Goal: Information Seeking & Learning: Learn about a topic

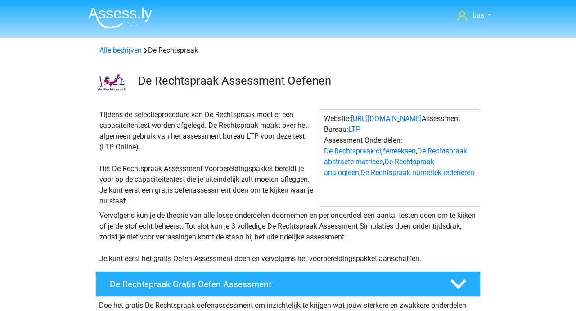
click at [110, 14] on img at bounding box center [120, 17] width 64 height 21
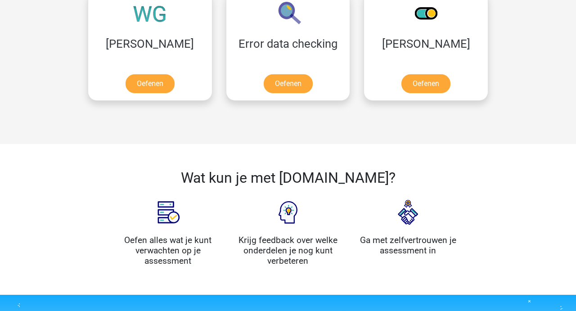
scroll to position [706, 0]
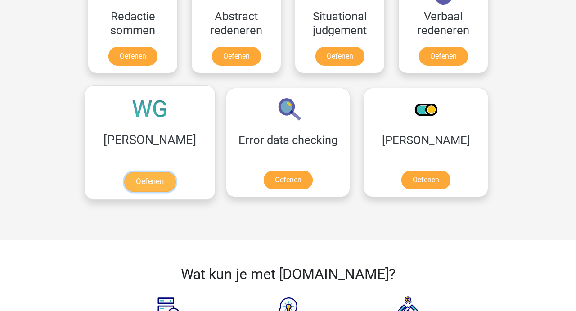
click at [124, 174] on link "Oefenen" at bounding box center [149, 182] width 51 height 20
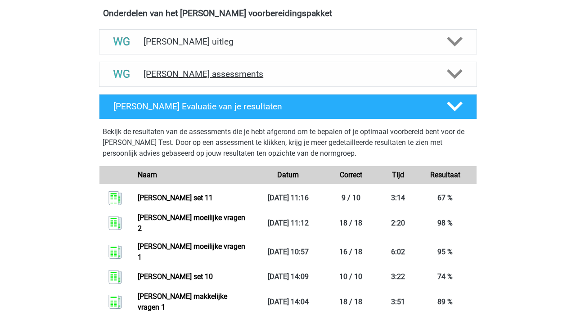
scroll to position [322, 0]
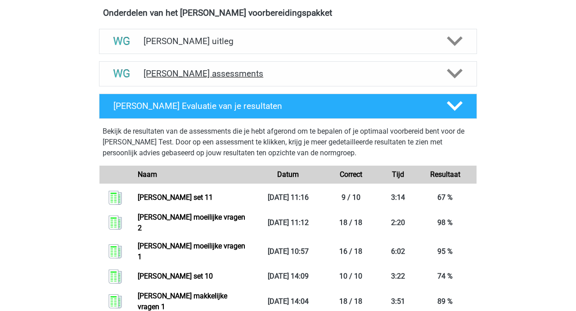
click at [211, 76] on h4 "Watson Glaser assessments" at bounding box center [288, 73] width 289 height 10
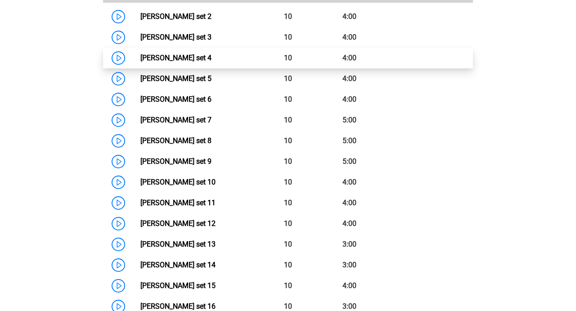
scroll to position [482, 0]
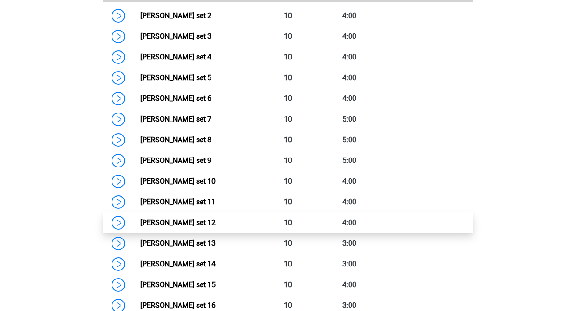
click at [188, 218] on link "[PERSON_NAME] set 12" at bounding box center [177, 222] width 75 height 9
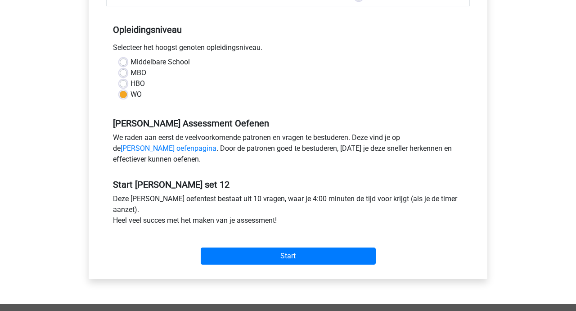
scroll to position [170, 0]
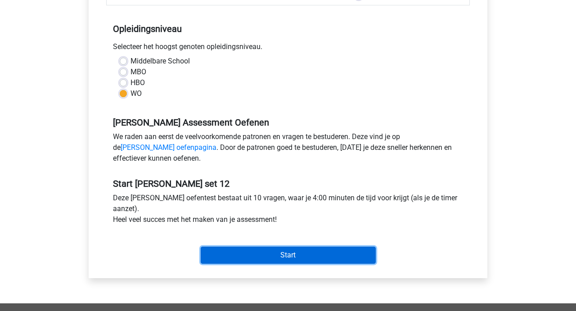
click at [279, 253] on input "Start" at bounding box center [288, 255] width 175 height 17
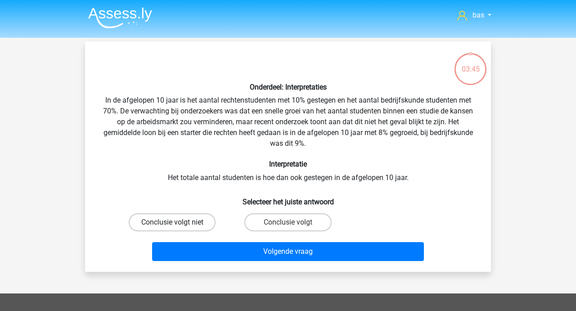
click at [195, 220] on label "Conclusie volgt niet" at bounding box center [172, 222] width 87 height 18
click at [178, 222] on input "Conclusie volgt niet" at bounding box center [175, 225] width 6 height 6
radio input "true"
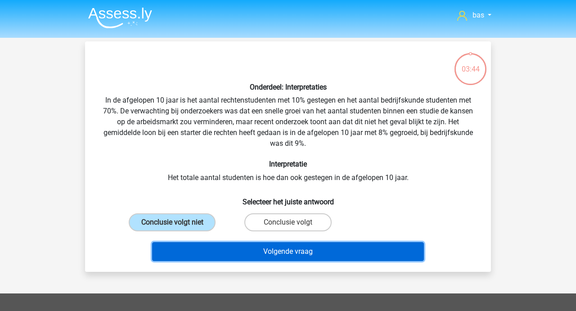
click at [290, 252] on button "Volgende vraag" at bounding box center [288, 251] width 272 height 19
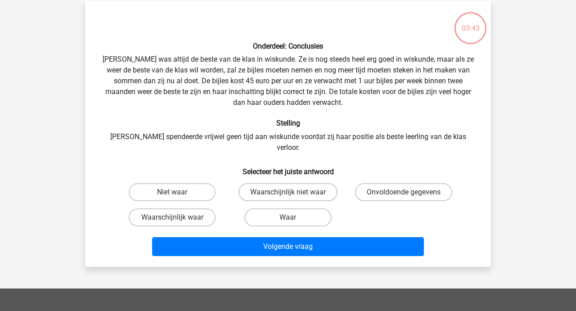
scroll to position [41, 0]
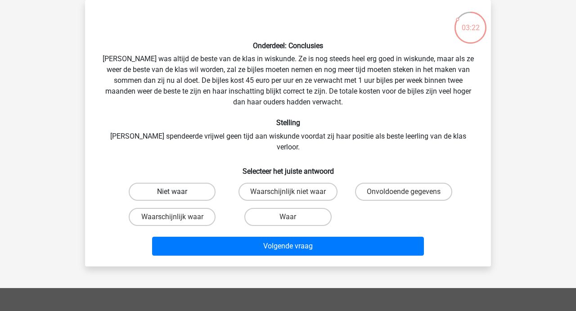
click at [165, 183] on label "Niet waar" at bounding box center [172, 192] width 87 height 18
click at [172, 192] on input "Niet waar" at bounding box center [175, 195] width 6 height 6
radio input "true"
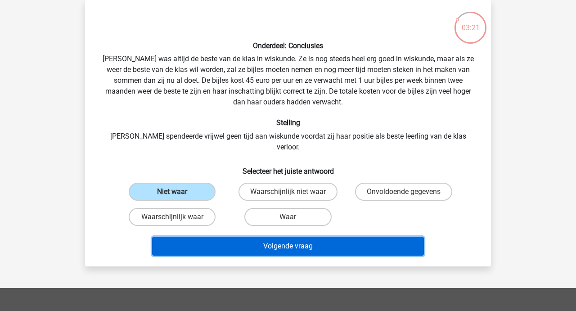
click at [278, 237] on button "Volgende vraag" at bounding box center [288, 246] width 272 height 19
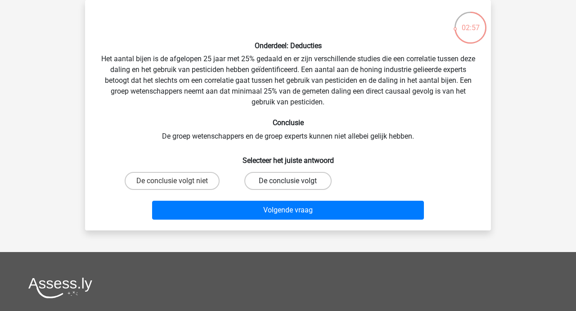
click at [279, 184] on label "De conclusie volgt" at bounding box center [287, 181] width 87 height 18
click at [288, 184] on input "De conclusie volgt" at bounding box center [291, 184] width 6 height 6
radio input "true"
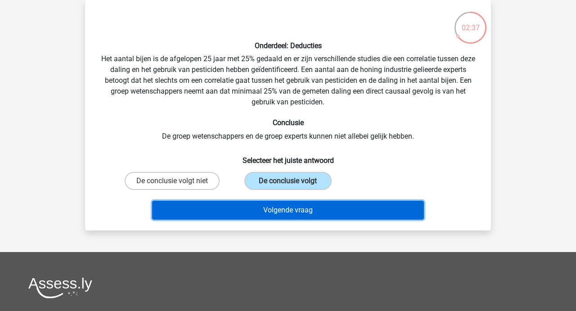
click at [280, 208] on button "Volgende vraag" at bounding box center [288, 210] width 272 height 19
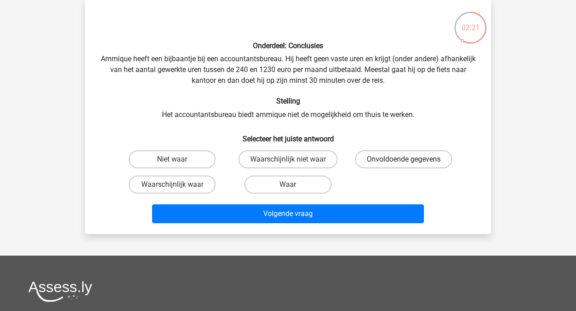
click at [379, 158] on label "Onvoldoende gegevens" at bounding box center [403, 159] width 97 height 18
click at [404, 159] on input "Onvoldoende gegevens" at bounding box center [407, 162] width 6 height 6
radio input "true"
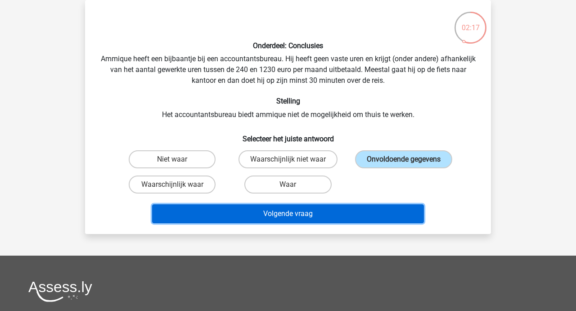
click at [273, 214] on button "Volgende vraag" at bounding box center [288, 213] width 272 height 19
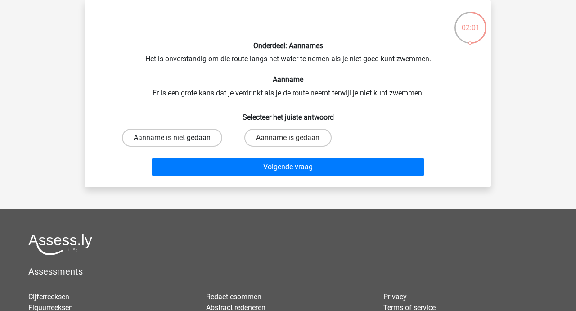
click at [153, 133] on label "Aanname is niet gedaan" at bounding box center [172, 138] width 100 height 18
click at [172, 138] on input "Aanname is niet gedaan" at bounding box center [175, 141] width 6 height 6
radio input "true"
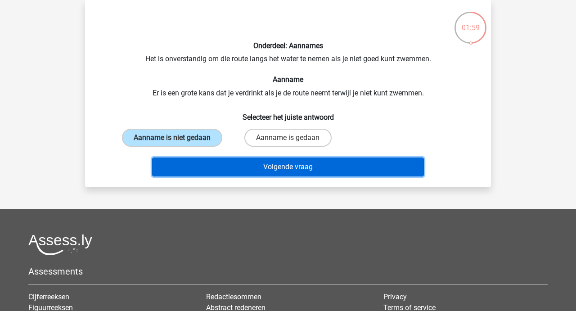
click at [266, 167] on button "Volgende vraag" at bounding box center [288, 167] width 272 height 19
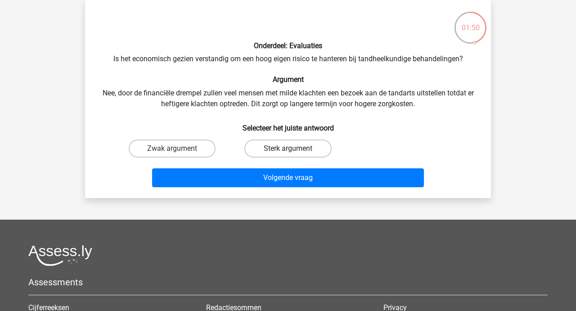
click at [275, 146] on label "Sterk argument" at bounding box center [287, 149] width 87 height 18
click at [288, 149] on input "Sterk argument" at bounding box center [291, 152] width 6 height 6
radio input "true"
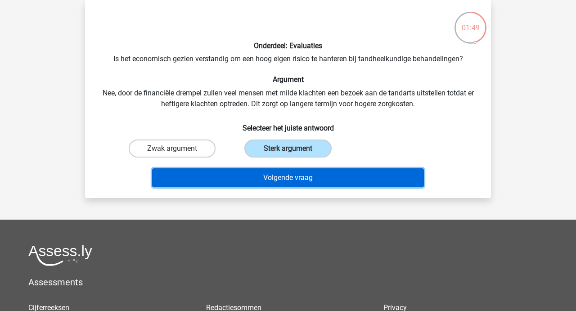
click at [274, 175] on button "Volgende vraag" at bounding box center [288, 177] width 272 height 19
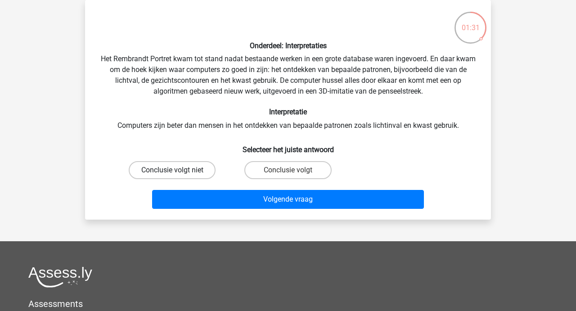
click at [166, 176] on label "Conclusie volgt niet" at bounding box center [172, 170] width 87 height 18
click at [172, 176] on input "Conclusie volgt niet" at bounding box center [175, 173] width 6 height 6
radio input "true"
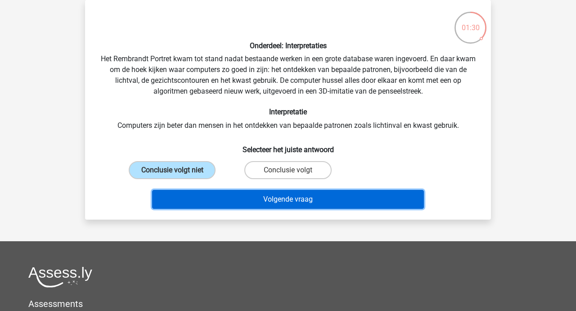
click at [271, 201] on button "Volgende vraag" at bounding box center [288, 199] width 272 height 19
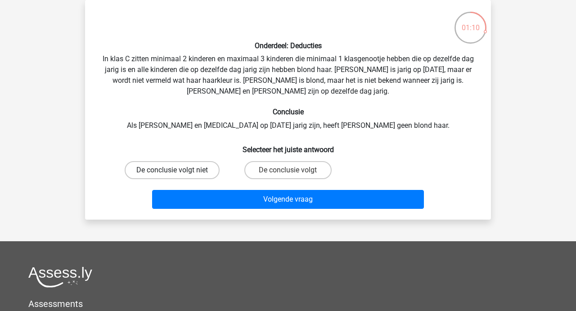
click at [188, 165] on label "De conclusie volgt niet" at bounding box center [172, 170] width 95 height 18
click at [178, 170] on input "De conclusie volgt niet" at bounding box center [175, 173] width 6 height 6
radio input "true"
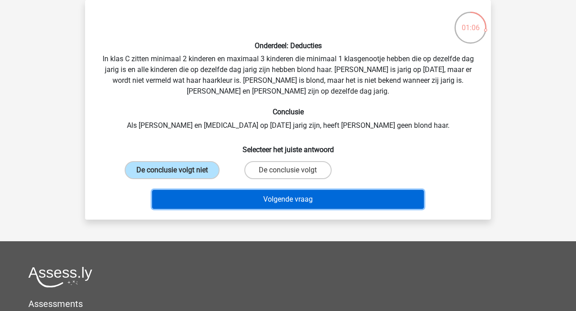
click at [288, 196] on button "Volgende vraag" at bounding box center [288, 199] width 272 height 19
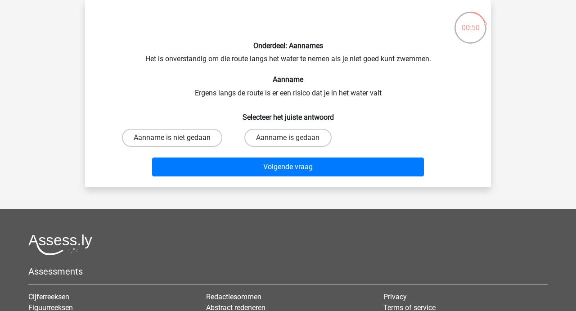
click at [177, 135] on label "Aanname is niet gedaan" at bounding box center [172, 138] width 100 height 18
click at [177, 138] on input "Aanname is niet gedaan" at bounding box center [175, 141] width 6 height 6
radio input "true"
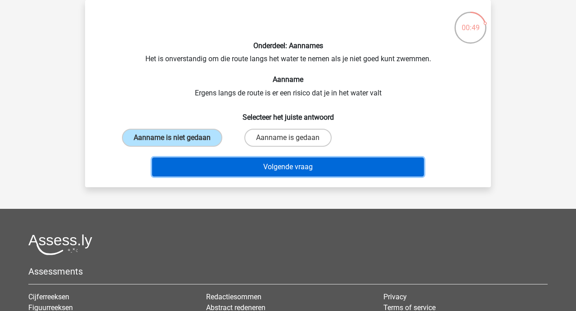
click at [282, 163] on button "Volgende vraag" at bounding box center [288, 167] width 272 height 19
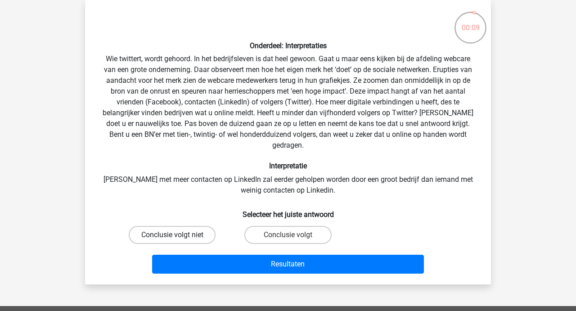
click at [178, 226] on label "Conclusie volgt niet" at bounding box center [172, 235] width 87 height 18
click at [178, 235] on input "Conclusie volgt niet" at bounding box center [175, 238] width 6 height 6
radio input "true"
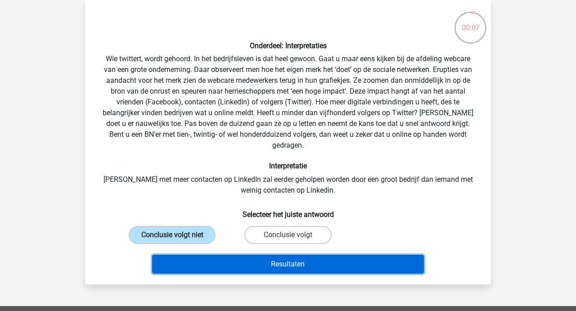
click at [289, 255] on button "Resultaten" at bounding box center [288, 264] width 272 height 19
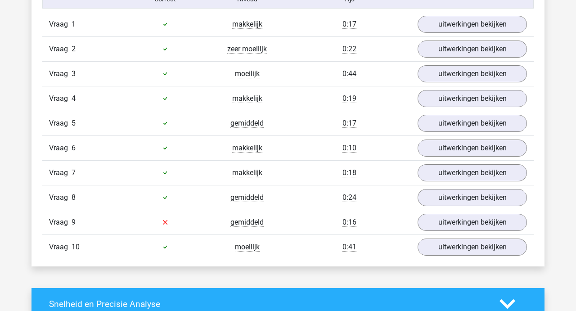
scroll to position [610, 0]
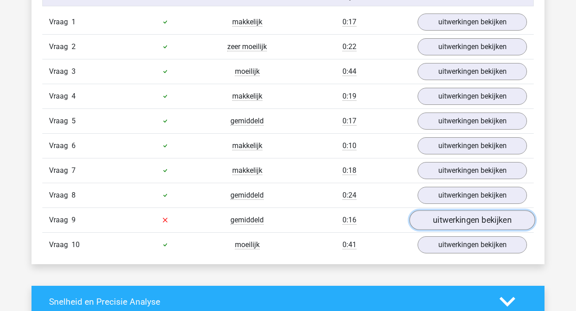
click at [495, 216] on link "uitwerkingen bekijken" at bounding box center [473, 220] width 126 height 20
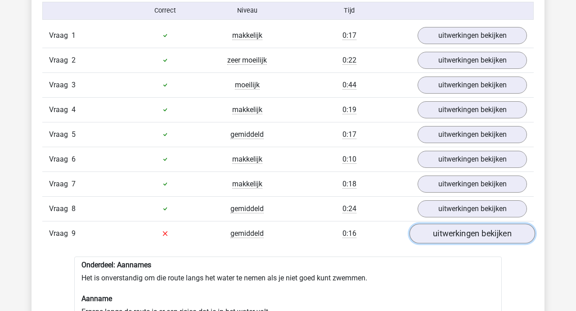
scroll to position [586, 0]
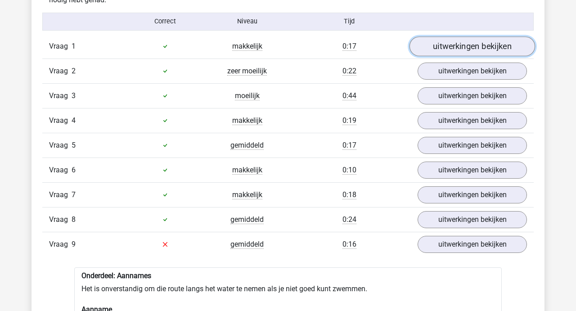
click at [480, 53] on link "uitwerkingen bekijken" at bounding box center [473, 46] width 126 height 20
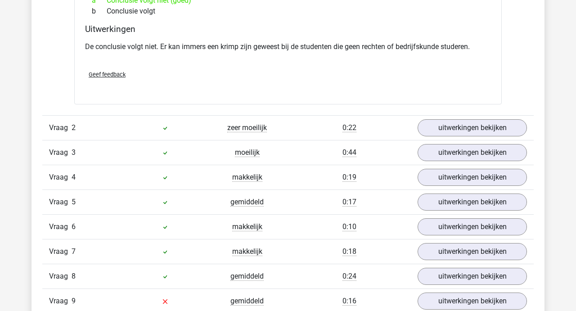
scroll to position [770, 0]
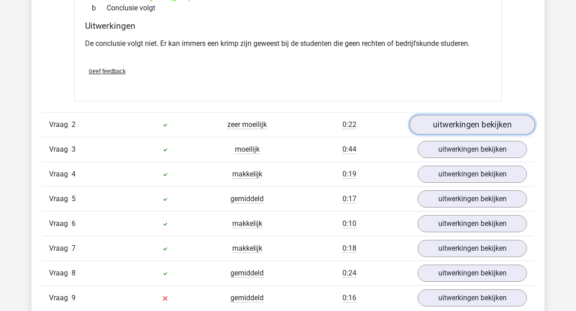
click at [468, 118] on link "uitwerkingen bekijken" at bounding box center [473, 125] width 126 height 20
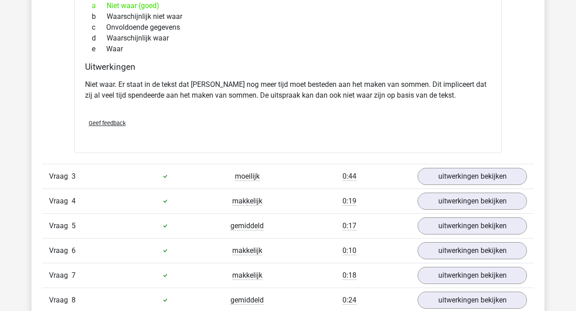
scroll to position [1030, 0]
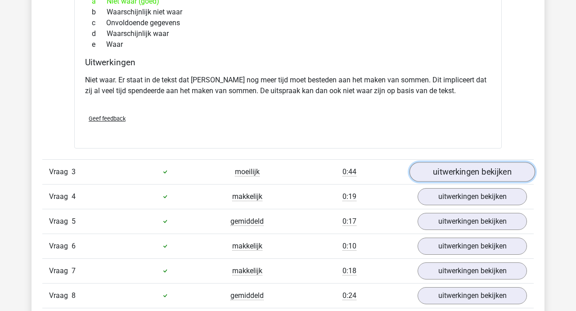
click at [467, 165] on link "uitwerkingen bekijken" at bounding box center [473, 172] width 126 height 20
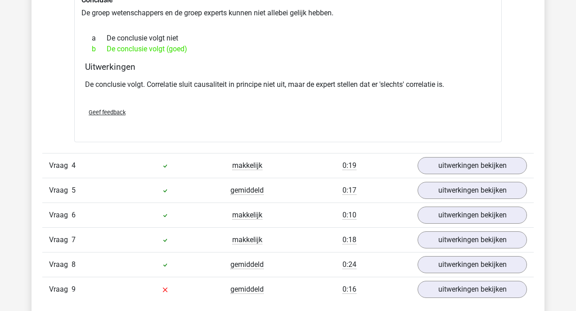
scroll to position [1303, 0]
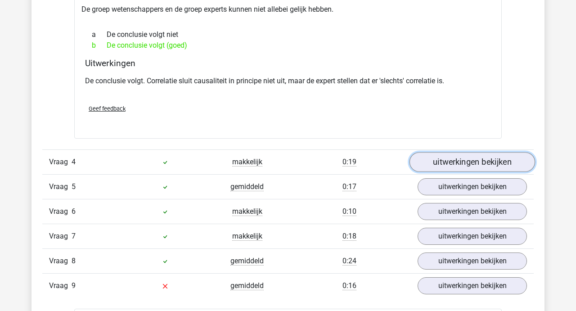
click at [468, 161] on link "uitwerkingen bekijken" at bounding box center [473, 162] width 126 height 20
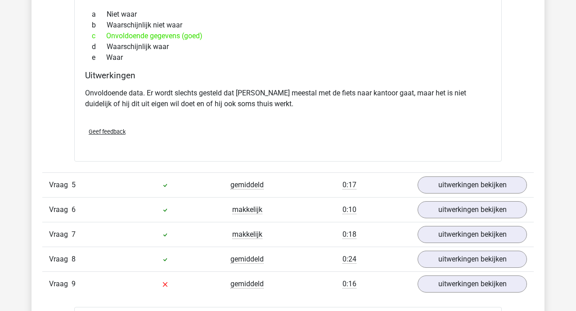
scroll to position [1596, 0]
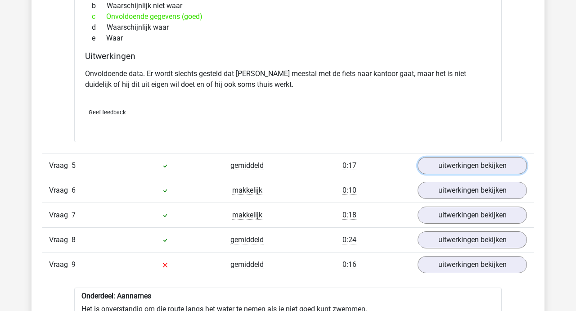
click at [468, 161] on link "uitwerkingen bekijken" at bounding box center [472, 165] width 109 height 17
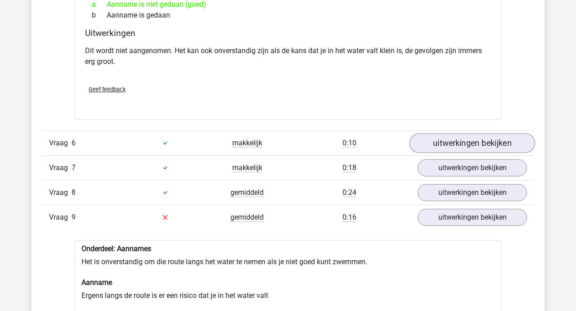
scroll to position [1868, 0]
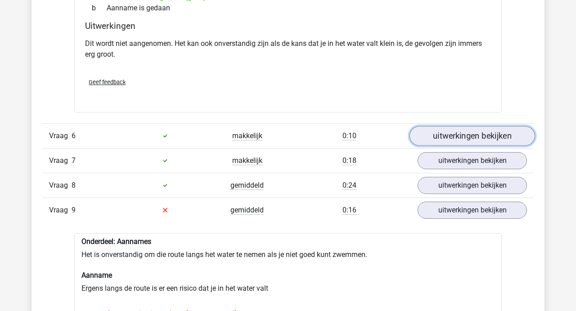
click at [466, 139] on link "uitwerkingen bekijken" at bounding box center [473, 136] width 126 height 20
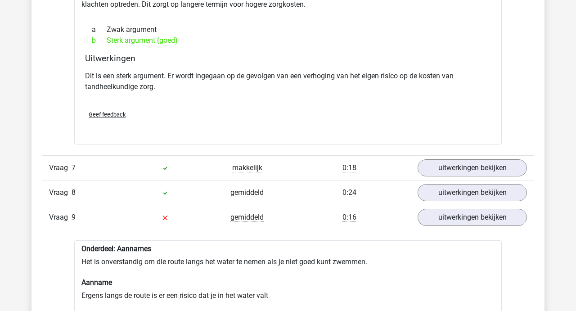
scroll to position [2089, 0]
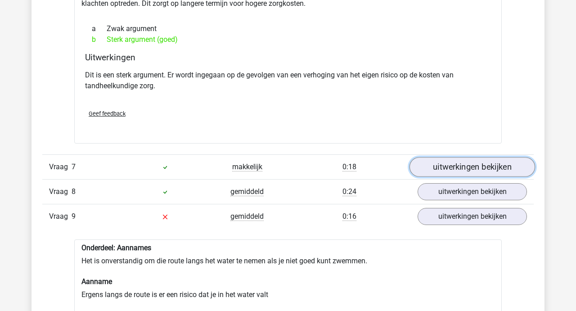
click at [463, 162] on link "uitwerkingen bekijken" at bounding box center [473, 167] width 126 height 20
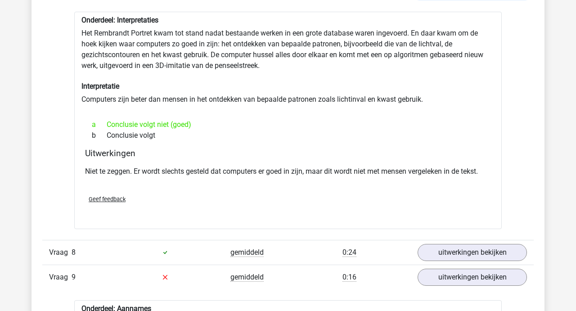
scroll to position [2271, 0]
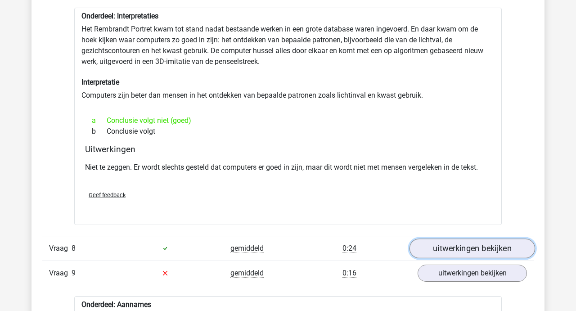
click at [463, 247] on link "uitwerkingen bekijken" at bounding box center [473, 249] width 126 height 20
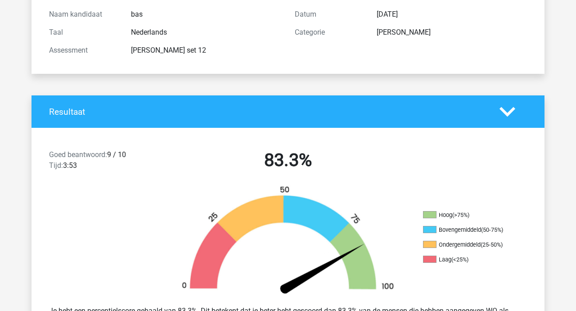
scroll to position [111, 0]
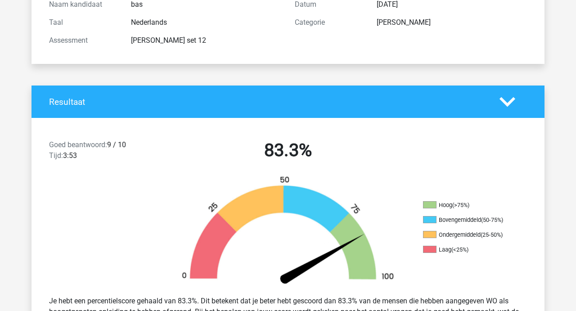
click at [506, 101] on icon at bounding box center [508, 102] width 16 height 16
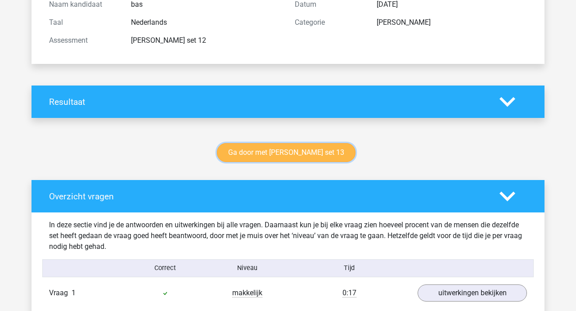
click at [259, 159] on link "Ga door met watson glaser set 13" at bounding box center [286, 152] width 139 height 19
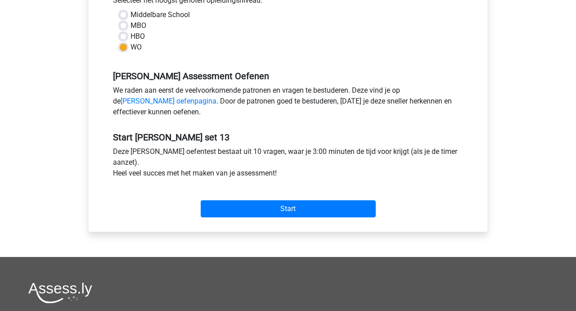
scroll to position [224, 0]
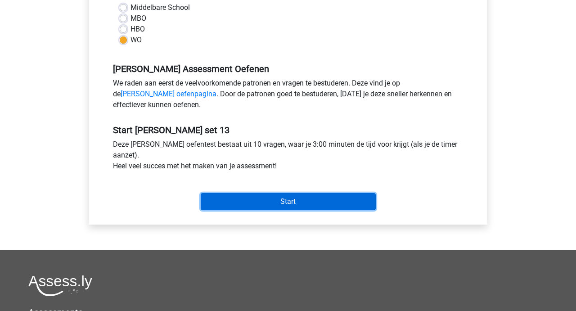
click at [290, 203] on input "Start" at bounding box center [288, 201] width 175 height 17
click at [287, 201] on input "Start" at bounding box center [288, 201] width 175 height 17
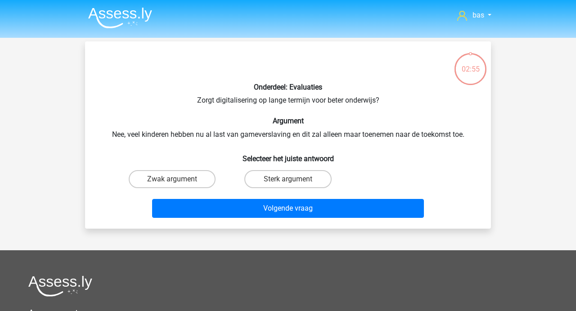
click at [177, 180] on input "Zwak argument" at bounding box center [175, 182] width 6 height 6
radio input "true"
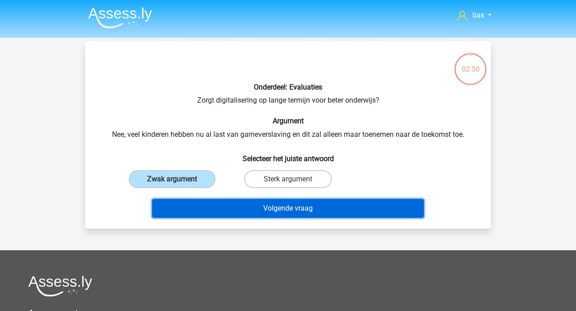
click at [284, 209] on button "Volgende vraag" at bounding box center [288, 208] width 272 height 19
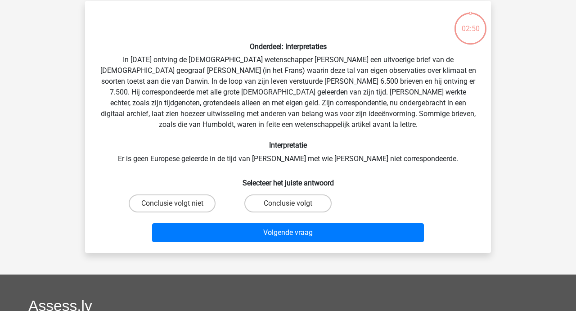
scroll to position [41, 0]
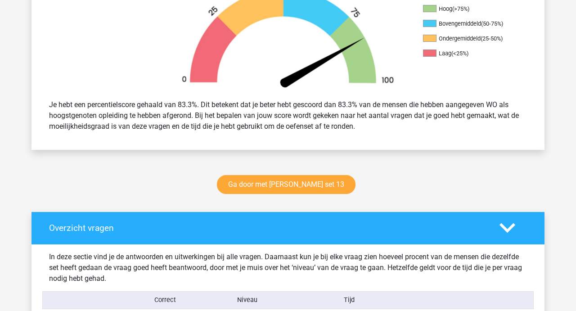
scroll to position [308, 0]
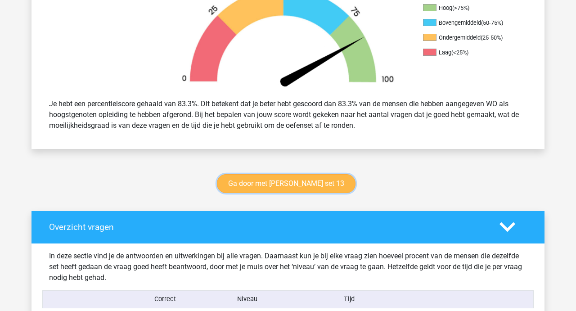
click at [253, 182] on link "Ga door met [PERSON_NAME] set 13" at bounding box center [286, 183] width 139 height 19
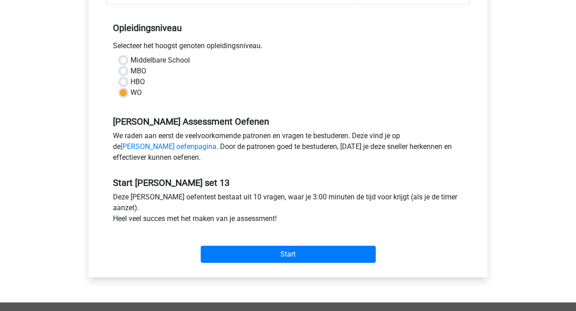
scroll to position [189, 0]
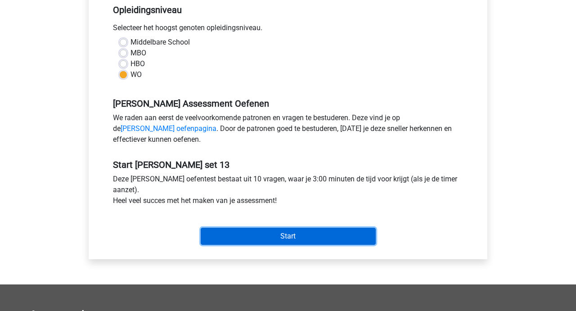
click at [279, 237] on input "Start" at bounding box center [288, 236] width 175 height 17
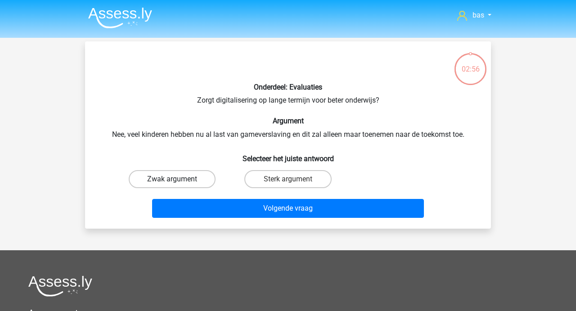
click at [169, 175] on label "Zwak argument" at bounding box center [172, 179] width 87 height 18
click at [172, 179] on input "Zwak argument" at bounding box center [175, 182] width 6 height 6
radio input "true"
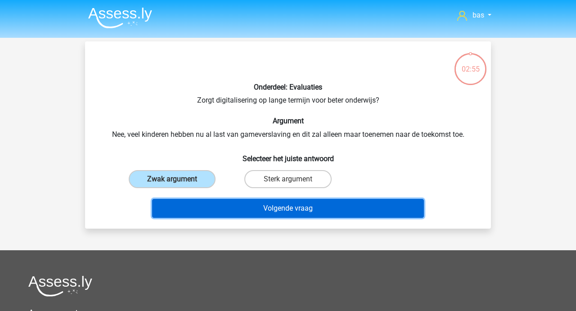
click at [278, 207] on button "Volgende vraag" at bounding box center [288, 208] width 272 height 19
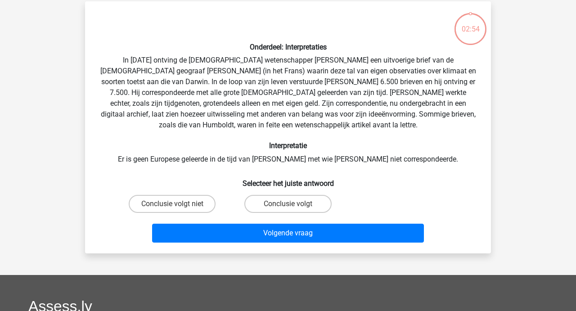
scroll to position [41, 0]
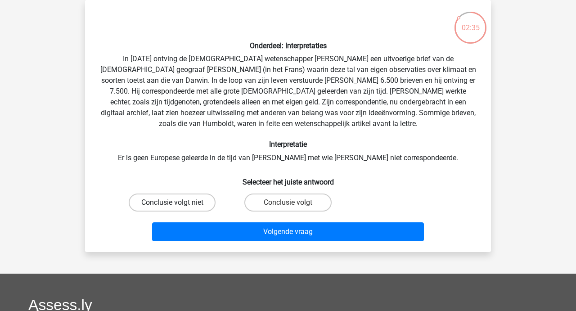
click at [201, 202] on label "Conclusie volgt niet" at bounding box center [172, 203] width 87 height 18
click at [178, 203] on input "Conclusie volgt niet" at bounding box center [175, 206] width 6 height 6
radio input "true"
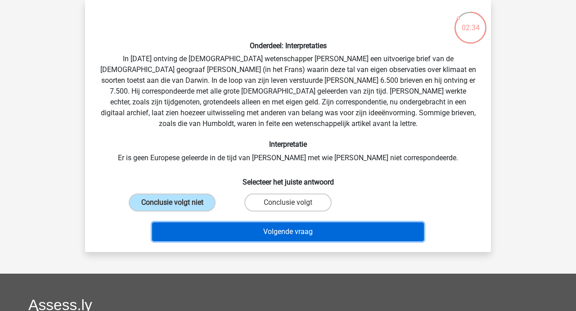
click at [294, 228] on button "Volgende vraag" at bounding box center [288, 231] width 272 height 19
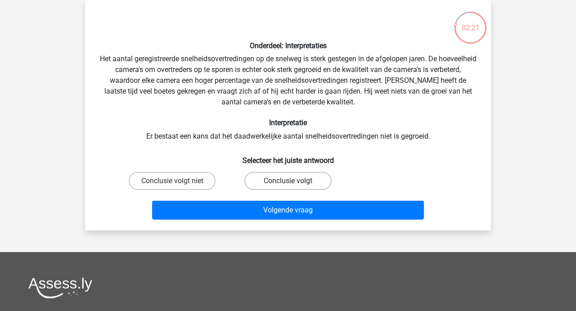
click at [275, 176] on label "Conclusie volgt" at bounding box center [287, 181] width 87 height 18
click at [288, 181] on input "Conclusie volgt" at bounding box center [291, 184] width 6 height 6
radio input "true"
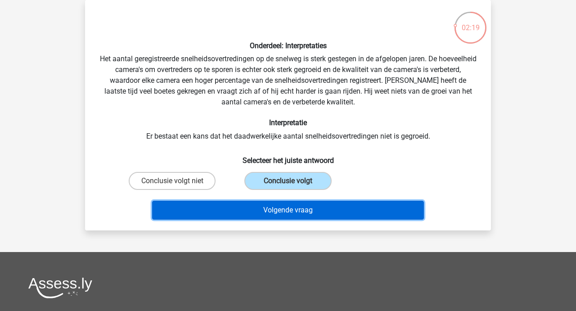
click at [285, 213] on button "Volgende vraag" at bounding box center [288, 210] width 272 height 19
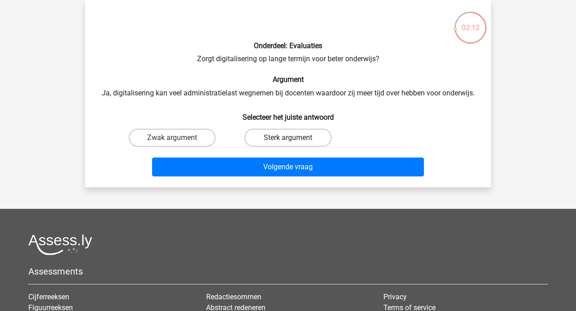
click at [286, 136] on label "Sterk argument" at bounding box center [287, 138] width 87 height 18
click at [288, 138] on input "Sterk argument" at bounding box center [291, 141] width 6 height 6
radio input "true"
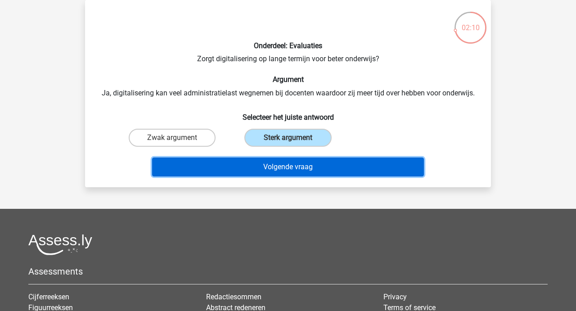
click at [274, 165] on button "Volgende vraag" at bounding box center [288, 167] width 272 height 19
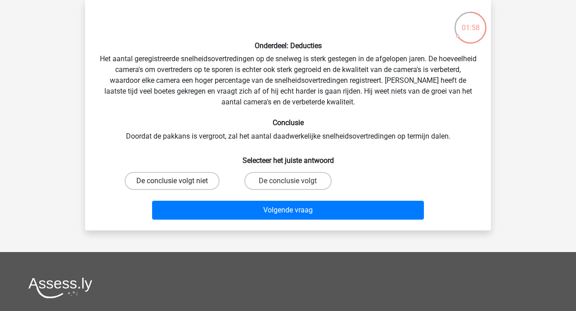
click at [171, 178] on label "De conclusie volgt niet" at bounding box center [172, 181] width 95 height 18
click at [172, 181] on input "De conclusie volgt niet" at bounding box center [175, 184] width 6 height 6
radio input "true"
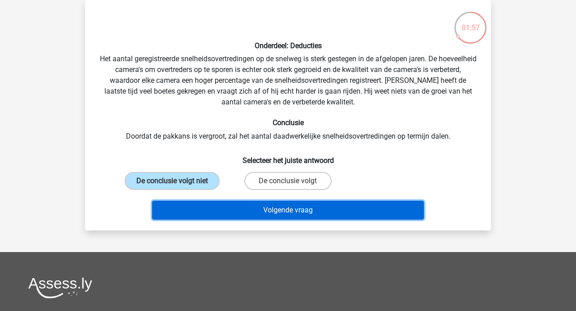
click at [275, 210] on button "Volgende vraag" at bounding box center [288, 210] width 272 height 19
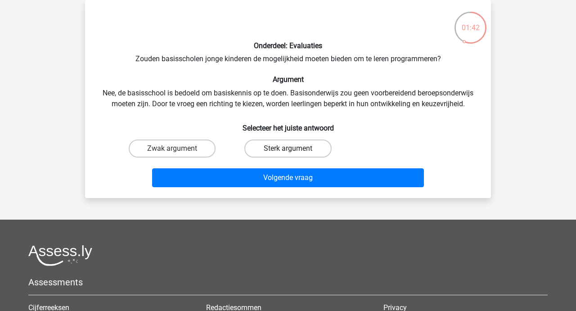
click at [268, 147] on label "Sterk argument" at bounding box center [287, 149] width 87 height 18
click at [288, 149] on input "Sterk argument" at bounding box center [291, 152] width 6 height 6
radio input "true"
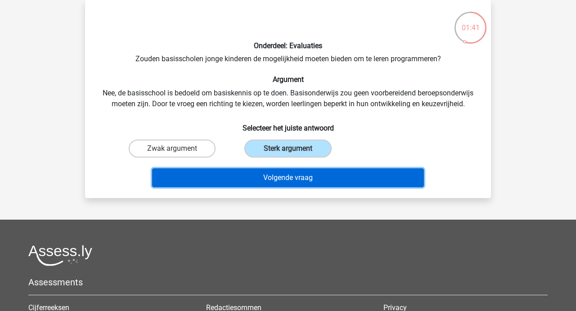
click at [281, 177] on button "Volgende vraag" at bounding box center [288, 177] width 272 height 19
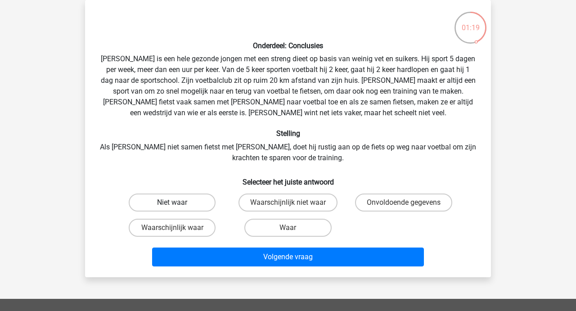
click at [162, 196] on label "Niet waar" at bounding box center [172, 203] width 87 height 18
click at [172, 203] on input "Niet waar" at bounding box center [175, 206] width 6 height 6
radio input "true"
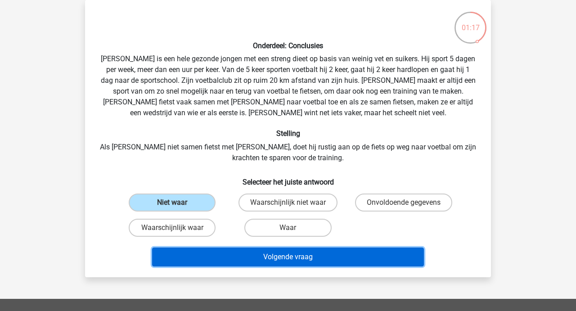
click at [267, 255] on button "Volgende vraag" at bounding box center [288, 257] width 272 height 19
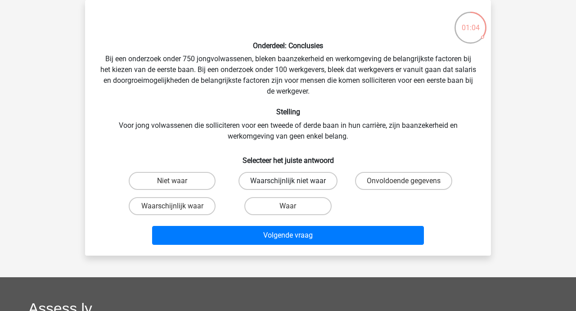
click at [297, 179] on label "Waarschijnlijk niet waar" at bounding box center [288, 181] width 99 height 18
click at [294, 181] on input "Waarschijnlijk niet waar" at bounding box center [291, 184] width 6 height 6
radio input "true"
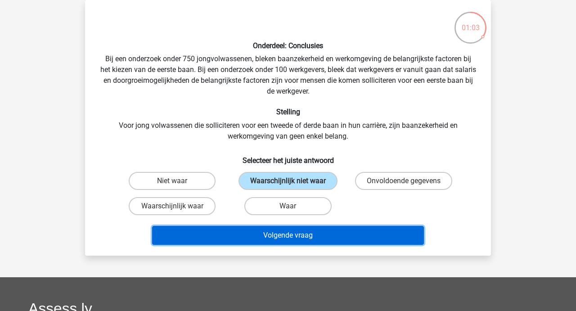
click at [279, 234] on button "Volgende vraag" at bounding box center [288, 235] width 272 height 19
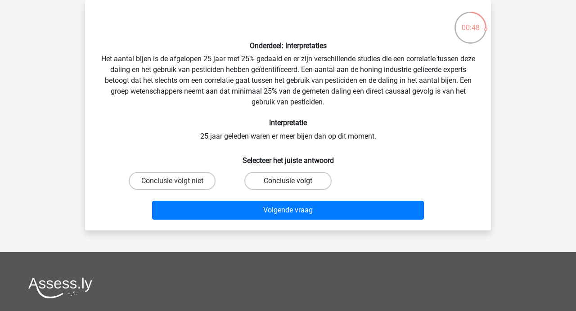
click at [279, 180] on label "Conclusie volgt" at bounding box center [287, 181] width 87 height 18
click at [288, 181] on input "Conclusie volgt" at bounding box center [291, 184] width 6 height 6
radio input "true"
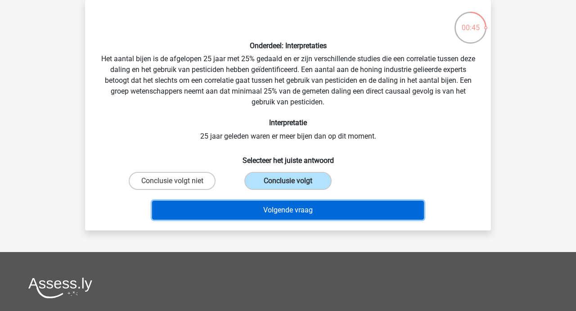
click at [276, 206] on button "Volgende vraag" at bounding box center [288, 210] width 272 height 19
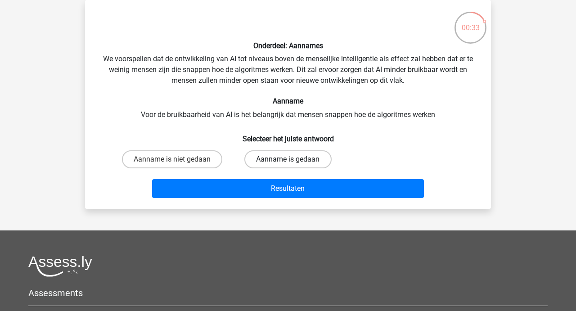
click at [288, 162] on label "Aanname is gedaan" at bounding box center [287, 159] width 87 height 18
click at [288, 162] on input "Aanname is gedaan" at bounding box center [291, 162] width 6 height 6
radio input "true"
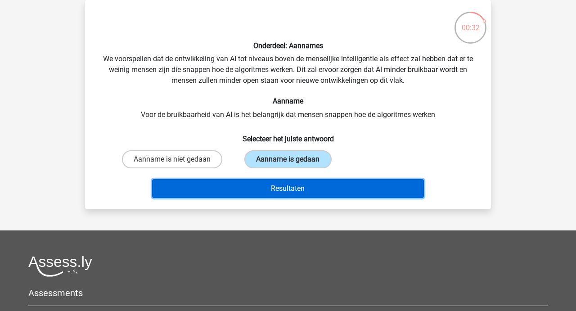
click at [283, 189] on button "Resultaten" at bounding box center [288, 188] width 272 height 19
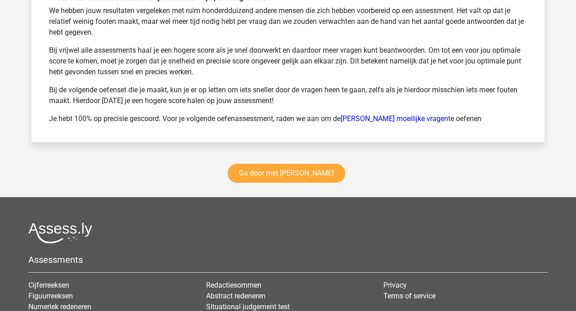
scroll to position [1249, 0]
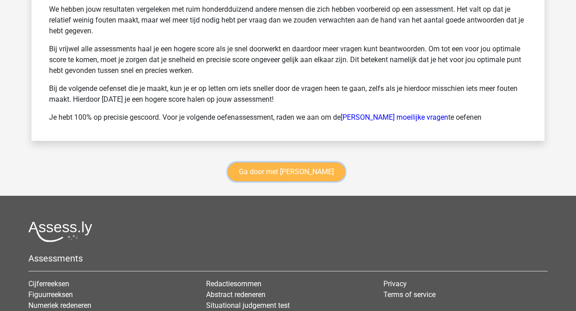
click at [281, 174] on link "Ga door met [PERSON_NAME]" at bounding box center [286, 171] width 117 height 19
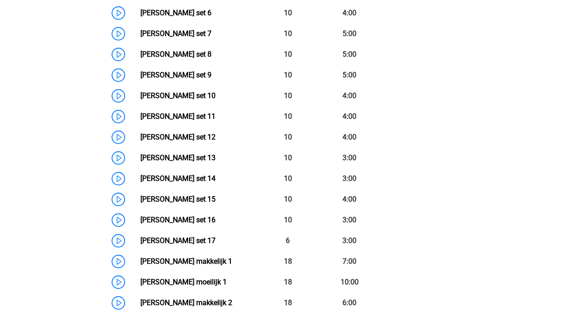
scroll to position [563, 0]
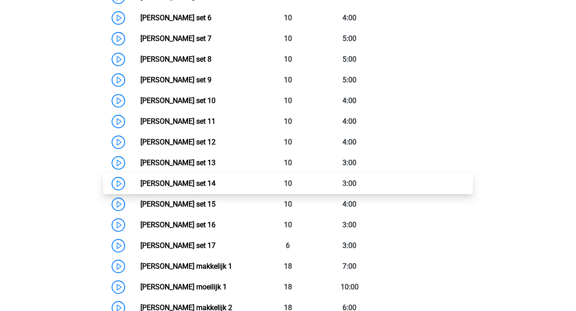
click at [197, 185] on link "Watson Glaser set 14" at bounding box center [177, 183] width 75 height 9
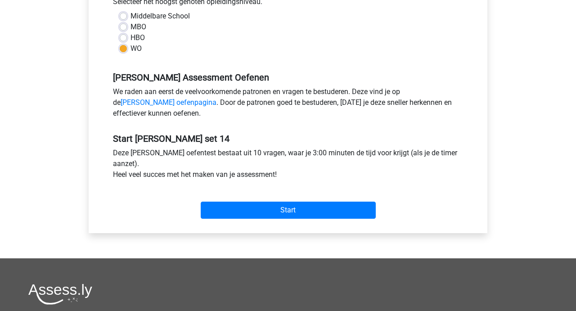
scroll to position [248, 0]
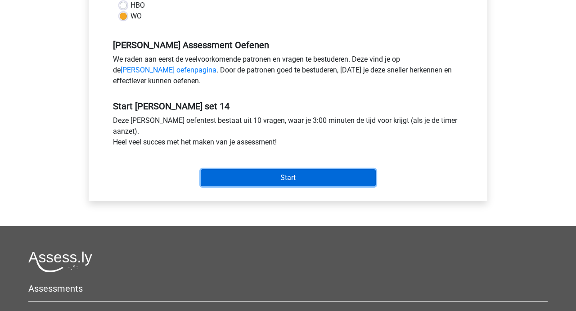
click at [289, 172] on input "Start" at bounding box center [288, 177] width 175 height 17
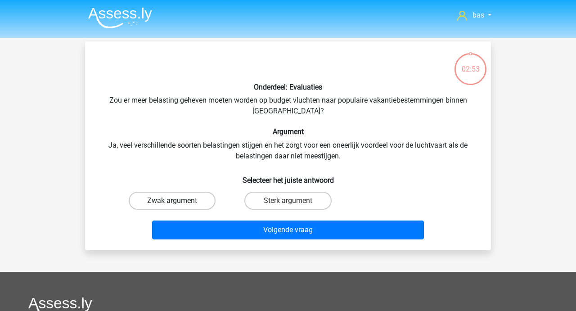
click at [176, 199] on label "Zwak argument" at bounding box center [172, 201] width 87 height 18
click at [176, 201] on input "Zwak argument" at bounding box center [175, 204] width 6 height 6
radio input "true"
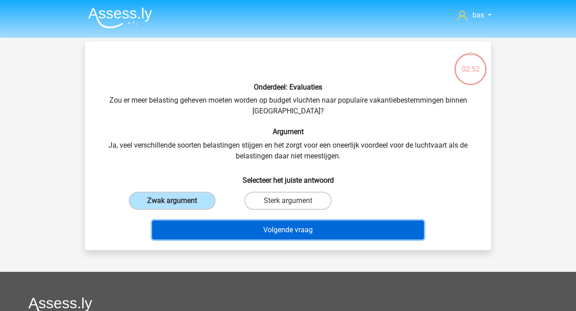
click at [291, 234] on button "Volgende vraag" at bounding box center [288, 230] width 272 height 19
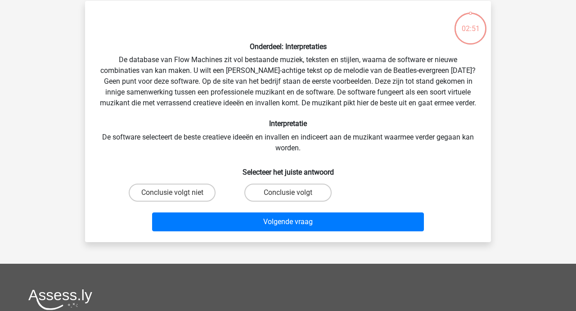
scroll to position [41, 0]
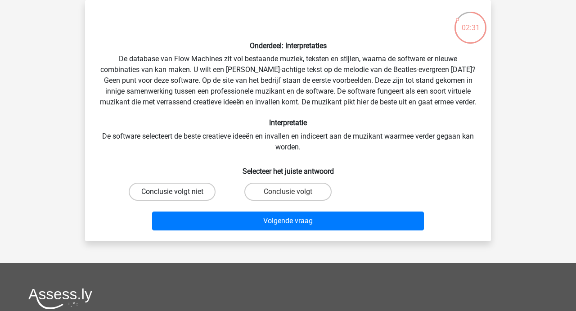
click at [190, 201] on label "Conclusie volgt niet" at bounding box center [172, 192] width 87 height 18
click at [178, 198] on input "Conclusie volgt niet" at bounding box center [175, 195] width 6 height 6
radio input "true"
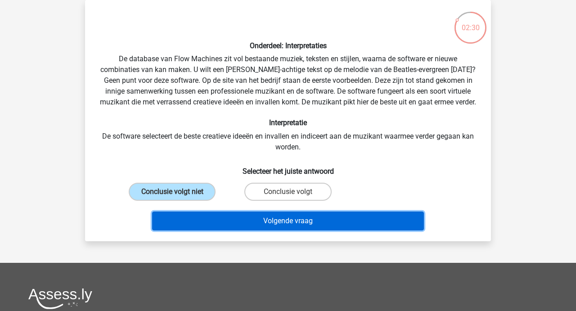
click at [287, 230] on button "Volgende vraag" at bounding box center [288, 221] width 272 height 19
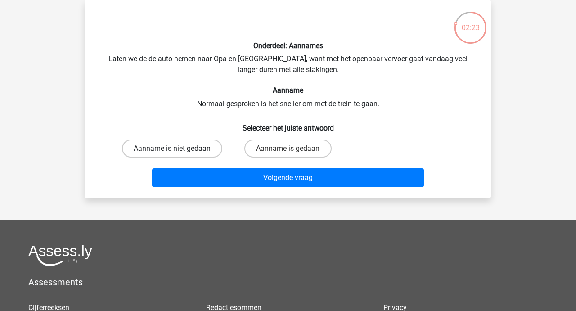
click at [174, 145] on label "Aanname is niet gedaan" at bounding box center [172, 149] width 100 height 18
click at [174, 149] on input "Aanname is niet gedaan" at bounding box center [175, 152] width 6 height 6
radio input "true"
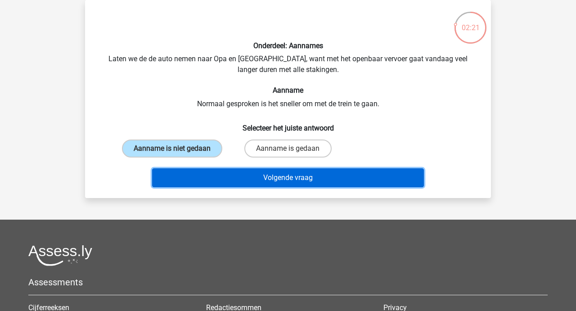
click at [286, 174] on button "Volgende vraag" at bounding box center [288, 177] width 272 height 19
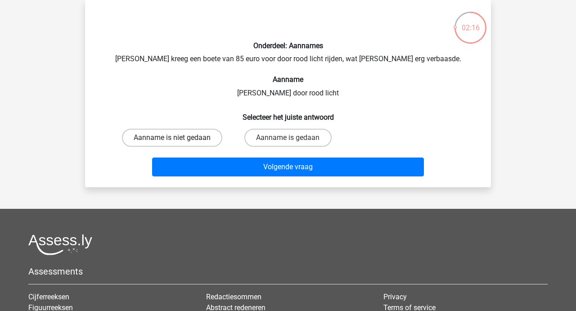
click at [177, 135] on label "Aanname is niet gedaan" at bounding box center [172, 138] width 100 height 18
click at [177, 138] on input "Aanname is niet gedaan" at bounding box center [175, 141] width 6 height 6
radio input "true"
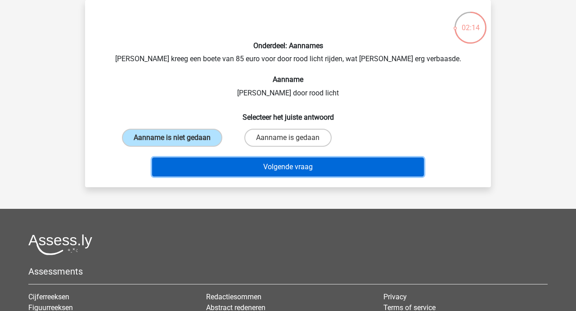
click at [274, 167] on button "Volgende vraag" at bounding box center [288, 167] width 272 height 19
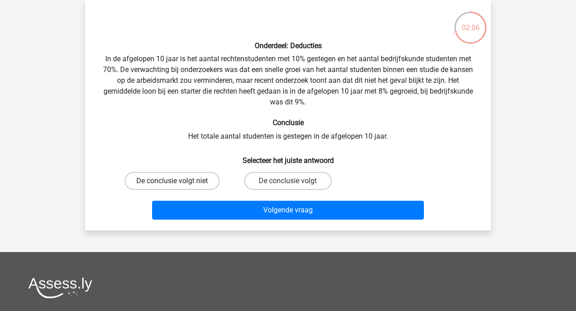
click at [192, 174] on label "De conclusie volgt niet" at bounding box center [172, 181] width 95 height 18
click at [178, 181] on input "De conclusie volgt niet" at bounding box center [175, 184] width 6 height 6
radio input "true"
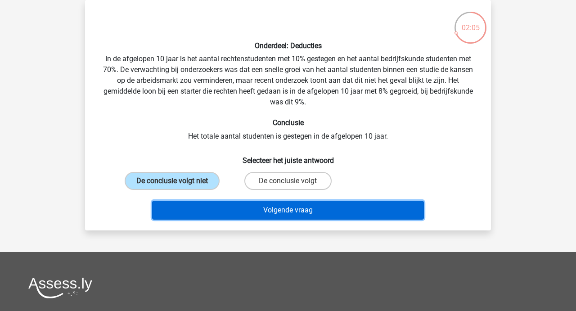
click at [297, 203] on button "Volgende vraag" at bounding box center [288, 210] width 272 height 19
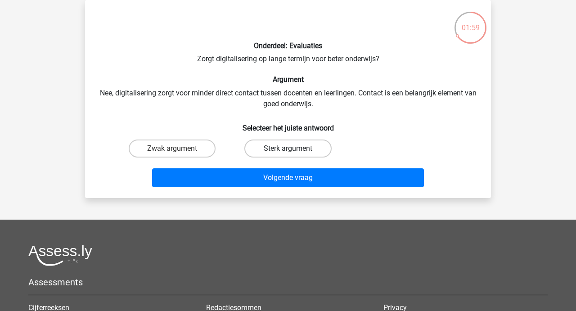
click at [297, 146] on label "Sterk argument" at bounding box center [287, 149] width 87 height 18
click at [294, 149] on input "Sterk argument" at bounding box center [291, 152] width 6 height 6
radio input "true"
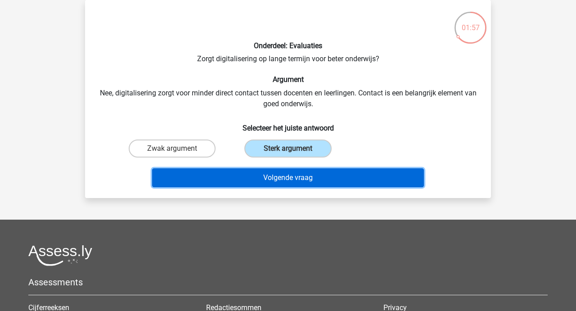
click at [284, 176] on button "Volgende vraag" at bounding box center [288, 177] width 272 height 19
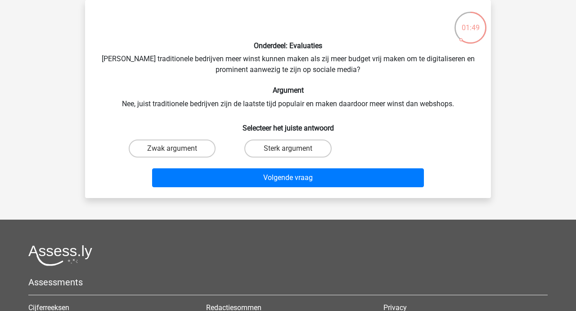
click at [176, 152] on input "Zwak argument" at bounding box center [175, 152] width 6 height 6
radio input "true"
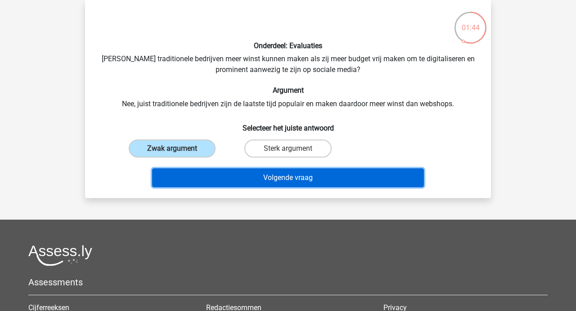
click at [291, 177] on button "Volgende vraag" at bounding box center [288, 177] width 272 height 19
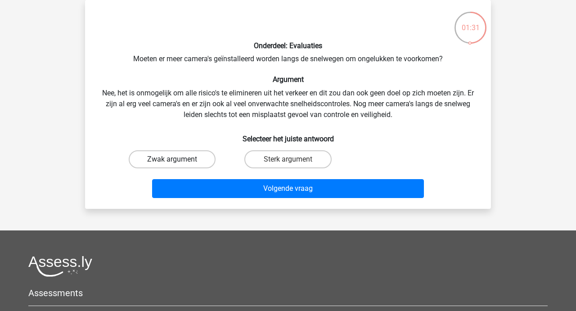
click at [178, 158] on label "Zwak argument" at bounding box center [172, 159] width 87 height 18
click at [178, 159] on input "Zwak argument" at bounding box center [175, 162] width 6 height 6
radio input "true"
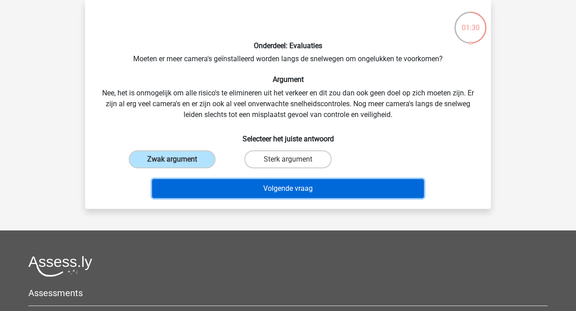
click at [285, 184] on button "Volgende vraag" at bounding box center [288, 188] width 272 height 19
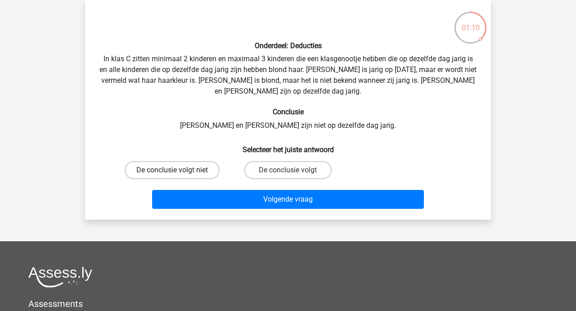
click at [190, 176] on label "De conclusie volgt niet" at bounding box center [172, 170] width 95 height 18
click at [178, 176] on input "De conclusie volgt niet" at bounding box center [175, 173] width 6 height 6
radio input "true"
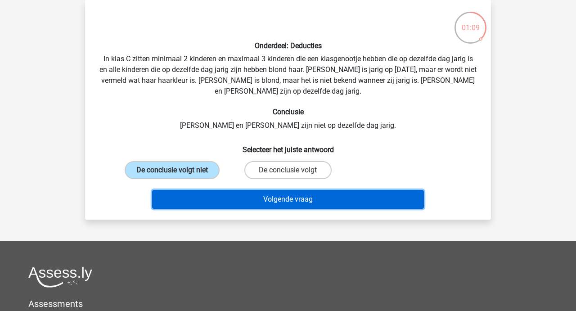
click at [297, 201] on button "Volgende vraag" at bounding box center [288, 199] width 272 height 19
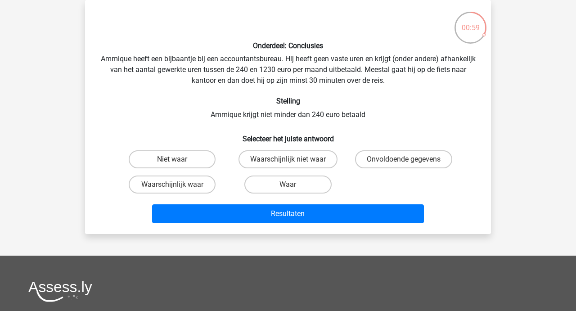
click at [292, 186] on input "Waar" at bounding box center [291, 188] width 6 height 6
radio input "true"
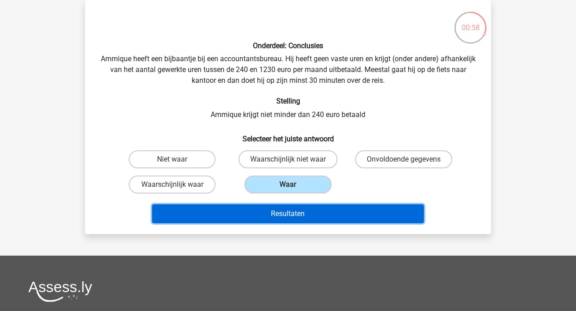
click at [291, 210] on button "Resultaten" at bounding box center [288, 213] width 272 height 19
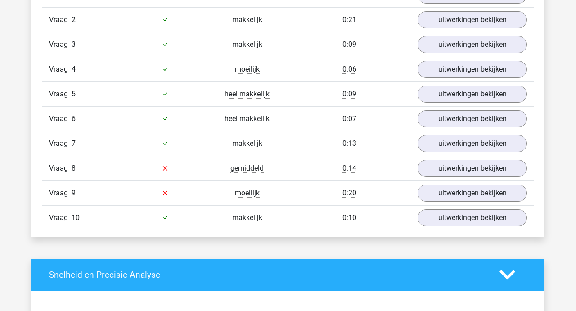
scroll to position [638, 0]
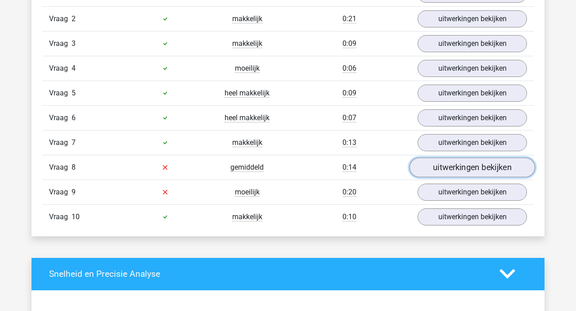
click at [463, 169] on link "uitwerkingen bekijken" at bounding box center [473, 168] width 126 height 20
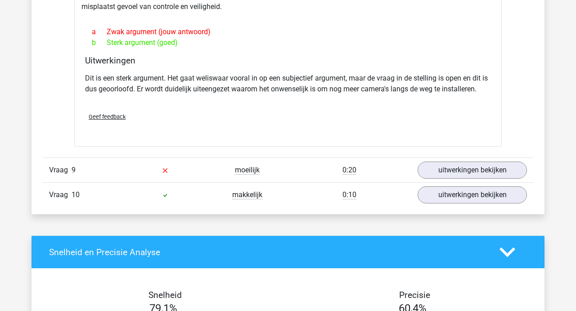
scroll to position [901, 0]
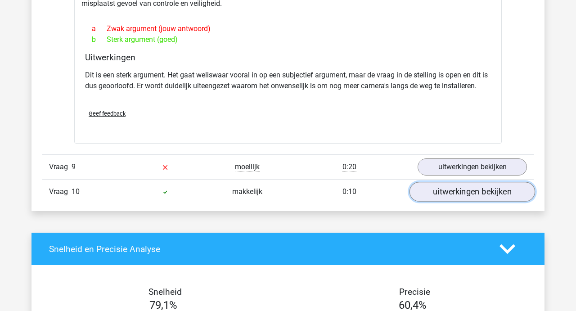
click at [473, 192] on link "uitwerkingen bekijken" at bounding box center [473, 192] width 126 height 20
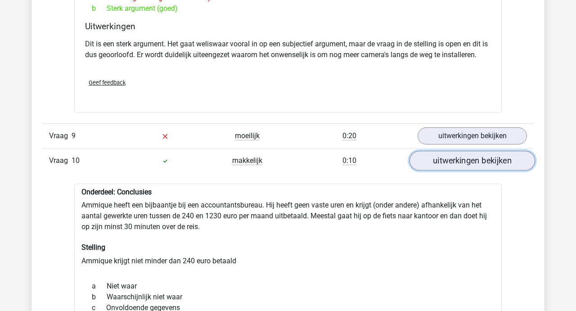
scroll to position [921, 0]
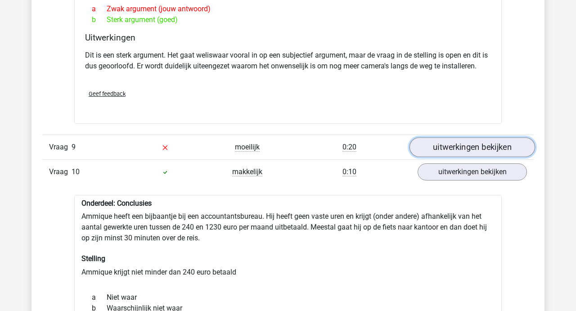
click at [476, 147] on link "uitwerkingen bekijken" at bounding box center [473, 147] width 126 height 20
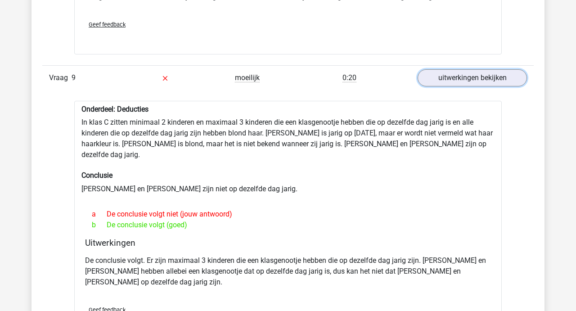
scroll to position [968, 0]
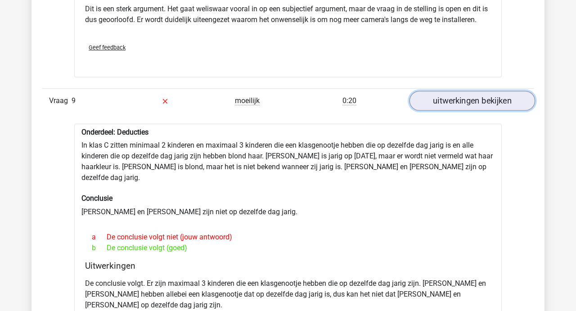
click at [462, 99] on link "uitwerkingen bekijken" at bounding box center [473, 101] width 126 height 20
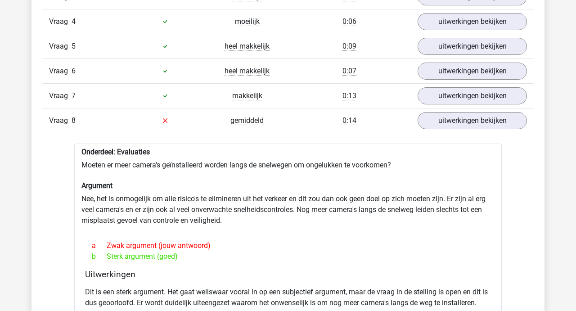
scroll to position [683, 0]
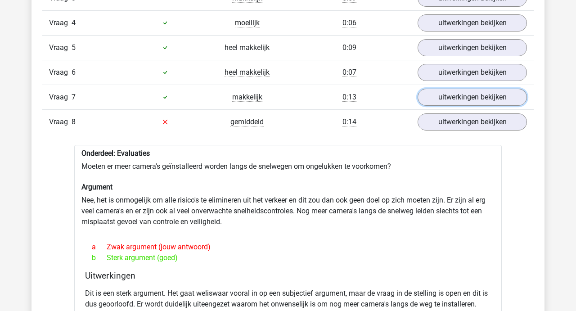
click at [462, 99] on link "uitwerkingen bekijken" at bounding box center [472, 97] width 109 height 17
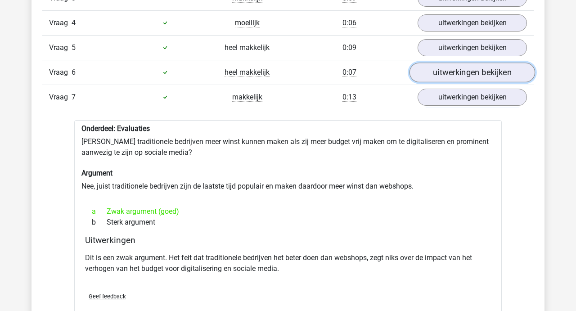
click at [462, 63] on link "uitwerkingen bekijken" at bounding box center [473, 73] width 126 height 20
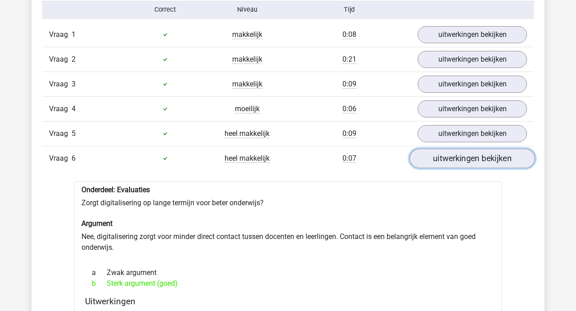
scroll to position [595, 0]
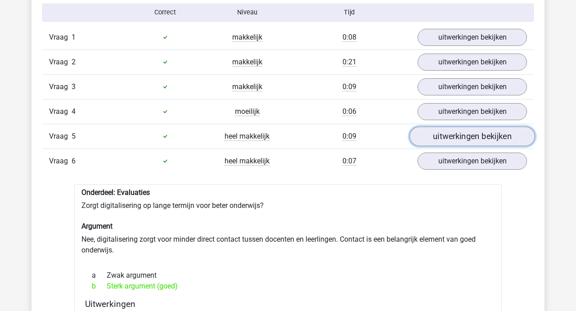
click at [450, 140] on link "uitwerkingen bekijken" at bounding box center [473, 136] width 126 height 20
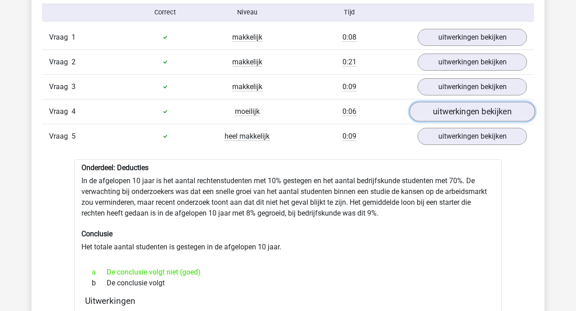
click at [450, 111] on link "uitwerkingen bekijken" at bounding box center [473, 112] width 126 height 20
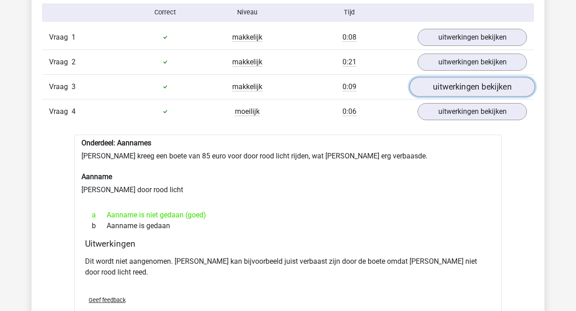
click at [453, 85] on link "uitwerkingen bekijken" at bounding box center [473, 87] width 126 height 20
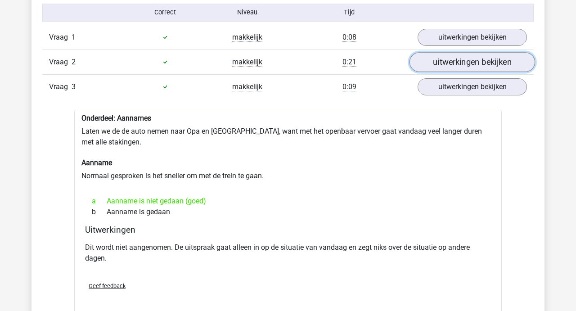
click at [454, 62] on link "uitwerkingen bekijken" at bounding box center [473, 62] width 126 height 20
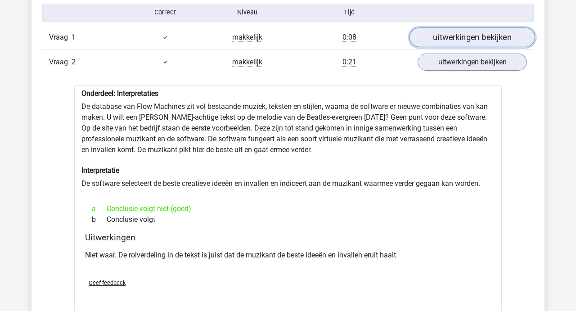
click at [450, 42] on link "uitwerkingen bekijken" at bounding box center [473, 37] width 126 height 20
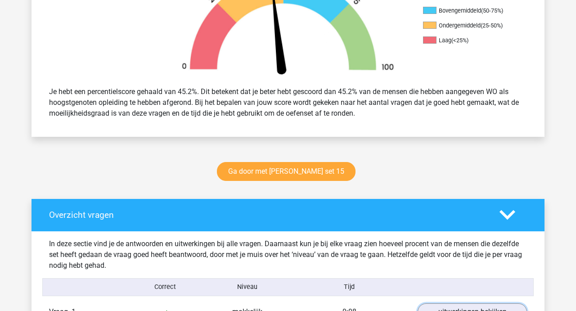
scroll to position [343, 0]
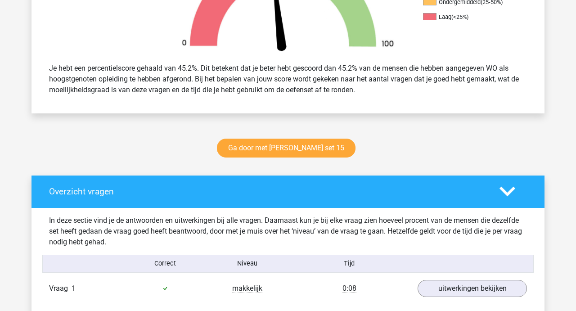
click at [510, 192] on polygon at bounding box center [508, 192] width 16 height 10
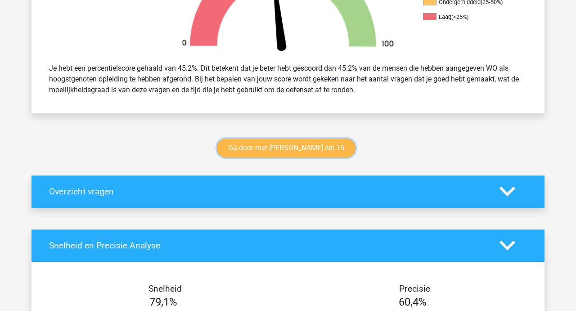
click at [276, 150] on link "Ga door met watson glaser set 15" at bounding box center [286, 148] width 139 height 19
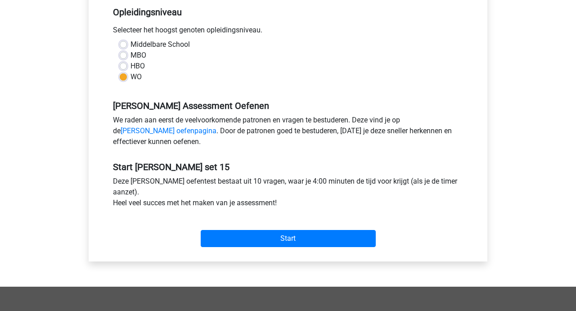
scroll to position [193, 0]
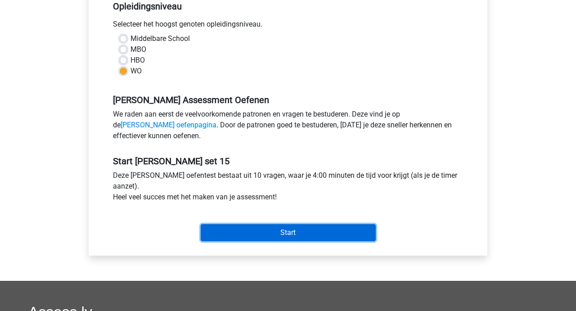
click at [286, 236] on input "Start" at bounding box center [288, 232] width 175 height 17
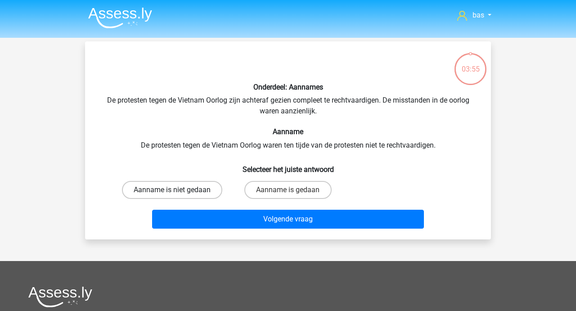
click at [177, 186] on label "Aanname is niet gedaan" at bounding box center [172, 190] width 100 height 18
click at [177, 190] on input "Aanname is niet gedaan" at bounding box center [175, 193] width 6 height 6
radio input "true"
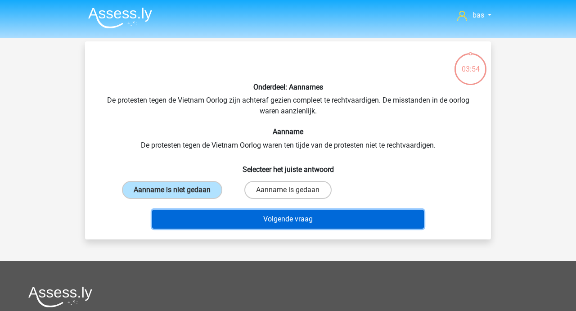
click at [267, 217] on button "Volgende vraag" at bounding box center [288, 219] width 272 height 19
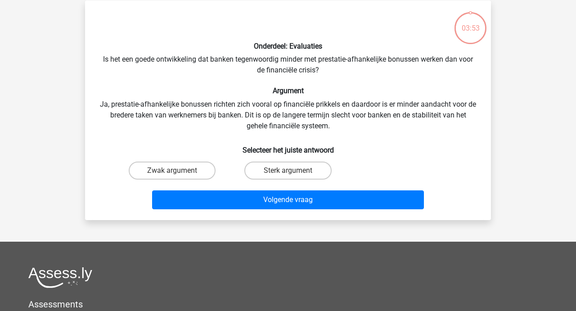
scroll to position [41, 0]
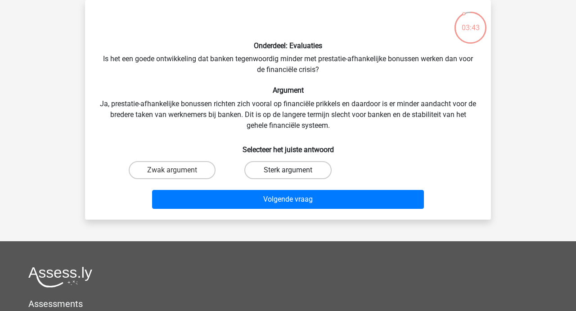
click at [277, 170] on label "Sterk argument" at bounding box center [287, 170] width 87 height 18
click at [288, 170] on input "Sterk argument" at bounding box center [291, 173] width 6 height 6
radio input "true"
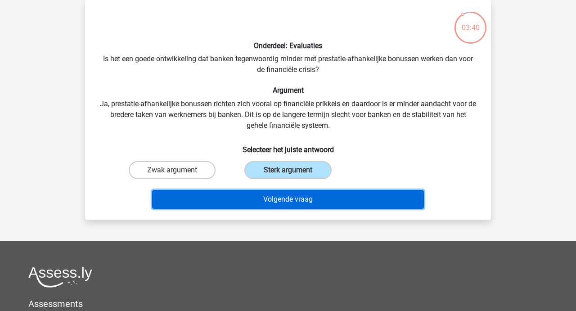
click at [275, 197] on button "Volgende vraag" at bounding box center [288, 199] width 272 height 19
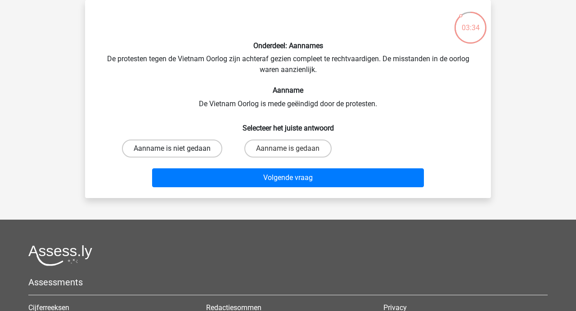
click at [188, 150] on label "Aanname is niet gedaan" at bounding box center [172, 149] width 100 height 18
click at [178, 150] on input "Aanname is niet gedaan" at bounding box center [175, 152] width 6 height 6
radio input "true"
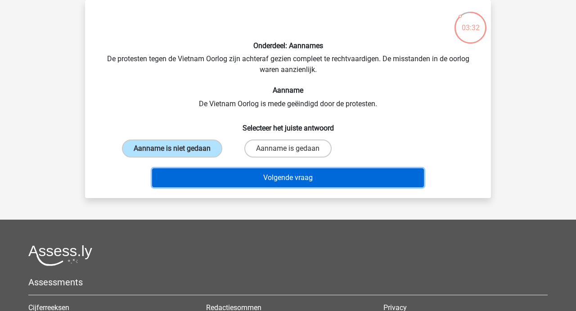
click at [273, 175] on button "Volgende vraag" at bounding box center [288, 177] width 272 height 19
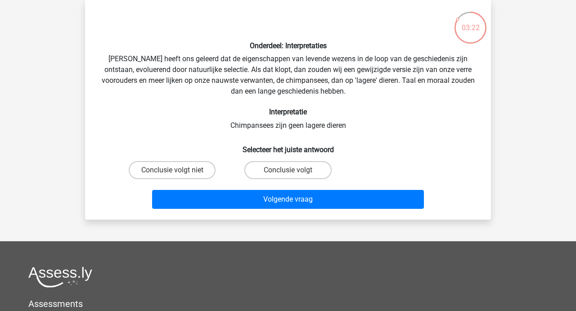
click at [279, 160] on div "Conclusie volgt" at bounding box center [288, 170] width 116 height 25
click at [279, 169] on label "Conclusie volgt" at bounding box center [287, 170] width 87 height 18
click at [288, 170] on input "Conclusie volgt" at bounding box center [291, 173] width 6 height 6
radio input "true"
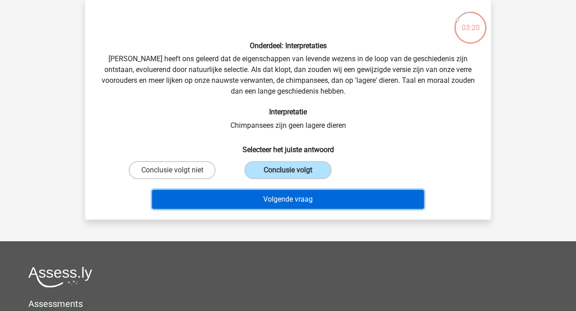
click at [279, 197] on button "Volgende vraag" at bounding box center [288, 199] width 272 height 19
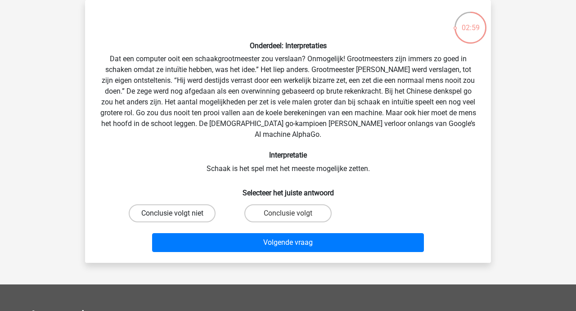
click at [189, 207] on label "Conclusie volgt niet" at bounding box center [172, 213] width 87 height 18
click at [178, 213] on input "Conclusie volgt niet" at bounding box center [175, 216] width 6 height 6
radio input "true"
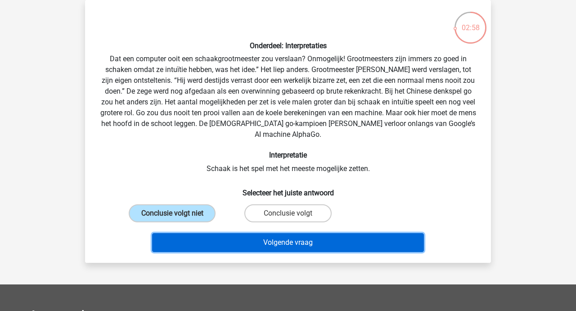
click at [274, 238] on button "Volgende vraag" at bounding box center [288, 242] width 272 height 19
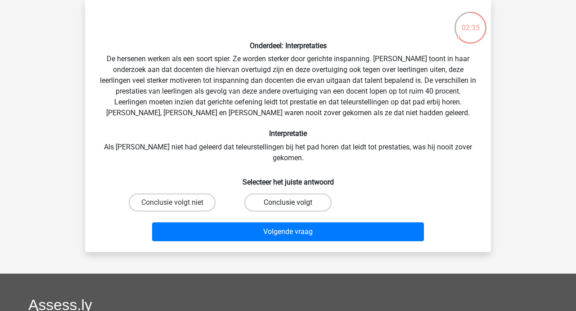
click at [279, 194] on label "Conclusie volgt" at bounding box center [287, 203] width 87 height 18
click at [288, 203] on input "Conclusie volgt" at bounding box center [291, 206] width 6 height 6
radio input "true"
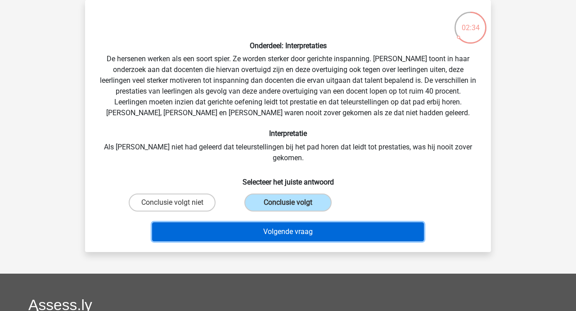
click at [279, 227] on button "Volgende vraag" at bounding box center [288, 231] width 272 height 19
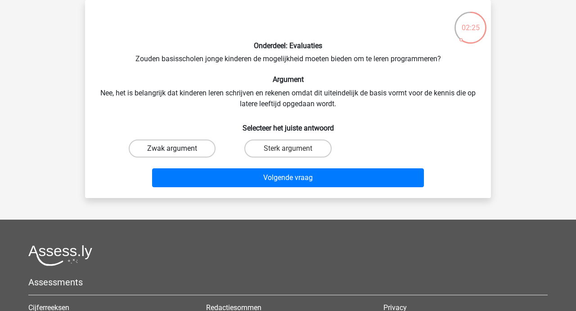
click at [153, 148] on label "Zwak argument" at bounding box center [172, 149] width 87 height 18
click at [172, 149] on input "Zwak argument" at bounding box center [175, 152] width 6 height 6
radio input "true"
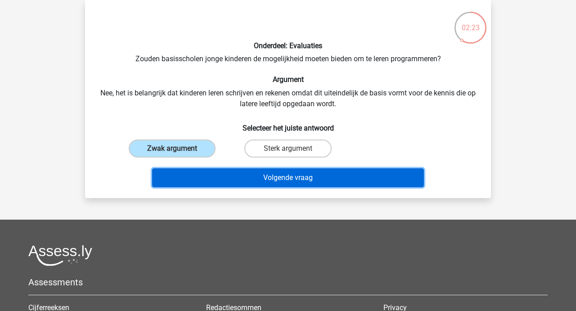
click at [274, 177] on button "Volgende vraag" at bounding box center [288, 177] width 272 height 19
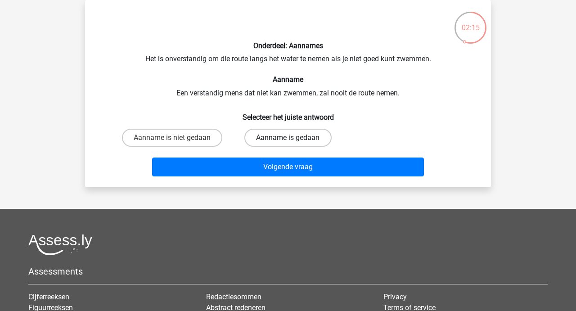
click at [283, 131] on label "Aanname is gedaan" at bounding box center [287, 138] width 87 height 18
click at [288, 138] on input "Aanname is gedaan" at bounding box center [291, 141] width 6 height 6
radio input "true"
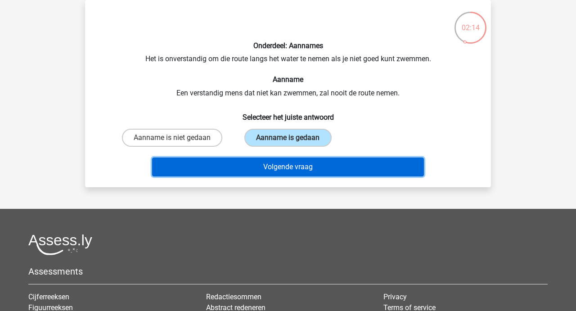
click at [278, 168] on button "Volgende vraag" at bounding box center [288, 167] width 272 height 19
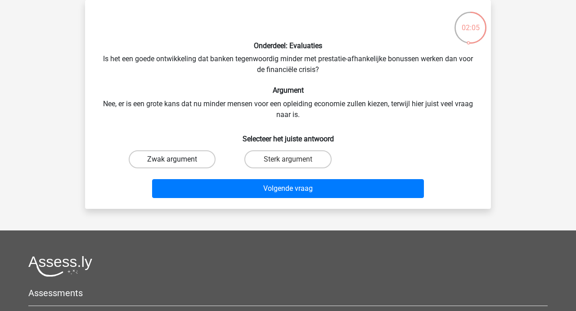
click at [171, 153] on label "Zwak argument" at bounding box center [172, 159] width 87 height 18
click at [172, 159] on input "Zwak argument" at bounding box center [175, 162] width 6 height 6
radio input "true"
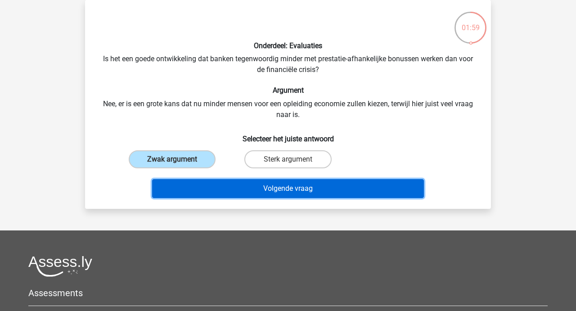
click at [311, 185] on button "Volgende vraag" at bounding box center [288, 188] width 272 height 19
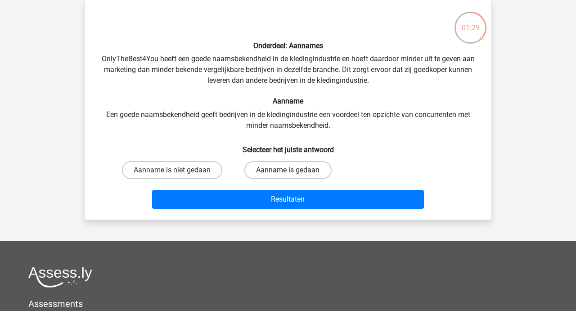
click at [279, 170] on label "Aanname is gedaan" at bounding box center [287, 170] width 87 height 18
click at [288, 170] on input "Aanname is gedaan" at bounding box center [291, 173] width 6 height 6
radio input "true"
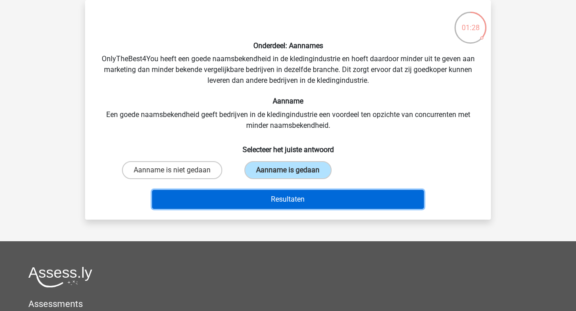
click at [279, 200] on button "Resultaten" at bounding box center [288, 199] width 272 height 19
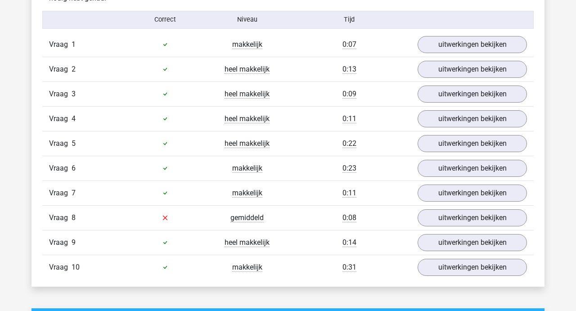
scroll to position [582, 0]
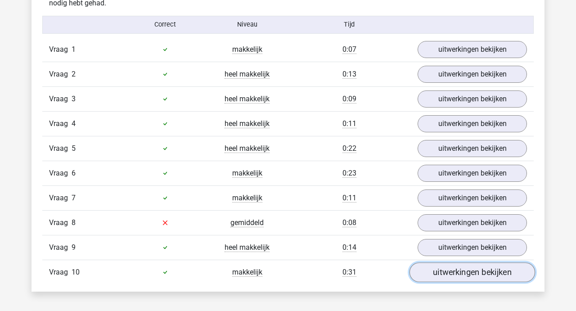
click at [456, 268] on link "uitwerkingen bekijken" at bounding box center [473, 272] width 126 height 20
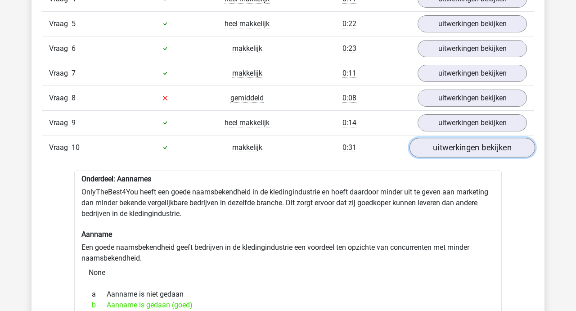
scroll to position [706, 0]
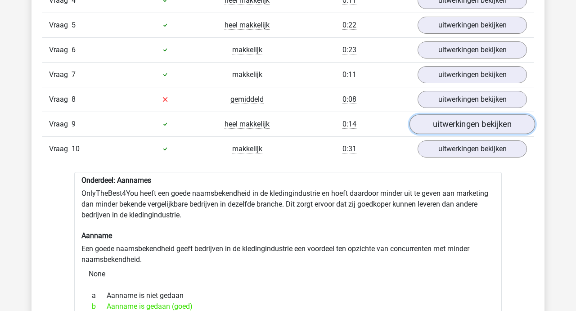
click at [450, 120] on link "uitwerkingen bekijken" at bounding box center [473, 124] width 126 height 20
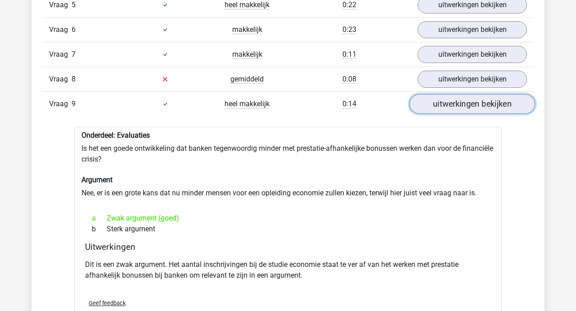
scroll to position [723, 0]
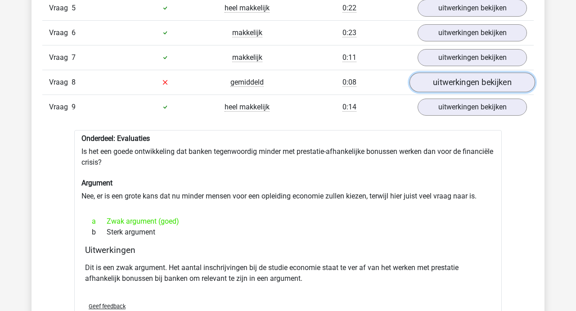
click at [451, 81] on link "uitwerkingen bekijken" at bounding box center [473, 82] width 126 height 20
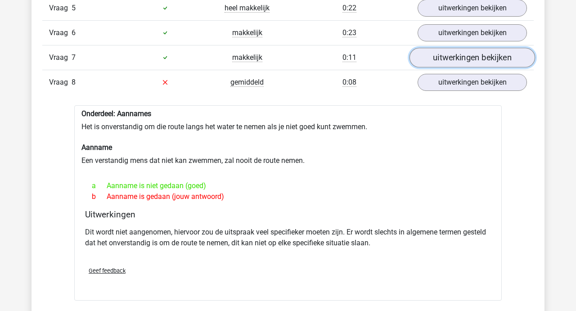
click at [454, 59] on link "uitwerkingen bekijken" at bounding box center [473, 58] width 126 height 20
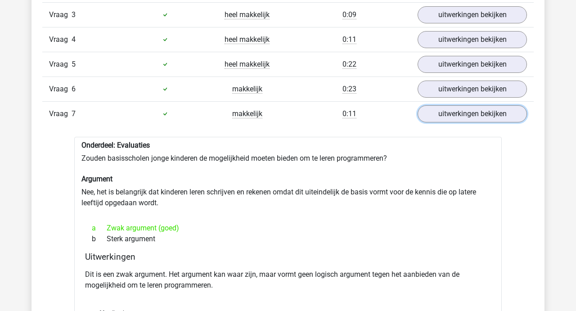
scroll to position [666, 0]
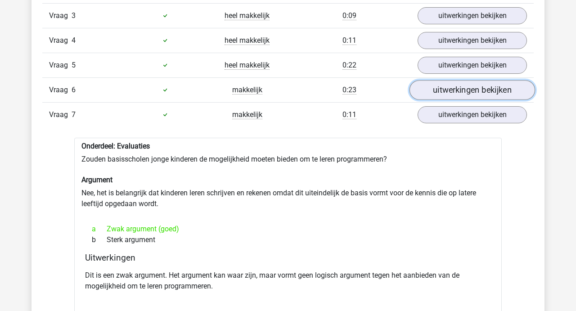
click at [448, 88] on link "uitwerkingen bekijken" at bounding box center [473, 90] width 126 height 20
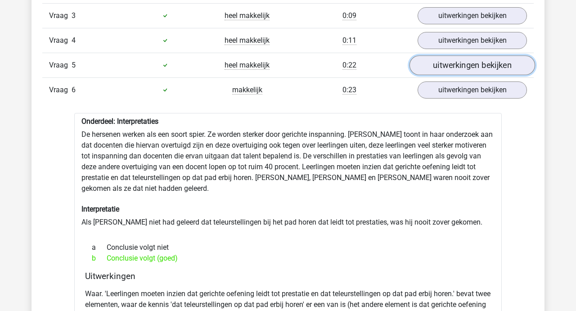
click at [451, 64] on link "uitwerkingen bekijken" at bounding box center [473, 65] width 126 height 20
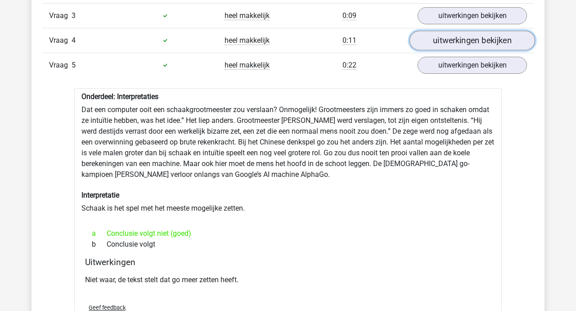
click at [454, 37] on link "uitwerkingen bekijken" at bounding box center [473, 41] width 126 height 20
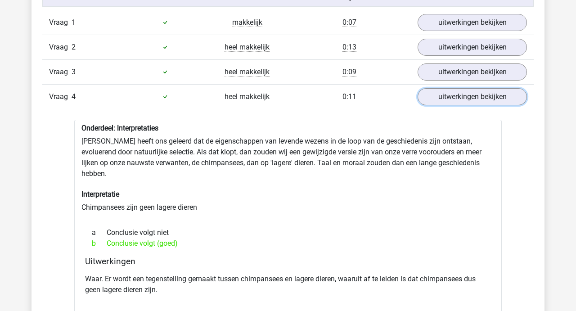
scroll to position [608, 0]
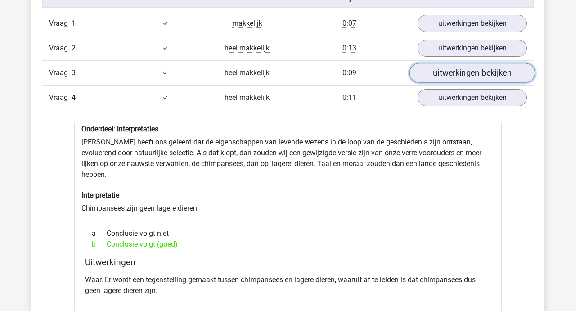
click at [443, 79] on link "uitwerkingen bekijken" at bounding box center [473, 73] width 126 height 20
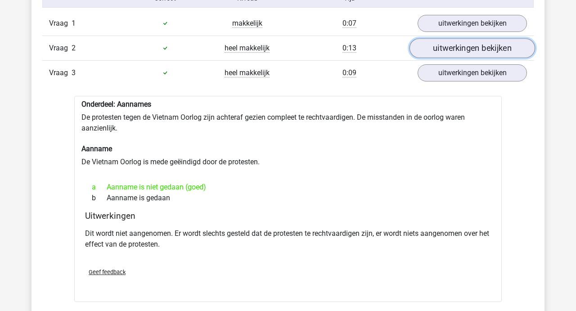
click at [446, 45] on link "uitwerkingen bekijken" at bounding box center [473, 48] width 126 height 20
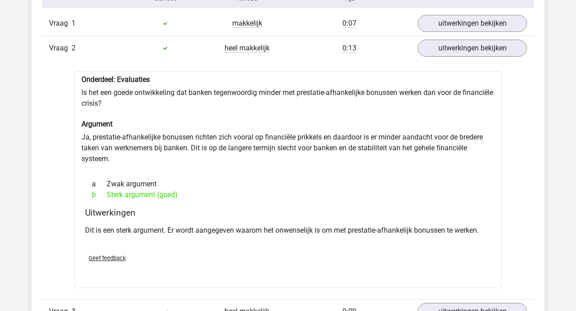
click at [445, 32] on div "Vraag 1 makkelijk 0:07 uitwerkingen bekijken" at bounding box center [287, 23] width 491 height 24
click at [445, 25] on link "uitwerkingen bekijken" at bounding box center [473, 24] width 126 height 20
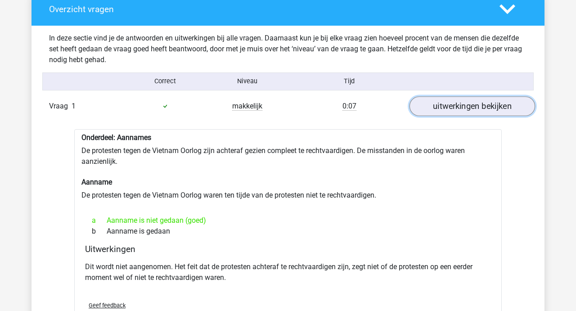
scroll to position [514, 0]
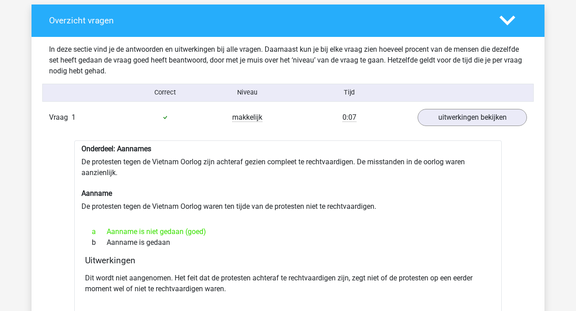
click at [510, 16] on icon at bounding box center [508, 21] width 16 height 16
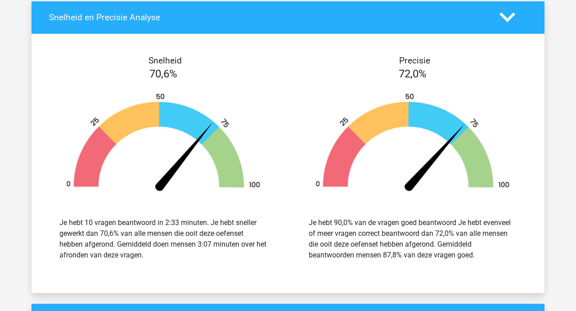
scroll to position [402, 0]
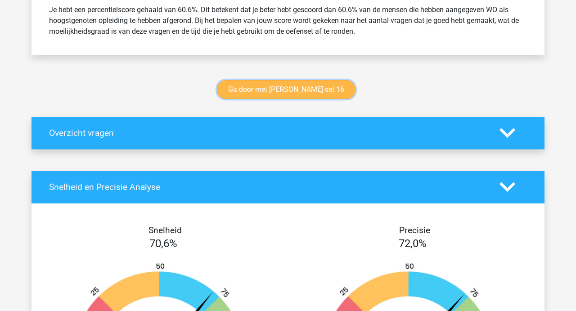
click at [298, 85] on link "Ga door met watson glaser set 16" at bounding box center [286, 89] width 139 height 19
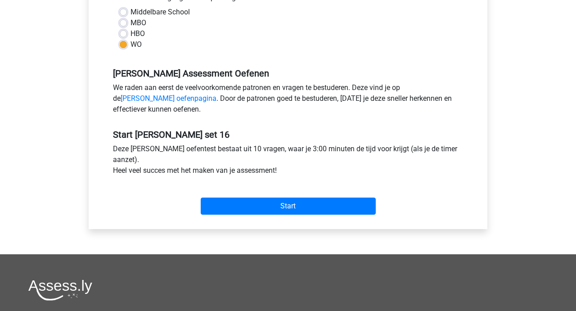
scroll to position [220, 0]
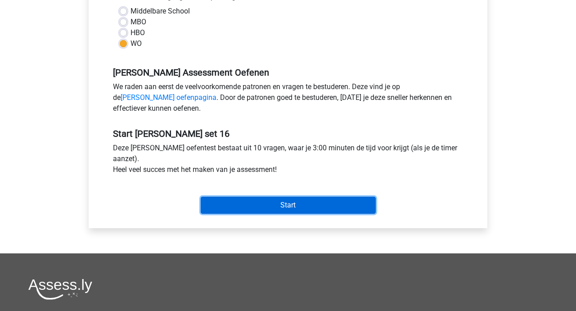
click at [293, 204] on input "Start" at bounding box center [288, 205] width 175 height 17
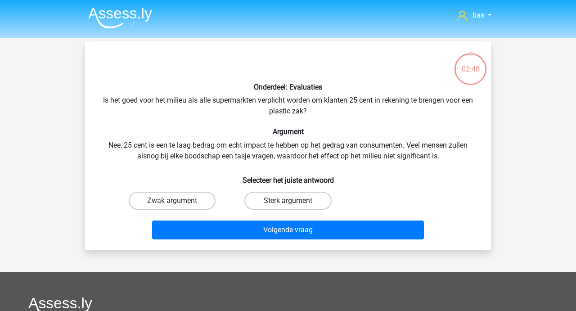
click at [301, 196] on label "Sterk argument" at bounding box center [287, 201] width 87 height 18
click at [294, 201] on input "Sterk argument" at bounding box center [291, 204] width 6 height 6
radio input "true"
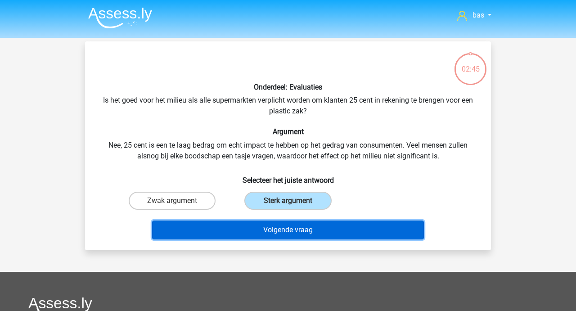
click at [280, 229] on button "Volgende vraag" at bounding box center [288, 230] width 272 height 19
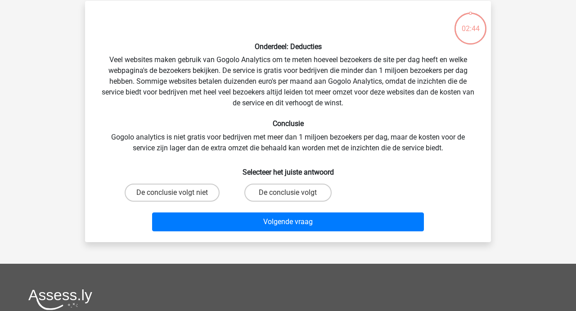
scroll to position [41, 0]
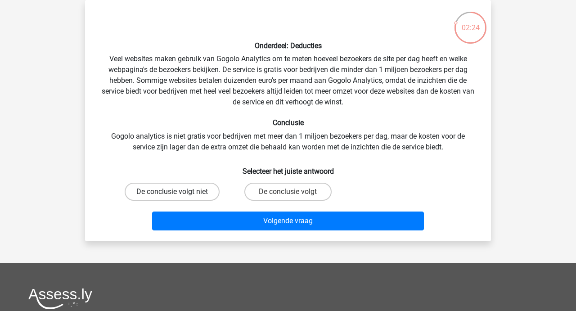
click at [177, 191] on label "De conclusie volgt niet" at bounding box center [172, 192] width 95 height 18
click at [177, 192] on input "De conclusie volgt niet" at bounding box center [175, 195] width 6 height 6
radio input "true"
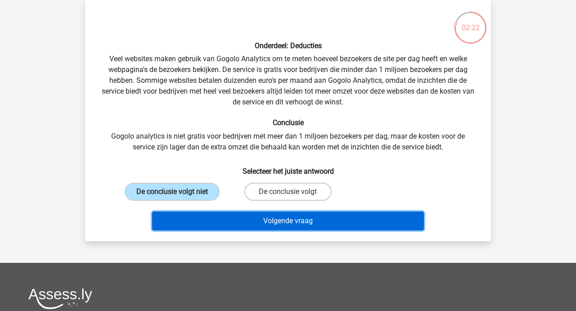
click at [288, 226] on button "Volgende vraag" at bounding box center [288, 221] width 272 height 19
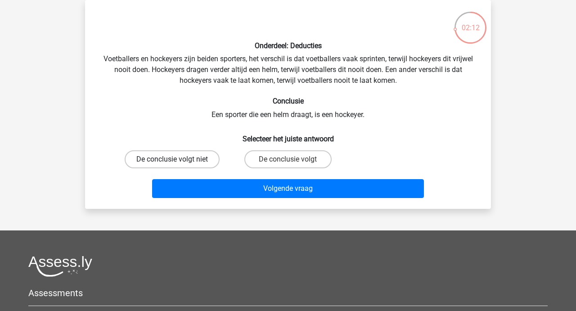
click at [177, 158] on label "De conclusie volgt niet" at bounding box center [172, 159] width 95 height 18
click at [177, 159] on input "De conclusie volgt niet" at bounding box center [175, 162] width 6 height 6
radio input "true"
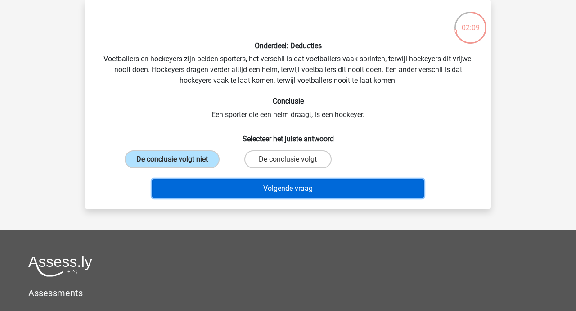
click at [270, 190] on button "Volgende vraag" at bounding box center [288, 188] width 272 height 19
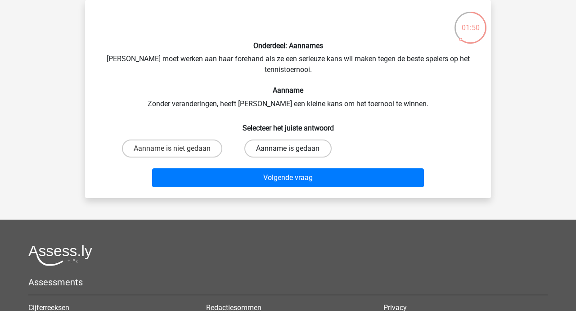
click at [266, 150] on label "Aanname is gedaan" at bounding box center [287, 149] width 87 height 18
click at [288, 150] on input "Aanname is gedaan" at bounding box center [291, 152] width 6 height 6
radio input "true"
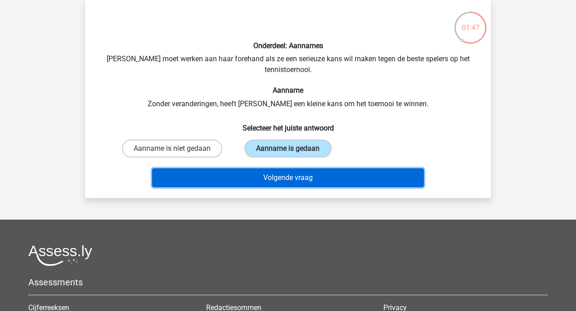
click at [273, 178] on button "Volgende vraag" at bounding box center [288, 177] width 272 height 19
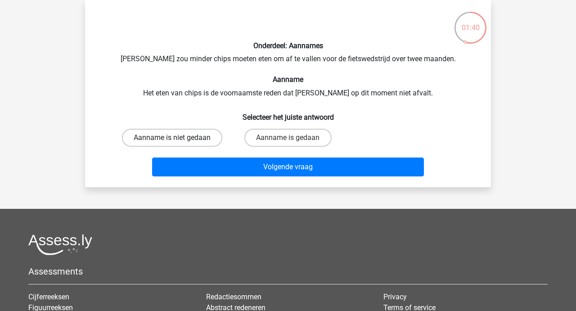
click at [179, 141] on label "Aanname is niet gedaan" at bounding box center [172, 138] width 100 height 18
click at [178, 141] on input "Aanname is niet gedaan" at bounding box center [175, 141] width 6 height 6
radio input "true"
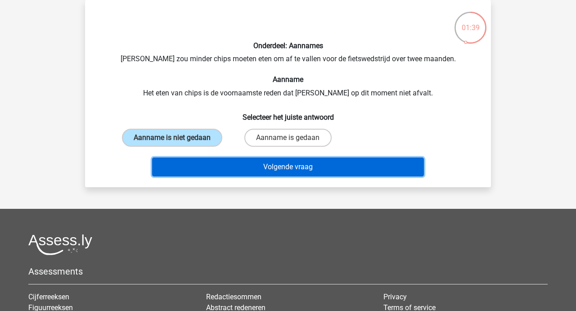
click at [276, 171] on button "Volgende vraag" at bounding box center [288, 167] width 272 height 19
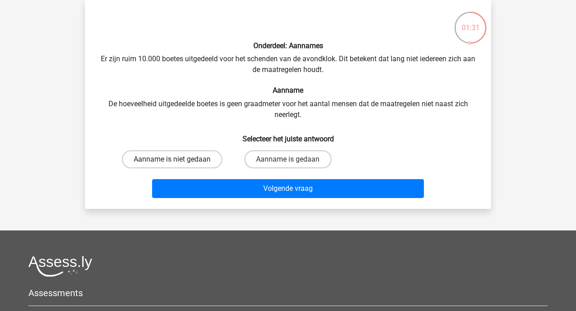
click at [182, 167] on label "Aanname is niet gedaan" at bounding box center [172, 159] width 100 height 18
click at [178, 165] on input "Aanname is niet gedaan" at bounding box center [175, 162] width 6 height 6
radio input "true"
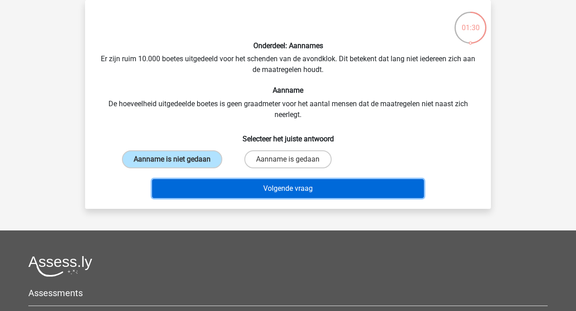
click at [288, 183] on button "Volgende vraag" at bounding box center [288, 188] width 272 height 19
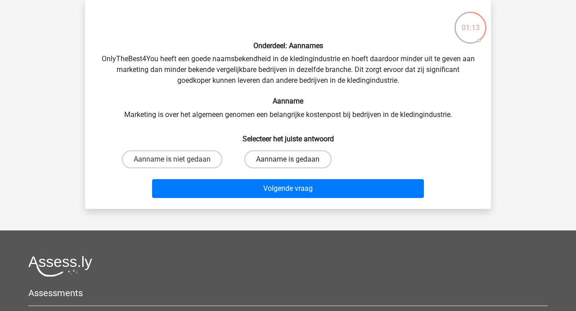
click at [268, 155] on label "Aanname is gedaan" at bounding box center [287, 159] width 87 height 18
click at [288, 159] on input "Aanname is gedaan" at bounding box center [291, 162] width 6 height 6
radio input "true"
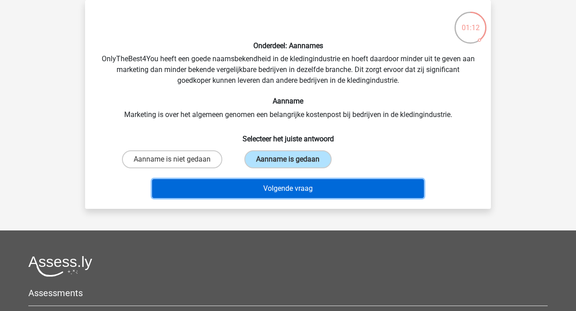
click at [276, 185] on button "Volgende vraag" at bounding box center [288, 188] width 272 height 19
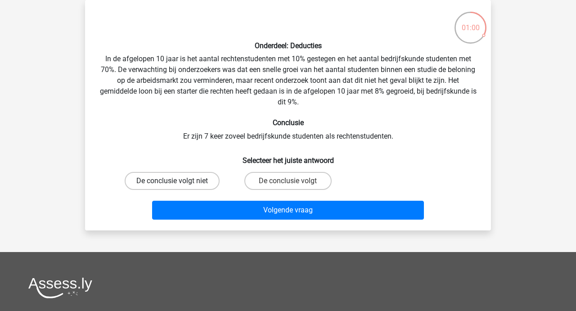
click at [196, 180] on label "De conclusie volgt niet" at bounding box center [172, 181] width 95 height 18
click at [178, 181] on input "De conclusie volgt niet" at bounding box center [175, 184] width 6 height 6
radio input "true"
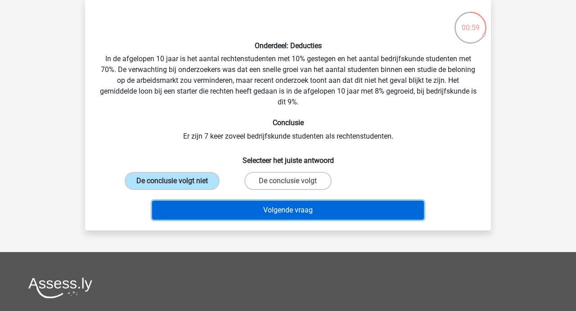
click at [284, 207] on button "Volgende vraag" at bounding box center [288, 210] width 272 height 19
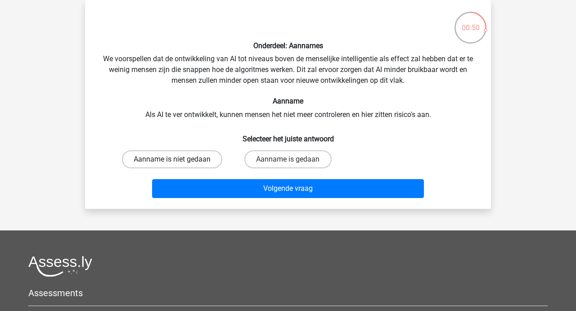
click at [199, 167] on label "Aanname is niet gedaan" at bounding box center [172, 159] width 100 height 18
click at [178, 165] on input "Aanname is niet gedaan" at bounding box center [175, 162] width 6 height 6
radio input "true"
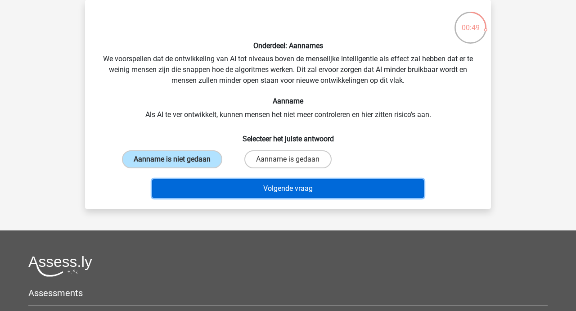
click at [271, 189] on button "Volgende vraag" at bounding box center [288, 188] width 272 height 19
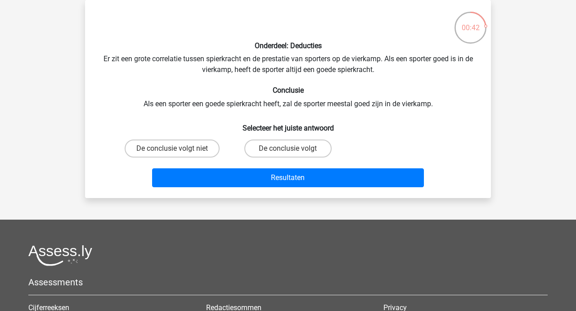
click at [174, 152] on input "De conclusie volgt niet" at bounding box center [175, 152] width 6 height 6
radio input "true"
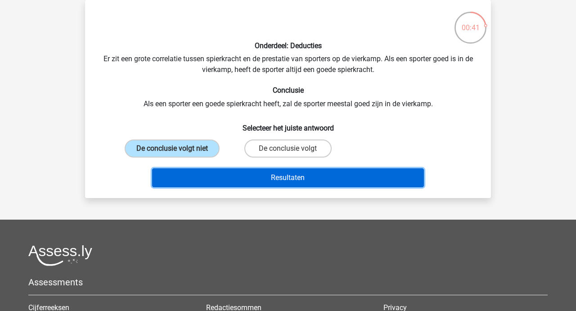
click at [282, 171] on button "Resultaten" at bounding box center [288, 177] width 272 height 19
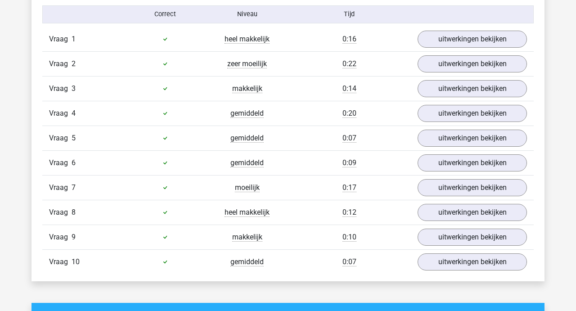
scroll to position [569, 0]
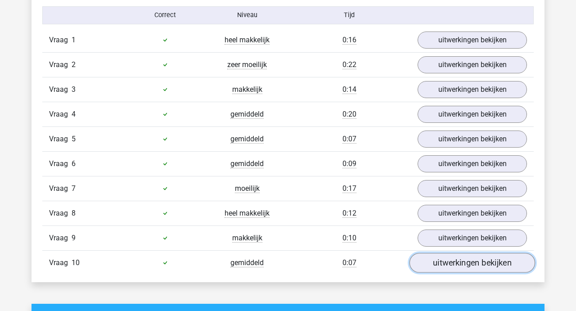
click at [493, 257] on link "uitwerkingen bekijken" at bounding box center [473, 263] width 126 height 20
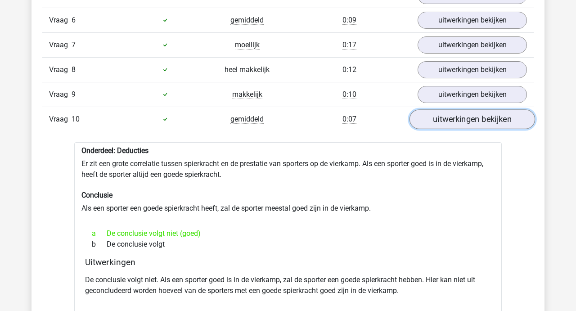
scroll to position [714, 0]
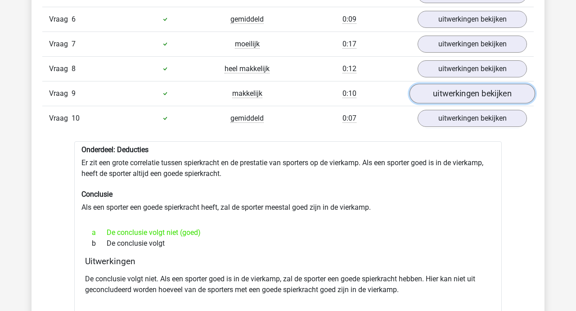
click at [466, 90] on link "uitwerkingen bekijken" at bounding box center [473, 94] width 126 height 20
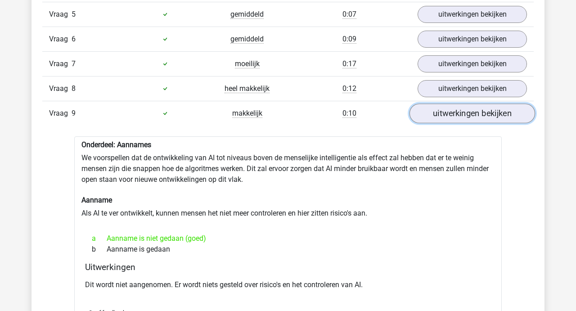
scroll to position [690, 0]
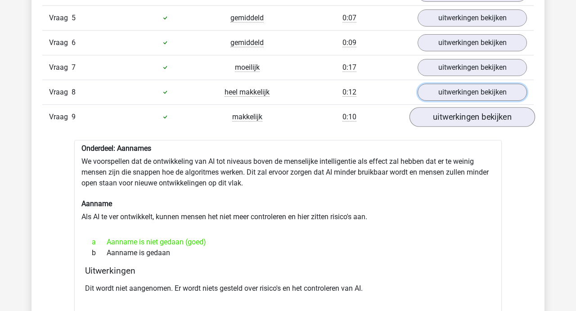
click at [466, 90] on link "uitwerkingen bekijken" at bounding box center [472, 92] width 109 height 17
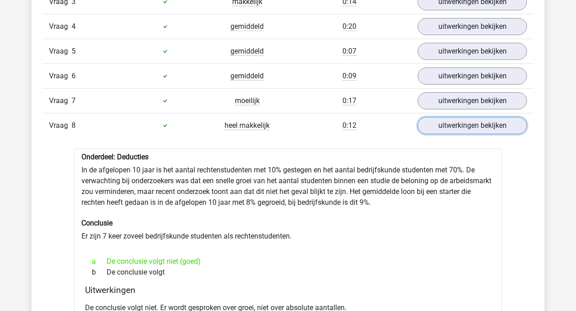
scroll to position [654, 0]
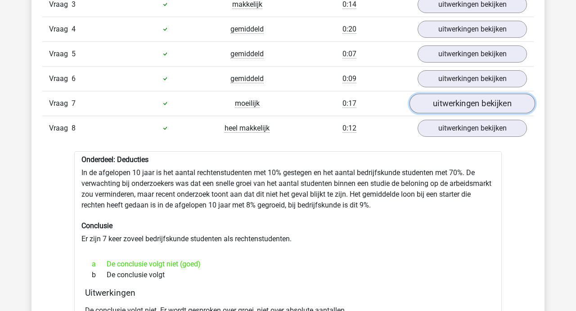
click at [464, 104] on link "uitwerkingen bekijken" at bounding box center [473, 104] width 126 height 20
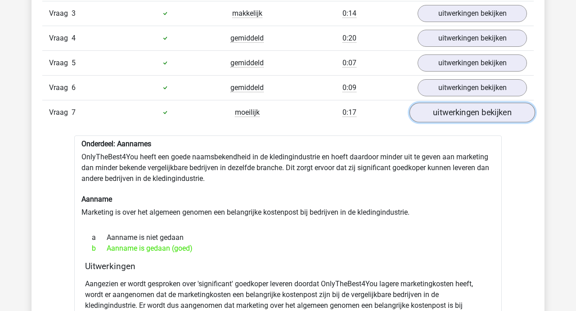
scroll to position [637, 0]
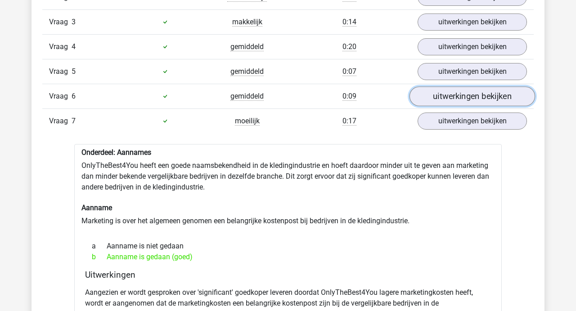
click at [465, 96] on link "uitwerkingen bekijken" at bounding box center [473, 96] width 126 height 20
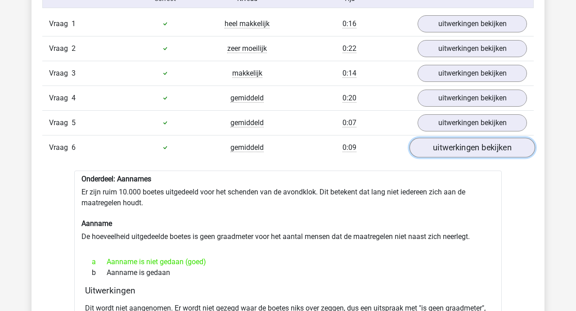
scroll to position [586, 0]
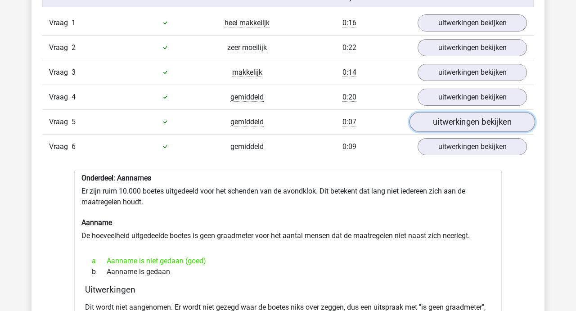
click at [458, 122] on link "uitwerkingen bekijken" at bounding box center [473, 122] width 126 height 20
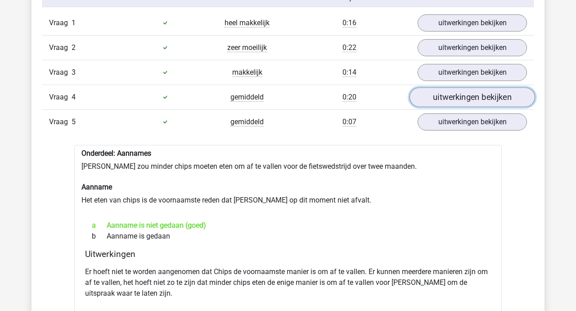
click at [458, 101] on link "uitwerkingen bekijken" at bounding box center [473, 97] width 126 height 20
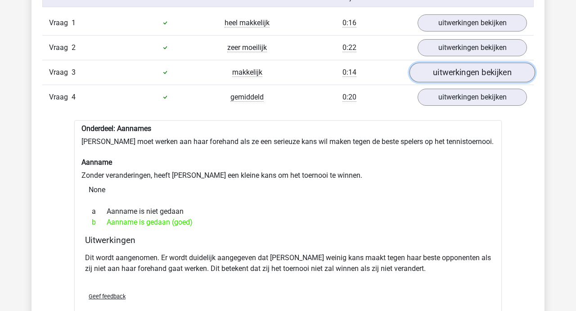
click at [458, 73] on link "uitwerkingen bekijken" at bounding box center [473, 73] width 126 height 20
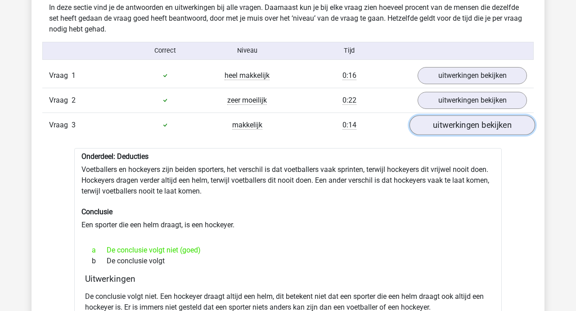
scroll to position [543, 0]
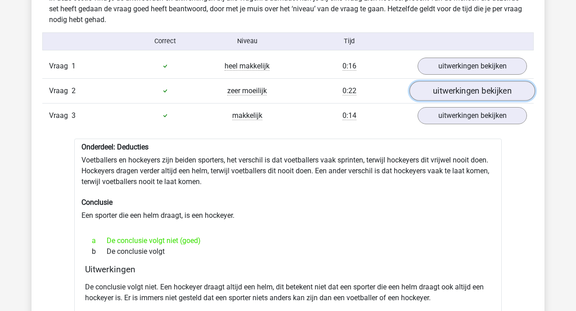
click at [455, 94] on link "uitwerkingen bekijken" at bounding box center [473, 91] width 126 height 20
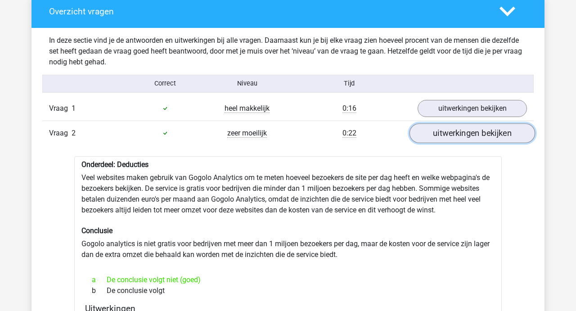
scroll to position [498, 0]
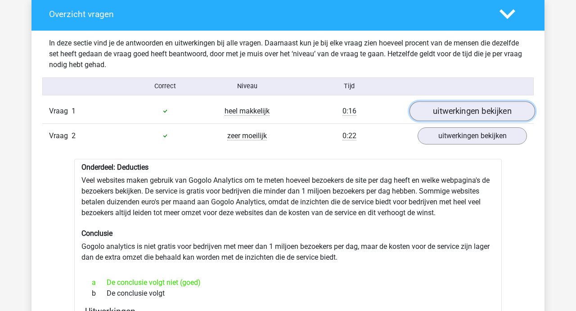
click at [457, 112] on link "uitwerkingen bekijken" at bounding box center [473, 111] width 126 height 20
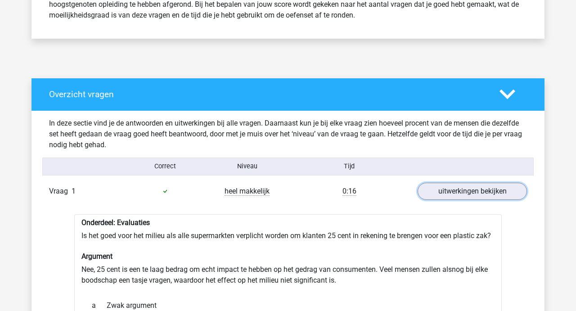
scroll to position [414, 0]
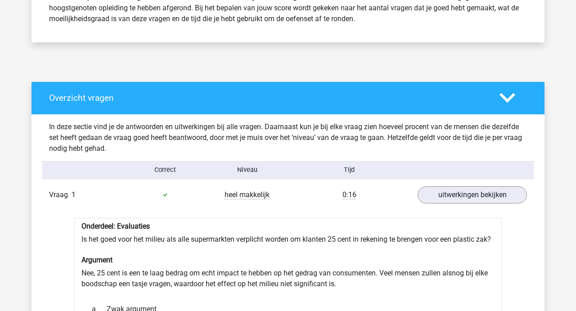
click at [506, 95] on icon at bounding box center [508, 98] width 16 height 16
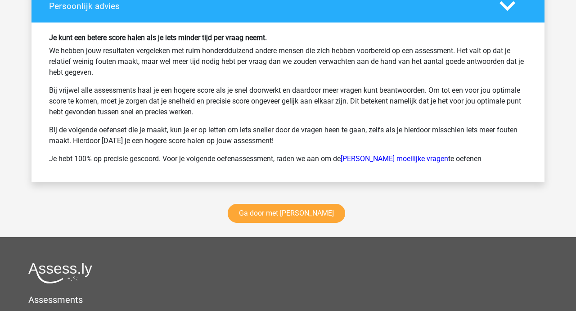
scroll to position [864, 0]
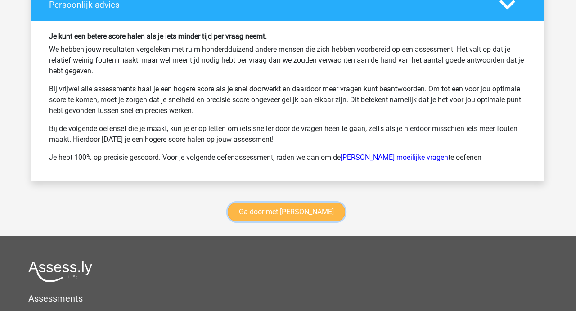
click at [282, 212] on link "Ga door met watson glaser" at bounding box center [286, 212] width 117 height 19
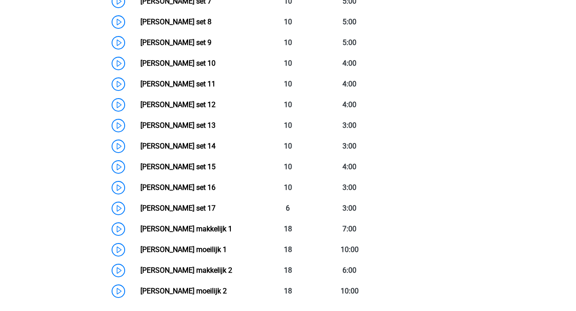
scroll to position [599, 0]
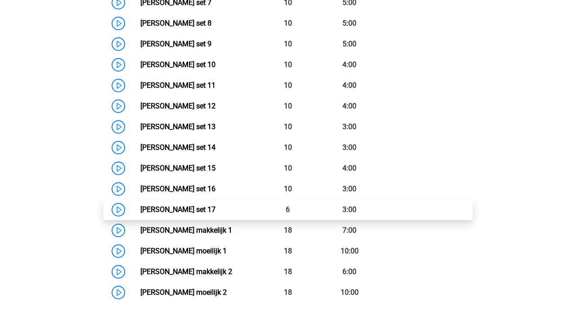
click at [178, 206] on link "Watson Glaser set 17" at bounding box center [177, 209] width 75 height 9
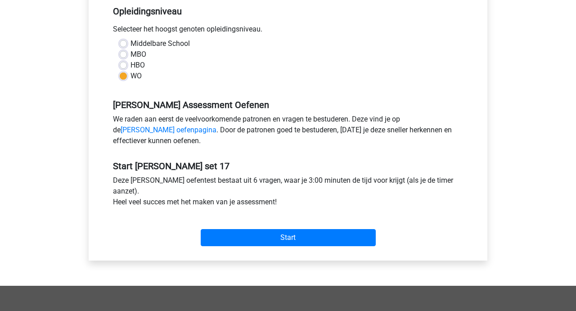
scroll to position [190, 0]
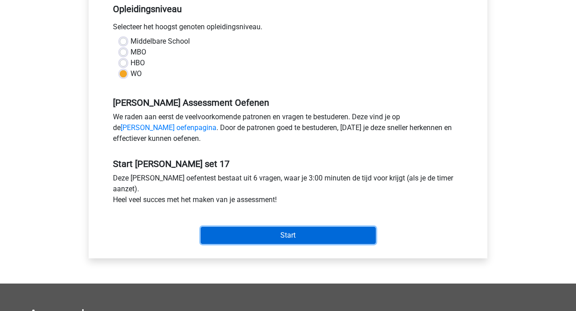
click at [302, 234] on input "Start" at bounding box center [288, 235] width 175 height 17
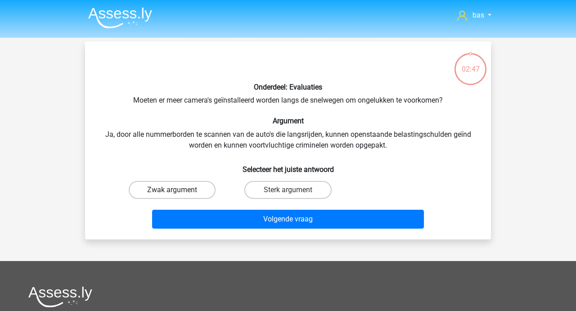
click at [171, 188] on label "Zwak argument" at bounding box center [172, 190] width 87 height 18
click at [172, 190] on input "Zwak argument" at bounding box center [175, 193] width 6 height 6
radio input "true"
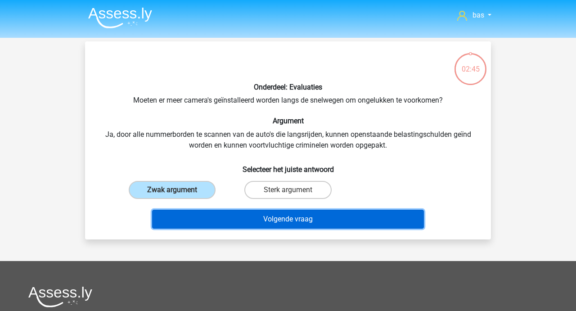
click at [269, 214] on button "Volgende vraag" at bounding box center [288, 219] width 272 height 19
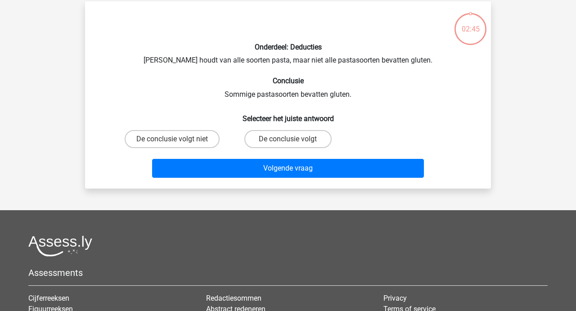
scroll to position [41, 0]
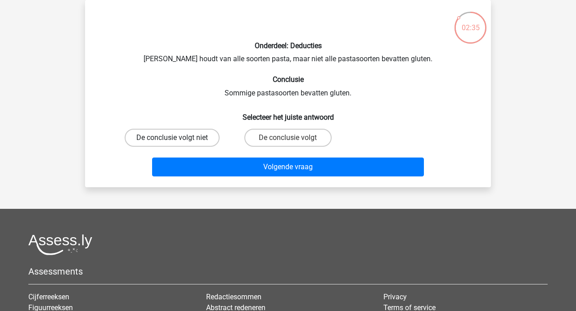
click at [160, 146] on label "De conclusie volgt niet" at bounding box center [172, 138] width 95 height 18
click at [172, 144] on input "De conclusie volgt niet" at bounding box center [175, 141] width 6 height 6
radio input "true"
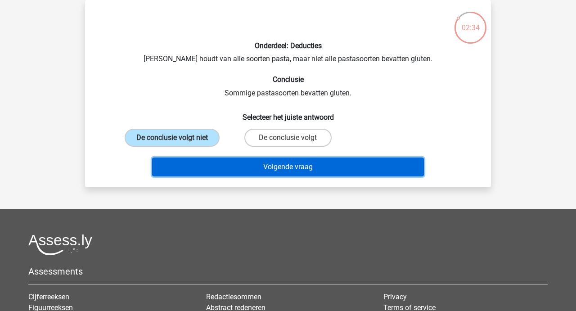
click at [272, 174] on button "Volgende vraag" at bounding box center [288, 167] width 272 height 19
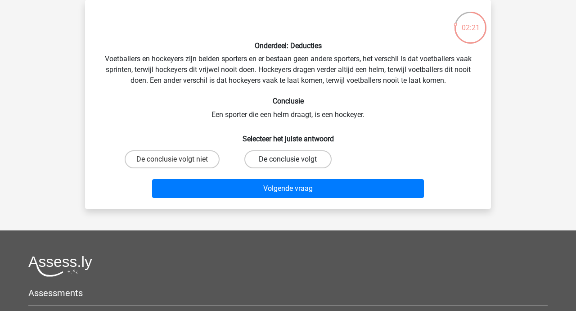
click at [284, 162] on label "De conclusie volgt" at bounding box center [287, 159] width 87 height 18
click at [288, 162] on input "De conclusie volgt" at bounding box center [291, 162] width 6 height 6
radio input "true"
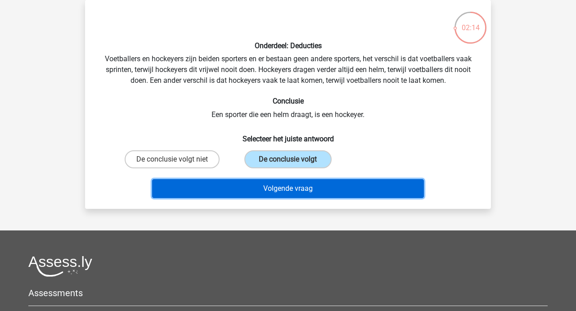
click at [278, 196] on button "Volgende vraag" at bounding box center [288, 188] width 272 height 19
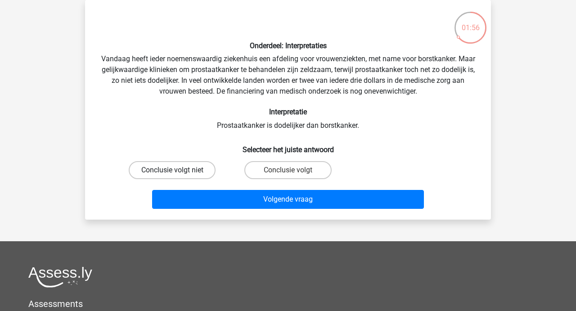
click at [203, 174] on label "Conclusie volgt niet" at bounding box center [172, 170] width 87 height 18
click at [178, 174] on input "Conclusie volgt niet" at bounding box center [175, 173] width 6 height 6
radio input "true"
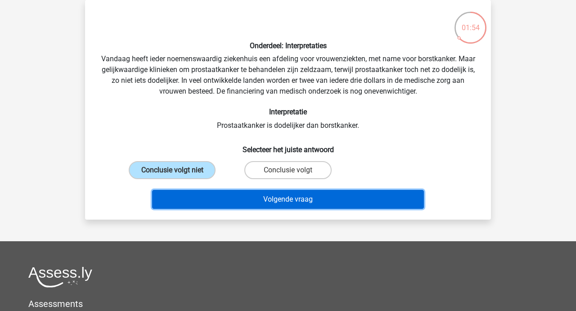
click at [267, 194] on button "Volgende vraag" at bounding box center [288, 199] width 272 height 19
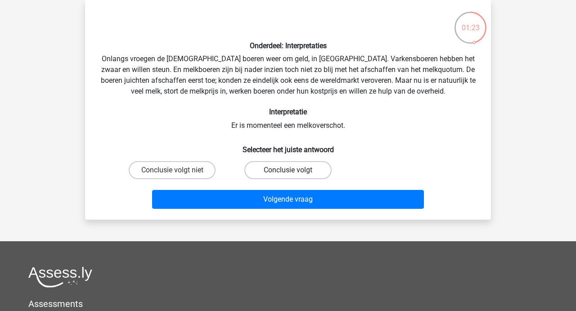
click at [285, 167] on label "Conclusie volgt" at bounding box center [287, 170] width 87 height 18
click at [288, 170] on input "Conclusie volgt" at bounding box center [291, 173] width 6 height 6
radio input "true"
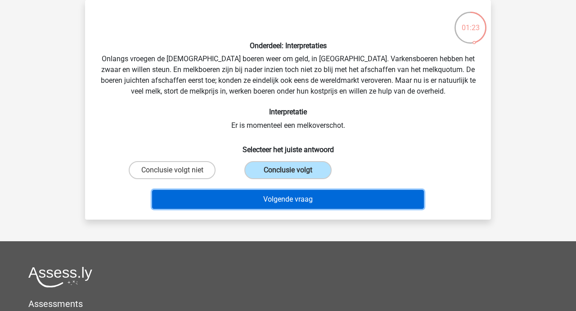
click at [289, 200] on button "Volgende vraag" at bounding box center [288, 199] width 272 height 19
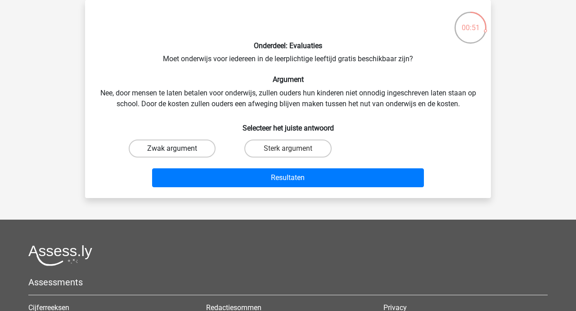
click at [174, 146] on label "Zwak argument" at bounding box center [172, 149] width 87 height 18
click at [174, 149] on input "Zwak argument" at bounding box center [175, 152] width 6 height 6
radio input "true"
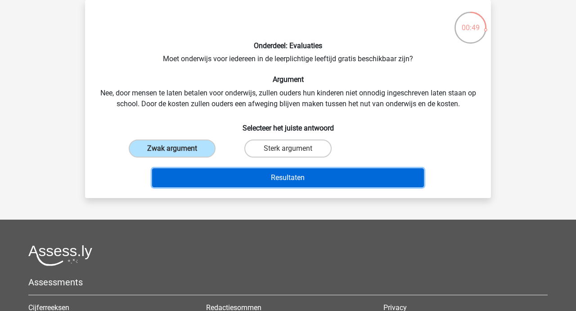
click at [285, 176] on button "Resultaten" at bounding box center [288, 177] width 272 height 19
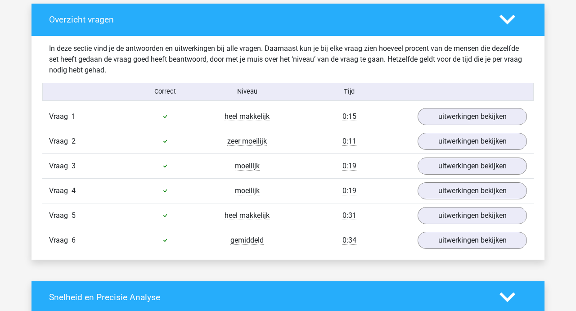
scroll to position [493, 0]
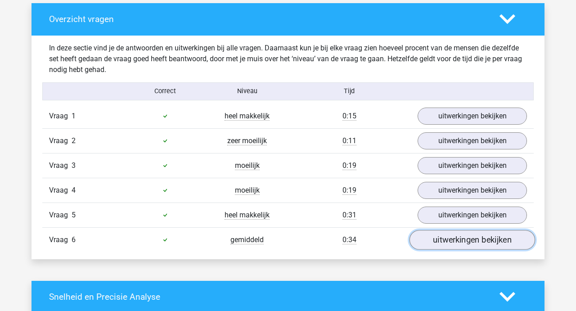
click at [459, 231] on link "uitwerkingen bekijken" at bounding box center [473, 240] width 126 height 20
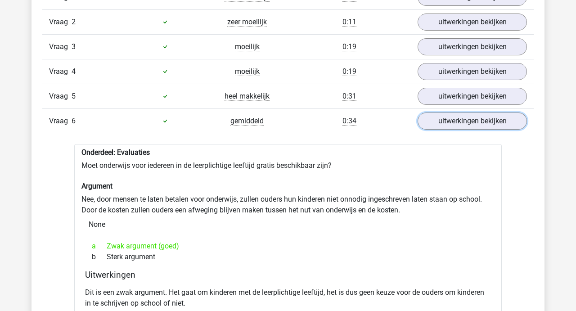
scroll to position [576, 0]
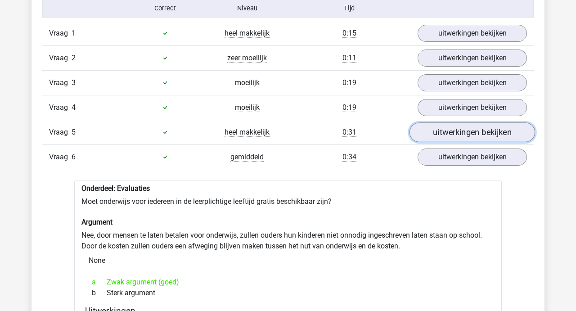
click at [460, 137] on link "uitwerkingen bekijken" at bounding box center [473, 132] width 126 height 20
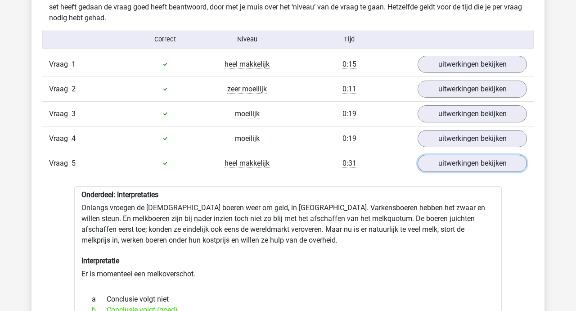
scroll to position [541, 0]
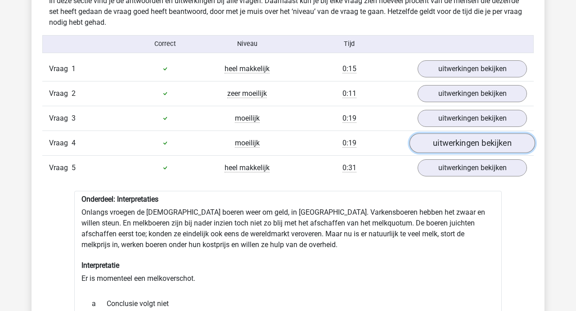
click at [449, 144] on link "uitwerkingen bekijken" at bounding box center [473, 143] width 126 height 20
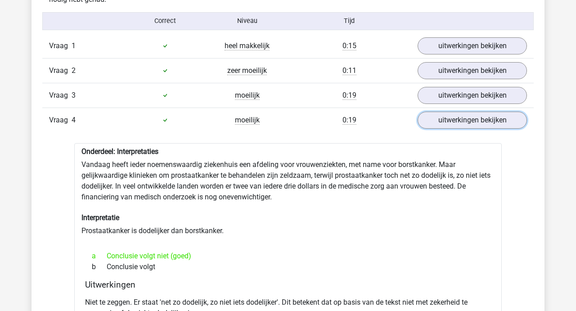
scroll to position [552, 0]
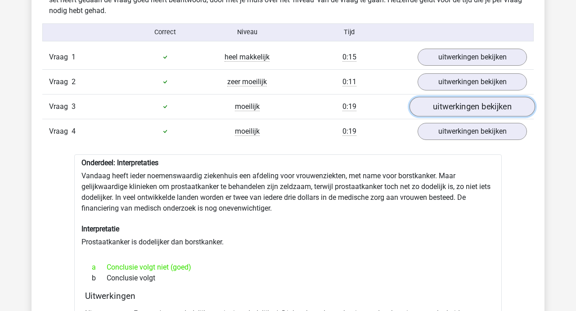
click at [454, 105] on link "uitwerkingen bekijken" at bounding box center [473, 107] width 126 height 20
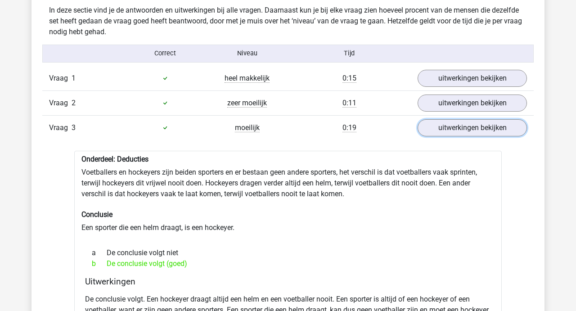
scroll to position [528, 0]
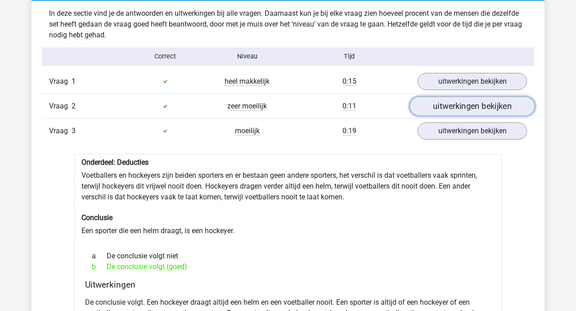
click at [454, 107] on link "uitwerkingen bekijken" at bounding box center [473, 106] width 126 height 20
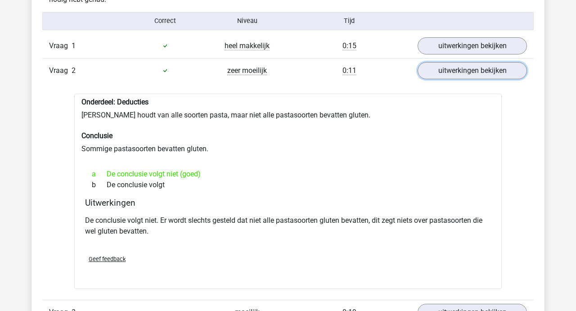
scroll to position [564, 0]
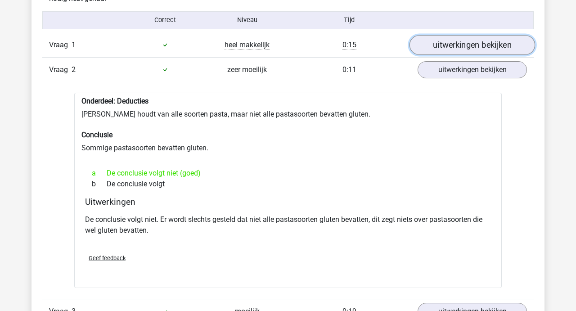
click at [460, 44] on link "uitwerkingen bekijken" at bounding box center [473, 45] width 126 height 20
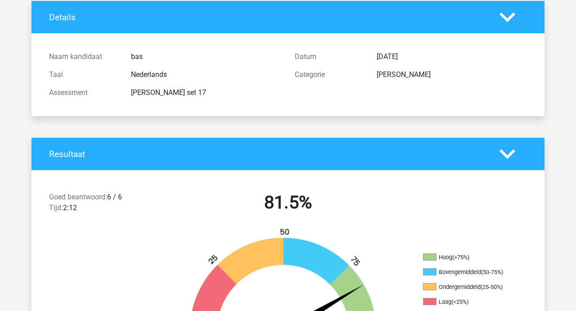
scroll to position [0, 0]
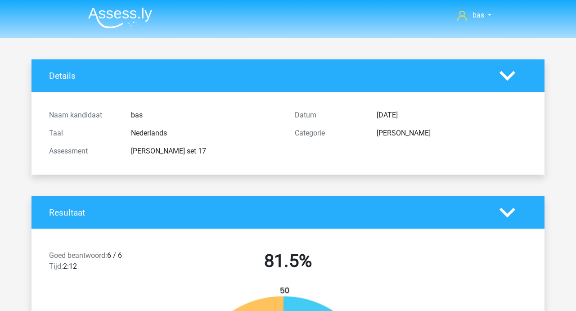
click at [506, 72] on icon at bounding box center [508, 76] width 16 height 16
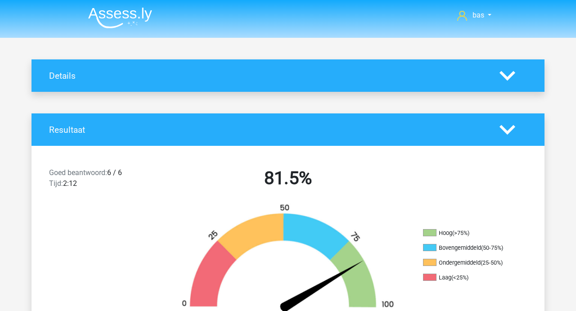
click at [505, 123] on icon at bounding box center [508, 130] width 16 height 16
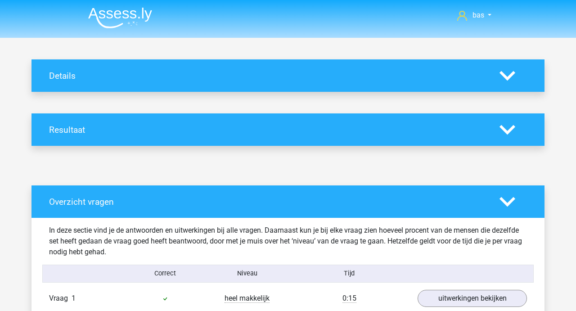
click at [505, 195] on icon at bounding box center [508, 202] width 16 height 16
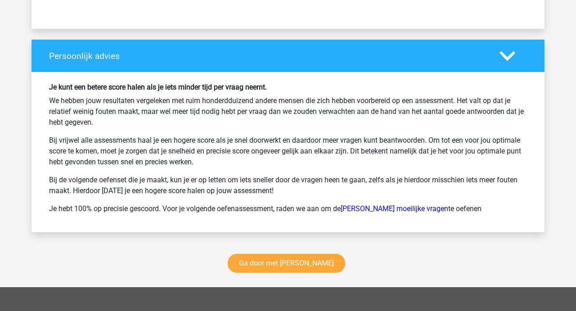
scroll to position [504, 0]
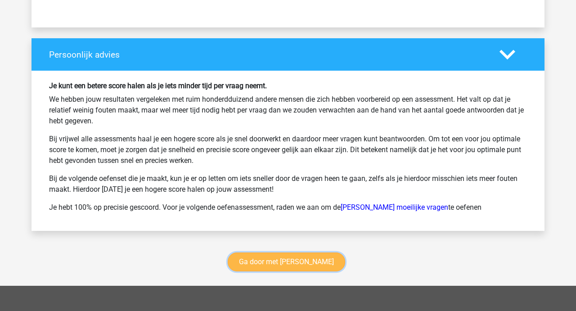
click at [297, 255] on link "Ga door met [PERSON_NAME]" at bounding box center [286, 261] width 117 height 19
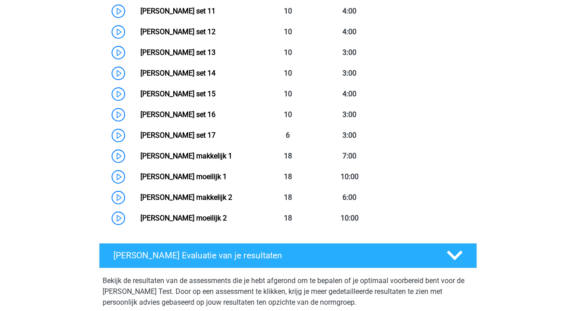
scroll to position [665, 0]
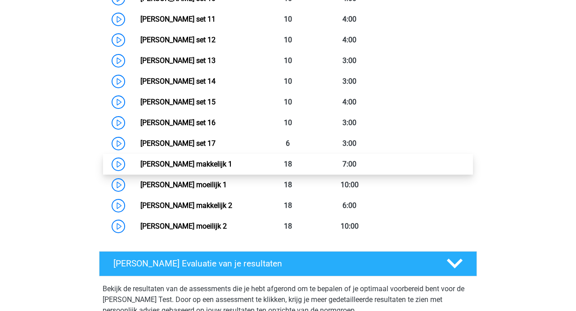
click at [195, 164] on link "Watson Glaser makkelijk 1" at bounding box center [186, 164] width 92 height 9
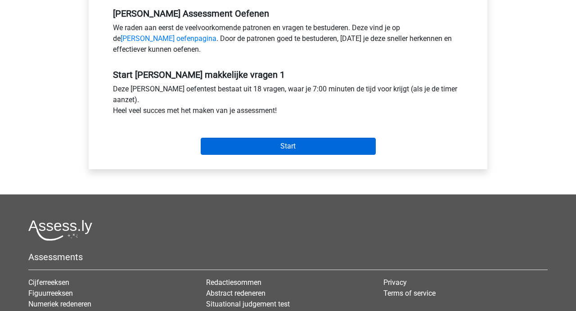
scroll to position [287, 0]
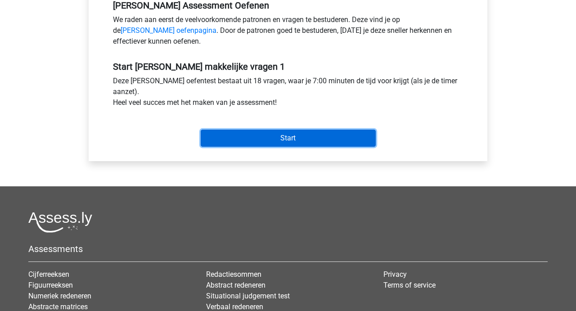
click at [288, 143] on input "Start" at bounding box center [288, 138] width 175 height 17
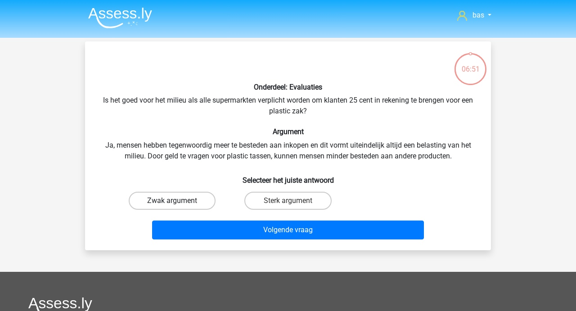
click at [173, 196] on label "Zwak argument" at bounding box center [172, 201] width 87 height 18
click at [173, 201] on input "Zwak argument" at bounding box center [175, 204] width 6 height 6
radio input "true"
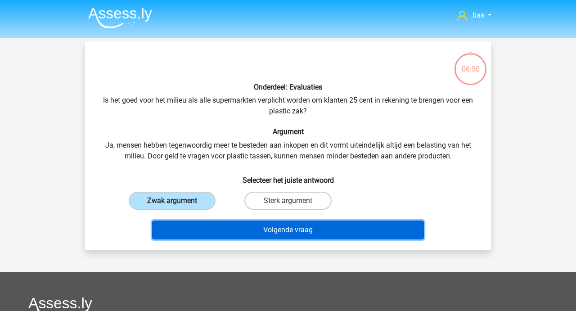
click at [284, 226] on button "Volgende vraag" at bounding box center [288, 230] width 272 height 19
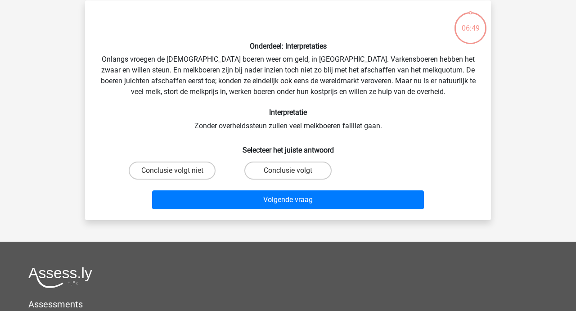
scroll to position [41, 0]
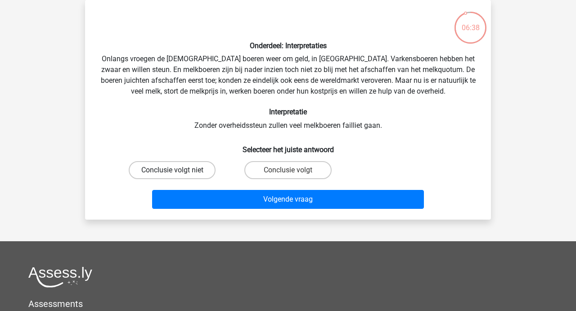
click at [176, 162] on label "Conclusie volgt niet" at bounding box center [172, 170] width 87 height 18
click at [176, 170] on input "Conclusie volgt niet" at bounding box center [175, 173] width 6 height 6
radio input "true"
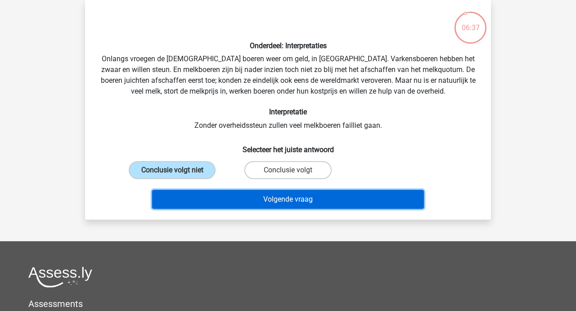
click at [279, 196] on button "Volgende vraag" at bounding box center [288, 199] width 272 height 19
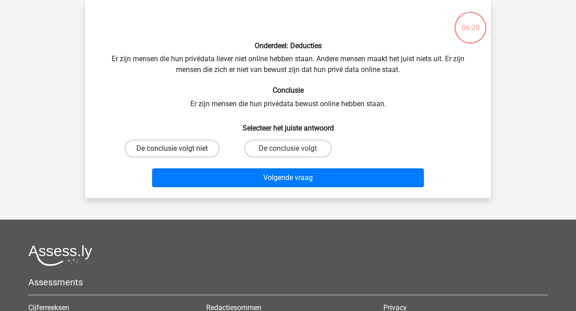
click at [163, 156] on label "De conclusie volgt niet" at bounding box center [172, 149] width 95 height 18
click at [172, 154] on input "De conclusie volgt niet" at bounding box center [175, 152] width 6 height 6
radio input "true"
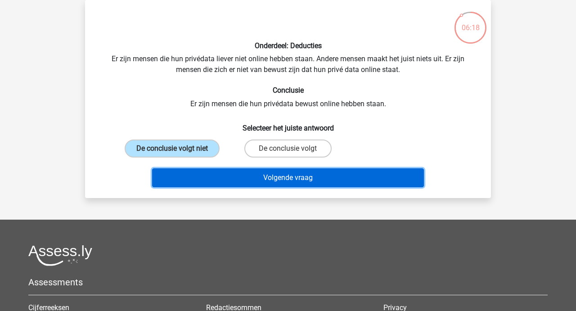
click at [265, 185] on button "Volgende vraag" at bounding box center [288, 177] width 272 height 19
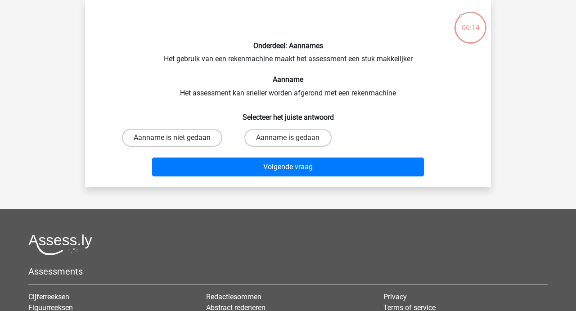
click at [195, 140] on label "Aanname is niet gedaan" at bounding box center [172, 138] width 100 height 18
click at [178, 140] on input "Aanname is niet gedaan" at bounding box center [175, 141] width 6 height 6
radio input "true"
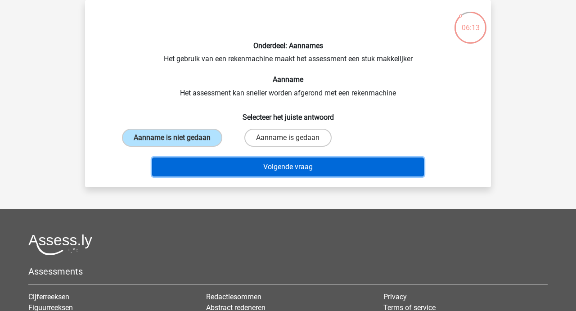
click at [290, 167] on button "Volgende vraag" at bounding box center [288, 167] width 272 height 19
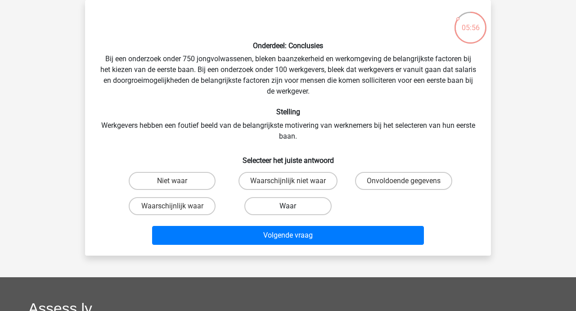
click at [284, 203] on label "Waar" at bounding box center [287, 206] width 87 height 18
click at [288, 206] on input "Waar" at bounding box center [291, 209] width 6 height 6
radio input "true"
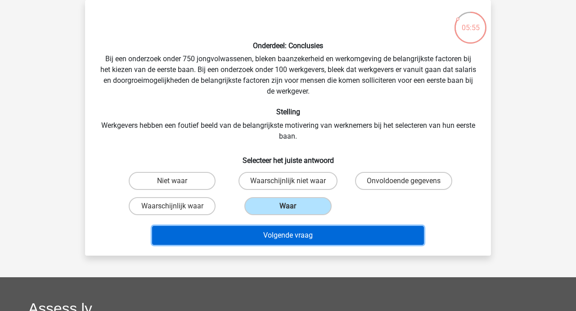
click at [279, 238] on button "Volgende vraag" at bounding box center [288, 235] width 272 height 19
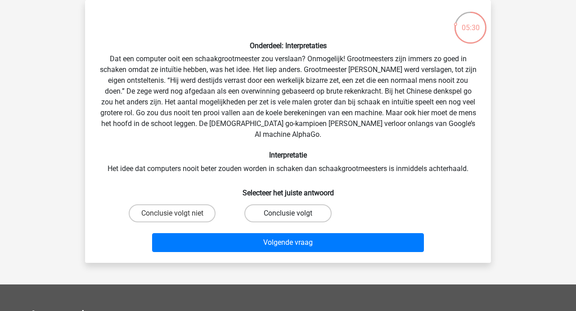
click at [275, 204] on label "Conclusie volgt" at bounding box center [287, 213] width 87 height 18
click at [288, 213] on input "Conclusie volgt" at bounding box center [291, 216] width 6 height 6
radio input "true"
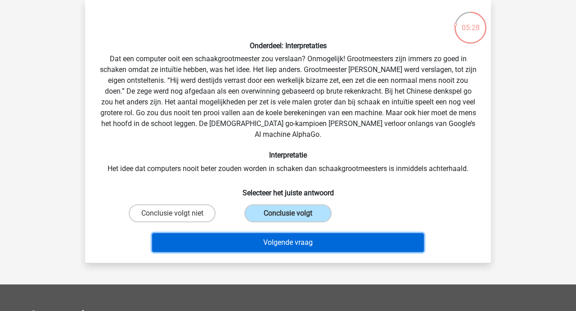
click at [284, 236] on button "Volgende vraag" at bounding box center [288, 242] width 272 height 19
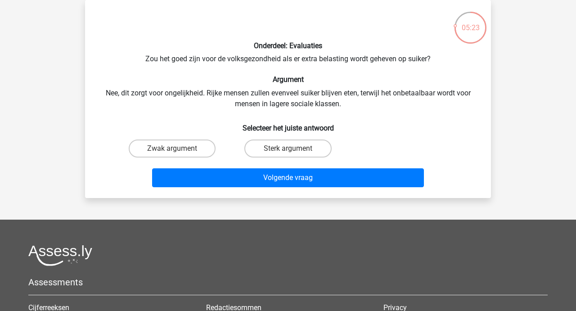
click at [176, 152] on input "Zwak argument" at bounding box center [175, 152] width 6 height 6
radio input "true"
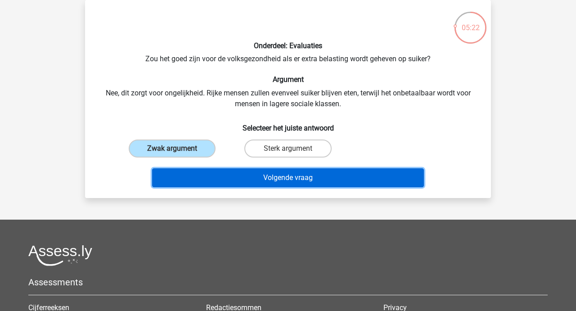
click at [262, 176] on button "Volgende vraag" at bounding box center [288, 177] width 272 height 19
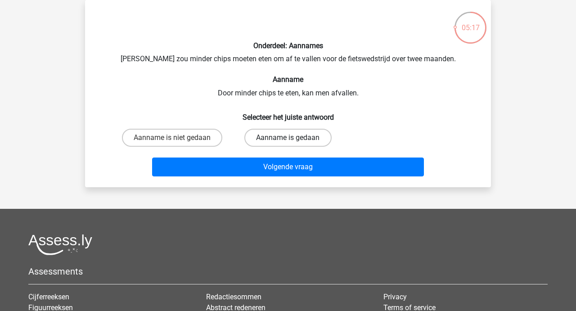
click at [276, 140] on label "Aanname is gedaan" at bounding box center [287, 138] width 87 height 18
click at [288, 140] on input "Aanname is gedaan" at bounding box center [291, 141] width 6 height 6
radio input "true"
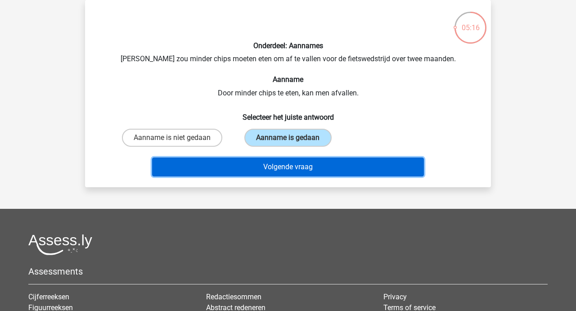
click at [279, 163] on button "Volgende vraag" at bounding box center [288, 167] width 272 height 19
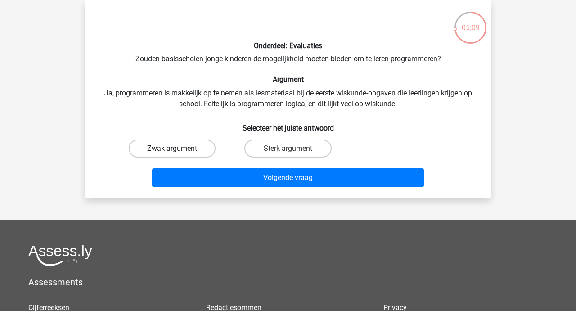
click at [185, 149] on label "Zwak argument" at bounding box center [172, 149] width 87 height 18
click at [178, 149] on input "Zwak argument" at bounding box center [175, 152] width 6 height 6
radio input "true"
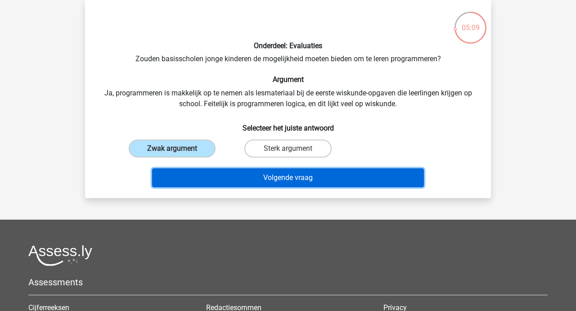
click at [275, 173] on button "Volgende vraag" at bounding box center [288, 177] width 272 height 19
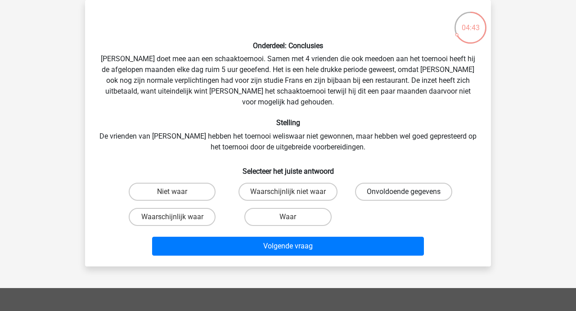
click at [388, 183] on label "Onvoldoende gegevens" at bounding box center [403, 192] width 97 height 18
click at [404, 192] on input "Onvoldoende gegevens" at bounding box center [407, 195] width 6 height 6
radio input "true"
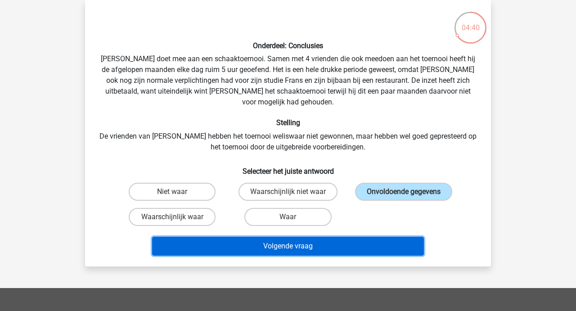
click at [285, 237] on button "Volgende vraag" at bounding box center [288, 246] width 272 height 19
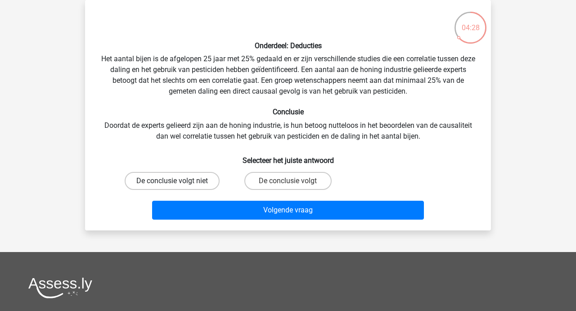
click at [189, 180] on label "De conclusie volgt niet" at bounding box center [172, 181] width 95 height 18
click at [178, 181] on input "De conclusie volgt niet" at bounding box center [175, 184] width 6 height 6
radio input "true"
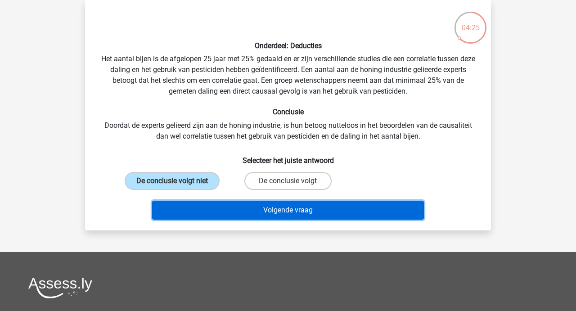
click at [285, 212] on button "Volgende vraag" at bounding box center [288, 210] width 272 height 19
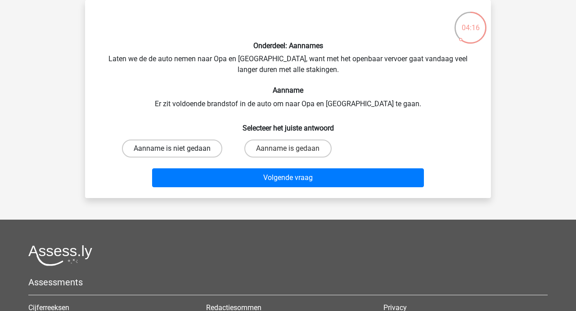
click at [181, 153] on label "Aanname is niet gedaan" at bounding box center [172, 149] width 100 height 18
click at [178, 153] on input "Aanname is niet gedaan" at bounding box center [175, 152] width 6 height 6
radio input "true"
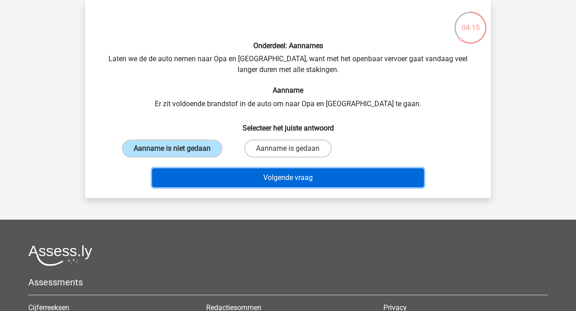
click at [277, 179] on button "Volgende vraag" at bounding box center [288, 177] width 272 height 19
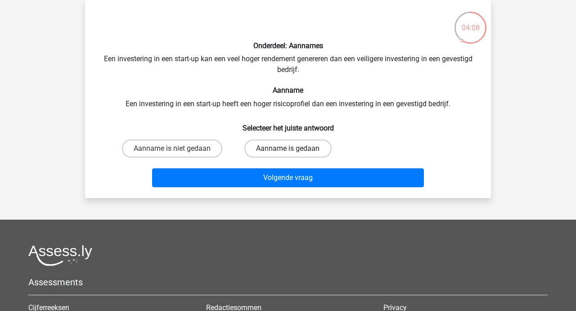
click at [273, 154] on label "Aanname is gedaan" at bounding box center [287, 149] width 87 height 18
click at [288, 154] on input "Aanname is gedaan" at bounding box center [291, 152] width 6 height 6
radio input "true"
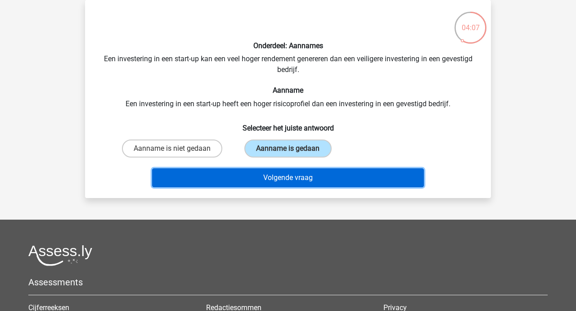
click at [285, 180] on button "Volgende vraag" at bounding box center [288, 177] width 272 height 19
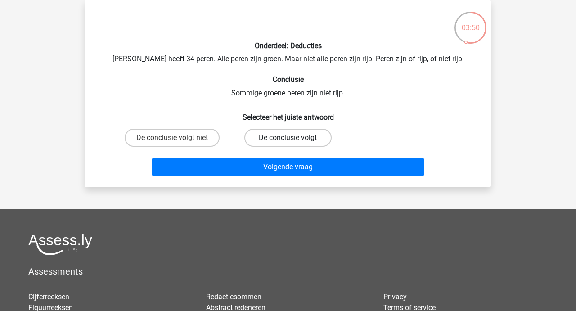
click at [279, 135] on label "De conclusie volgt" at bounding box center [287, 138] width 87 height 18
click at [288, 138] on input "De conclusie volgt" at bounding box center [291, 141] width 6 height 6
radio input "true"
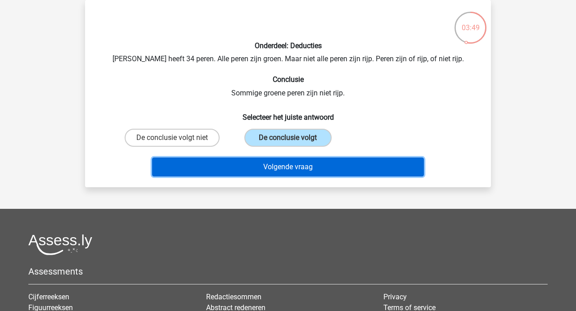
click at [280, 164] on button "Volgende vraag" at bounding box center [288, 167] width 272 height 19
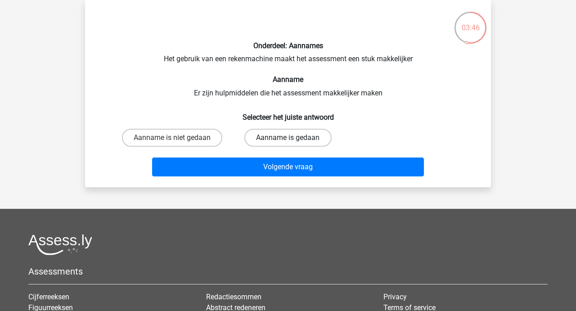
click at [272, 134] on label "Aanname is gedaan" at bounding box center [287, 138] width 87 height 18
click at [288, 138] on input "Aanname is gedaan" at bounding box center [291, 141] width 6 height 6
radio input "true"
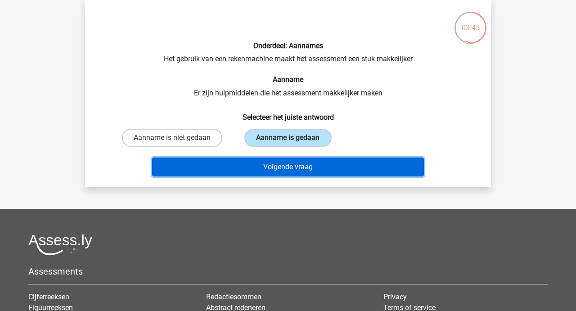
click at [276, 167] on button "Volgende vraag" at bounding box center [288, 167] width 272 height 19
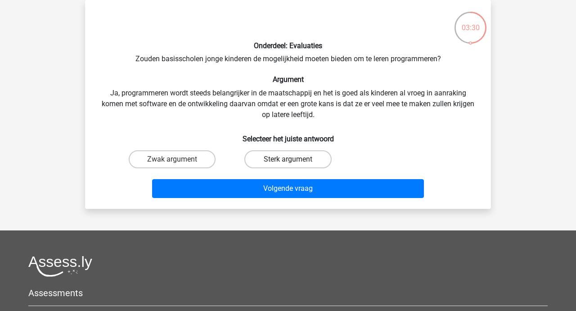
click at [277, 158] on label "Sterk argument" at bounding box center [287, 159] width 87 height 18
click at [288, 159] on input "Sterk argument" at bounding box center [291, 162] width 6 height 6
radio input "true"
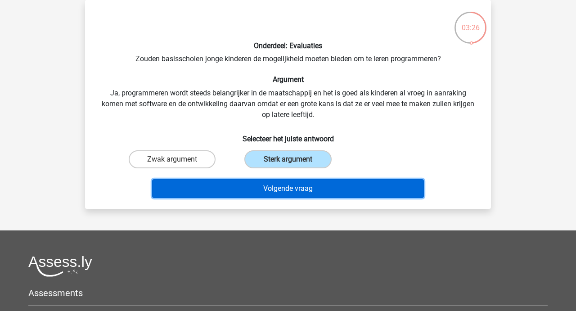
click at [284, 189] on button "Volgende vraag" at bounding box center [288, 188] width 272 height 19
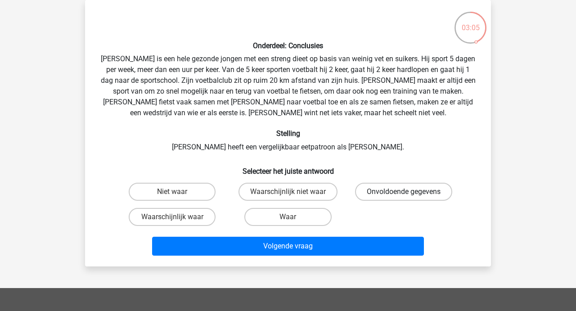
click at [380, 189] on label "Onvoldoende gegevens" at bounding box center [403, 192] width 97 height 18
click at [404, 192] on input "Onvoldoende gegevens" at bounding box center [407, 195] width 6 height 6
radio input "true"
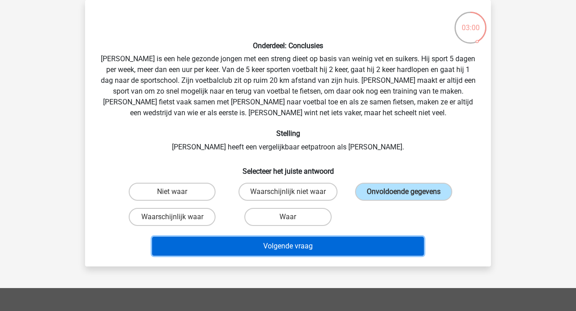
click at [297, 244] on button "Volgende vraag" at bounding box center [288, 246] width 272 height 19
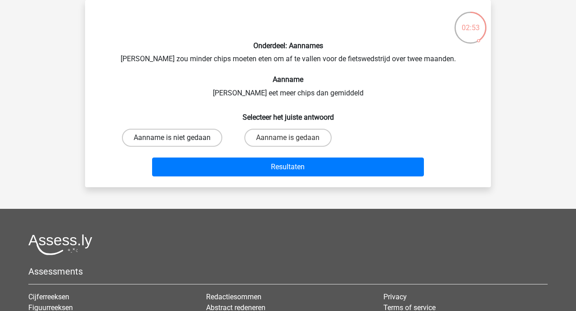
click at [170, 134] on label "Aanname is niet gedaan" at bounding box center [172, 138] width 100 height 18
click at [172, 138] on input "Aanname is niet gedaan" at bounding box center [175, 141] width 6 height 6
radio input "true"
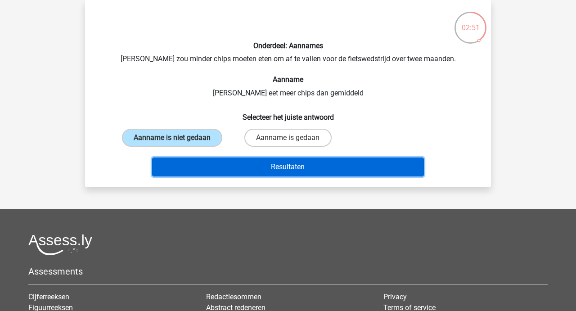
click at [288, 170] on button "Resultaten" at bounding box center [288, 167] width 272 height 19
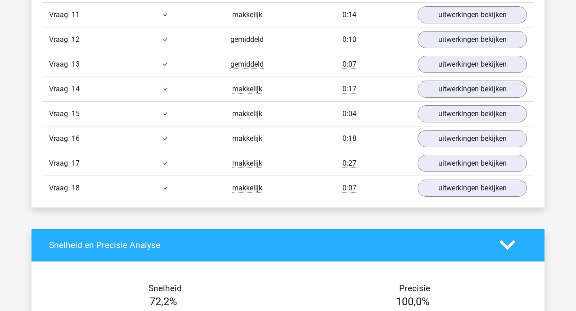
scroll to position [866, 0]
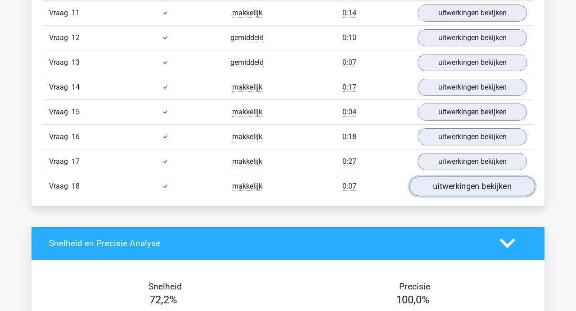
click at [458, 186] on link "uitwerkingen bekijken" at bounding box center [473, 186] width 126 height 20
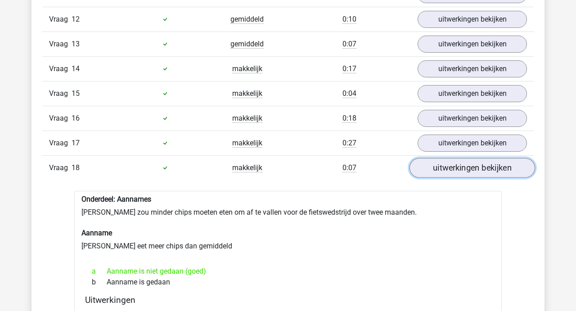
scroll to position [844, 0]
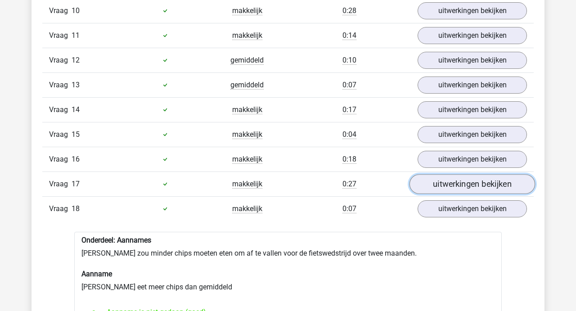
click at [460, 180] on link "uitwerkingen bekijken" at bounding box center [473, 184] width 126 height 20
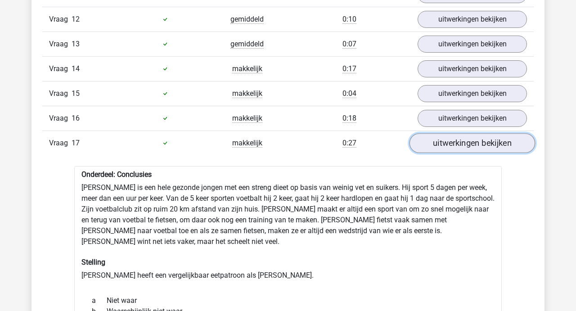
scroll to position [883, 0]
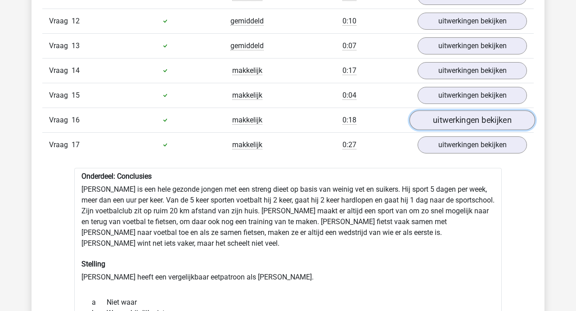
click at [471, 115] on link "uitwerkingen bekijken" at bounding box center [473, 120] width 126 height 20
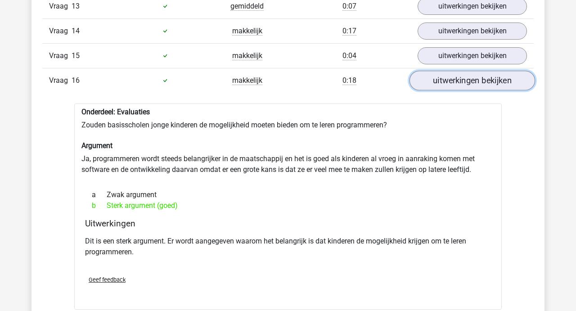
scroll to position [923, 0]
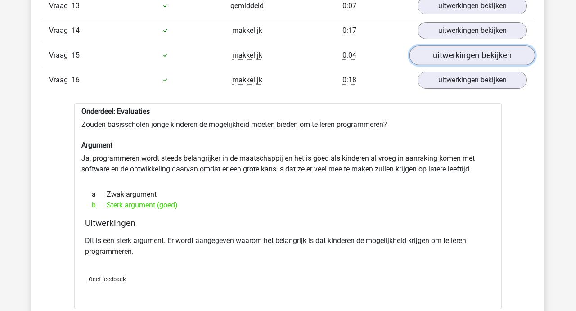
click at [466, 56] on link "uitwerkingen bekijken" at bounding box center [473, 55] width 126 height 20
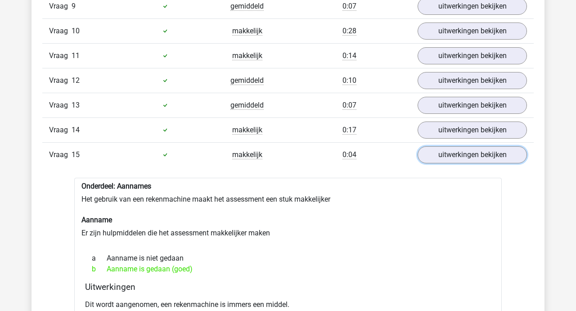
scroll to position [821, 0]
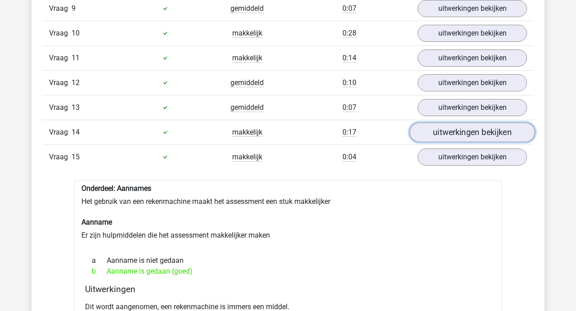
click at [459, 134] on link "uitwerkingen bekijken" at bounding box center [473, 132] width 126 height 20
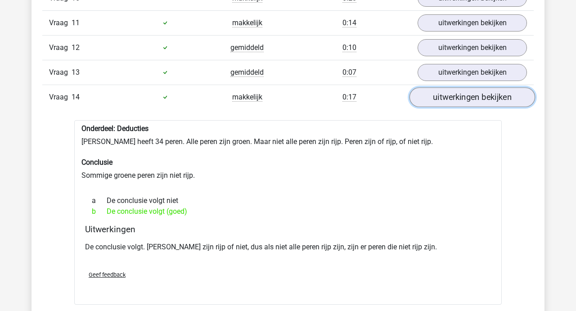
scroll to position [857, 0]
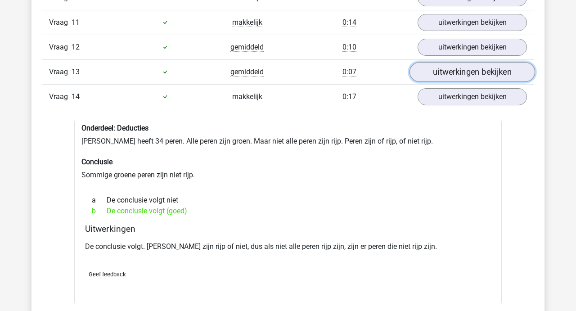
click at [465, 74] on link "uitwerkingen bekijken" at bounding box center [473, 72] width 126 height 20
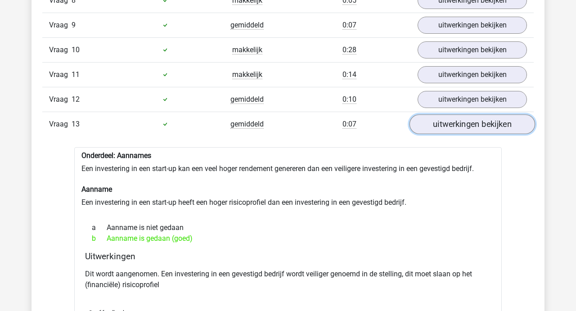
scroll to position [801, 0]
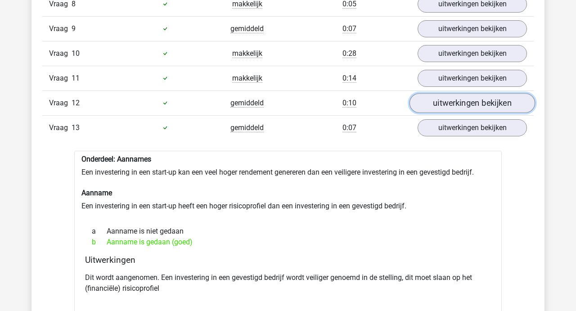
click at [465, 99] on link "uitwerkingen bekijken" at bounding box center [473, 103] width 126 height 20
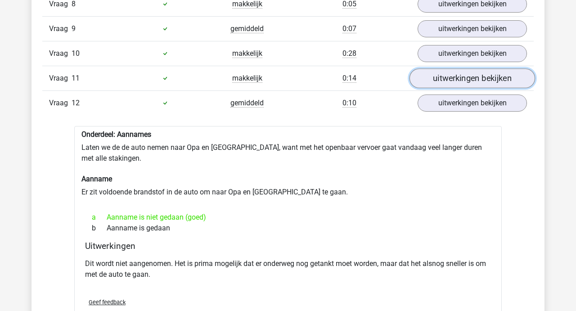
click at [462, 78] on link "uitwerkingen bekijken" at bounding box center [473, 78] width 126 height 20
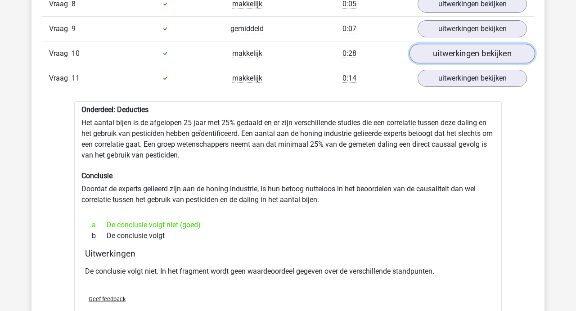
click at [461, 55] on link "uitwerkingen bekijken" at bounding box center [473, 54] width 126 height 20
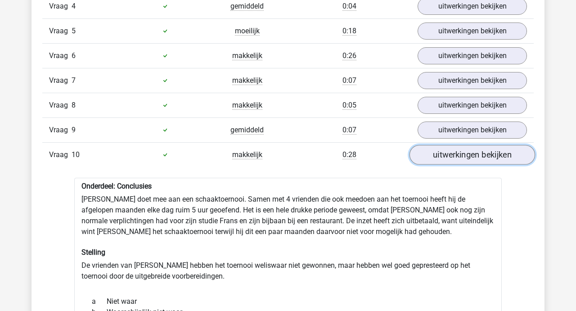
scroll to position [699, 0]
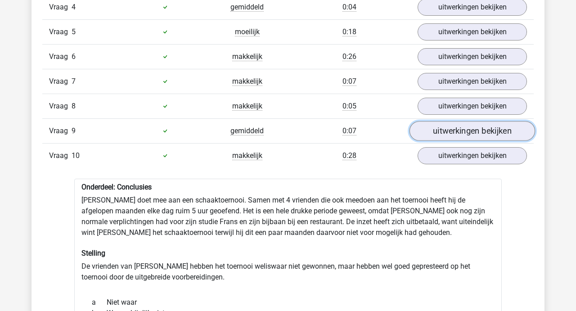
click at [453, 127] on link "uitwerkingen bekijken" at bounding box center [473, 131] width 126 height 20
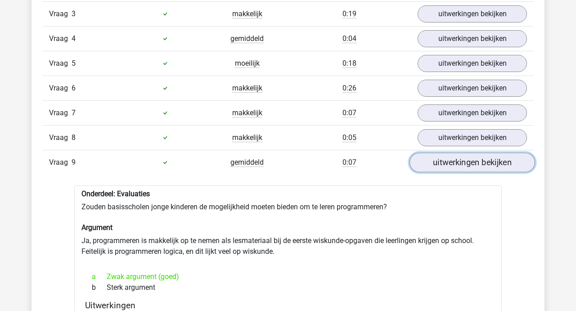
scroll to position [667, 0]
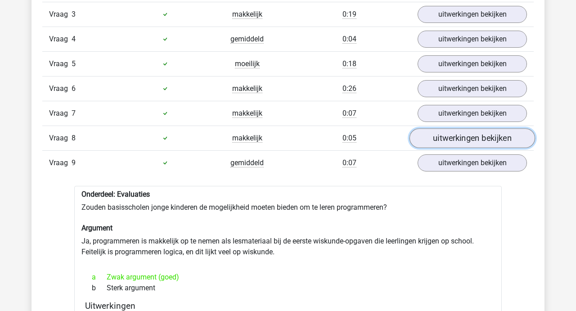
click at [453, 132] on link "uitwerkingen bekijken" at bounding box center [473, 138] width 126 height 20
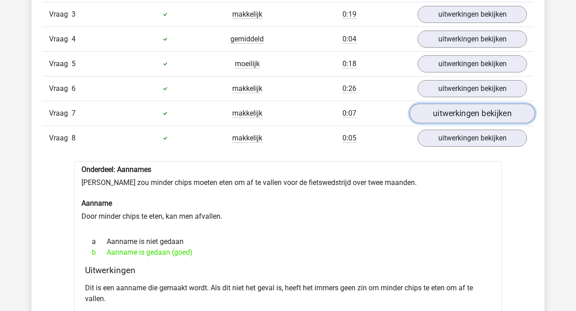
click at [453, 117] on link "uitwerkingen bekijken" at bounding box center [473, 114] width 126 height 20
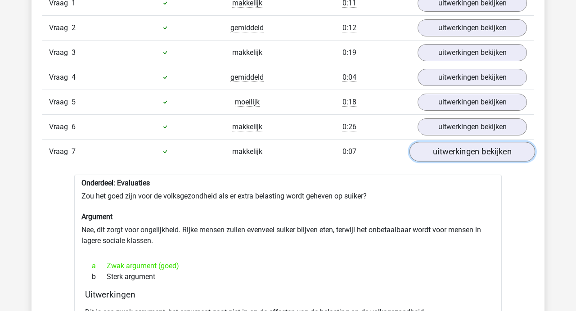
scroll to position [622, 0]
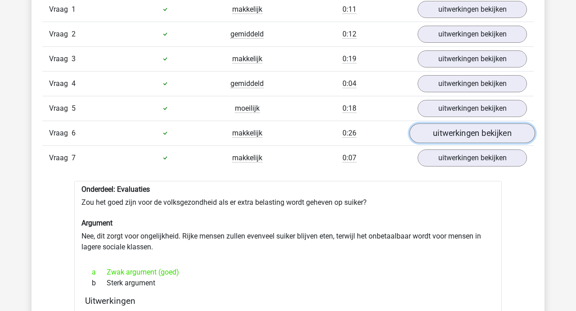
click at [452, 130] on link "uitwerkingen bekijken" at bounding box center [473, 133] width 126 height 20
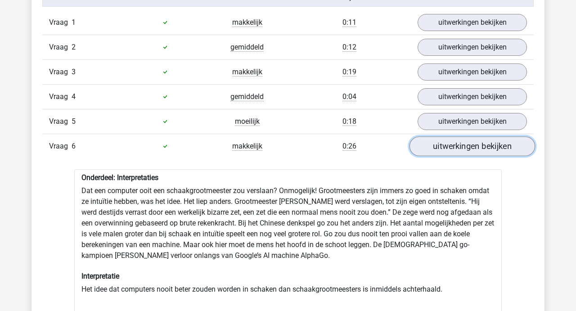
scroll to position [605, 0]
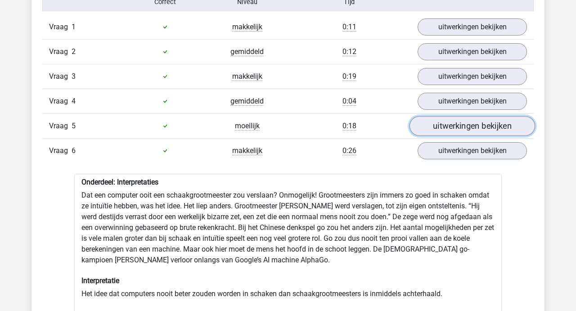
click at [452, 128] on link "uitwerkingen bekijken" at bounding box center [473, 126] width 126 height 20
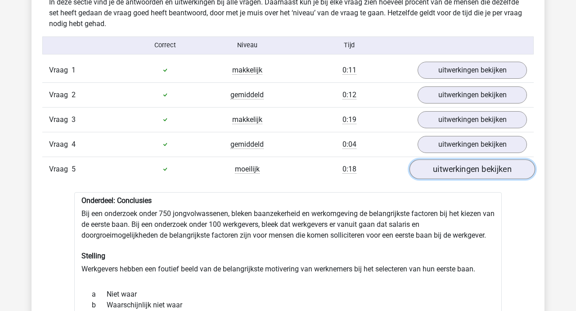
scroll to position [550, 0]
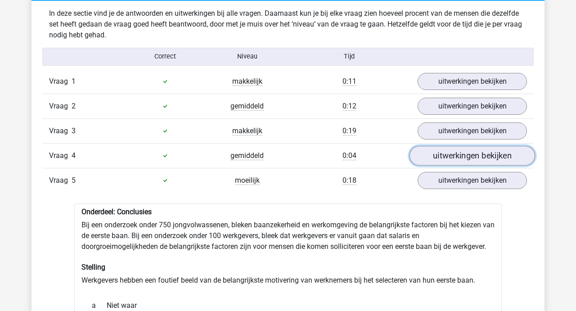
click at [452, 148] on link "uitwerkingen bekijken" at bounding box center [473, 156] width 126 height 20
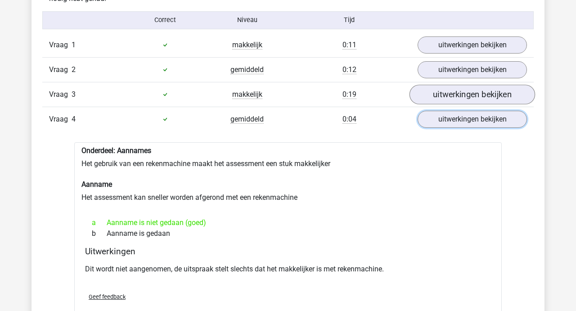
scroll to position [591, 0]
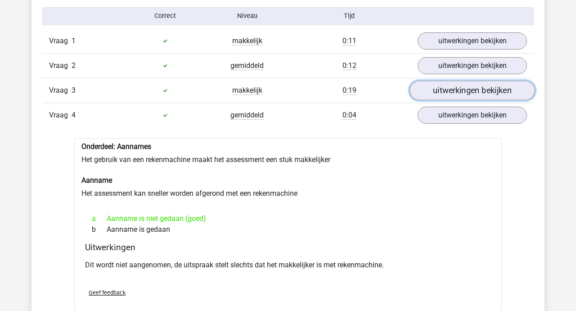
click at [457, 91] on link "uitwerkingen bekijken" at bounding box center [473, 91] width 126 height 20
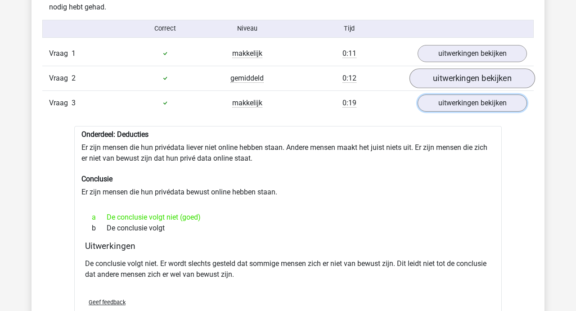
scroll to position [581, 0]
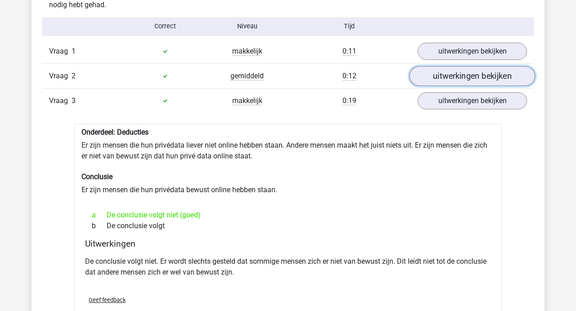
click at [457, 77] on link "uitwerkingen bekijken" at bounding box center [473, 76] width 126 height 20
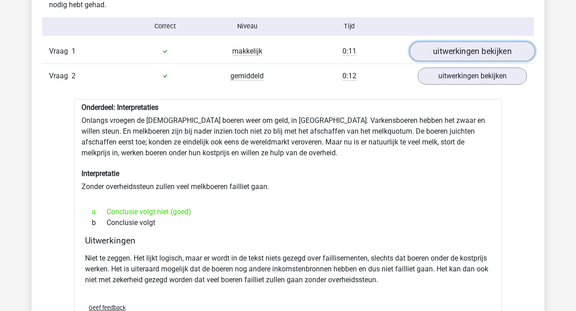
click at [455, 52] on link "uitwerkingen bekijken" at bounding box center [473, 51] width 126 height 20
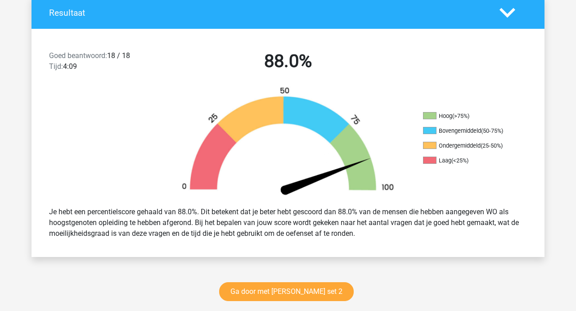
scroll to position [0, 0]
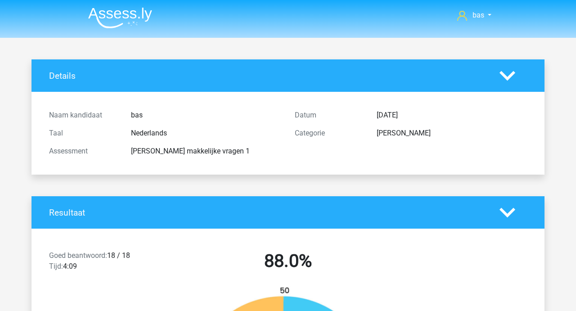
click at [507, 76] on icon at bounding box center [508, 76] width 16 height 16
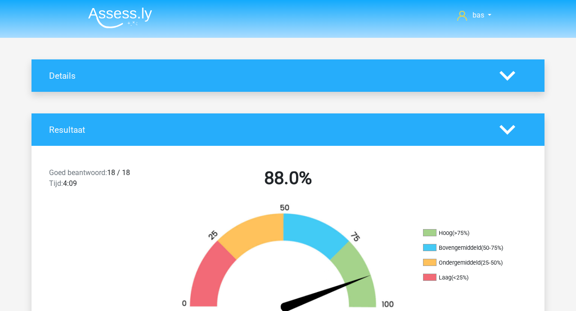
click at [504, 129] on polygon at bounding box center [508, 130] width 16 height 10
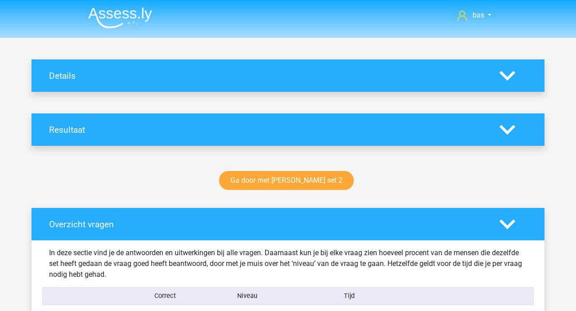
click at [502, 225] on icon at bounding box center [508, 224] width 16 height 16
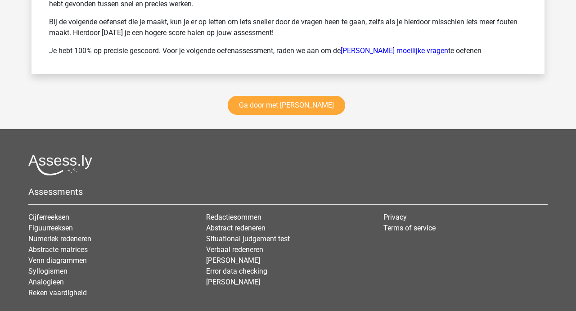
scroll to position [702, 0]
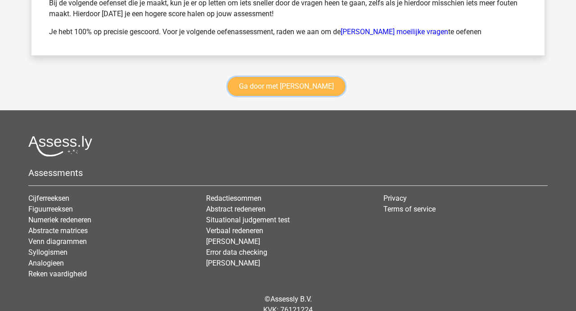
click at [280, 82] on link "Ga door met watson glaser" at bounding box center [286, 86] width 117 height 19
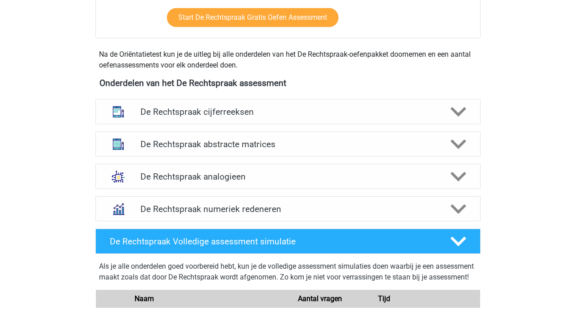
scroll to position [383, 0]
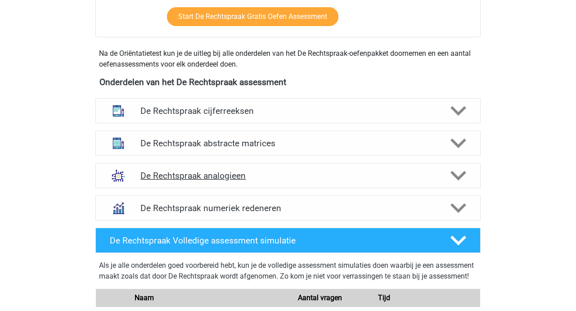
click at [464, 176] on icon at bounding box center [458, 176] width 16 height 16
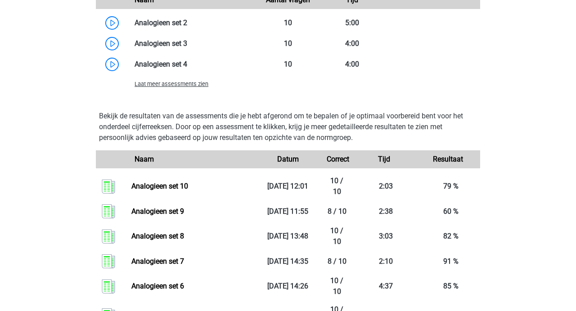
scroll to position [1007, 0]
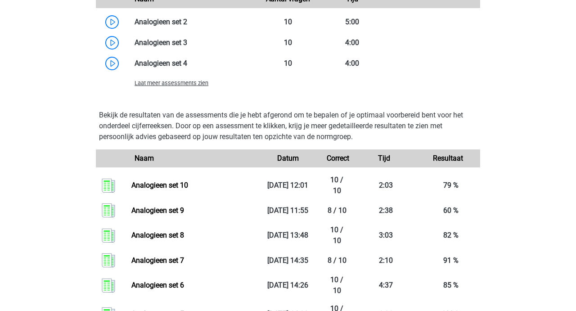
click at [191, 84] on span "Laat meer assessments zien" at bounding box center [172, 83] width 74 height 7
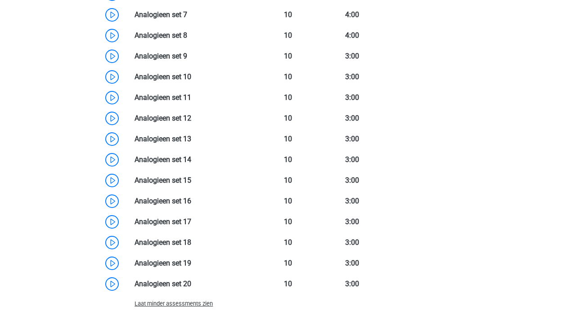
scroll to position [1114, 0]
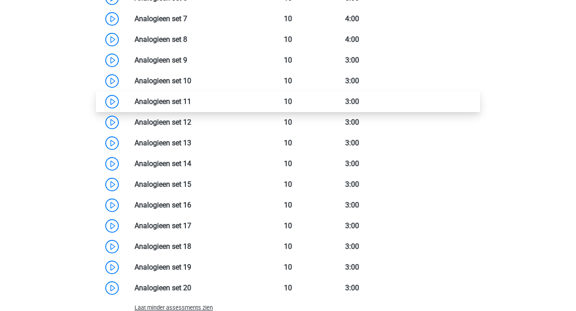
click at [191, 99] on link at bounding box center [191, 101] width 0 height 9
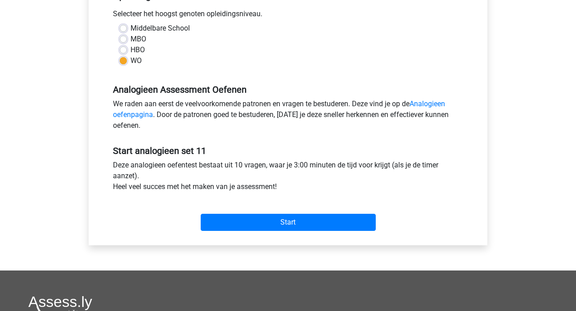
scroll to position [207, 0]
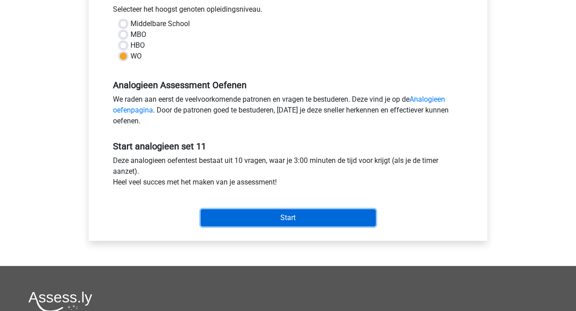
click at [277, 216] on input "Start" at bounding box center [288, 217] width 175 height 17
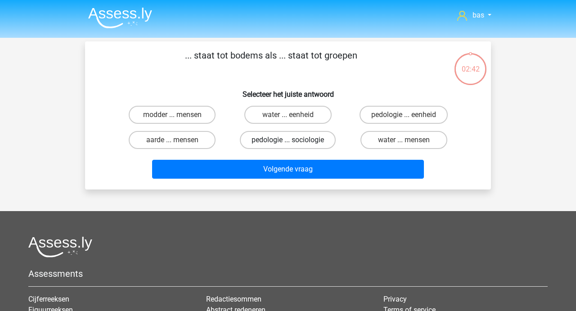
click at [279, 137] on label "pedologie ... sociologie" at bounding box center [288, 140] width 96 height 18
click at [288, 140] on input "pedologie ... sociologie" at bounding box center [291, 143] width 6 height 6
radio input "true"
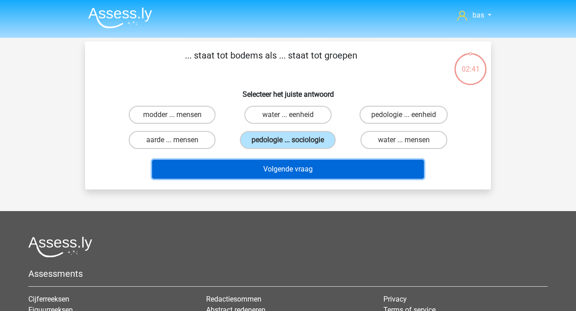
click at [280, 165] on button "Volgende vraag" at bounding box center [288, 169] width 272 height 19
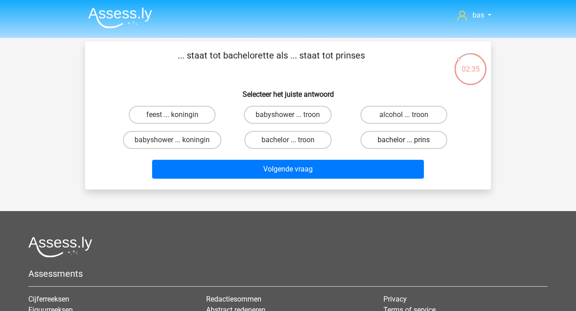
click at [394, 142] on label "bachelor ... prins" at bounding box center [403, 140] width 87 height 18
click at [404, 142] on input "bachelor ... prins" at bounding box center [407, 143] width 6 height 6
radio input "true"
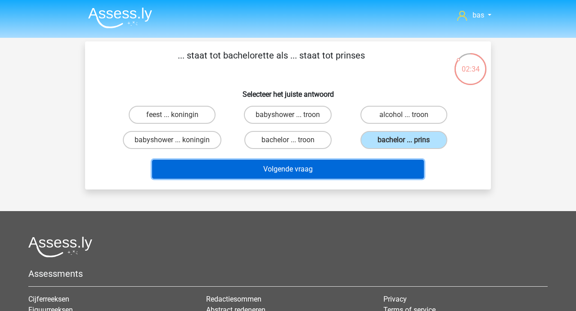
click at [277, 166] on button "Volgende vraag" at bounding box center [288, 169] width 272 height 19
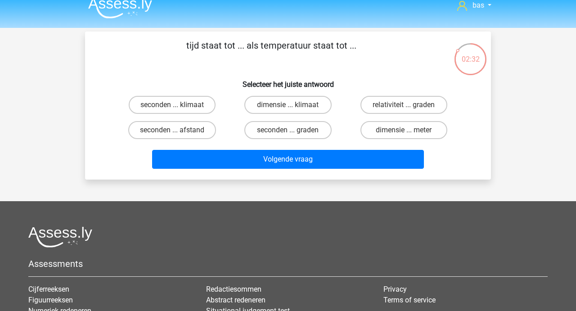
scroll to position [6, 0]
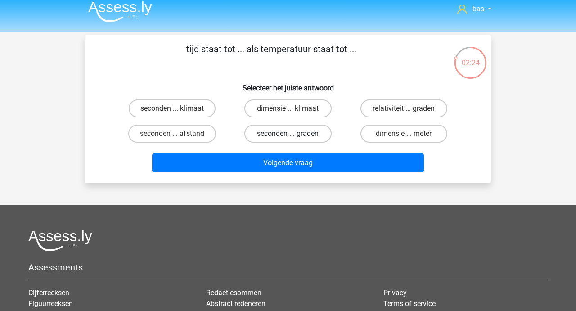
click at [288, 133] on label "seconden ... graden" at bounding box center [287, 134] width 87 height 18
click at [288, 134] on input "seconden ... graden" at bounding box center [291, 137] width 6 height 6
radio input "true"
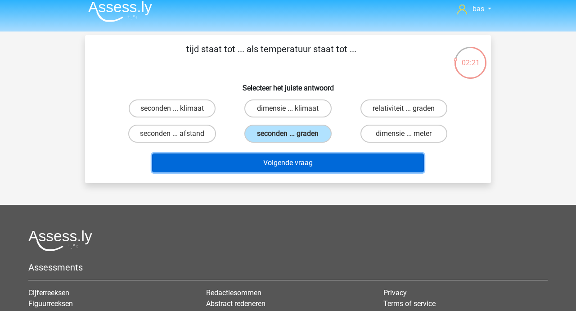
click at [275, 166] on button "Volgende vraag" at bounding box center [288, 162] width 272 height 19
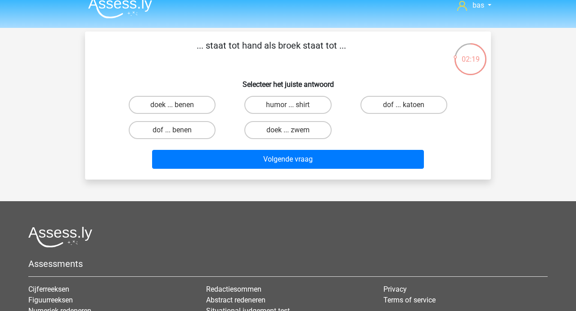
scroll to position [0, 0]
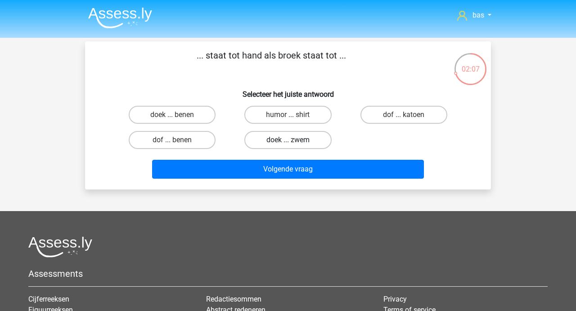
click at [296, 137] on label "doek ... zwem" at bounding box center [287, 140] width 87 height 18
click at [294, 140] on input "doek ... zwem" at bounding box center [291, 143] width 6 height 6
radio input "true"
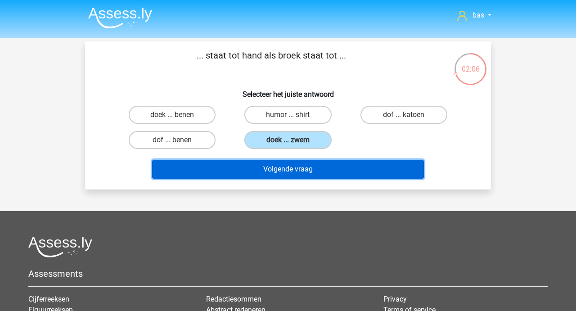
click at [284, 169] on button "Volgende vraag" at bounding box center [288, 169] width 272 height 19
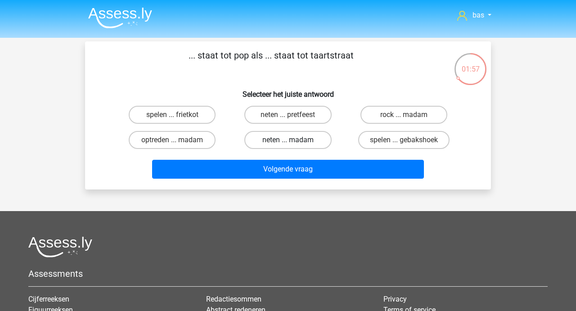
click at [279, 147] on label "neten ... madam" at bounding box center [287, 140] width 87 height 18
click at [288, 146] on input "neten ... madam" at bounding box center [291, 143] width 6 height 6
radio input "true"
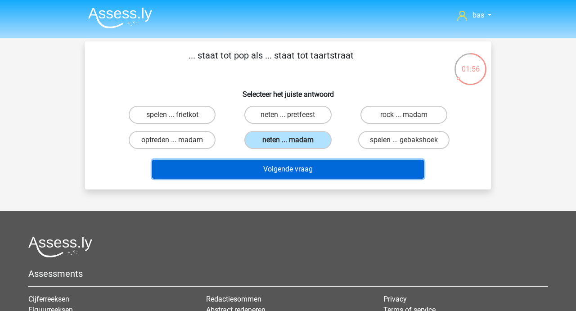
click at [279, 177] on button "Volgende vraag" at bounding box center [288, 169] width 272 height 19
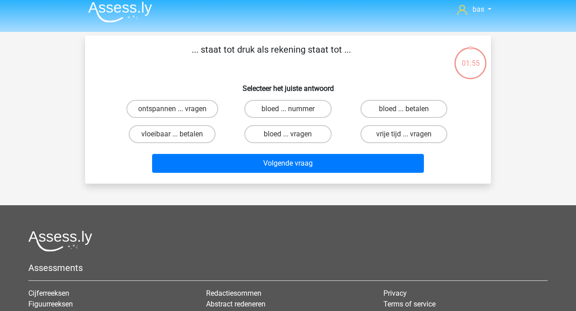
scroll to position [1, 0]
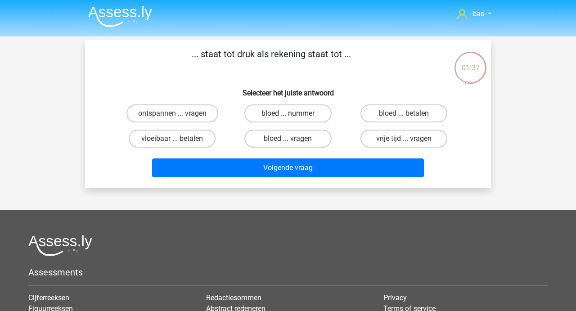
click at [292, 111] on label "bloed ... nummer" at bounding box center [287, 113] width 87 height 18
click at [292, 113] on input "bloed ... nummer" at bounding box center [291, 116] width 6 height 6
radio input "true"
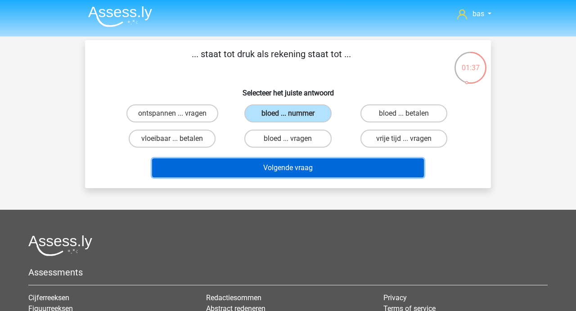
click at [275, 163] on button "Volgende vraag" at bounding box center [288, 167] width 272 height 19
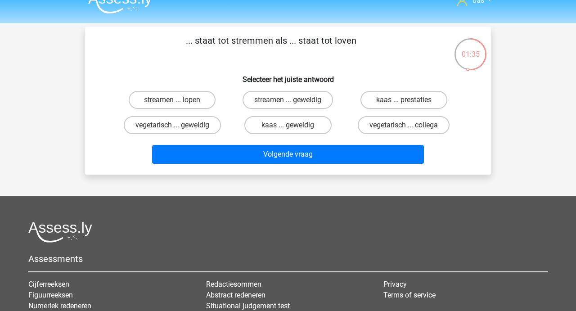
scroll to position [14, 0]
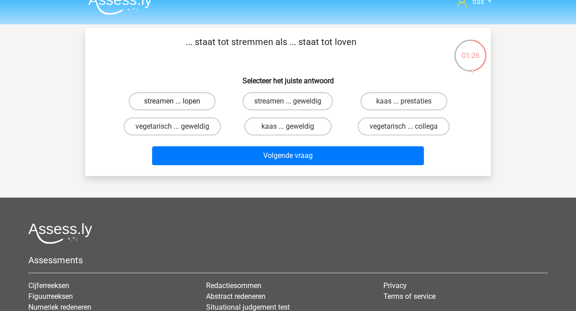
click at [198, 104] on label "streamen ... lopen" at bounding box center [172, 101] width 87 height 18
click at [178, 104] on input "streamen ... lopen" at bounding box center [175, 104] width 6 height 6
radio input "true"
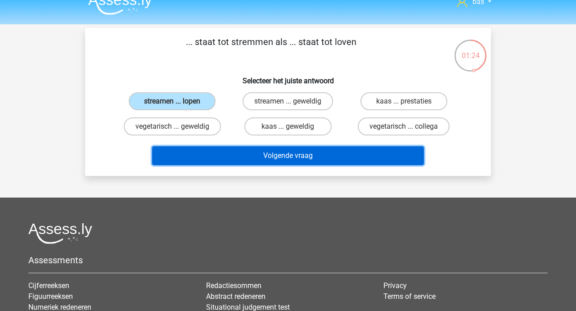
click at [266, 153] on button "Volgende vraag" at bounding box center [288, 155] width 272 height 19
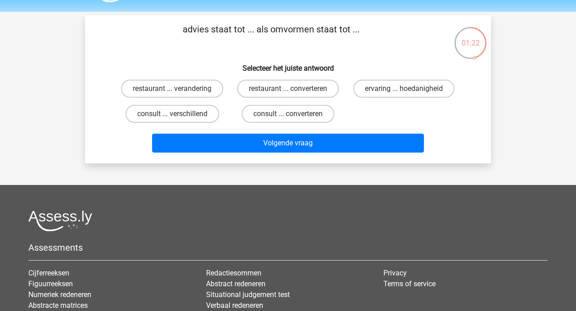
scroll to position [15, 0]
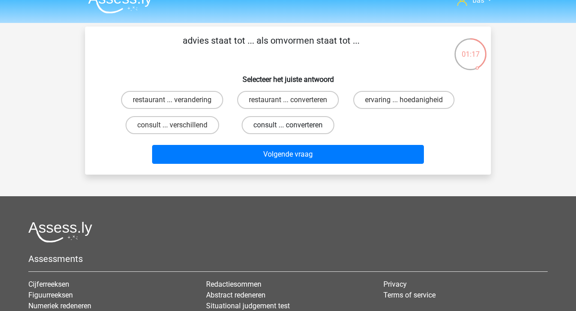
click at [308, 125] on label "consult ... converteren" at bounding box center [288, 125] width 93 height 18
click at [294, 125] on input "consult ... converteren" at bounding box center [291, 128] width 6 height 6
radio input "true"
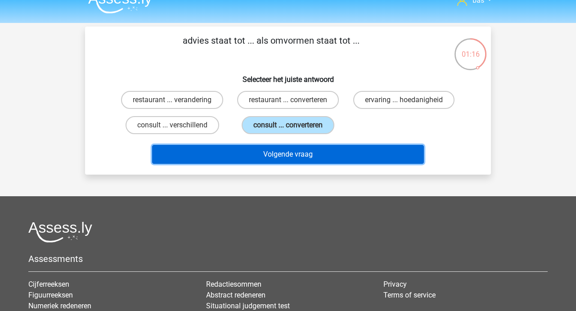
click at [278, 154] on button "Volgende vraag" at bounding box center [288, 154] width 272 height 19
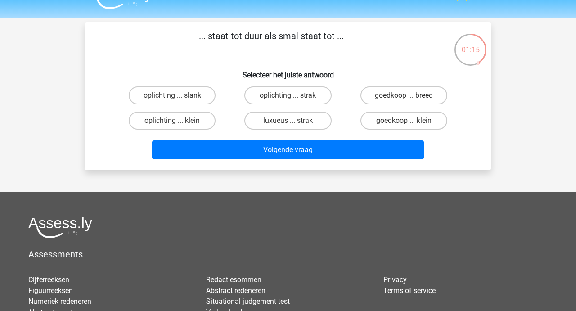
scroll to position [12, 0]
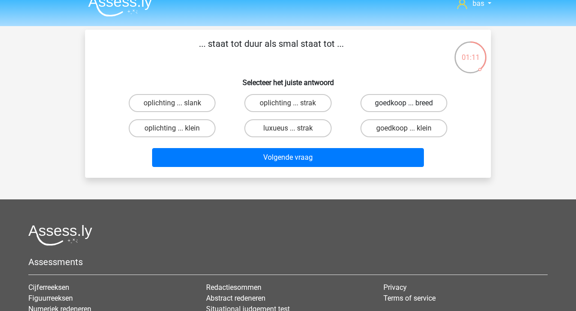
click at [392, 101] on label "goedkoop ... breed" at bounding box center [403, 103] width 87 height 18
click at [404, 103] on input "goedkoop ... breed" at bounding box center [407, 106] width 6 height 6
radio input "true"
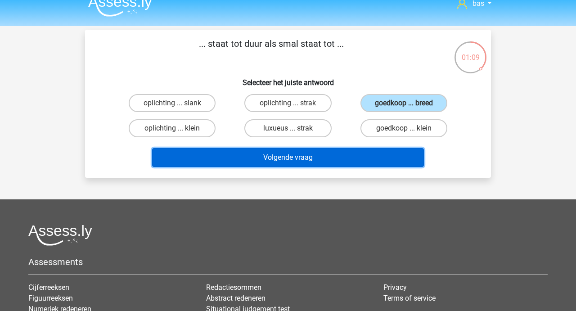
click at [283, 158] on button "Volgende vraag" at bounding box center [288, 157] width 272 height 19
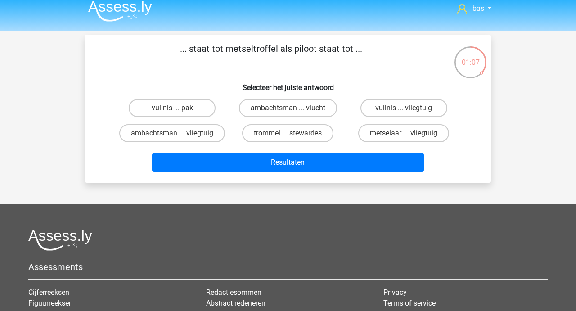
scroll to position [3, 0]
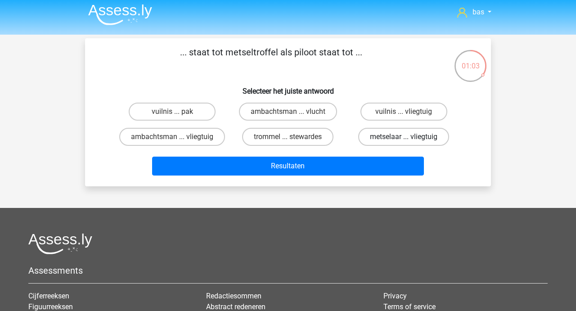
click at [377, 133] on label "metselaar ... vliegtuig" at bounding box center [403, 137] width 91 height 18
click at [404, 137] on input "metselaar ... vliegtuig" at bounding box center [407, 140] width 6 height 6
radio input "true"
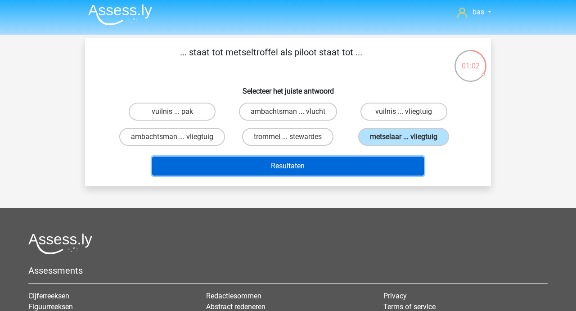
click at [285, 162] on button "Resultaten" at bounding box center [288, 166] width 272 height 19
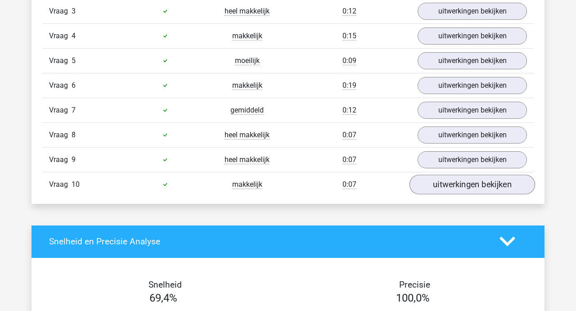
scroll to position [671, 0]
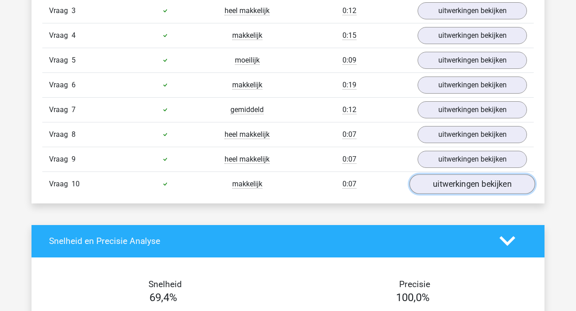
click at [463, 185] on link "uitwerkingen bekijken" at bounding box center [473, 184] width 126 height 20
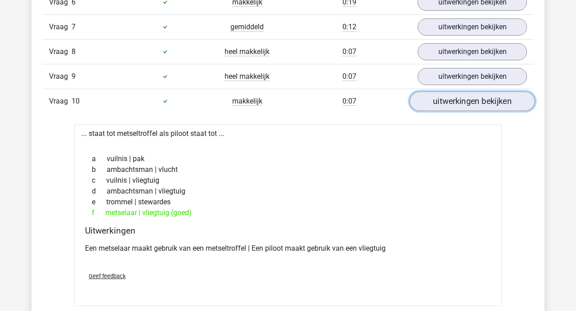
scroll to position [754, 0]
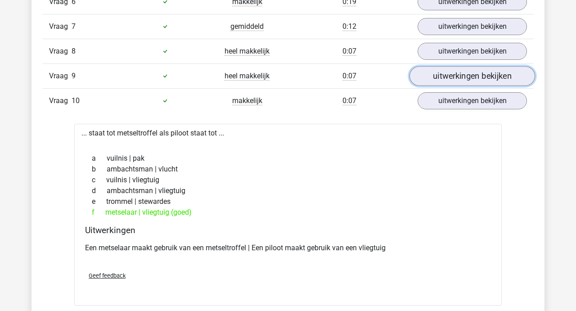
click at [470, 79] on link "uitwerkingen bekijken" at bounding box center [473, 76] width 126 height 20
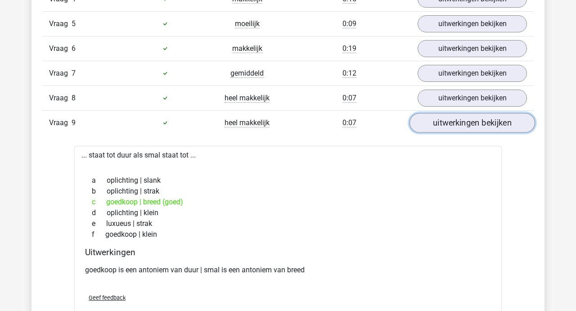
scroll to position [702, 0]
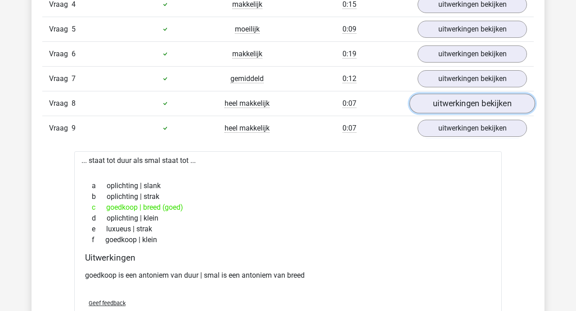
click at [456, 100] on link "uitwerkingen bekijken" at bounding box center [473, 104] width 126 height 20
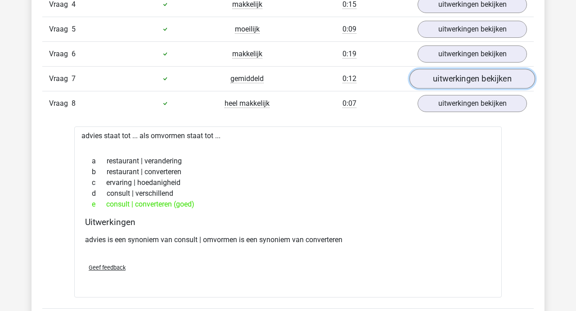
click at [455, 82] on link "uitwerkingen bekijken" at bounding box center [473, 79] width 126 height 20
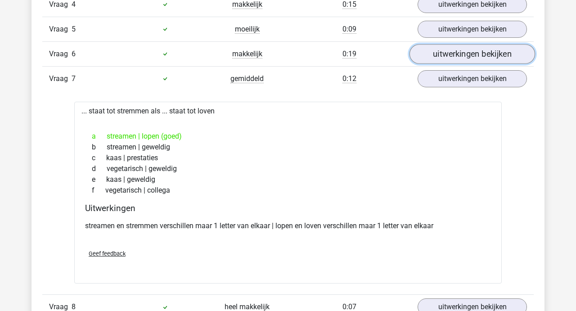
click at [456, 54] on link "uitwerkingen bekijken" at bounding box center [473, 54] width 126 height 20
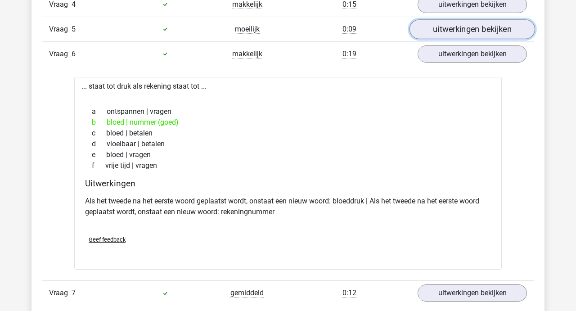
click at [459, 32] on link "uitwerkingen bekijken" at bounding box center [473, 29] width 126 height 20
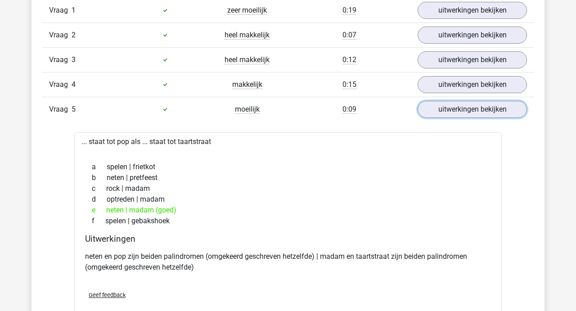
scroll to position [618, 0]
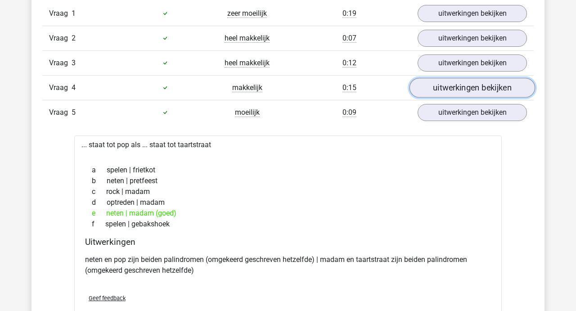
click at [459, 86] on link "uitwerkingen bekijken" at bounding box center [473, 88] width 126 height 20
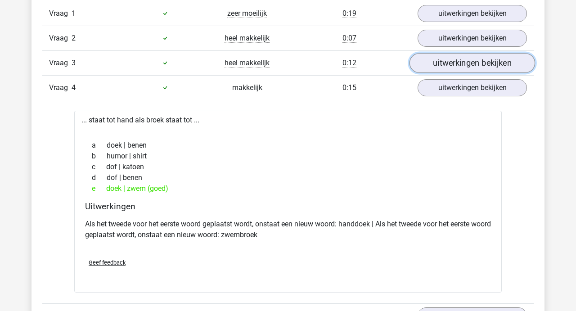
click at [465, 62] on link "uitwerkingen bekijken" at bounding box center [473, 63] width 126 height 20
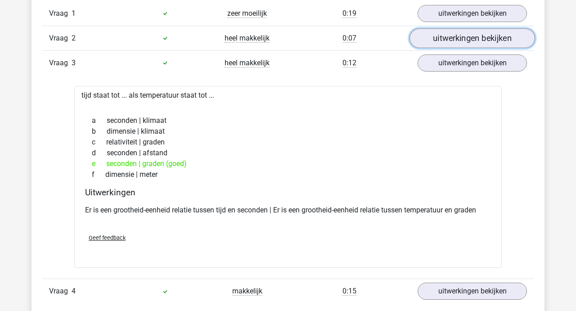
click at [464, 38] on link "uitwerkingen bekijken" at bounding box center [473, 38] width 126 height 20
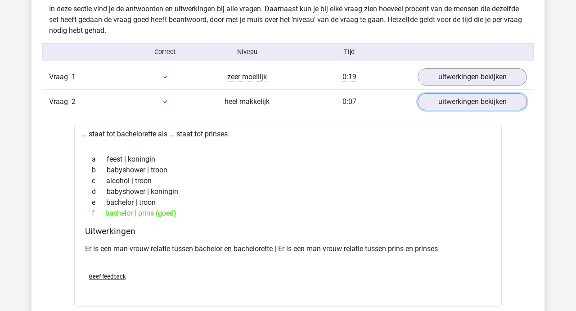
scroll to position [554, 0]
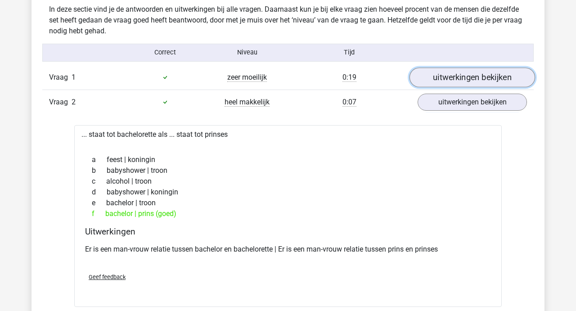
click at [446, 79] on link "uitwerkingen bekijken" at bounding box center [473, 78] width 126 height 20
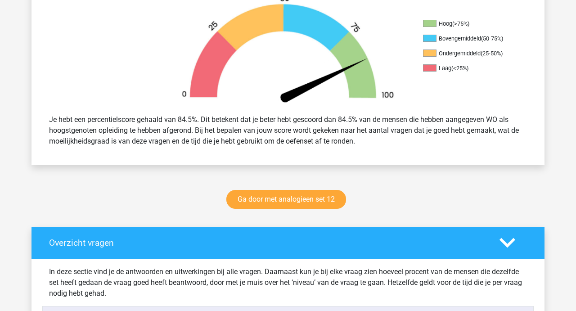
scroll to position [290, 0]
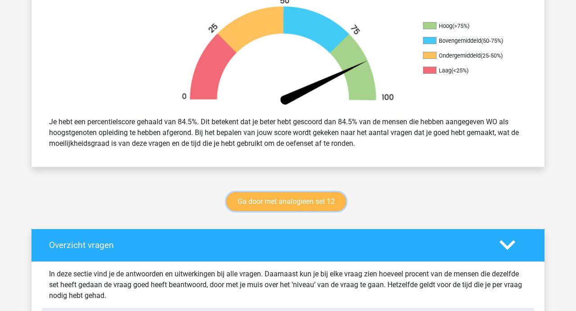
click at [299, 204] on link "Ga door met analogieen set 12" at bounding box center [286, 201] width 120 height 19
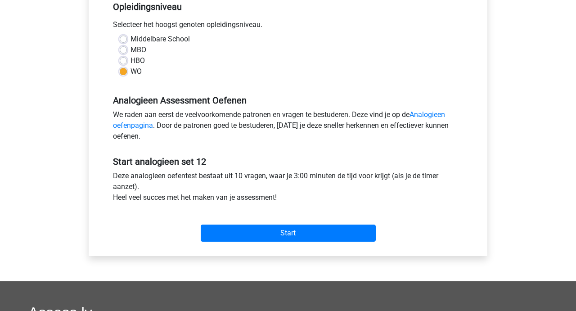
scroll to position [213, 0]
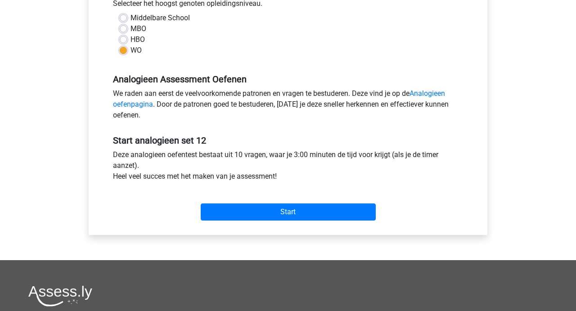
click at [286, 210] on input "Start" at bounding box center [288, 211] width 175 height 17
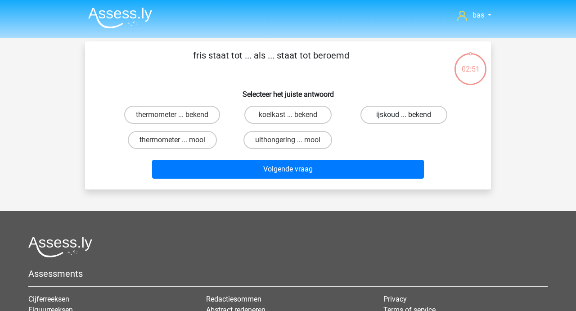
click at [396, 113] on label "ijskoud ... bekend" at bounding box center [403, 115] width 87 height 18
click at [404, 115] on input "ijskoud ... bekend" at bounding box center [407, 118] width 6 height 6
radio input "true"
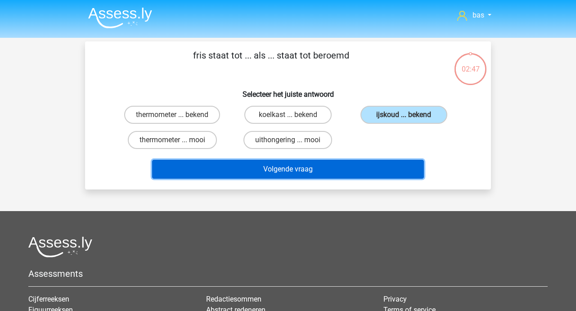
click at [261, 163] on button "Volgende vraag" at bounding box center [288, 169] width 272 height 19
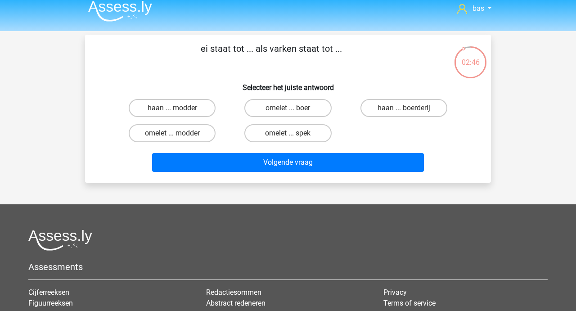
scroll to position [1, 0]
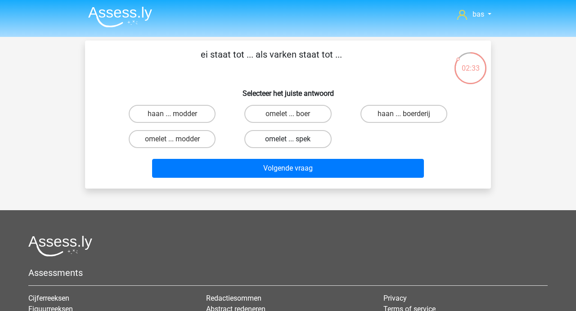
click at [288, 135] on label "omelet ... spek" at bounding box center [287, 139] width 87 height 18
click at [288, 139] on input "omelet ... spek" at bounding box center [291, 142] width 6 height 6
radio input "true"
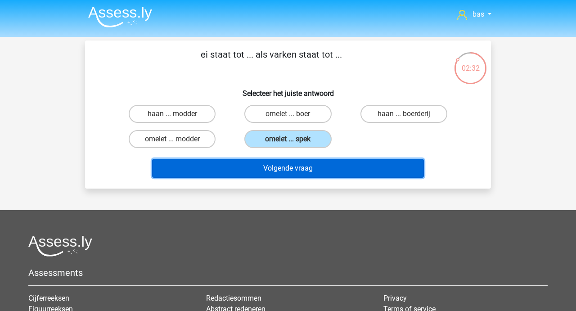
click at [278, 165] on button "Volgende vraag" at bounding box center [288, 168] width 272 height 19
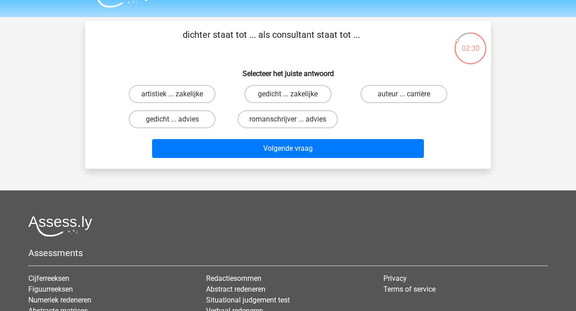
scroll to position [15, 0]
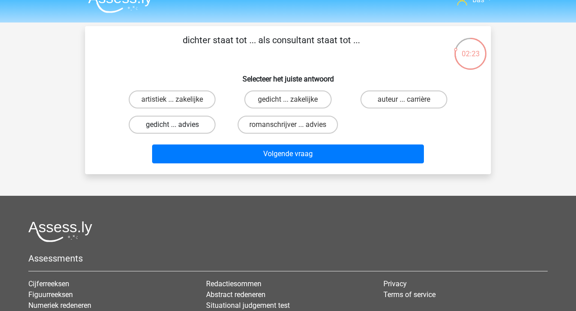
click at [171, 120] on label "gedicht ... advies" at bounding box center [172, 125] width 87 height 18
click at [172, 125] on input "gedicht ... advies" at bounding box center [175, 128] width 6 height 6
radio input "true"
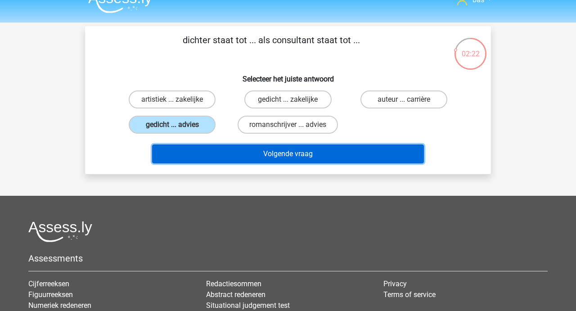
click at [257, 154] on button "Volgende vraag" at bounding box center [288, 153] width 272 height 19
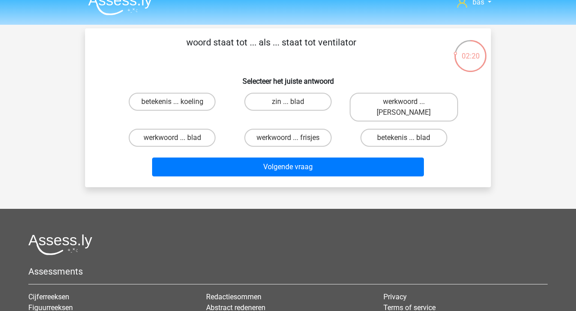
scroll to position [11, 0]
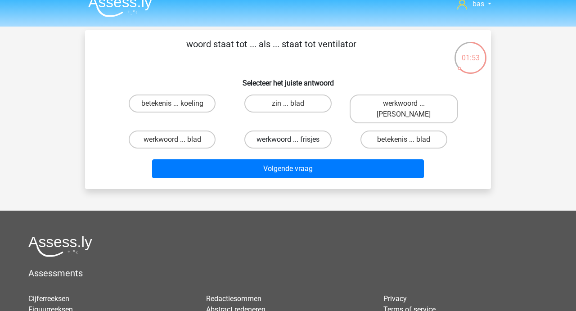
click at [280, 131] on label "werkwoord ... frisjes" at bounding box center [287, 140] width 87 height 18
click at [288, 140] on input "werkwoord ... frisjes" at bounding box center [291, 143] width 6 height 6
radio input "true"
click at [185, 103] on label "betekenis ... koeling" at bounding box center [172, 104] width 87 height 18
click at [178, 104] on input "betekenis ... koeling" at bounding box center [175, 107] width 6 height 6
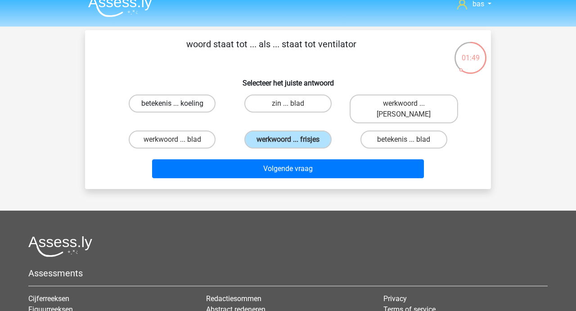
radio input "true"
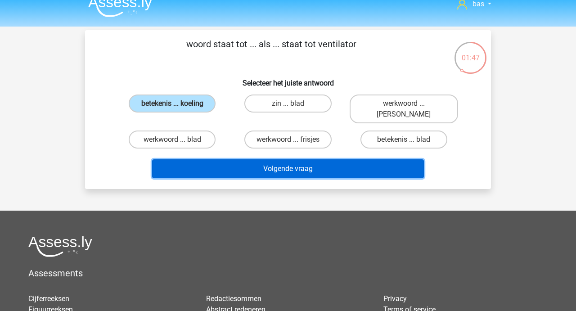
click at [293, 162] on button "Volgende vraag" at bounding box center [288, 168] width 272 height 19
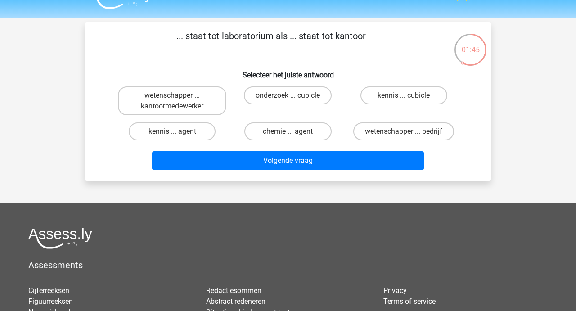
scroll to position [18, 0]
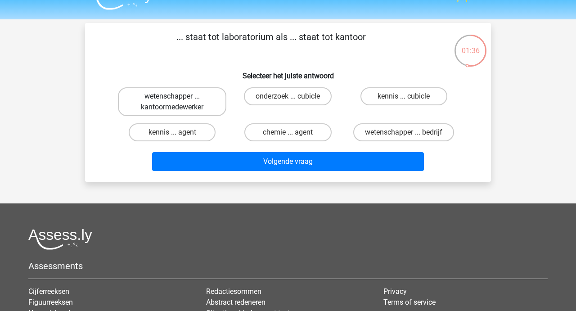
click at [166, 99] on label "wetenschapper ... kantoormedewerker" at bounding box center [172, 101] width 108 height 29
click at [172, 99] on input "wetenschapper ... kantoormedewerker" at bounding box center [175, 99] width 6 height 6
radio input "true"
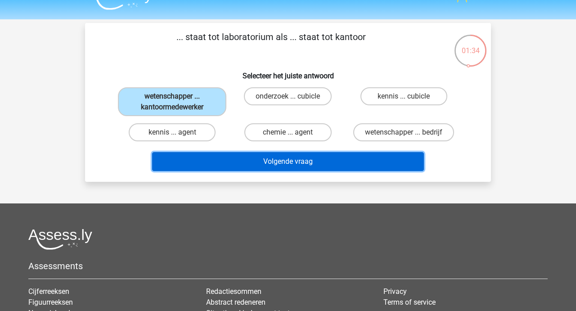
click at [290, 164] on button "Volgende vraag" at bounding box center [288, 161] width 272 height 19
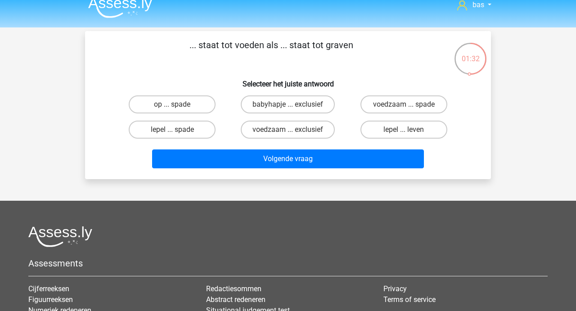
scroll to position [7, 0]
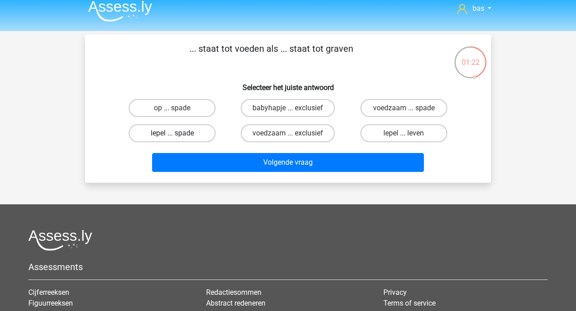
click at [164, 135] on label "lepel ... spade" at bounding box center [172, 133] width 87 height 18
click at [172, 135] on input "lepel ... spade" at bounding box center [175, 136] width 6 height 6
radio input "true"
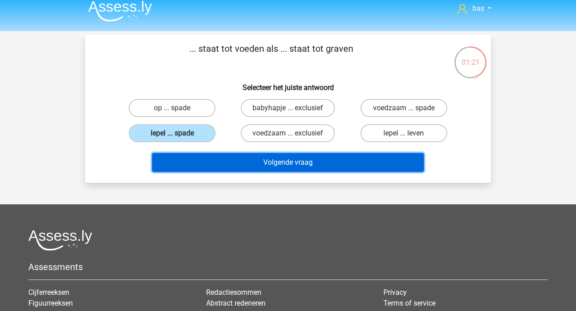
click at [295, 162] on button "Volgende vraag" at bounding box center [288, 162] width 272 height 19
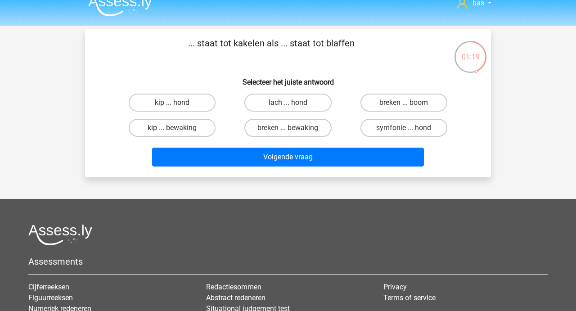
scroll to position [4, 0]
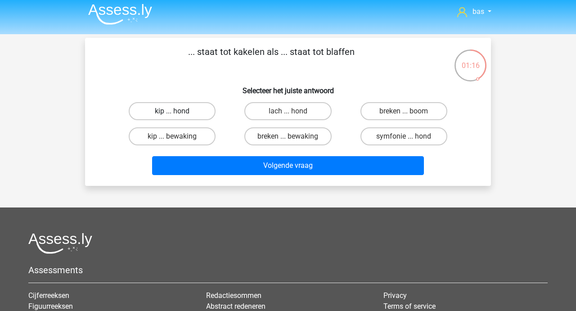
click at [172, 112] on label "kip ... hond" at bounding box center [172, 111] width 87 height 18
click at [172, 112] on input "kip ... hond" at bounding box center [175, 114] width 6 height 6
radio input "true"
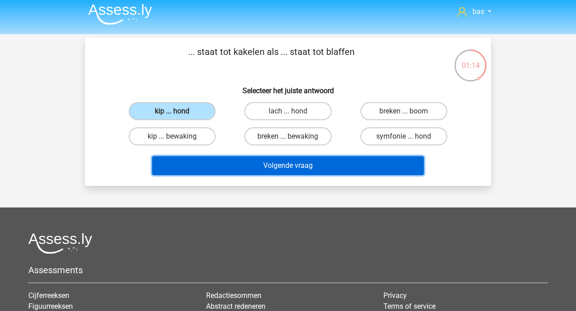
click at [285, 174] on button "Volgende vraag" at bounding box center [288, 165] width 272 height 19
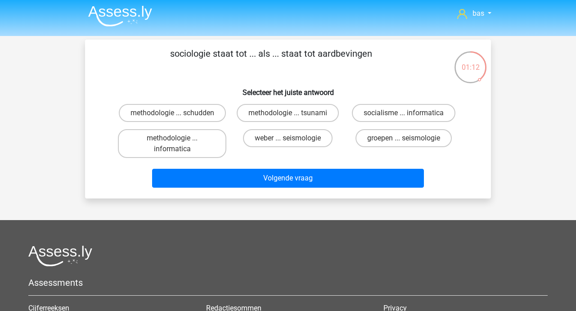
scroll to position [0, 0]
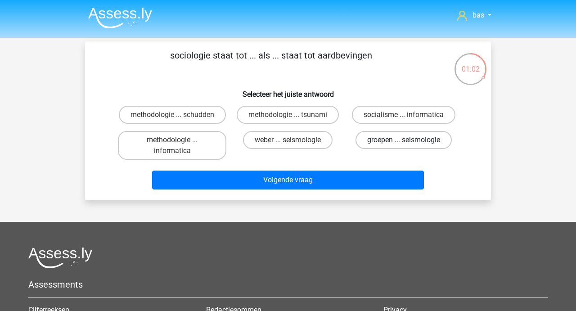
click at [390, 141] on label "groepen ... seismologie" at bounding box center [404, 140] width 96 height 18
click at [404, 141] on input "groepen ... seismologie" at bounding box center [407, 143] width 6 height 6
radio input "true"
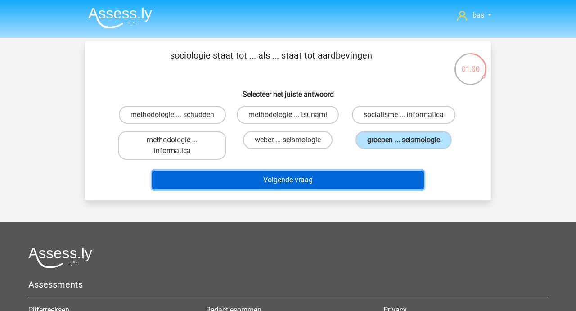
click at [275, 179] on button "Volgende vraag" at bounding box center [288, 180] width 272 height 19
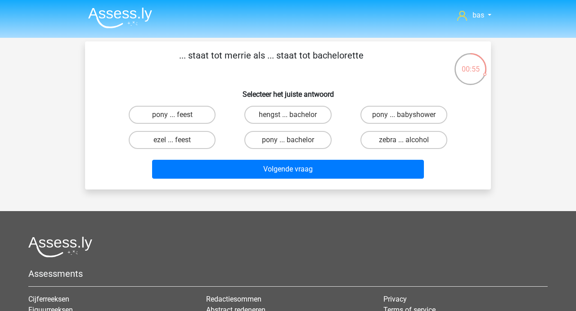
click at [290, 115] on input "hengst ... bachelor" at bounding box center [291, 118] width 6 height 6
radio input "true"
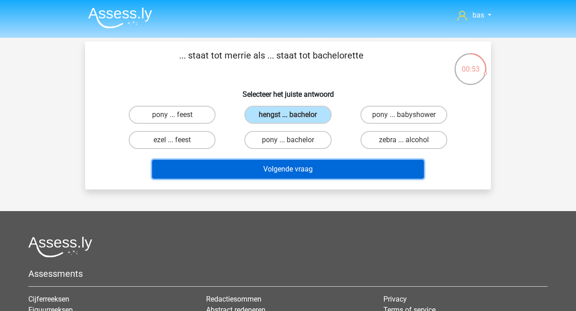
click at [273, 166] on button "Volgende vraag" at bounding box center [288, 169] width 272 height 19
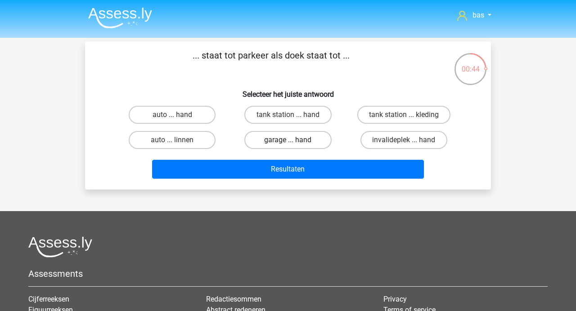
click at [279, 139] on label "garage ... hand" at bounding box center [287, 140] width 87 height 18
click at [288, 140] on input "garage ... hand" at bounding box center [291, 143] width 6 height 6
radio input "true"
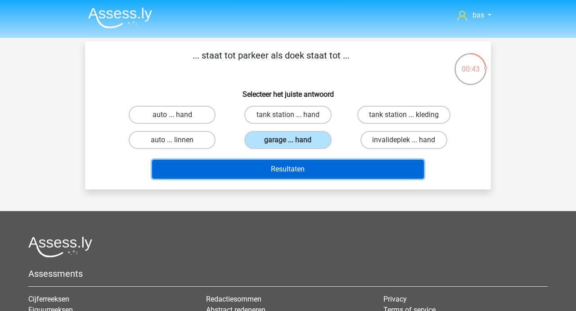
click at [283, 168] on button "Resultaten" at bounding box center [288, 169] width 272 height 19
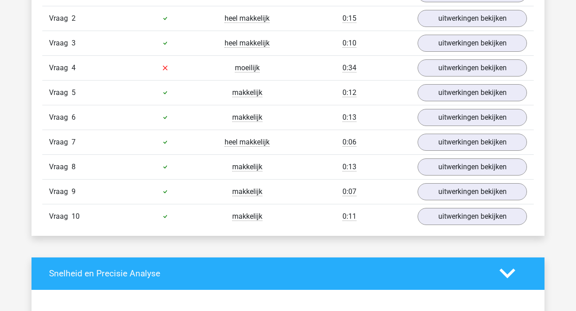
scroll to position [637, 0]
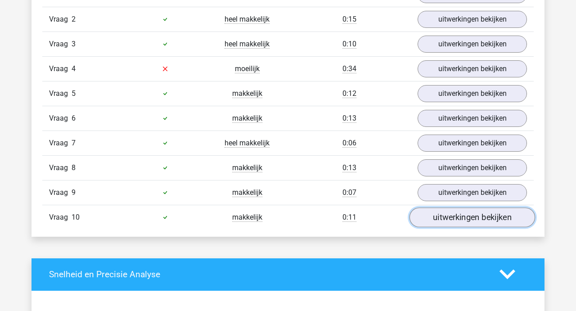
click at [451, 220] on link "uitwerkingen bekijken" at bounding box center [473, 217] width 126 height 20
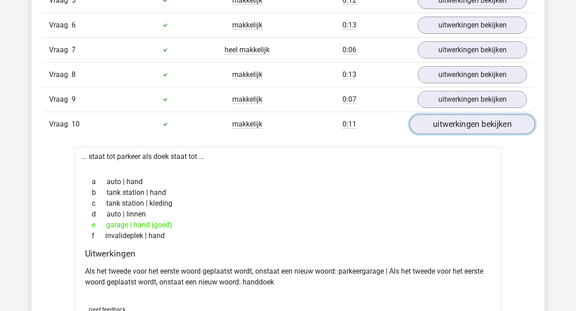
scroll to position [731, 0]
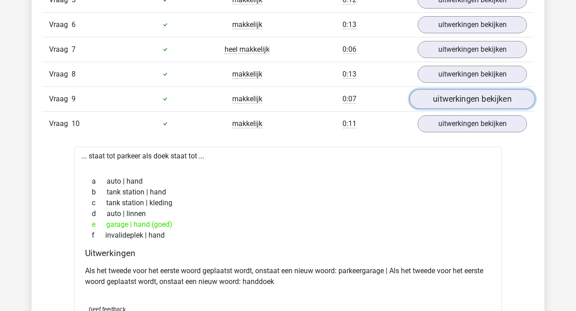
click at [455, 99] on link "uitwerkingen bekijken" at bounding box center [473, 99] width 126 height 20
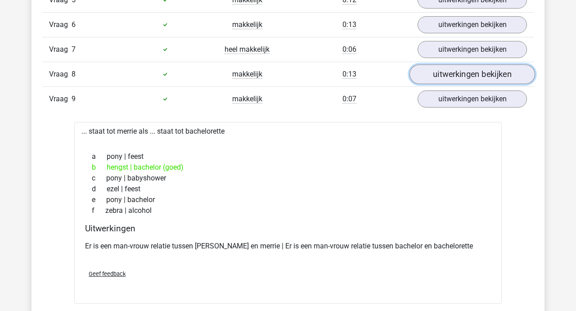
click at [458, 69] on link "uitwerkingen bekijken" at bounding box center [473, 74] width 126 height 20
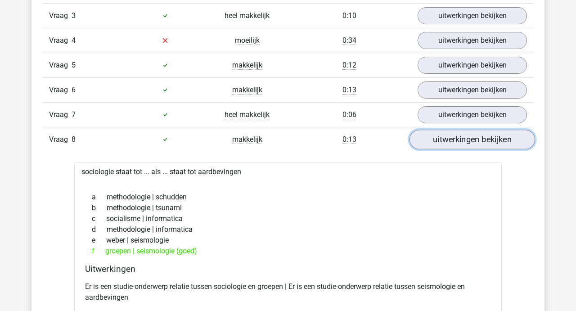
scroll to position [652, 0]
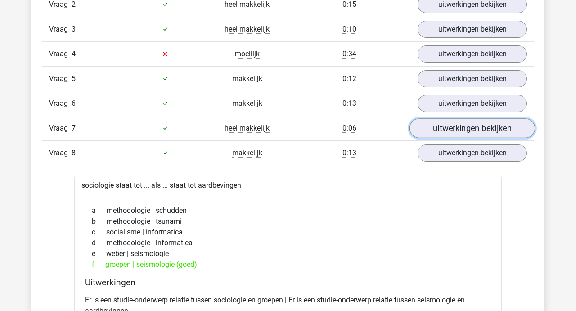
click at [446, 124] on link "uitwerkingen bekijken" at bounding box center [473, 128] width 126 height 20
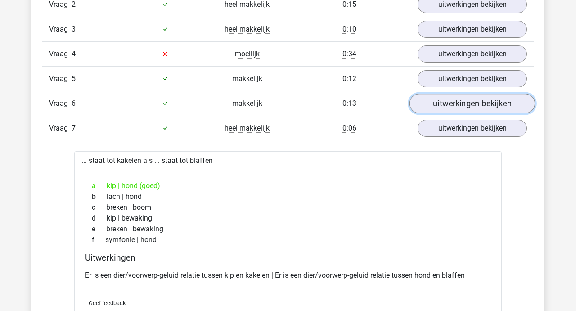
click at [450, 104] on link "uitwerkingen bekijken" at bounding box center [473, 104] width 126 height 20
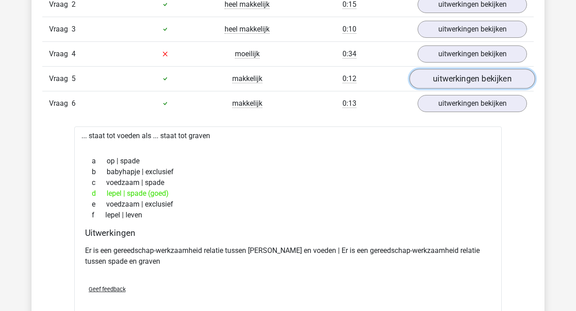
click at [450, 82] on link "uitwerkingen bekijken" at bounding box center [473, 79] width 126 height 20
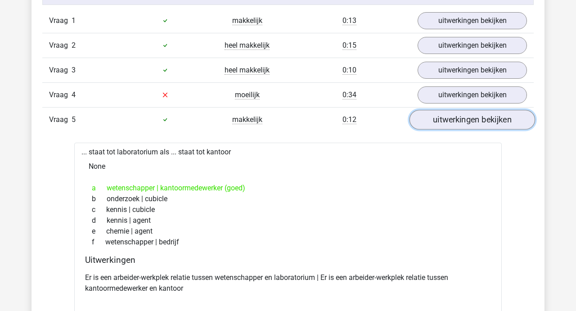
scroll to position [604, 0]
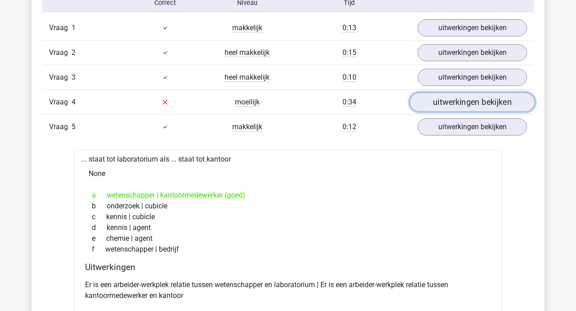
click at [449, 97] on link "uitwerkingen bekijken" at bounding box center [473, 102] width 126 height 20
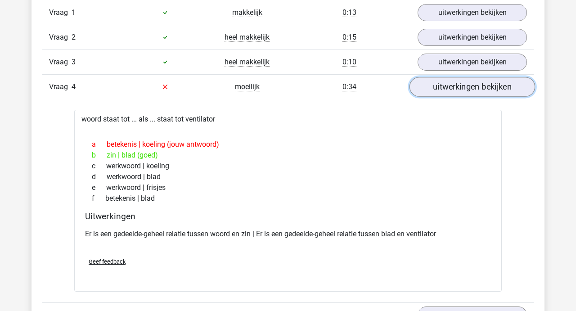
scroll to position [628, 0]
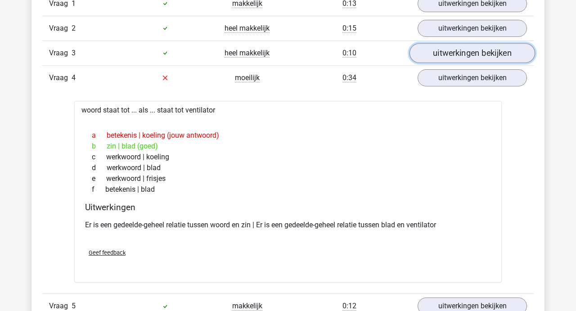
click at [460, 49] on link "uitwerkingen bekijken" at bounding box center [473, 53] width 126 height 20
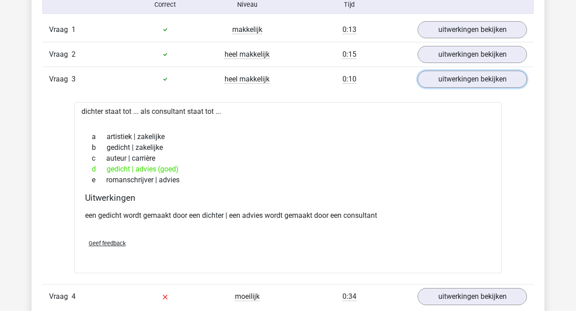
scroll to position [602, 0]
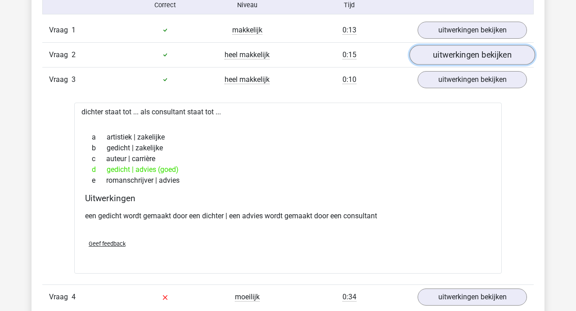
click at [455, 61] on link "uitwerkingen bekijken" at bounding box center [473, 55] width 126 height 20
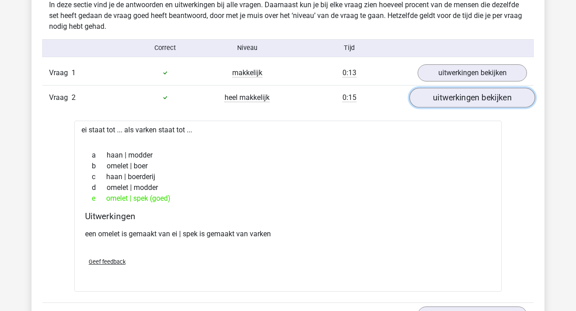
scroll to position [551, 0]
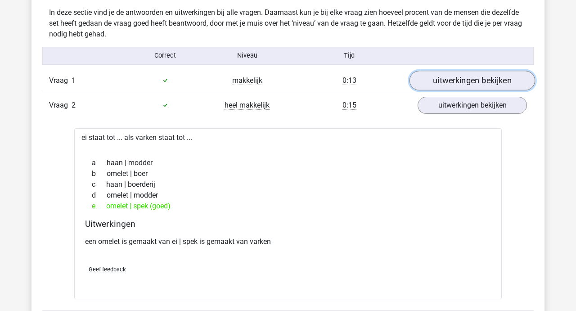
click at [450, 80] on link "uitwerkingen bekijken" at bounding box center [473, 81] width 126 height 20
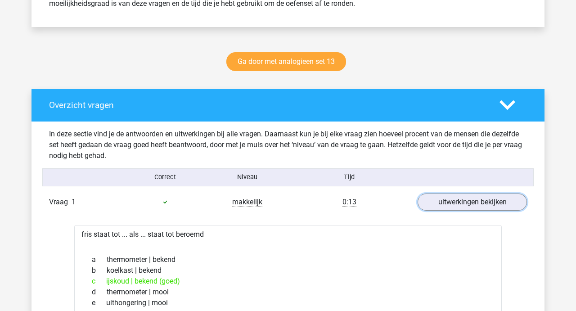
scroll to position [407, 0]
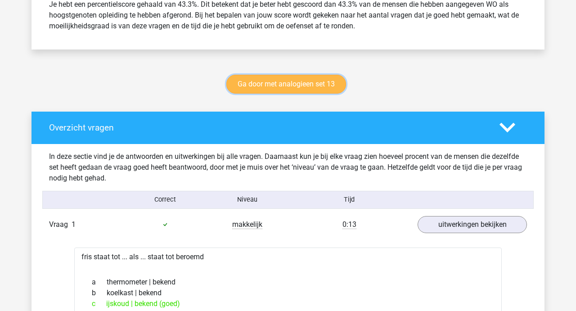
click at [298, 81] on link "Ga door met analogieen set 13" at bounding box center [286, 84] width 120 height 19
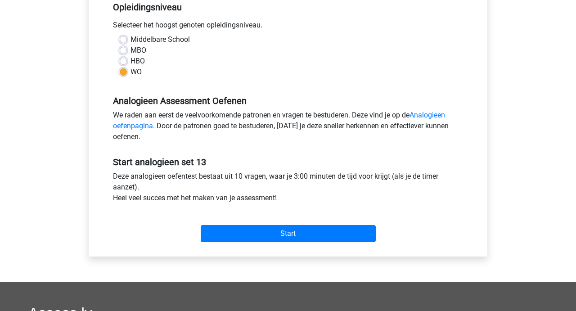
scroll to position [193, 0]
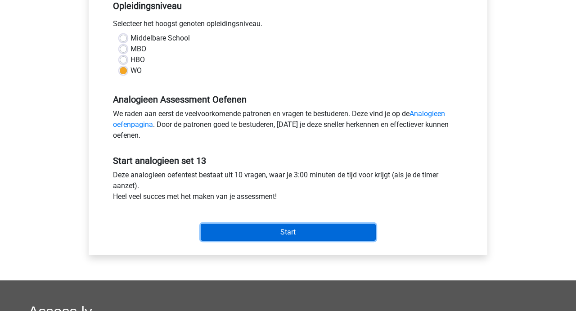
click at [288, 230] on input "Start" at bounding box center [288, 232] width 175 height 17
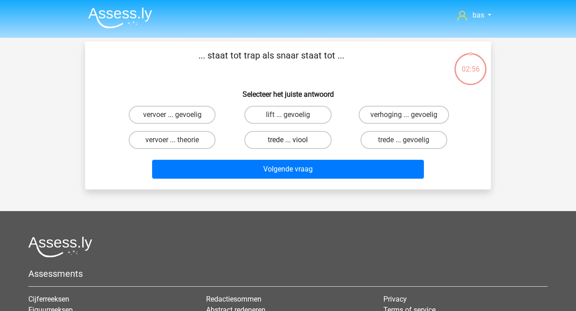
click at [295, 138] on label "trede ... viool" at bounding box center [287, 140] width 87 height 18
click at [294, 140] on input "trede ... viool" at bounding box center [291, 143] width 6 height 6
radio input "true"
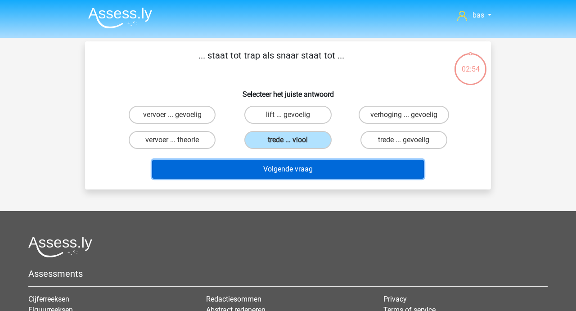
click at [276, 168] on button "Volgende vraag" at bounding box center [288, 169] width 272 height 19
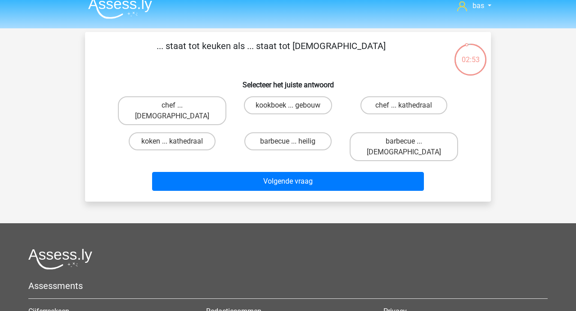
scroll to position [5, 0]
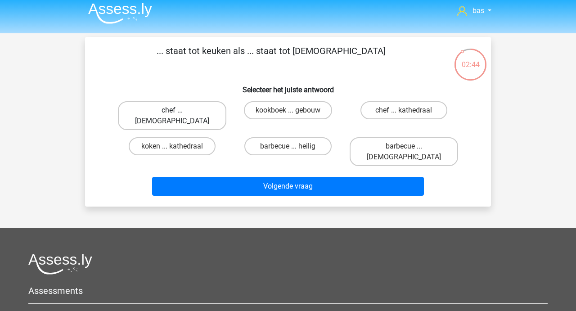
click at [174, 109] on label "chef ... priester" at bounding box center [172, 115] width 108 height 29
click at [174, 110] on input "chef ... priester" at bounding box center [175, 113] width 6 height 6
radio input "true"
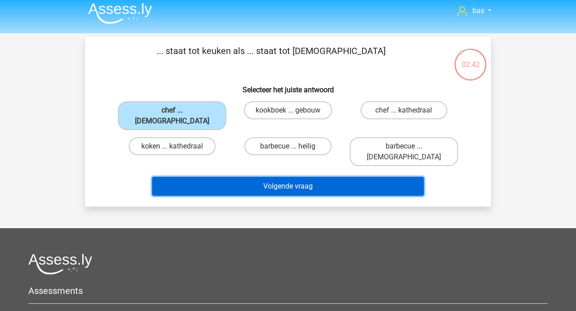
click at [267, 177] on button "Volgende vraag" at bounding box center [288, 186] width 272 height 19
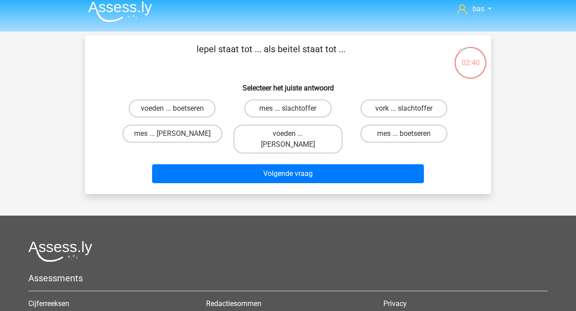
scroll to position [0, 0]
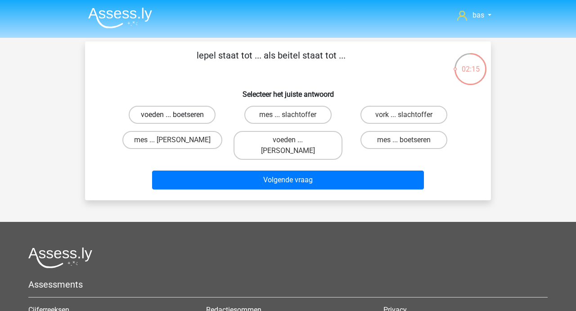
click at [162, 116] on label "voeden ... boetseren" at bounding box center [172, 115] width 87 height 18
click at [172, 116] on input "voeden ... boetseren" at bounding box center [175, 118] width 6 height 6
radio input "true"
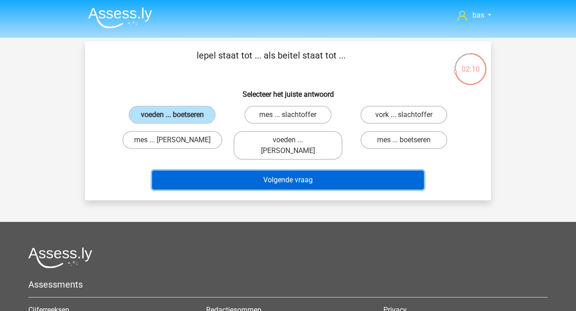
click at [267, 172] on button "Volgende vraag" at bounding box center [288, 180] width 272 height 19
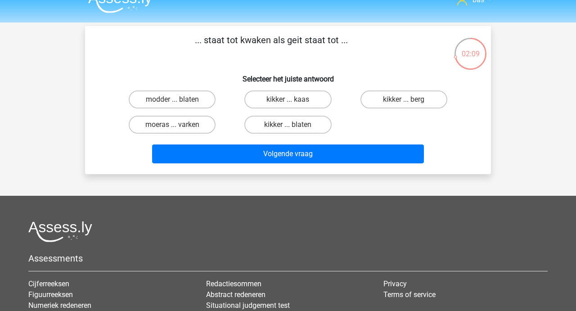
scroll to position [14, 0]
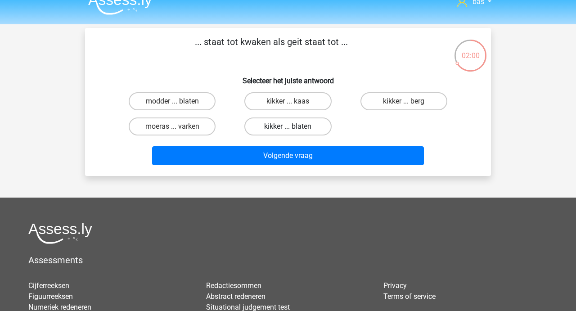
click at [279, 128] on label "kikker ... blaten" at bounding box center [287, 126] width 87 height 18
click at [288, 128] on input "kikker ... blaten" at bounding box center [291, 129] width 6 height 6
radio input "true"
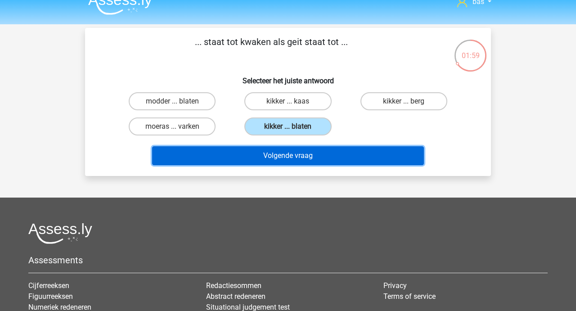
click at [270, 159] on button "Volgende vraag" at bounding box center [288, 155] width 272 height 19
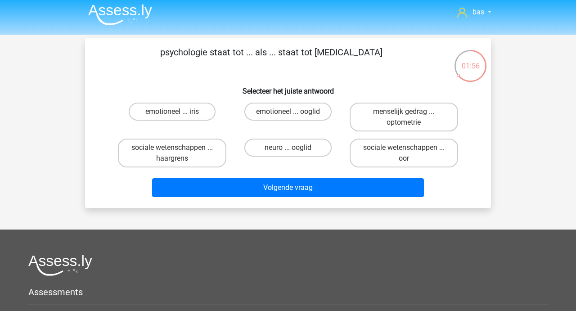
scroll to position [2, 0]
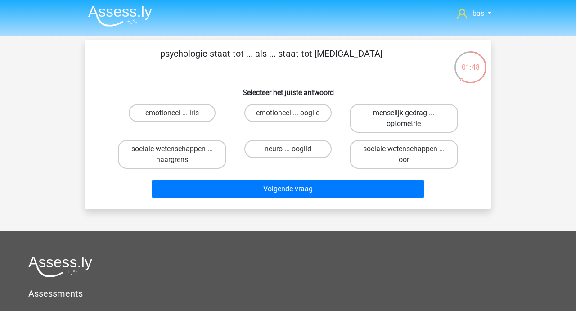
click at [410, 110] on label "menselijk gedrag ... optometrie" at bounding box center [404, 118] width 108 height 29
click at [410, 113] on input "menselijk gedrag ... optometrie" at bounding box center [407, 116] width 6 height 6
radio input "true"
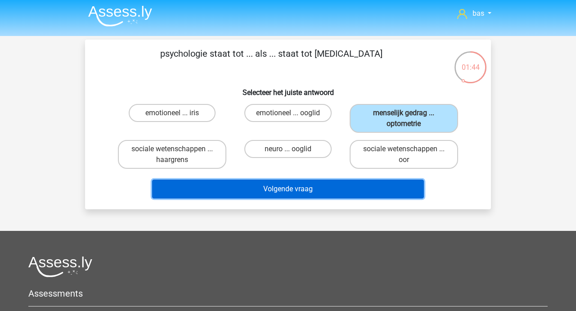
click button "Volgende vraag"
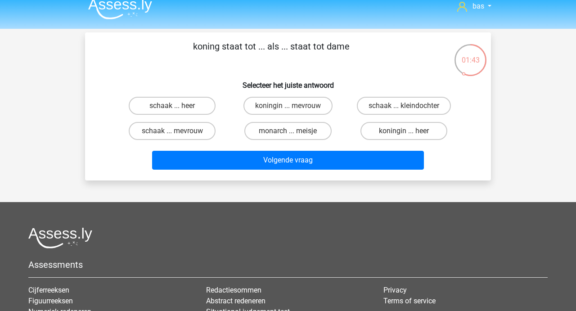
scroll to position [0, 0]
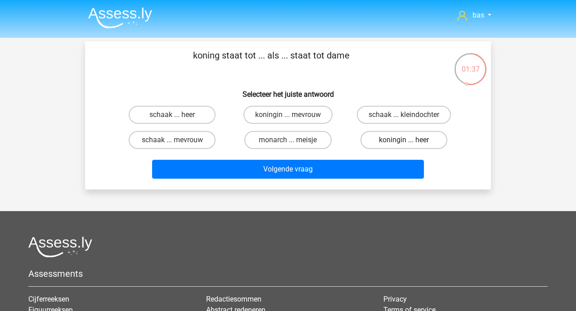
click label "koningin ... heer"
click input "koningin ... heer"
radio input "true"
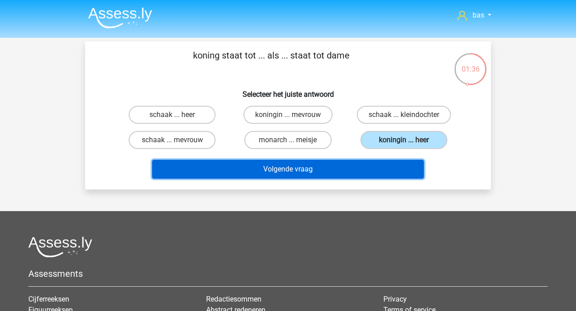
click button "Volgende vraag"
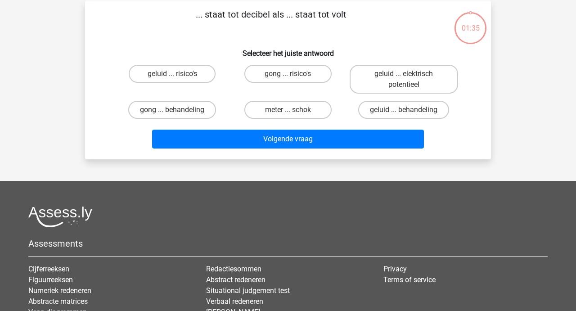
scroll to position [41, 0]
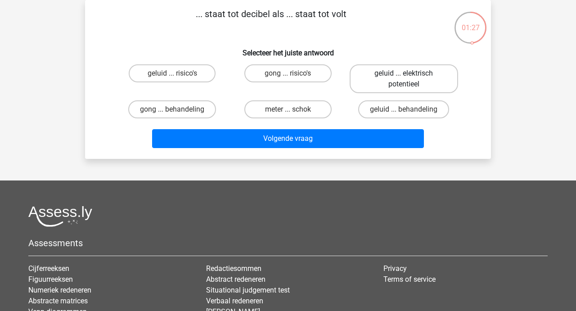
click label "geluid ... elektrisch potentieel"
click input "geluid ... elektrisch potentieel"
radio input "true"
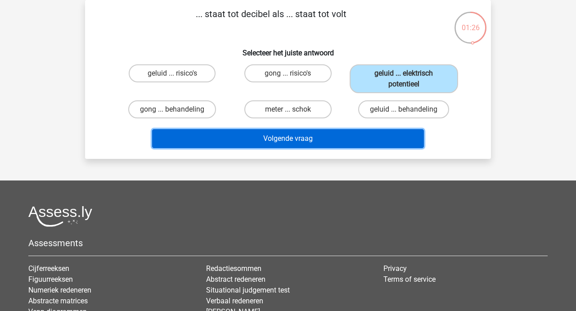
click button "Volgende vraag"
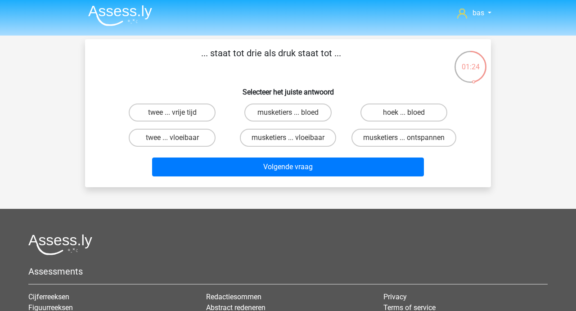
scroll to position [0, 0]
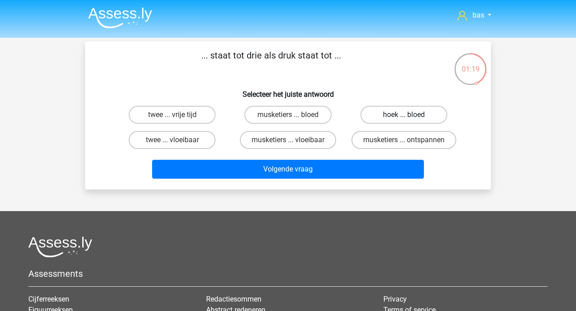
click label "hoek ... bloed"
click input "hoek ... bloed"
radio input "true"
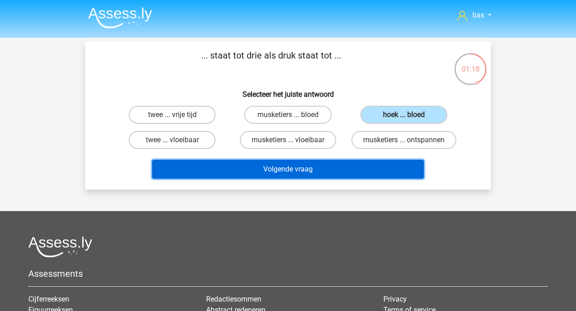
click button "Volgende vraag"
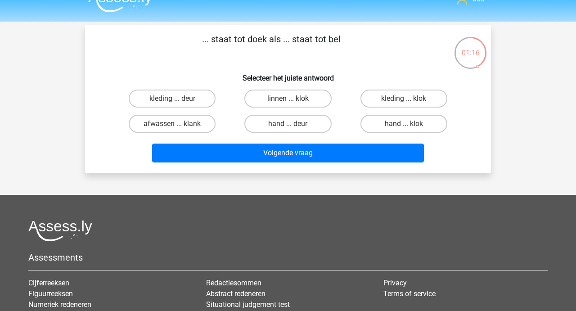
scroll to position [11, 0]
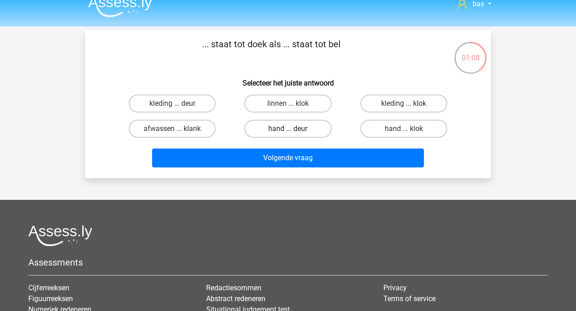
click label "hand ... deur"
click input "hand ... deur"
radio input "true"
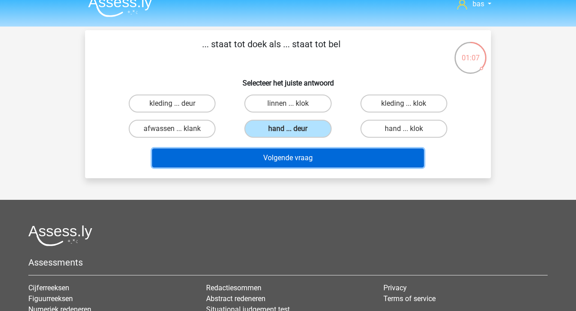
click button "Volgende vraag"
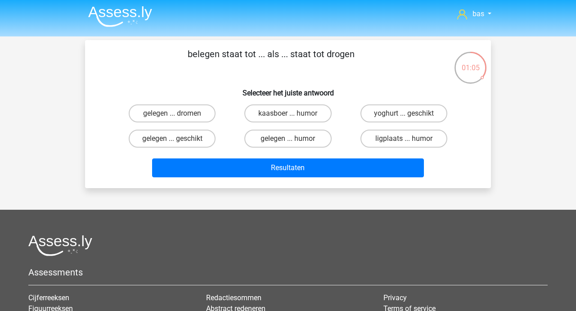
scroll to position [0, 0]
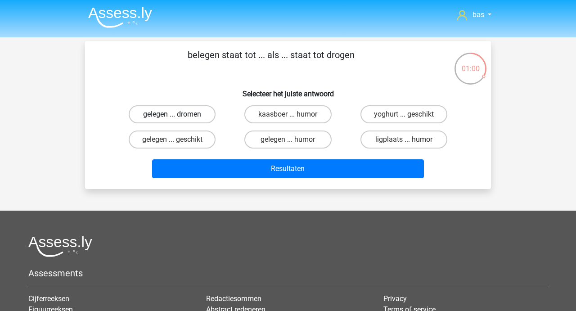
click label "gelegen ... dromen"
click input "gelegen ... dromen"
radio input "true"
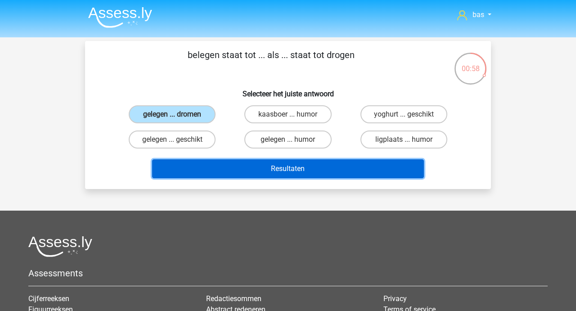
click button "Resultaten"
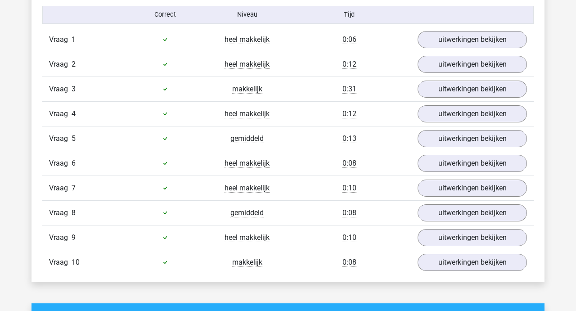
scroll to position [594, 0]
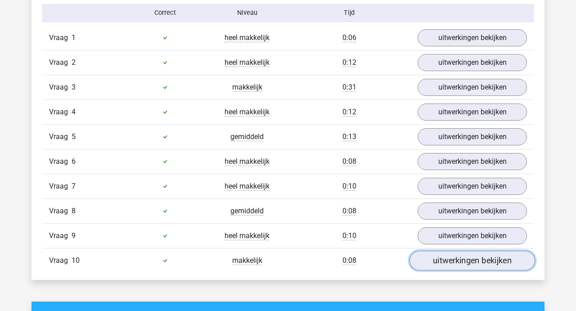
click at [474, 256] on link "uitwerkingen bekijken" at bounding box center [473, 261] width 126 height 20
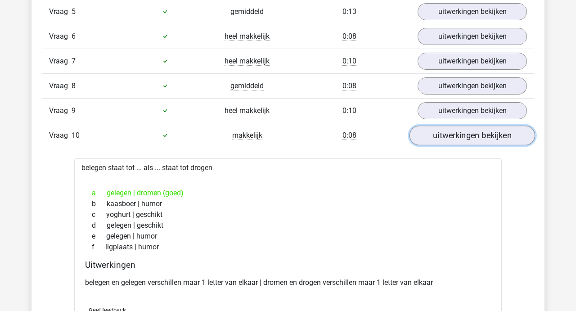
scroll to position [725, 0]
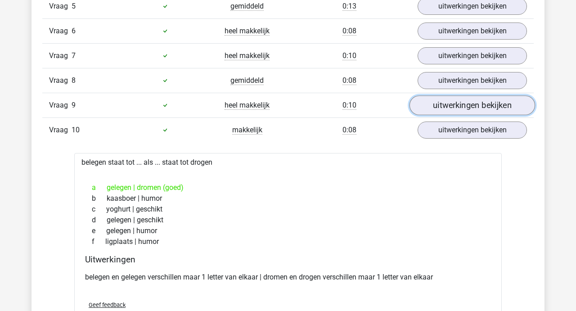
click at [472, 99] on link "uitwerkingen bekijken" at bounding box center [473, 105] width 126 height 20
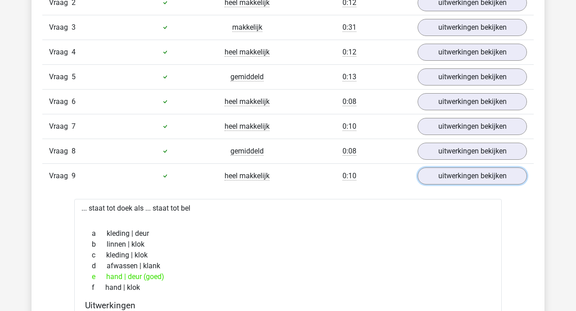
scroll to position [653, 0]
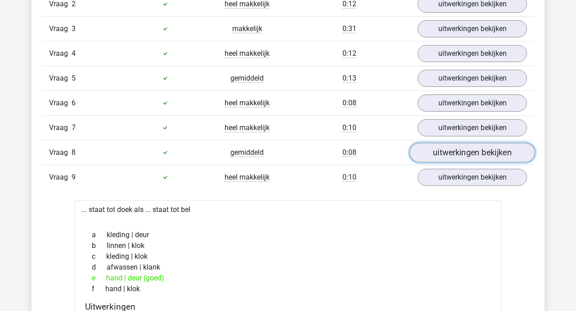
click at [451, 153] on link "uitwerkingen bekijken" at bounding box center [473, 153] width 126 height 20
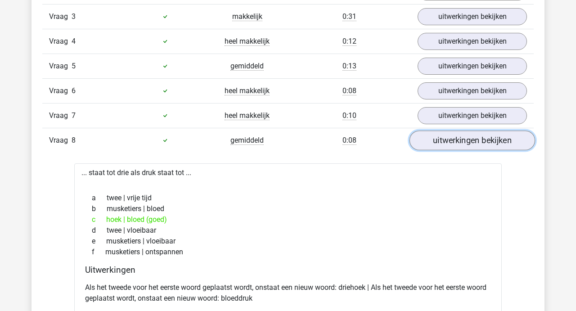
scroll to position [668, 0]
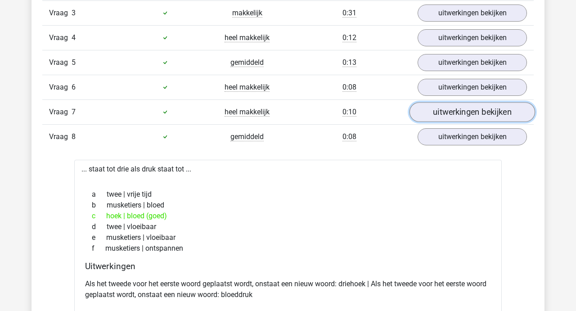
click at [455, 112] on link "uitwerkingen bekijken" at bounding box center [473, 112] width 126 height 20
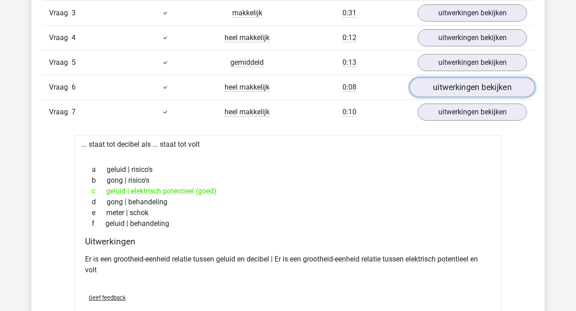
click at [459, 83] on link "uitwerkingen bekijken" at bounding box center [473, 87] width 126 height 20
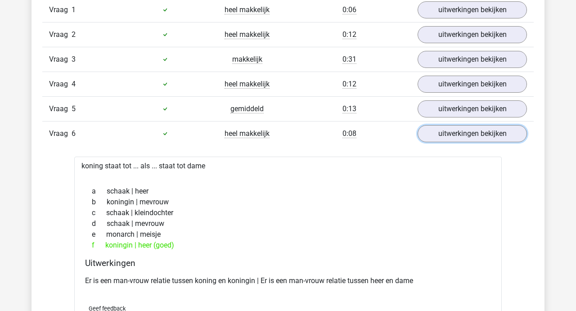
scroll to position [605, 0]
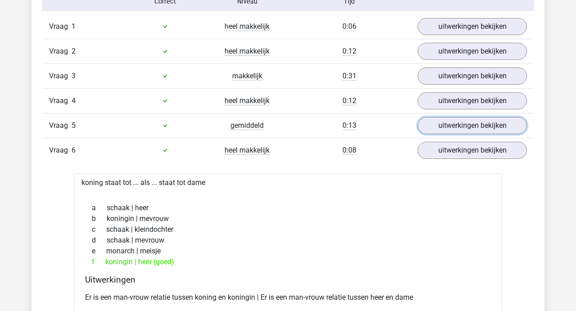
click at [440, 129] on link "uitwerkingen bekijken" at bounding box center [472, 125] width 109 height 17
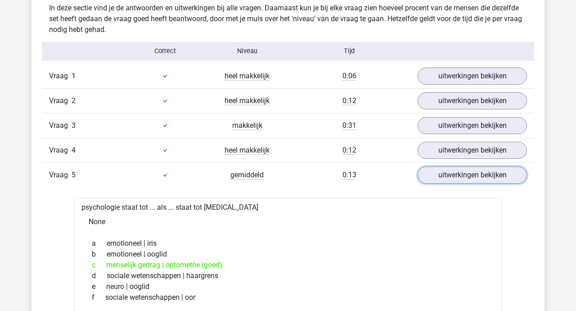
scroll to position [555, 0]
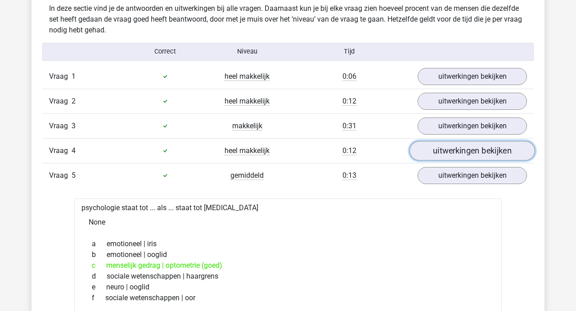
click at [456, 154] on link "uitwerkingen bekijken" at bounding box center [473, 151] width 126 height 20
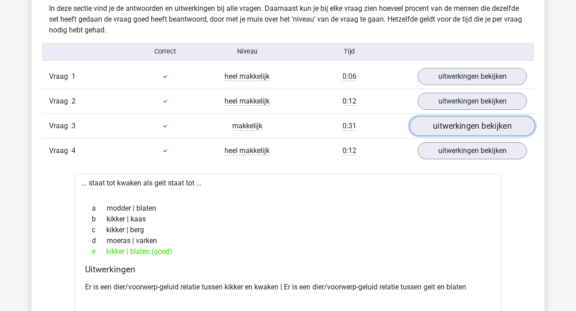
click at [457, 126] on link "uitwerkingen bekijken" at bounding box center [473, 126] width 126 height 20
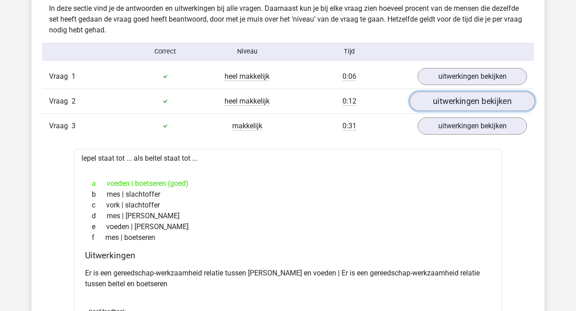
click at [459, 103] on link "uitwerkingen bekijken" at bounding box center [473, 101] width 126 height 20
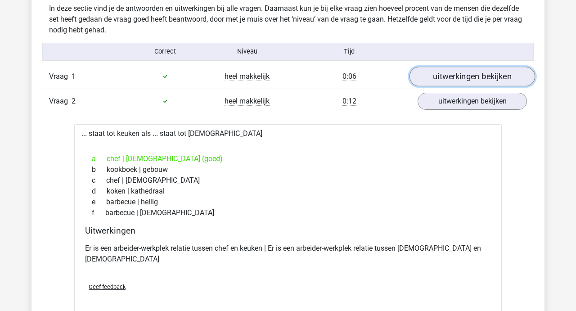
click at [459, 80] on link "uitwerkingen bekijken" at bounding box center [473, 77] width 126 height 20
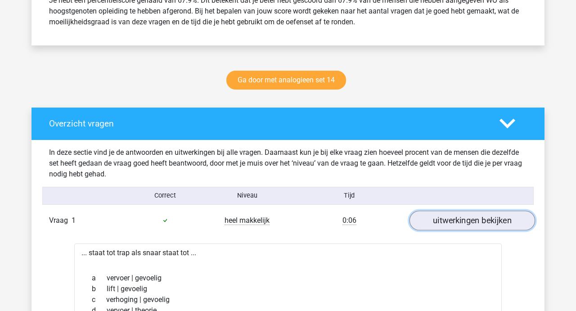
scroll to position [404, 0]
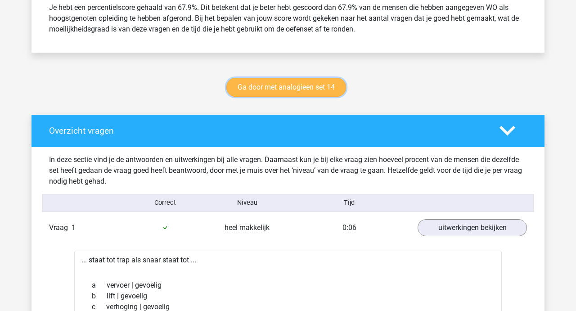
click at [313, 90] on link "Ga door met analogieen set 14" at bounding box center [286, 87] width 120 height 19
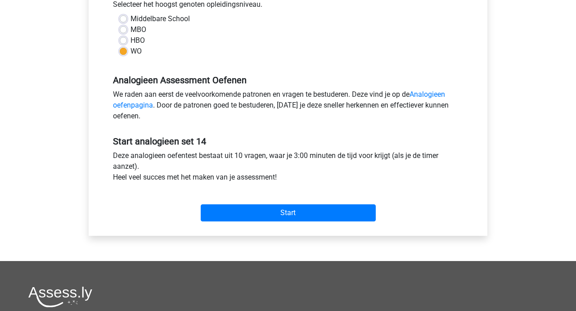
scroll to position [217, 0]
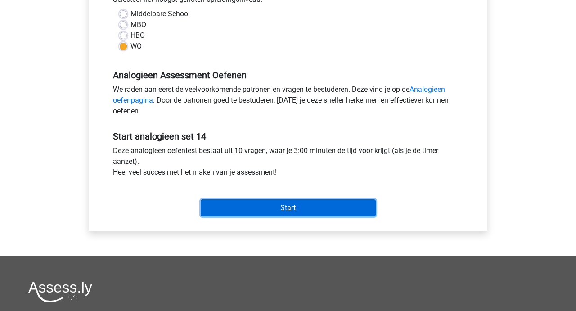
click at [287, 205] on input "Start" at bounding box center [288, 207] width 175 height 17
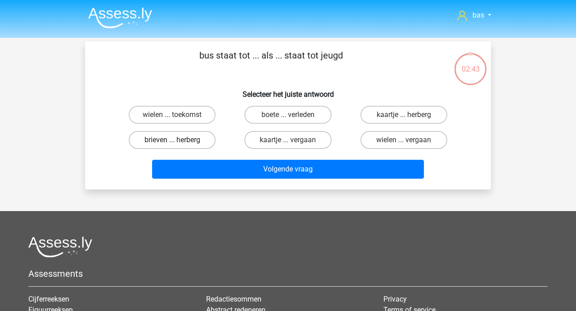
click at [171, 140] on label "brieven ... herberg" at bounding box center [172, 140] width 87 height 18
click at [172, 140] on input "brieven ... herberg" at bounding box center [175, 143] width 6 height 6
radio input "true"
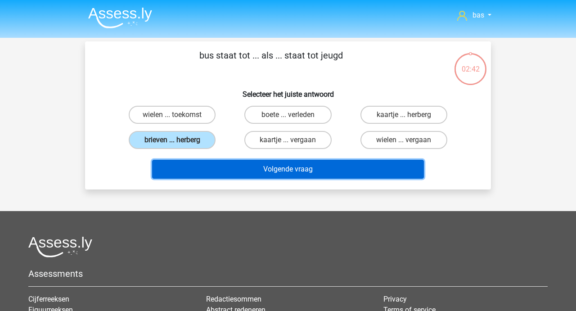
click at [291, 164] on button "Volgende vraag" at bounding box center [288, 169] width 272 height 19
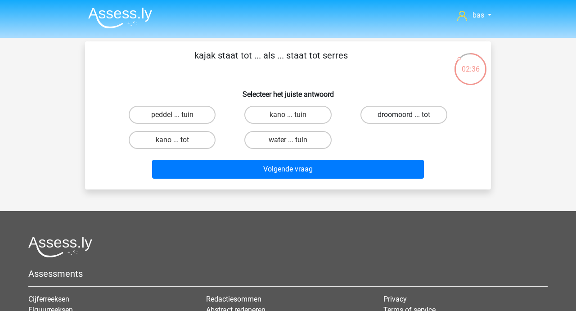
click at [408, 109] on label "droomoord ... tot" at bounding box center [403, 115] width 87 height 18
click at [408, 115] on input "droomoord ... tot" at bounding box center [407, 118] width 6 height 6
radio input "true"
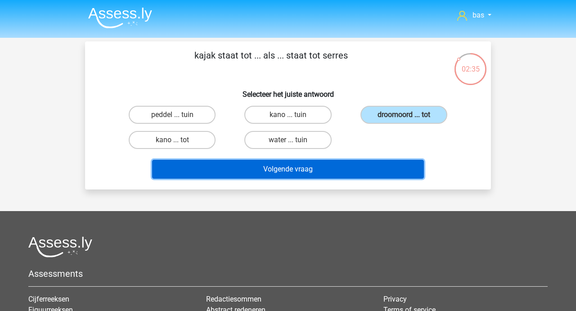
click at [293, 167] on button "Volgende vraag" at bounding box center [288, 169] width 272 height 19
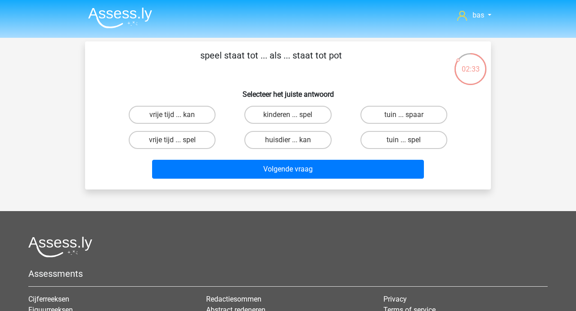
scroll to position [0, 0]
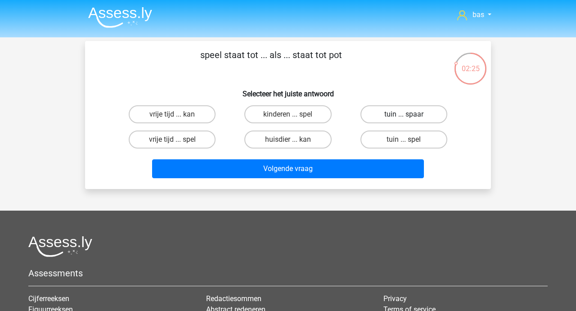
click at [388, 118] on label "tuin ... spaar" at bounding box center [403, 114] width 87 height 18
click at [404, 118] on input "tuin ... spaar" at bounding box center [407, 117] width 6 height 6
radio input "true"
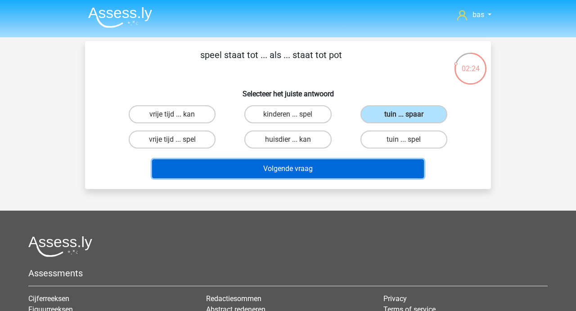
click at [291, 167] on button "Volgende vraag" at bounding box center [288, 168] width 272 height 19
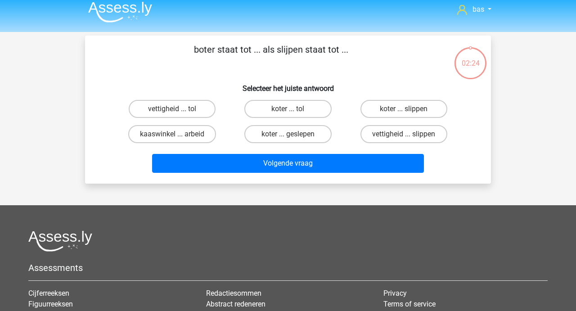
scroll to position [0, 0]
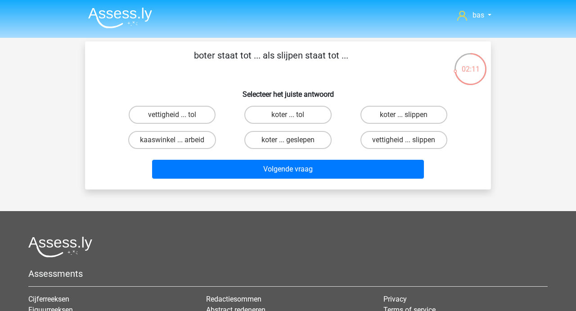
click at [409, 115] on input "koter ... slippen" at bounding box center [407, 118] width 6 height 6
radio input "true"
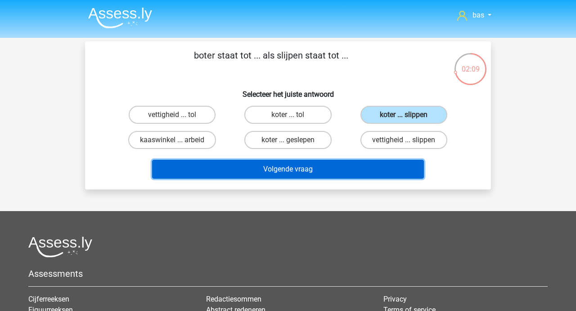
click at [293, 173] on button "Volgende vraag" at bounding box center [288, 169] width 272 height 19
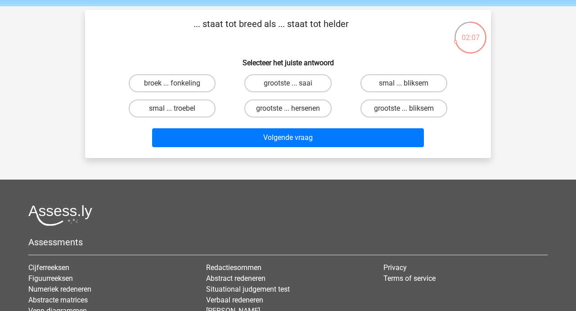
scroll to position [27, 0]
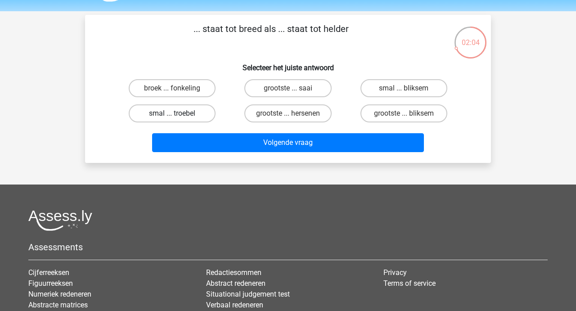
click at [165, 113] on label "smal ... troebel" at bounding box center [172, 113] width 87 height 18
click at [172, 113] on input "smal ... troebel" at bounding box center [175, 116] width 6 height 6
radio input "true"
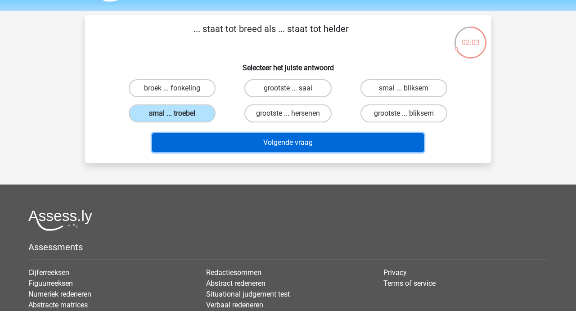
click at [316, 140] on button "Volgende vraag" at bounding box center [288, 142] width 272 height 19
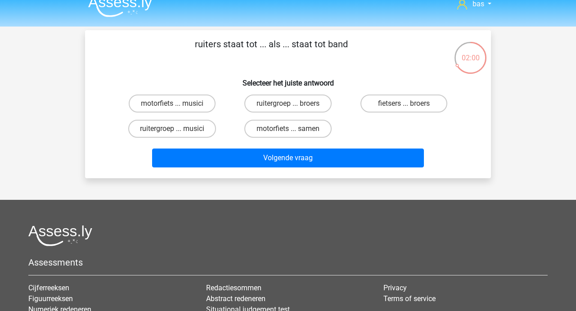
scroll to position [4, 0]
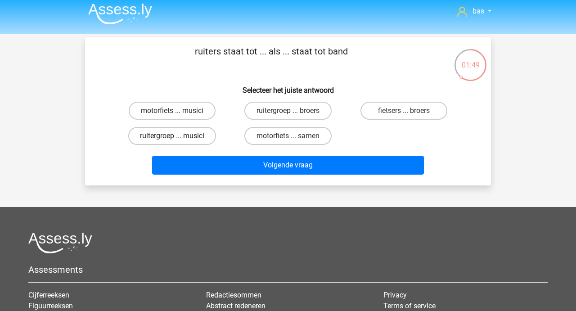
click at [180, 132] on label "ruitergroep ... musici" at bounding box center [172, 136] width 88 height 18
click at [178, 136] on input "ruitergroep ... musici" at bounding box center [175, 139] width 6 height 6
radio input "true"
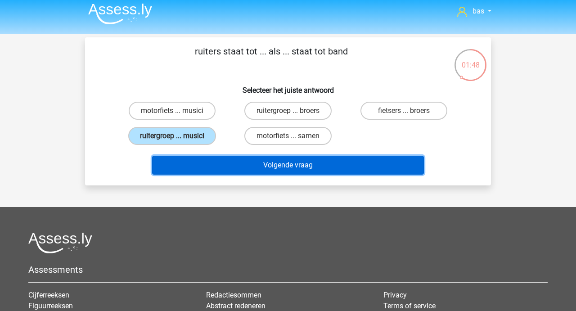
click at [284, 162] on button "Volgende vraag" at bounding box center [288, 165] width 272 height 19
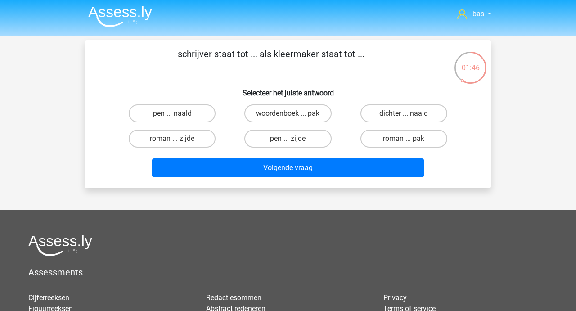
scroll to position [1, 0]
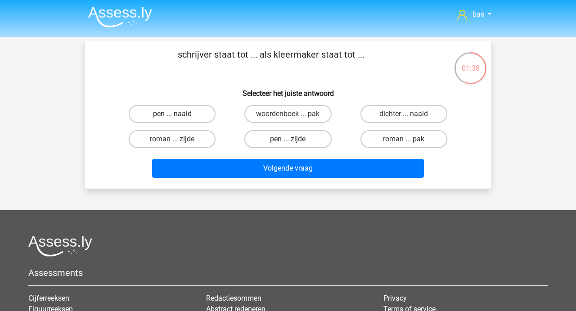
click at [167, 113] on label "pen ... naald" at bounding box center [172, 114] width 87 height 18
click at [172, 114] on input "pen ... naald" at bounding box center [175, 117] width 6 height 6
radio input "true"
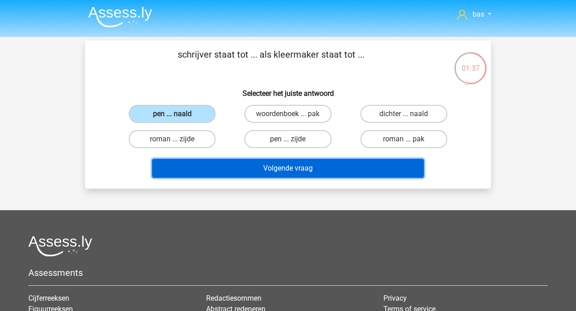
click at [292, 168] on button "Volgende vraag" at bounding box center [288, 168] width 272 height 19
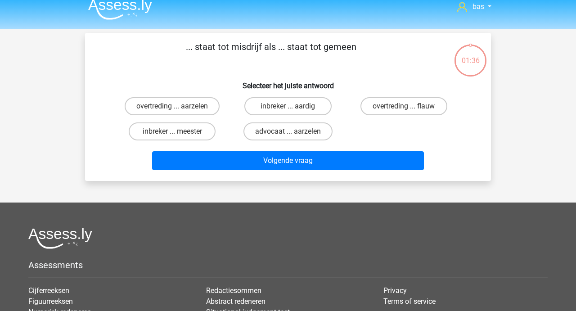
scroll to position [0, 0]
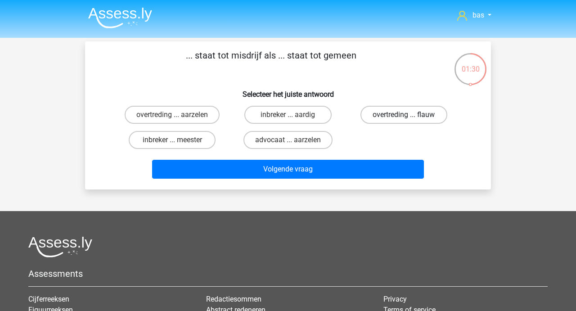
click at [391, 120] on label "overtreding ... flauw" at bounding box center [403, 115] width 87 height 18
click at [404, 120] on input "overtreding ... flauw" at bounding box center [407, 118] width 6 height 6
radio input "true"
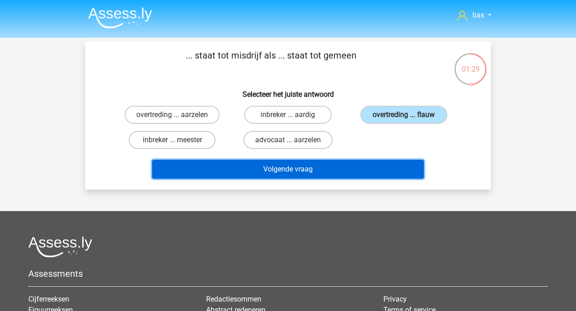
click at [279, 171] on button "Volgende vraag" at bounding box center [288, 169] width 272 height 19
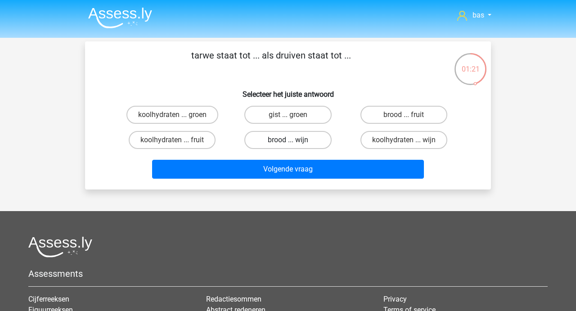
click at [281, 138] on label "brood ... wijn" at bounding box center [287, 140] width 87 height 18
click at [288, 140] on input "brood ... wijn" at bounding box center [291, 143] width 6 height 6
radio input "true"
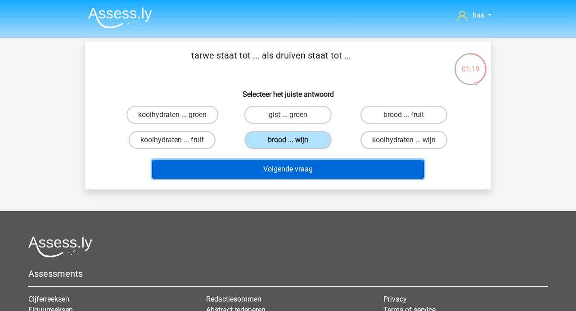
click at [273, 168] on button "Volgende vraag" at bounding box center [288, 169] width 272 height 19
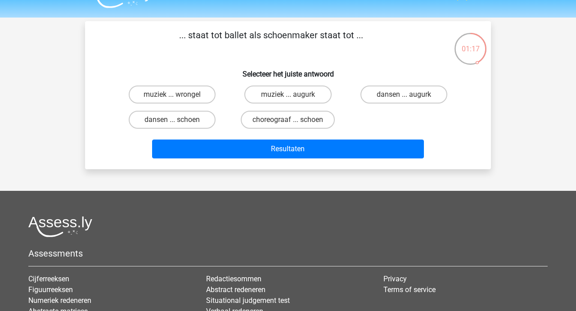
scroll to position [2, 0]
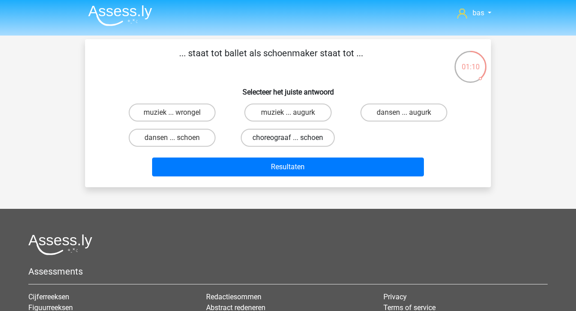
click at [297, 137] on label "choreograaf ... schoen" at bounding box center [288, 138] width 94 height 18
click at [294, 138] on input "choreograaf ... schoen" at bounding box center [291, 141] width 6 height 6
radio input "true"
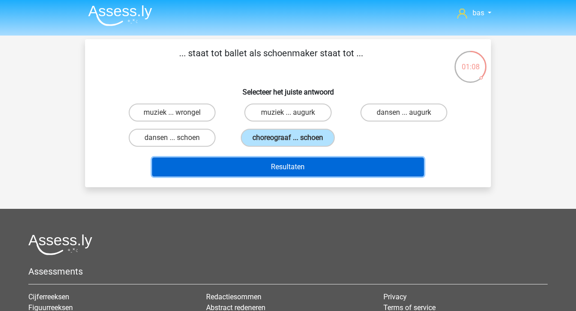
click at [279, 170] on button "Resultaten" at bounding box center [288, 167] width 272 height 19
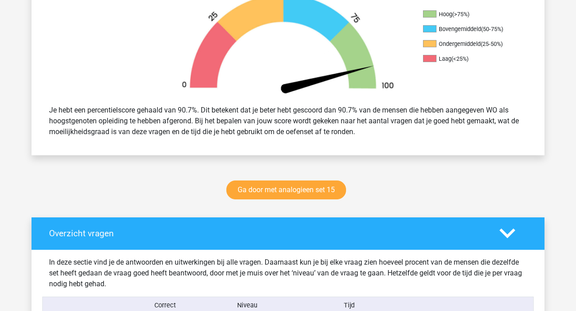
scroll to position [304, 0]
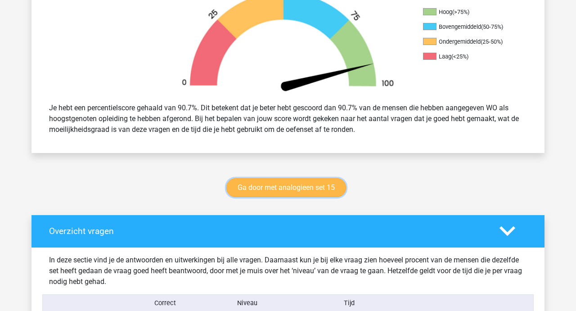
click at [285, 189] on link "Ga door met analogieen set 15" at bounding box center [286, 187] width 120 height 19
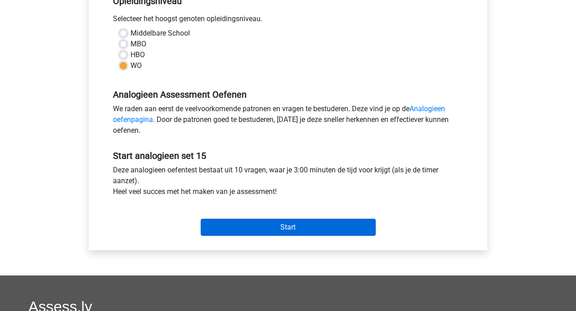
scroll to position [207, 0]
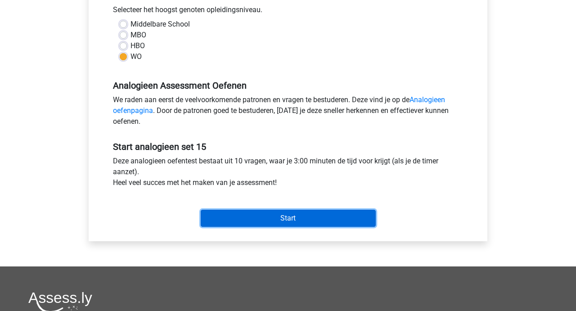
click at [283, 217] on input "Start" at bounding box center [288, 218] width 175 height 17
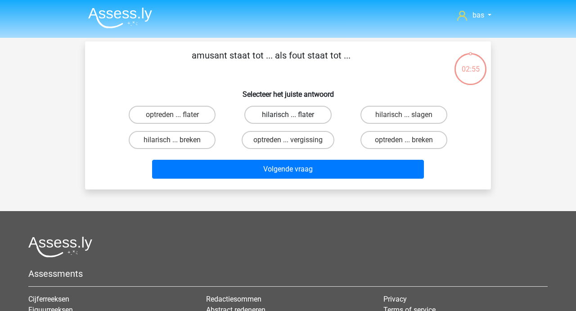
click at [290, 115] on label "hilarisch ... flater" at bounding box center [287, 115] width 87 height 18
click at [290, 115] on input "hilarisch ... flater" at bounding box center [291, 118] width 6 height 6
radio input "true"
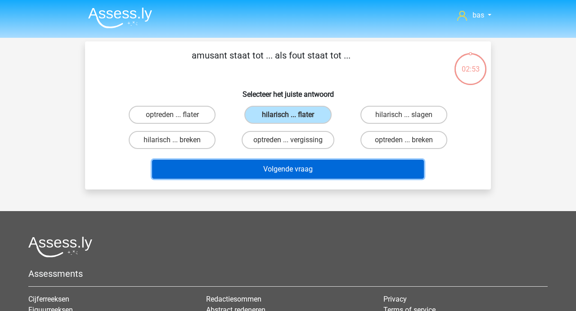
click at [284, 165] on button "Volgende vraag" at bounding box center [288, 169] width 272 height 19
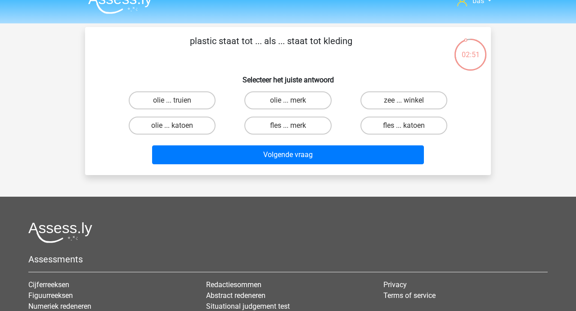
scroll to position [12, 0]
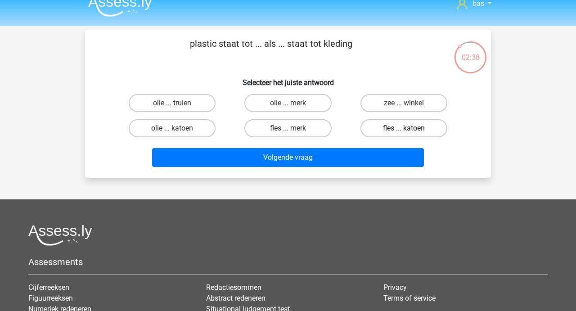
click at [401, 129] on label "fles ... katoen" at bounding box center [403, 128] width 87 height 18
click at [404, 129] on input "fles ... katoen" at bounding box center [407, 131] width 6 height 6
radio input "true"
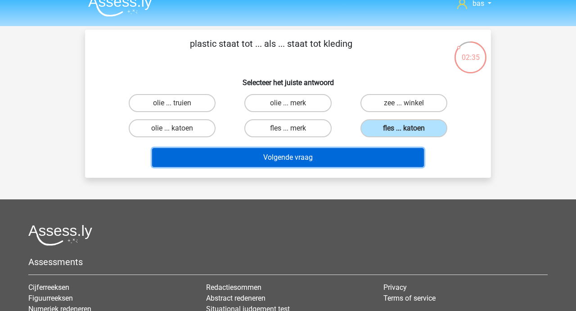
click at [262, 159] on button "Volgende vraag" at bounding box center [288, 157] width 272 height 19
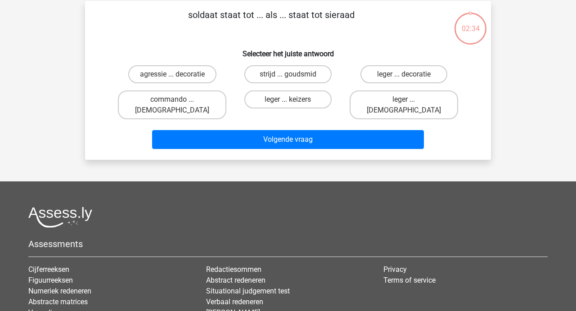
scroll to position [41, 0]
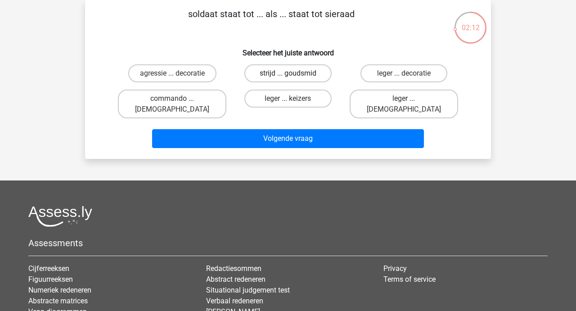
click at [278, 73] on label "strijd ... goudsmid" at bounding box center [287, 73] width 87 height 18
click at [288, 73] on input "strijd ... goudsmid" at bounding box center [291, 76] width 6 height 6
radio input "true"
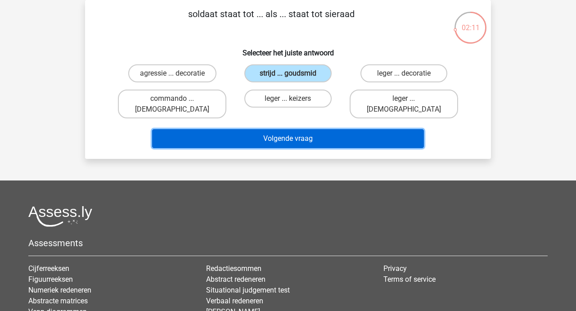
click at [278, 129] on button "Volgende vraag" at bounding box center [288, 138] width 272 height 19
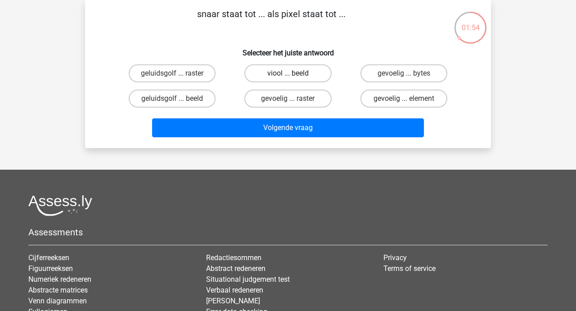
click at [291, 72] on label "viool ... beeld" at bounding box center [287, 73] width 87 height 18
click at [291, 73] on input "viool ... beeld" at bounding box center [291, 76] width 6 height 6
radio input "true"
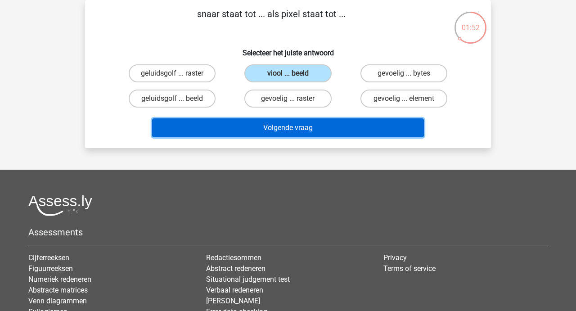
click at [272, 124] on button "Volgende vraag" at bounding box center [288, 127] width 272 height 19
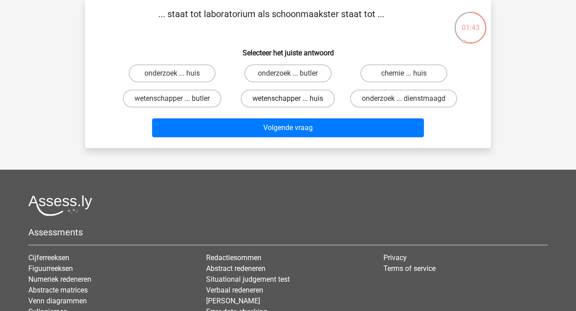
click at [277, 100] on label "wetenschapper ... huis" at bounding box center [288, 99] width 94 height 18
click at [288, 100] on input "wetenschapper ... huis" at bounding box center [291, 102] width 6 height 6
radio input "true"
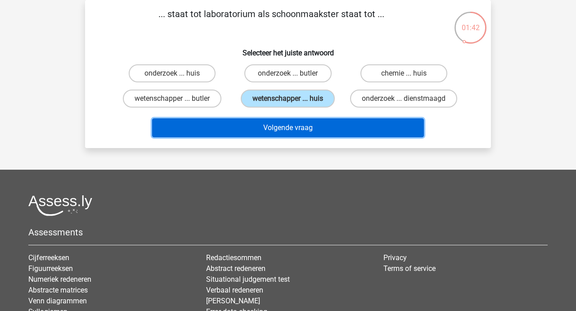
click at [270, 129] on button "Volgende vraag" at bounding box center [288, 127] width 272 height 19
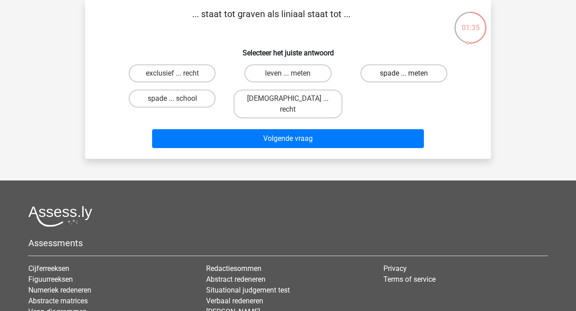
click at [412, 72] on label "spade ... meten" at bounding box center [403, 73] width 87 height 18
click at [410, 73] on input "spade ... meten" at bounding box center [407, 76] width 6 height 6
radio input "true"
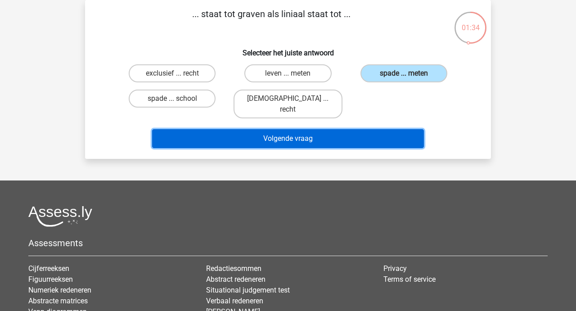
click at [279, 131] on button "Volgende vraag" at bounding box center [288, 138] width 272 height 19
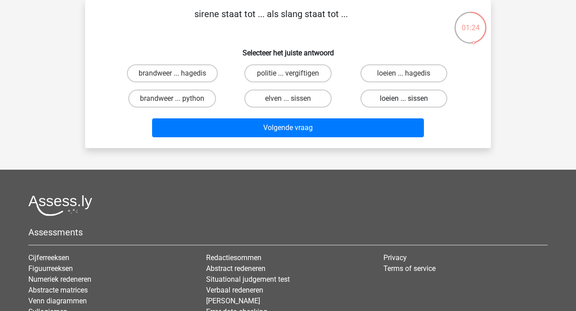
click at [388, 101] on label "loeien ... sissen" at bounding box center [403, 99] width 87 height 18
click at [404, 101] on input "loeien ... sissen" at bounding box center [407, 102] width 6 height 6
radio input "true"
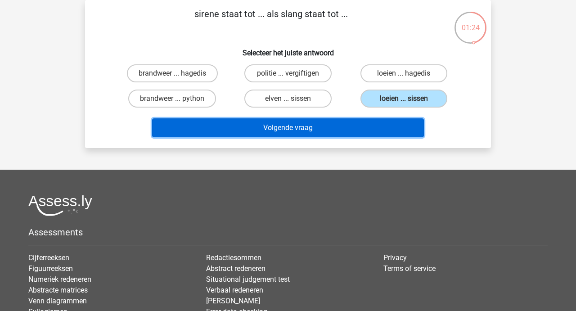
click at [284, 127] on button "Volgende vraag" at bounding box center [288, 127] width 272 height 19
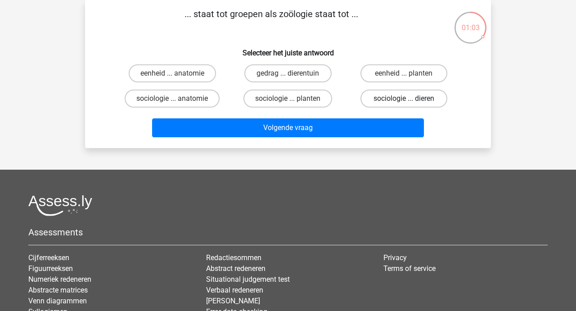
click at [400, 96] on label "sociologie ... dieren" at bounding box center [403, 99] width 87 height 18
click at [404, 99] on input "sociologie ... dieren" at bounding box center [407, 102] width 6 height 6
radio input "true"
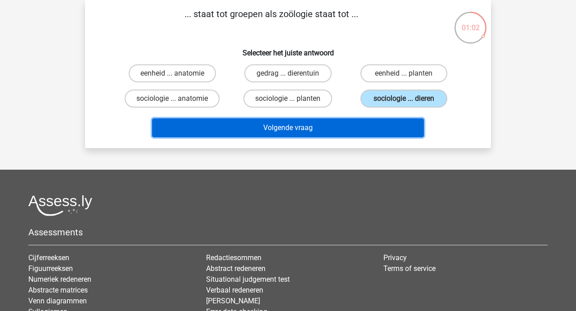
click at [279, 127] on button "Volgende vraag" at bounding box center [288, 127] width 272 height 19
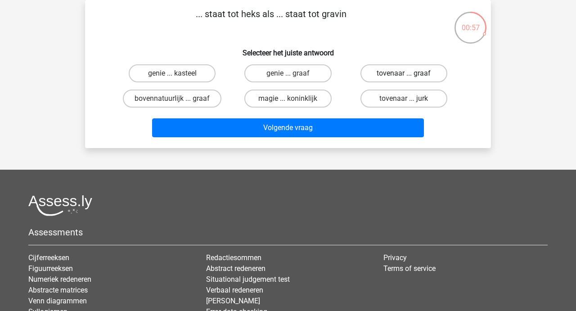
click at [395, 74] on label "tovenaar ... graaf" at bounding box center [403, 73] width 87 height 18
click at [404, 74] on input "tovenaar ... graaf" at bounding box center [407, 76] width 6 height 6
radio input "true"
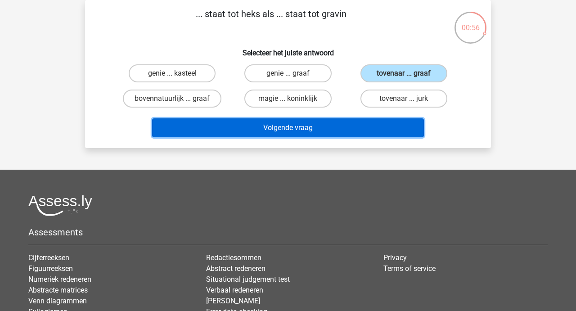
click at [306, 122] on button "Volgende vraag" at bounding box center [288, 127] width 272 height 19
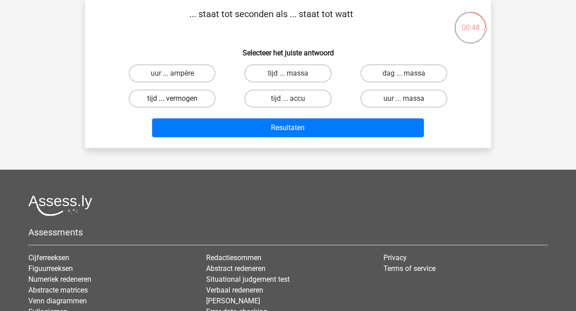
click at [167, 98] on label "tijd ... vermogen" at bounding box center [172, 99] width 87 height 18
click at [172, 99] on input "tijd ... vermogen" at bounding box center [175, 102] width 6 height 6
radio input "true"
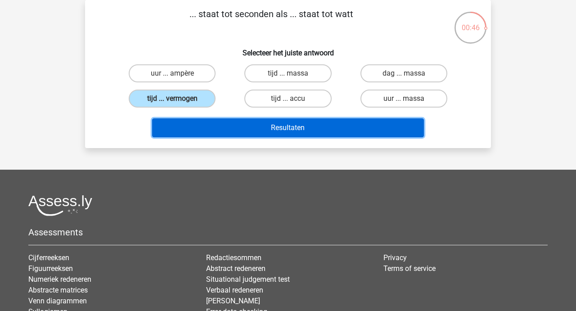
click at [273, 122] on button "Resultaten" at bounding box center [288, 127] width 272 height 19
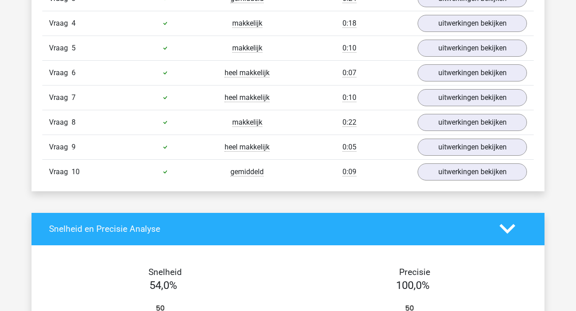
scroll to position [694, 0]
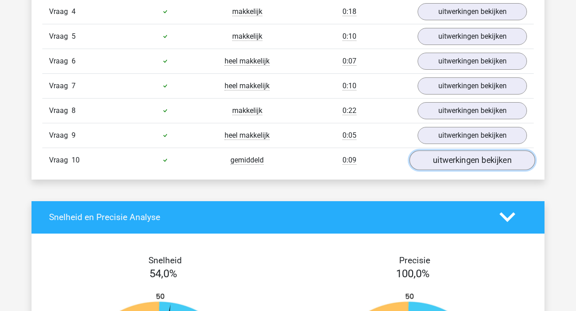
click at [441, 158] on link "uitwerkingen bekijken" at bounding box center [473, 160] width 126 height 20
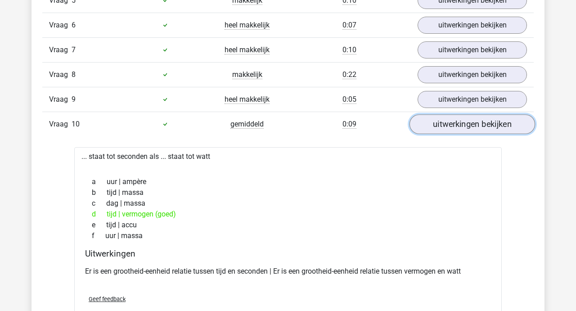
scroll to position [731, 0]
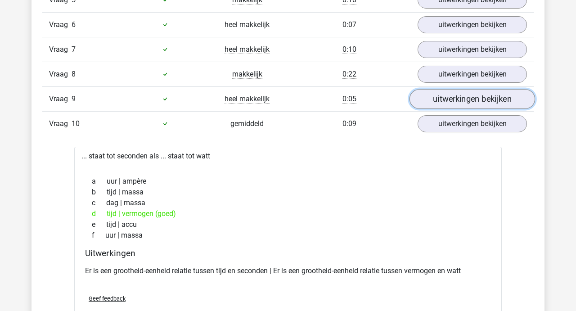
click at [461, 101] on link "uitwerkingen bekijken" at bounding box center [473, 99] width 126 height 20
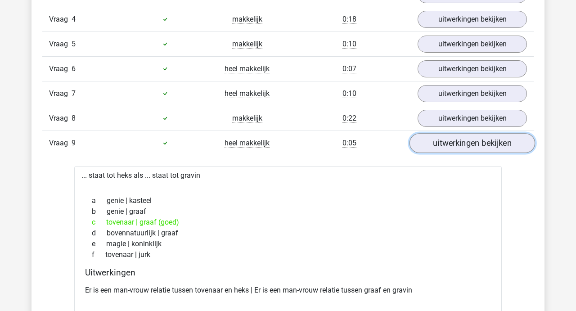
scroll to position [684, 0]
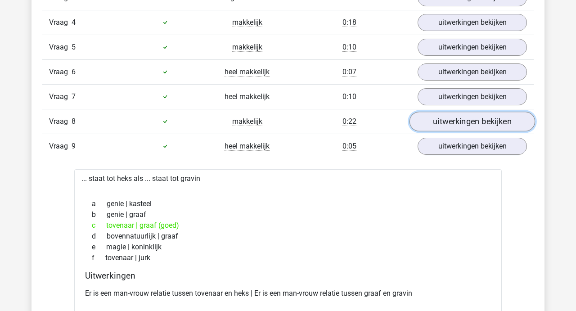
click at [457, 117] on link "uitwerkingen bekijken" at bounding box center [473, 122] width 126 height 20
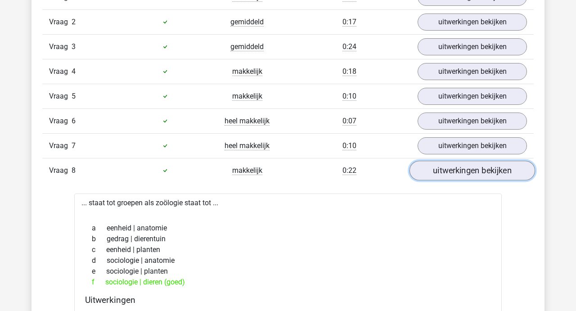
scroll to position [632, 0]
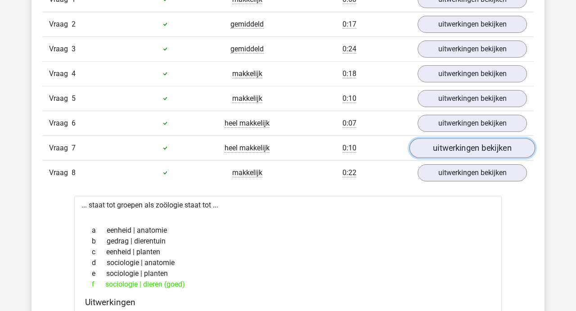
click at [453, 149] on link "uitwerkingen bekijken" at bounding box center [473, 148] width 126 height 20
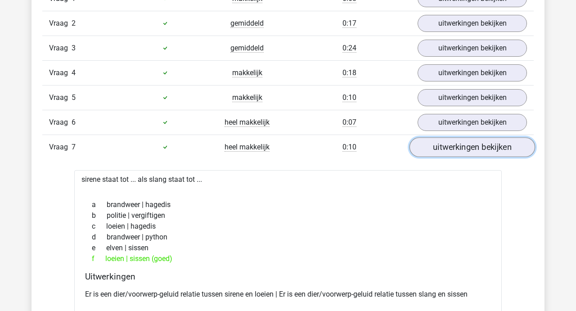
scroll to position [631, 0]
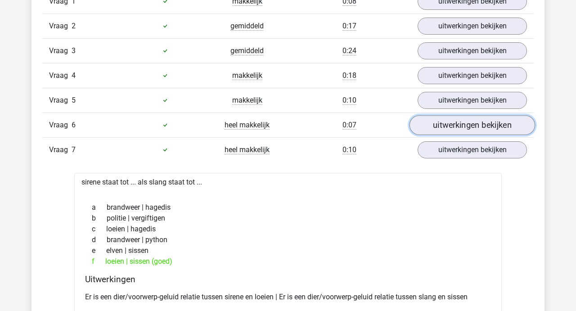
click at [449, 128] on link "uitwerkingen bekijken" at bounding box center [473, 125] width 126 height 20
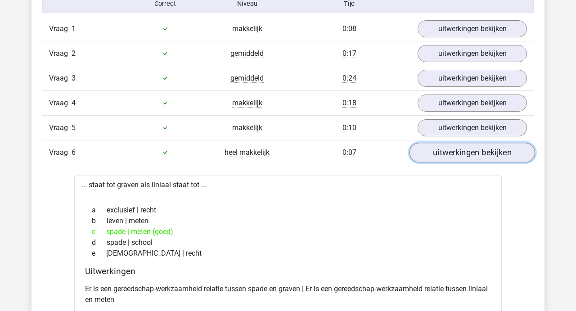
scroll to position [600, 0]
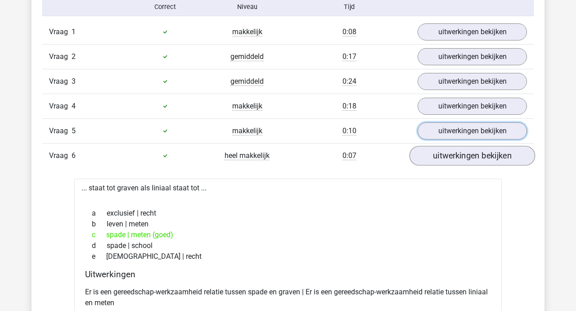
click at [449, 128] on link "uitwerkingen bekijken" at bounding box center [472, 130] width 109 height 17
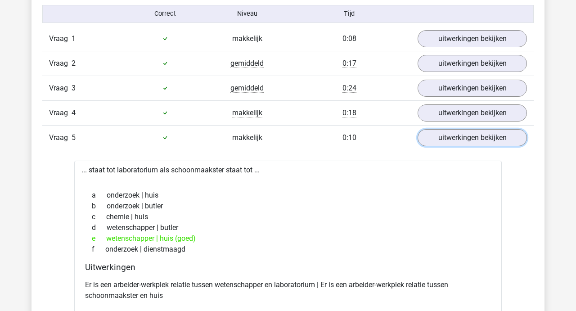
scroll to position [592, 0]
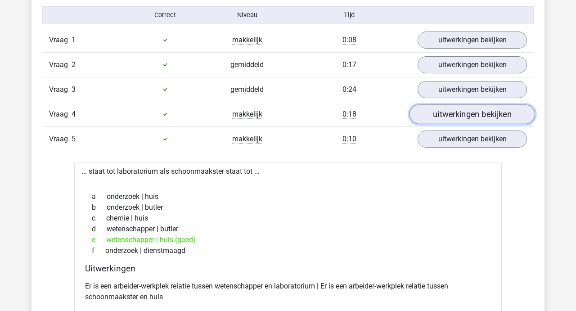
click at [450, 109] on link "uitwerkingen bekijken" at bounding box center [473, 114] width 126 height 20
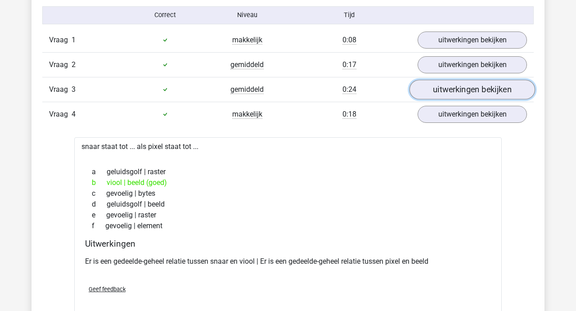
click at [452, 95] on link "uitwerkingen bekijken" at bounding box center [473, 90] width 126 height 20
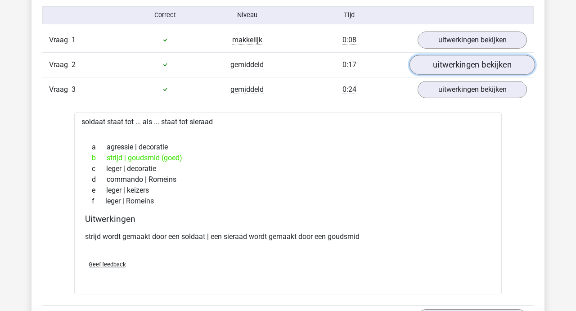
click at [449, 68] on link "uitwerkingen bekijken" at bounding box center [473, 65] width 126 height 20
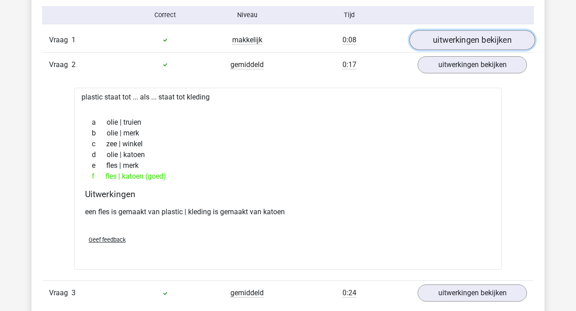
click at [450, 36] on link "uitwerkingen bekijken" at bounding box center [473, 40] width 126 height 20
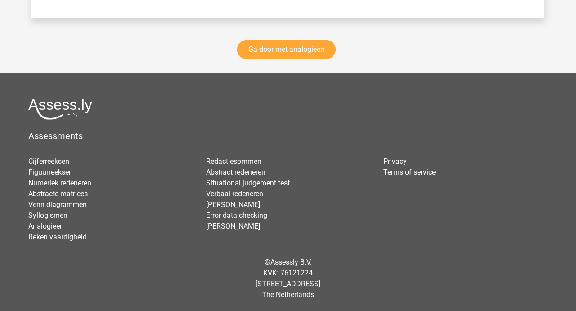
scroll to position [3335, 0]
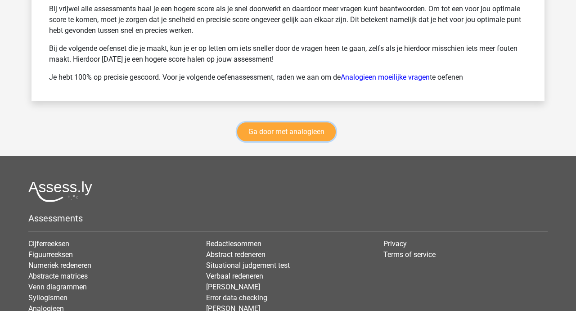
click at [290, 128] on link "Ga door met analogieen" at bounding box center [286, 131] width 99 height 19
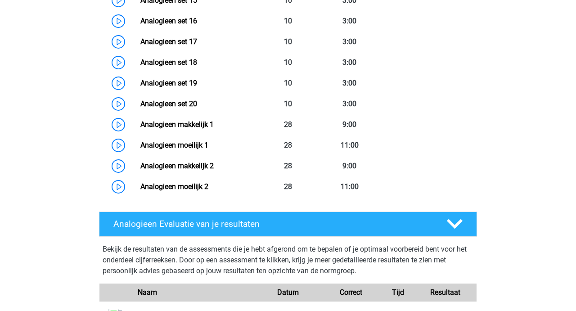
scroll to position [750, 0]
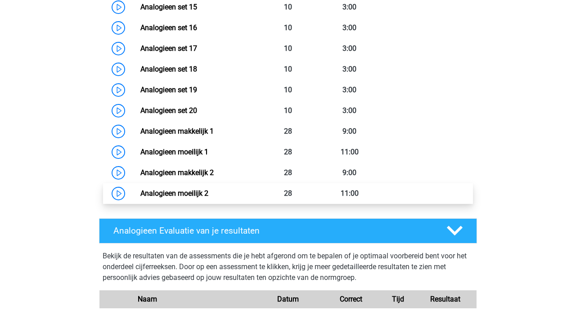
click at [180, 194] on link "Analogieen moeilijk 2" at bounding box center [174, 193] width 68 height 9
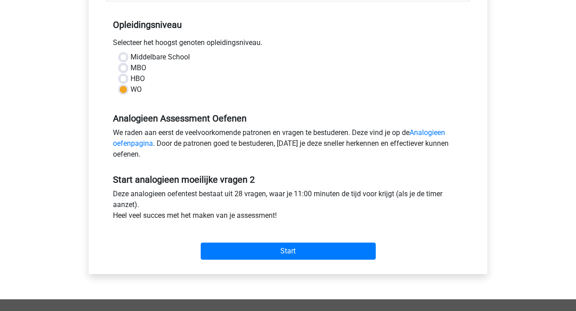
scroll to position [191, 0]
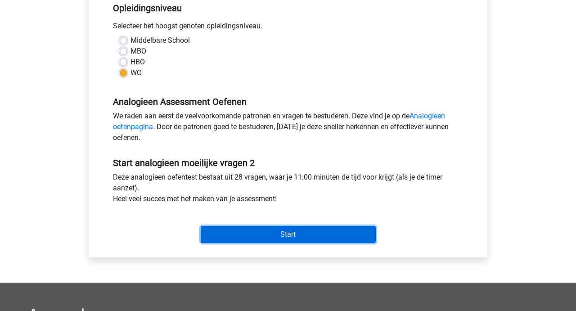
click at [289, 231] on input "Start" at bounding box center [288, 234] width 175 height 17
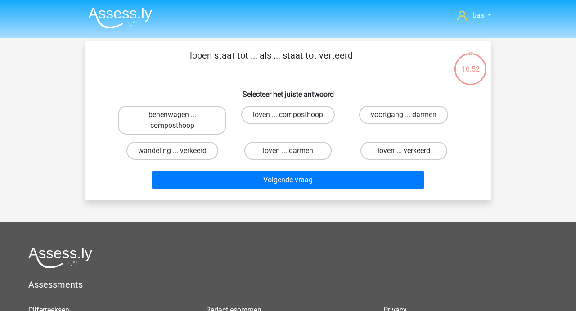
click at [392, 148] on label "loven ... verkeerd" at bounding box center [403, 151] width 87 height 18
click at [404, 151] on input "loven ... verkeerd" at bounding box center [407, 154] width 6 height 6
radio input "true"
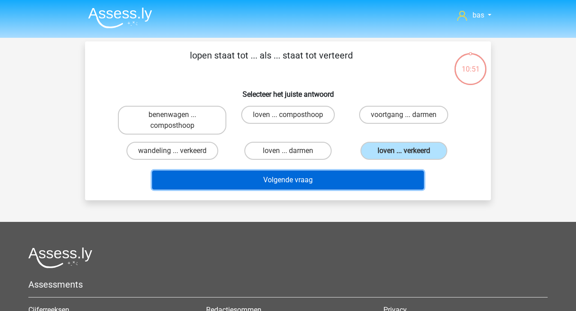
click at [266, 171] on button "Volgende vraag" at bounding box center [288, 180] width 272 height 19
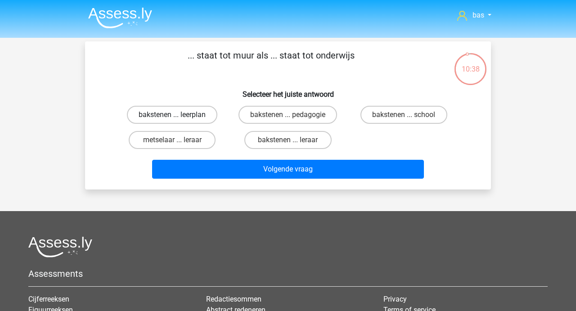
click at [176, 110] on label "bakstenen ... leerplan" at bounding box center [172, 115] width 90 height 18
click at [176, 115] on input "bakstenen ... leerplan" at bounding box center [175, 118] width 6 height 6
radio input "true"
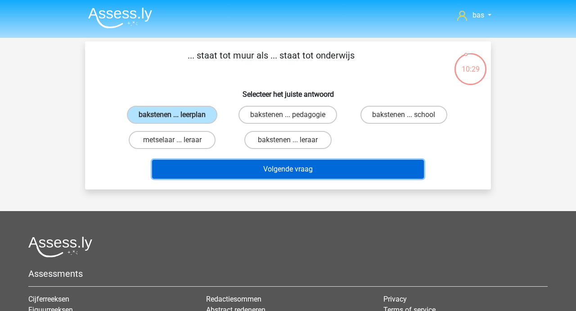
click at [290, 170] on button "Volgende vraag" at bounding box center [288, 169] width 272 height 19
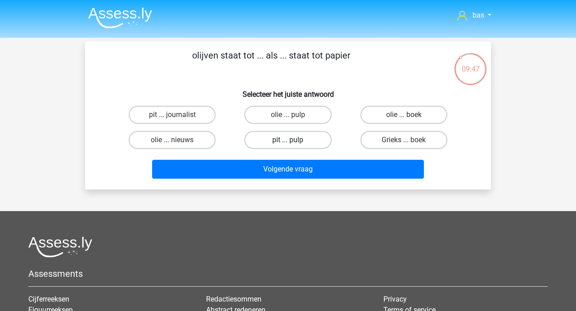
click at [278, 140] on label "pit ... pulp" at bounding box center [287, 140] width 87 height 18
click at [288, 140] on input "pit ... pulp" at bounding box center [291, 143] width 6 height 6
radio input "true"
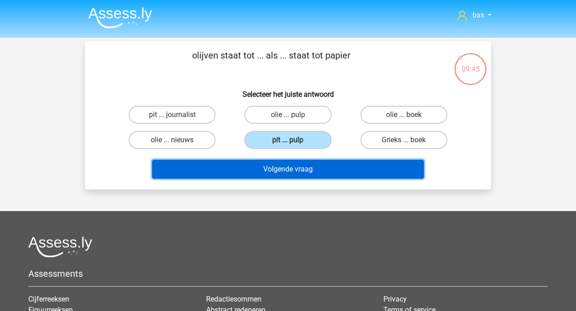
click at [277, 171] on button "Volgende vraag" at bounding box center [288, 169] width 272 height 19
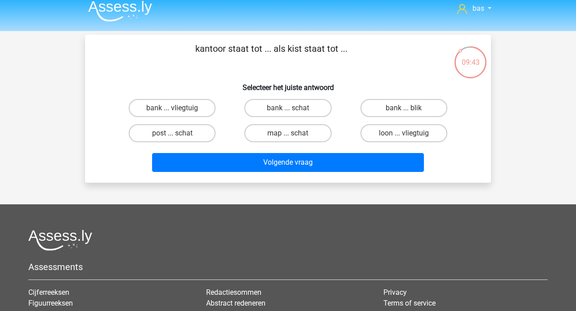
scroll to position [1, 0]
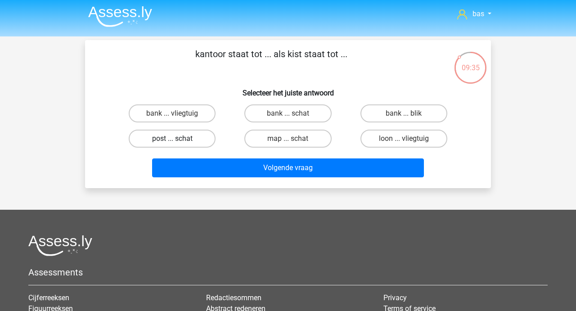
click at [175, 132] on label "post ... schat" at bounding box center [172, 139] width 87 height 18
click at [175, 139] on input "post ... schat" at bounding box center [175, 142] width 6 height 6
radio input "true"
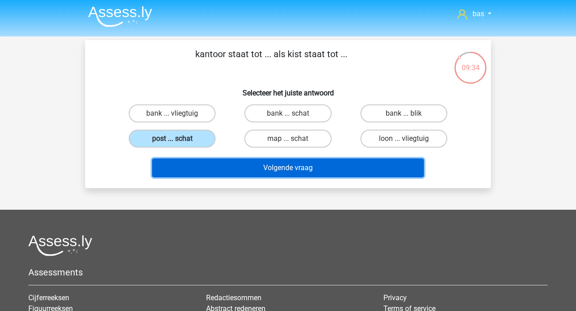
click at [279, 165] on button "Volgende vraag" at bounding box center [288, 167] width 272 height 19
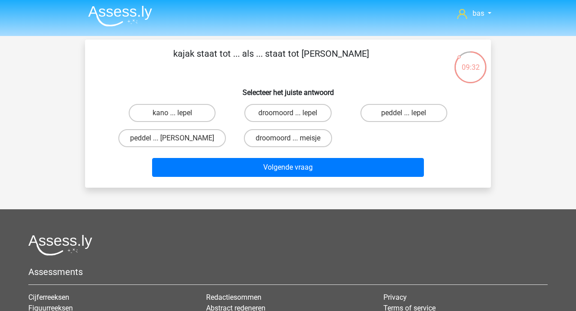
scroll to position [0, 0]
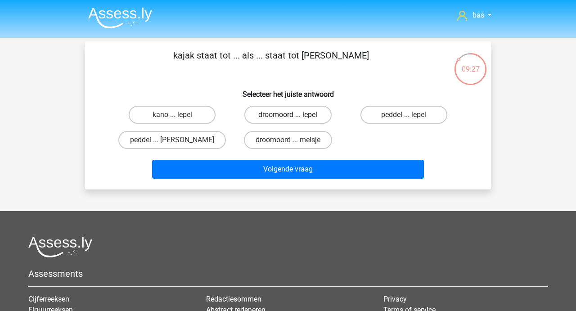
click at [280, 113] on label "droomoord ... lepel" at bounding box center [287, 115] width 87 height 18
click at [288, 115] on input "droomoord ... lepel" at bounding box center [291, 118] width 6 height 6
radio input "true"
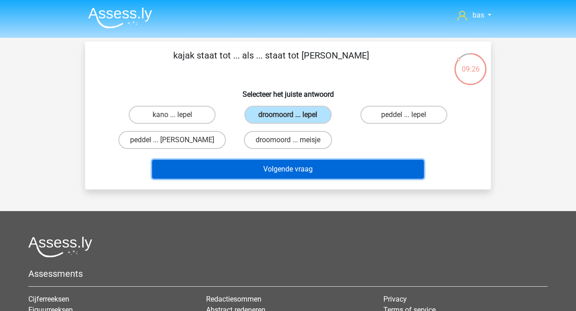
click at [252, 168] on button "Volgende vraag" at bounding box center [288, 169] width 272 height 19
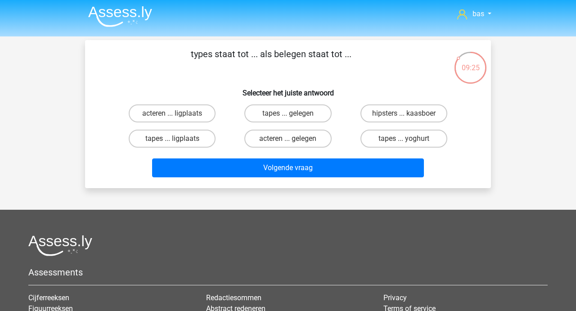
scroll to position [1, 0]
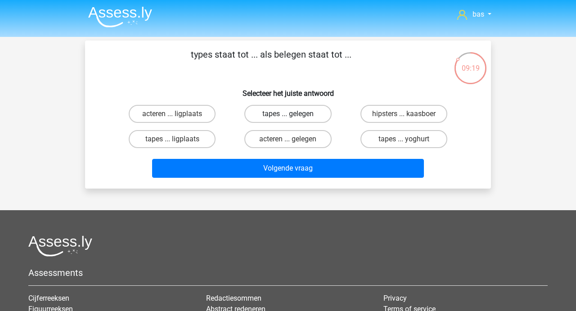
click at [280, 117] on label "tapes ... gelegen" at bounding box center [287, 114] width 87 height 18
click at [288, 117] on input "tapes ... gelegen" at bounding box center [291, 117] width 6 height 6
radio input "true"
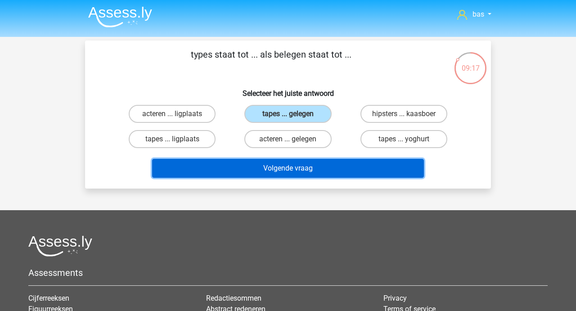
click at [275, 174] on button "Volgende vraag" at bounding box center [288, 168] width 272 height 19
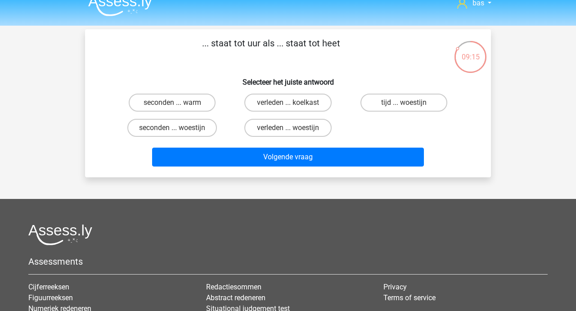
scroll to position [12, 0]
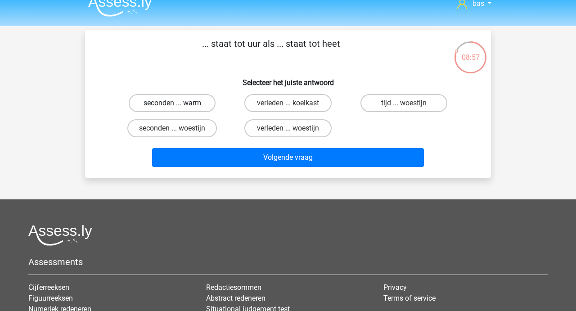
click at [153, 104] on label "seconden ... warm" at bounding box center [172, 103] width 87 height 18
click at [172, 104] on input "seconden ... warm" at bounding box center [175, 106] width 6 height 6
radio input "true"
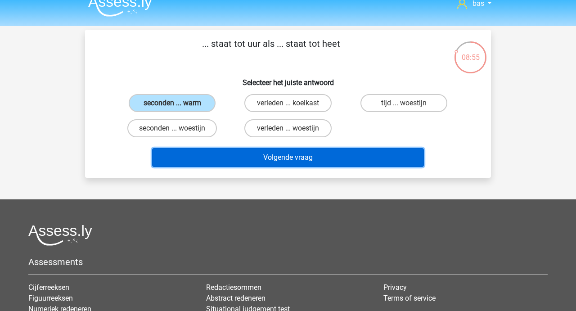
click at [288, 156] on button "Volgende vraag" at bounding box center [288, 157] width 272 height 19
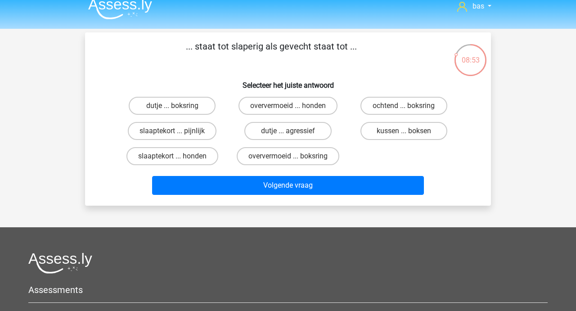
scroll to position [8, 0]
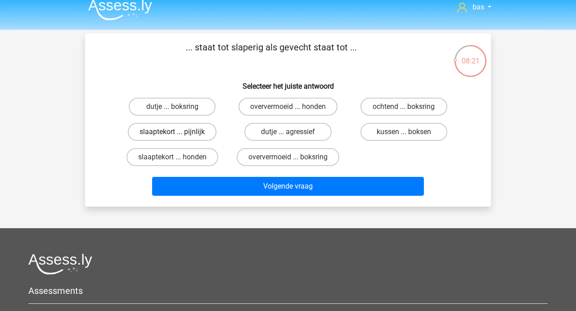
click at [166, 131] on label "slaaptekort ... pijnlijk" at bounding box center [172, 132] width 89 height 18
click at [172, 132] on input "slaaptekort ... pijnlijk" at bounding box center [175, 135] width 6 height 6
radio input "true"
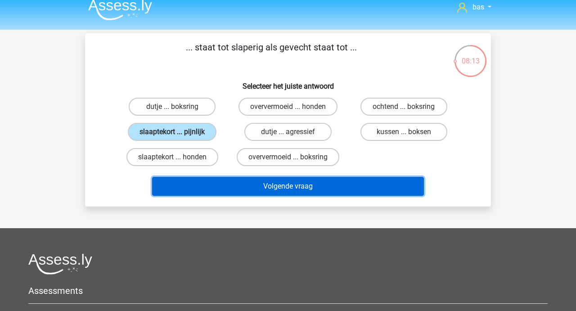
click at [284, 185] on button "Volgende vraag" at bounding box center [288, 186] width 272 height 19
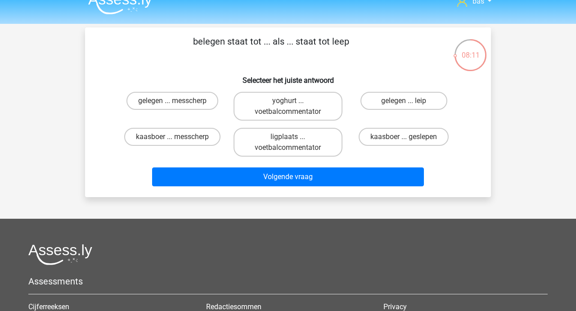
scroll to position [11, 0]
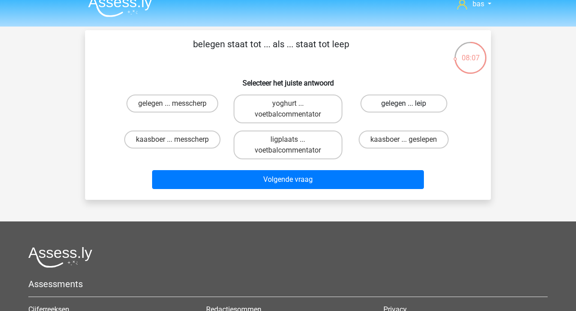
click at [399, 109] on label "gelegen ... leip" at bounding box center [403, 104] width 87 height 18
click at [404, 109] on input "gelegen ... leip" at bounding box center [407, 107] width 6 height 6
radio input "true"
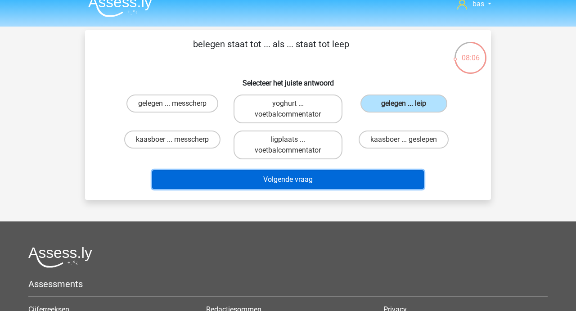
click at [303, 175] on button "Volgende vraag" at bounding box center [288, 179] width 272 height 19
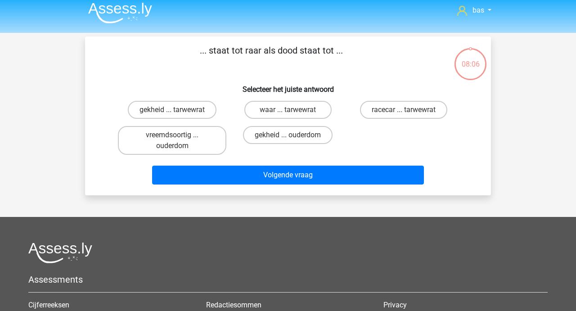
scroll to position [4, 0]
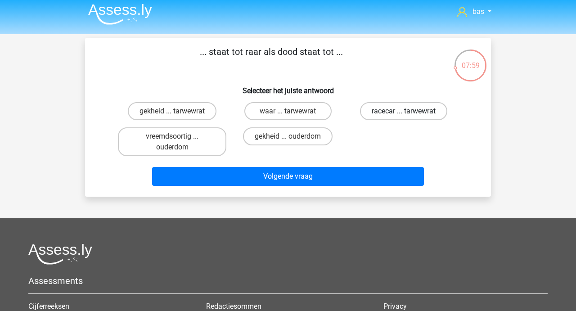
click at [387, 109] on label "racecar ... tarwewrat" at bounding box center [403, 111] width 87 height 18
click at [404, 111] on input "racecar ... tarwewrat" at bounding box center [407, 114] width 6 height 6
radio input "true"
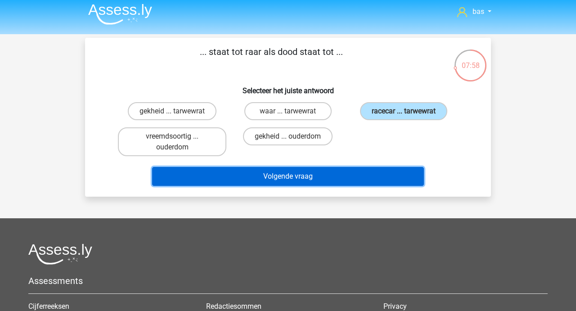
click at [283, 178] on button "Volgende vraag" at bounding box center [288, 176] width 272 height 19
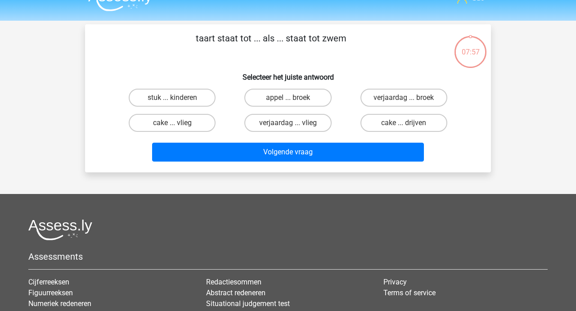
scroll to position [0, 0]
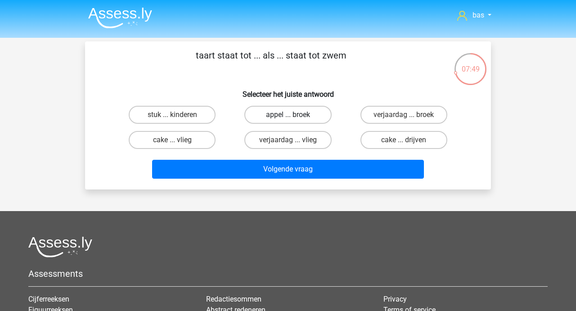
click at [293, 114] on label "appel ... broek" at bounding box center [287, 115] width 87 height 18
click at [293, 115] on input "appel ... broek" at bounding box center [291, 118] width 6 height 6
radio input "true"
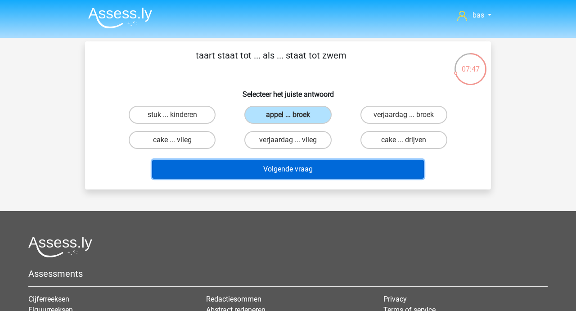
click at [283, 168] on button "Volgende vraag" at bounding box center [288, 169] width 272 height 19
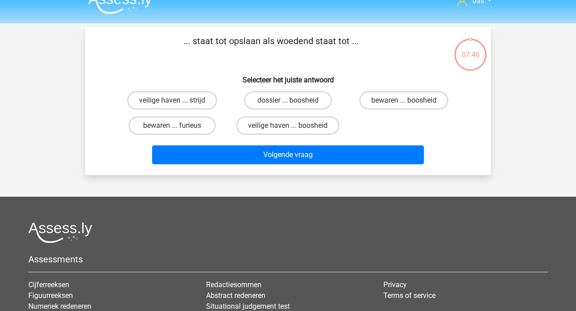
scroll to position [11, 0]
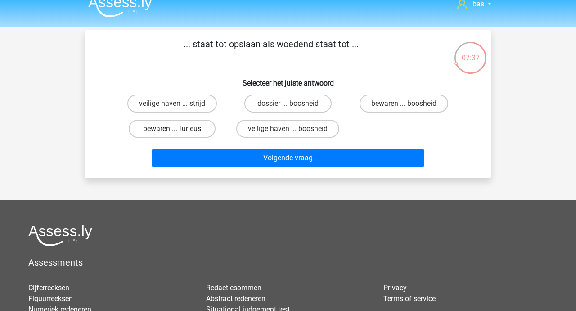
click at [180, 129] on label "bewaren ... furieus" at bounding box center [172, 129] width 87 height 18
click at [178, 129] on input "bewaren ... furieus" at bounding box center [175, 132] width 6 height 6
radio input "true"
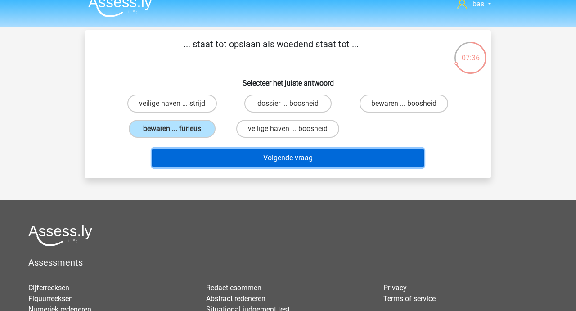
click at [267, 157] on button "Volgende vraag" at bounding box center [288, 158] width 272 height 19
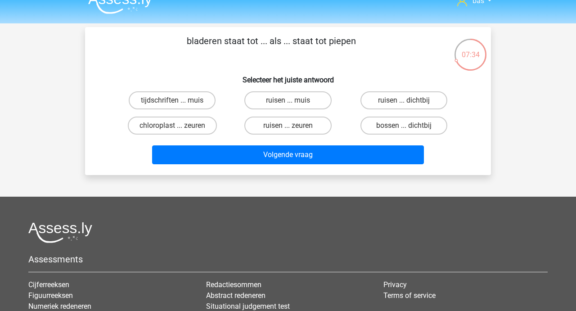
scroll to position [0, 0]
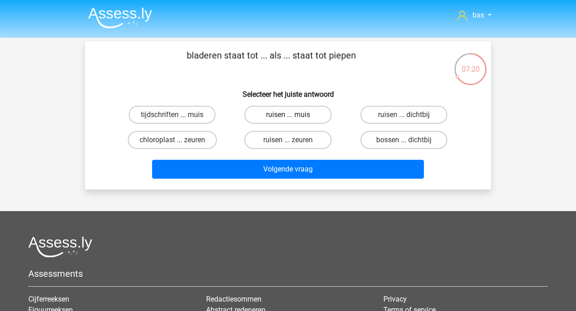
click at [280, 115] on label "ruisen ... muis" at bounding box center [287, 115] width 87 height 18
click at [288, 115] on input "ruisen ... muis" at bounding box center [291, 118] width 6 height 6
radio input "true"
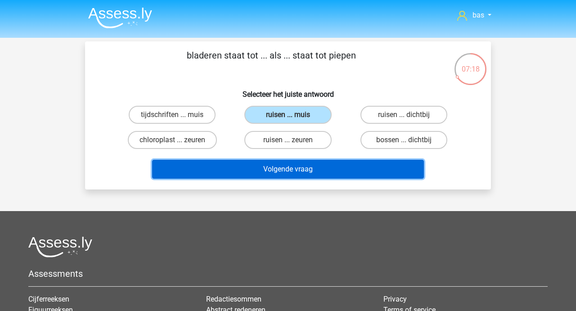
click at [275, 170] on button "Volgende vraag" at bounding box center [288, 169] width 272 height 19
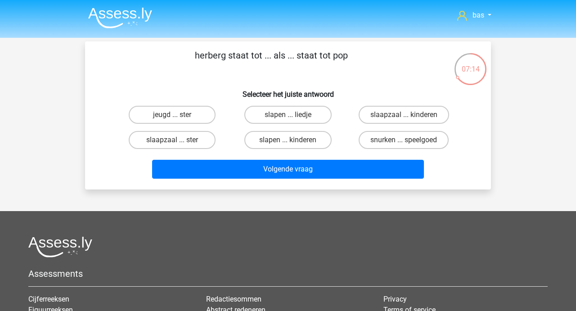
click at [174, 118] on input "jeugd ... ster" at bounding box center [175, 118] width 6 height 6
radio input "true"
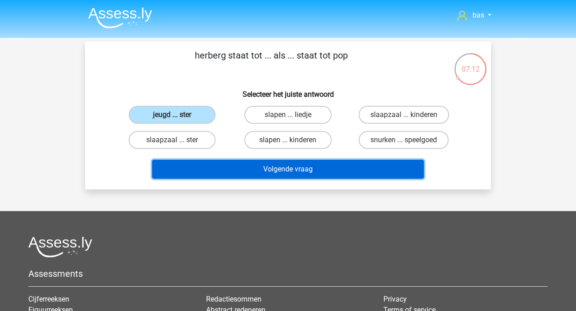
click at [285, 170] on button "Volgende vraag" at bounding box center [288, 169] width 272 height 19
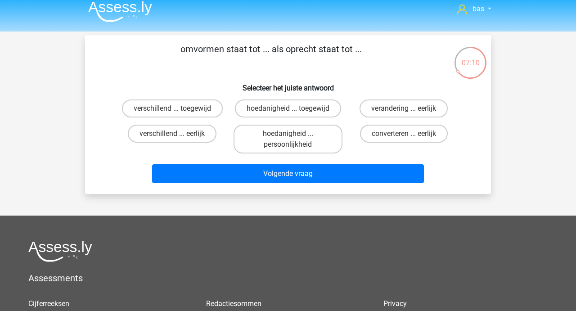
scroll to position [6, 0]
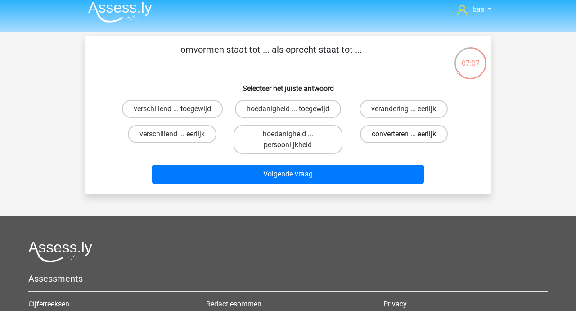
click at [389, 132] on label "converteren ... eerlijk" at bounding box center [404, 134] width 88 height 18
click at [404, 134] on input "converteren ... eerlijk" at bounding box center [407, 137] width 6 height 6
radio input "true"
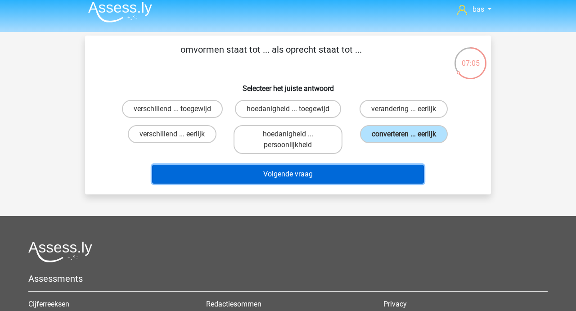
click at [280, 172] on button "Volgende vraag" at bounding box center [288, 174] width 272 height 19
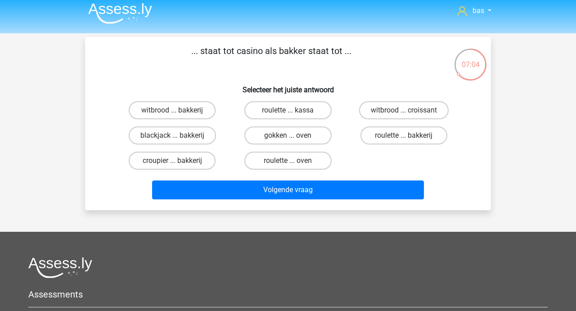
scroll to position [3, 0]
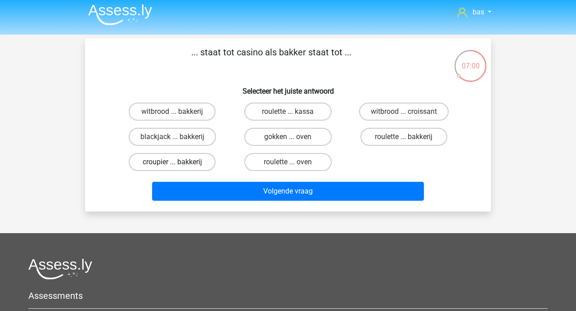
click at [170, 158] on label "croupier ... bakkerij" at bounding box center [172, 162] width 87 height 18
click at [172, 162] on input "croupier ... bakkerij" at bounding box center [175, 165] width 6 height 6
radio input "true"
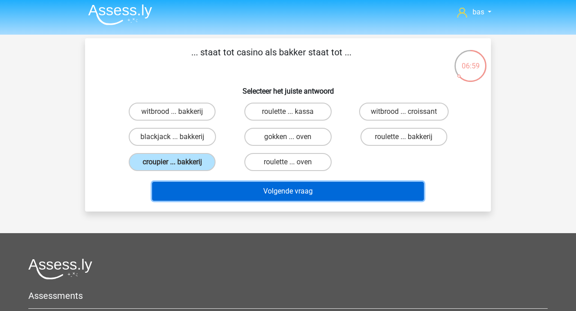
click at [275, 187] on button "Volgende vraag" at bounding box center [288, 191] width 272 height 19
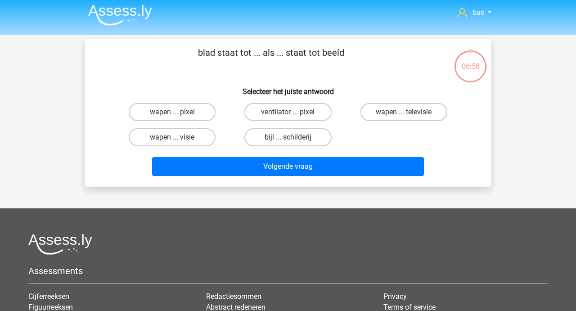
scroll to position [1, 0]
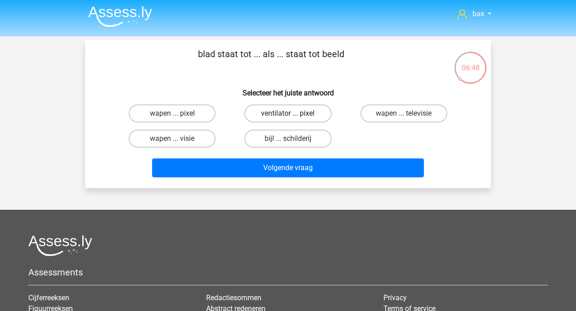
click at [287, 113] on label "ventilator ... pixel" at bounding box center [287, 113] width 87 height 18
click at [288, 113] on input "ventilator ... pixel" at bounding box center [291, 116] width 6 height 6
radio input "true"
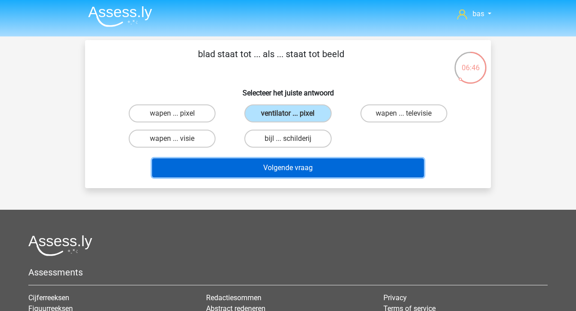
click at [281, 167] on button "Volgende vraag" at bounding box center [288, 167] width 272 height 19
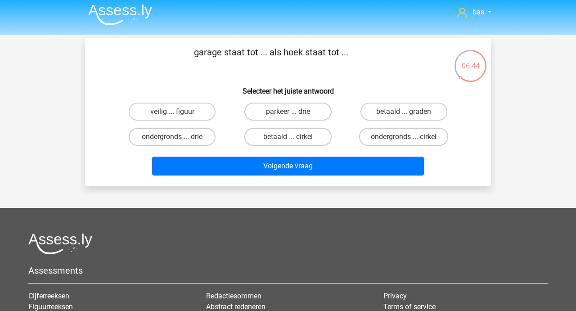
scroll to position [0, 0]
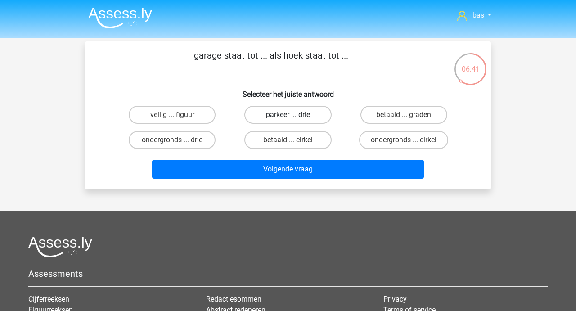
click at [284, 113] on label "parkeer ... drie" at bounding box center [287, 115] width 87 height 18
click at [288, 115] on input "parkeer ... drie" at bounding box center [291, 118] width 6 height 6
radio input "true"
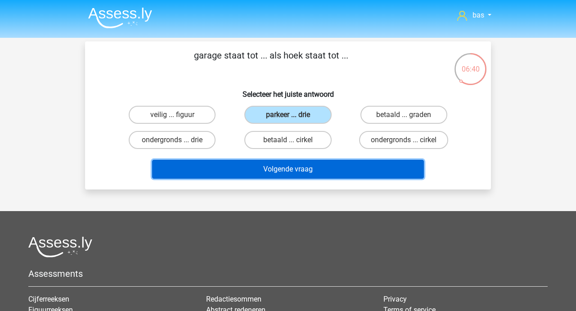
click at [286, 167] on button "Volgende vraag" at bounding box center [288, 169] width 272 height 19
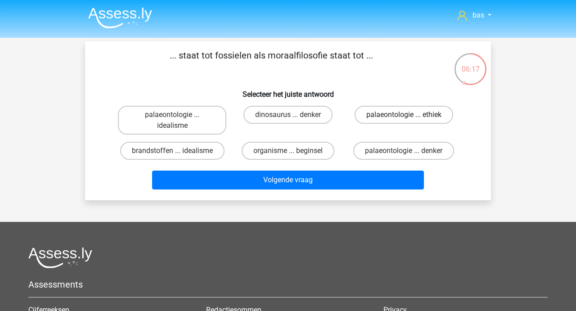
click at [378, 114] on label "palaeontologie ... ethiek" at bounding box center [404, 115] width 99 height 18
click at [404, 115] on input "palaeontologie ... ethiek" at bounding box center [407, 118] width 6 height 6
radio input "true"
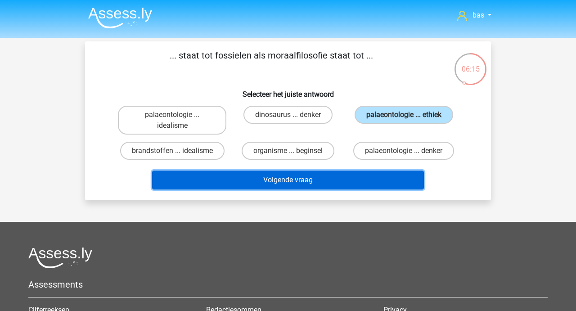
click at [290, 182] on button "Volgende vraag" at bounding box center [288, 180] width 272 height 19
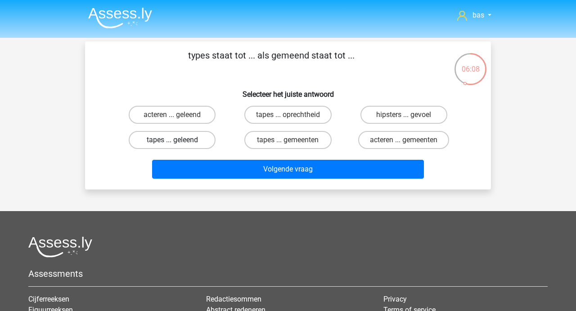
click at [158, 140] on label "tapes ... geleend" at bounding box center [172, 140] width 87 height 18
click at [172, 140] on input "tapes ... geleend" at bounding box center [175, 143] width 6 height 6
radio input "true"
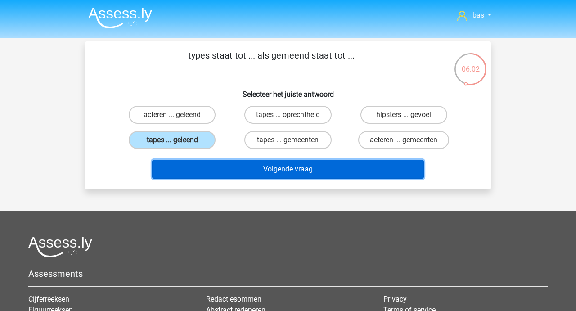
click at [281, 164] on button "Volgende vraag" at bounding box center [288, 169] width 272 height 19
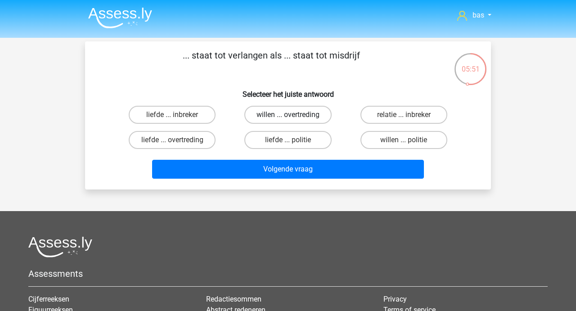
click at [277, 112] on label "willen ... overtreding" at bounding box center [287, 115] width 87 height 18
click at [288, 115] on input "willen ... overtreding" at bounding box center [291, 118] width 6 height 6
radio input "true"
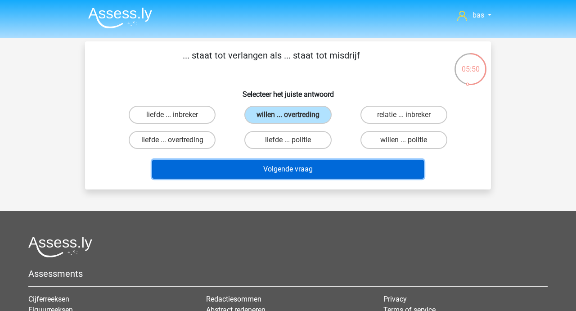
click at [275, 171] on button "Volgende vraag" at bounding box center [288, 169] width 272 height 19
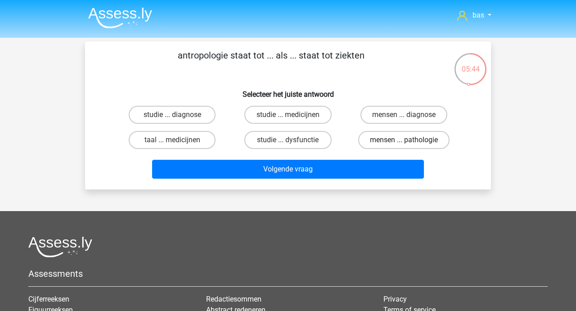
click at [384, 134] on label "mensen ... pathologie" at bounding box center [403, 140] width 91 height 18
click at [404, 140] on input "mensen ... pathologie" at bounding box center [407, 143] width 6 height 6
radio input "true"
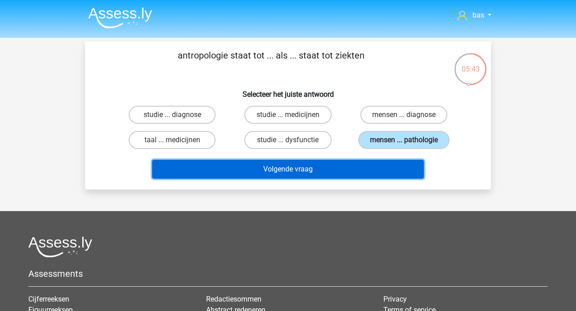
click at [291, 168] on button "Volgende vraag" at bounding box center [288, 169] width 272 height 19
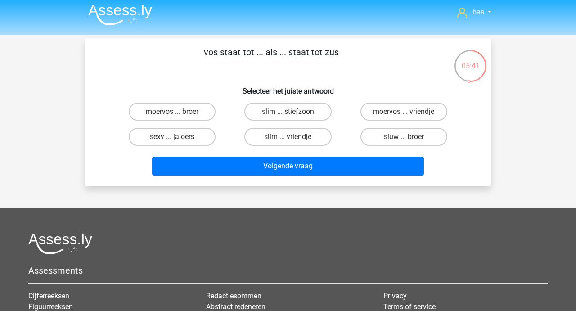
scroll to position [2, 0]
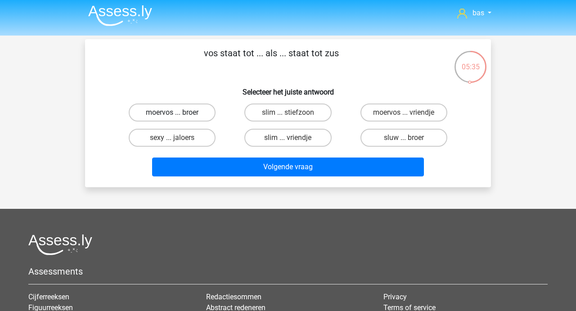
click at [180, 112] on label "moervos ... broer" at bounding box center [172, 113] width 87 height 18
click at [178, 113] on input "moervos ... broer" at bounding box center [175, 116] width 6 height 6
radio input "true"
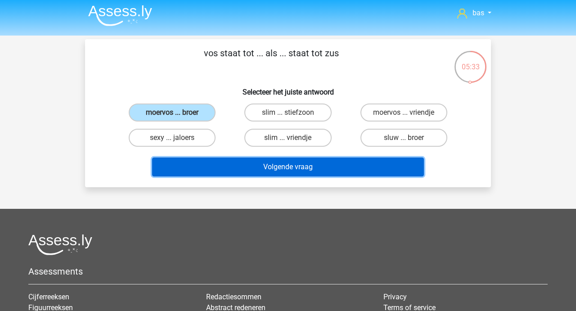
click at [283, 171] on button "Volgende vraag" at bounding box center [288, 167] width 272 height 19
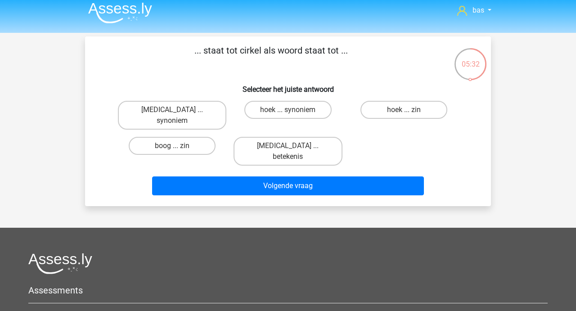
scroll to position [0, 0]
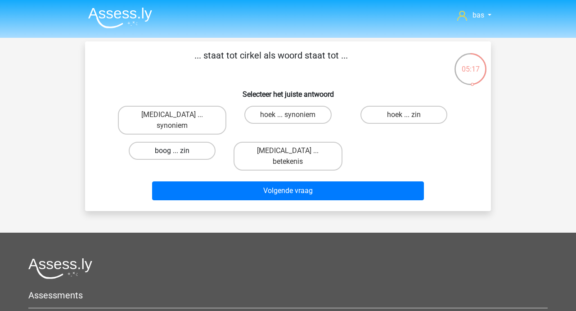
click at [173, 142] on label "boog ... zin" at bounding box center [172, 151] width 87 height 18
click at [173, 151] on input "boog ... zin" at bounding box center [175, 154] width 6 height 6
radio input "true"
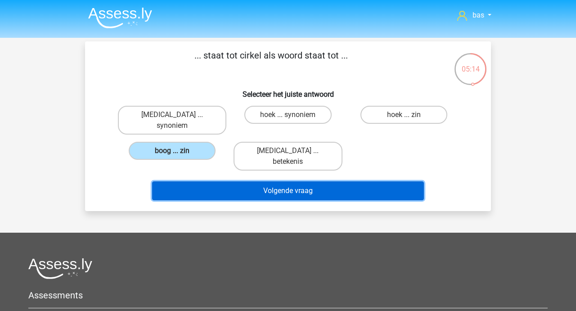
click at [264, 181] on button "Volgende vraag" at bounding box center [288, 190] width 272 height 19
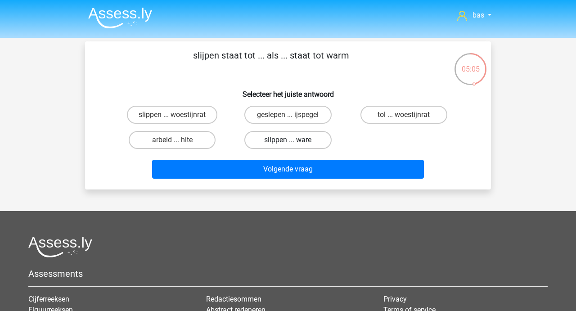
click at [285, 136] on label "slippen ... ware" at bounding box center [287, 140] width 87 height 18
click at [288, 140] on input "slippen ... ware" at bounding box center [291, 143] width 6 height 6
radio input "true"
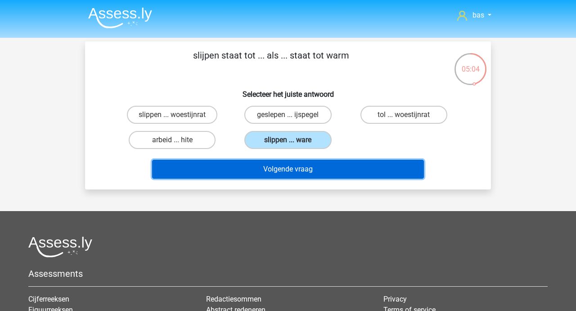
click at [267, 171] on button "Volgende vraag" at bounding box center [288, 169] width 272 height 19
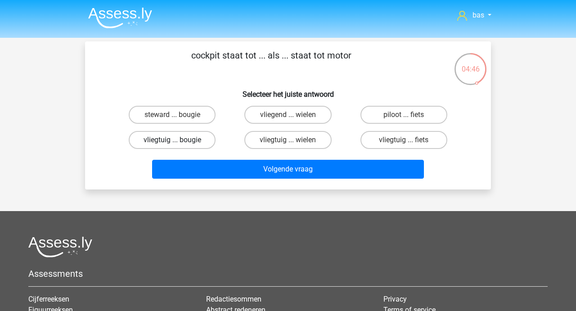
click at [171, 139] on label "vliegtuig ... bougie" at bounding box center [172, 140] width 87 height 18
click at [172, 140] on input "vliegtuig ... bougie" at bounding box center [175, 143] width 6 height 6
radio input "true"
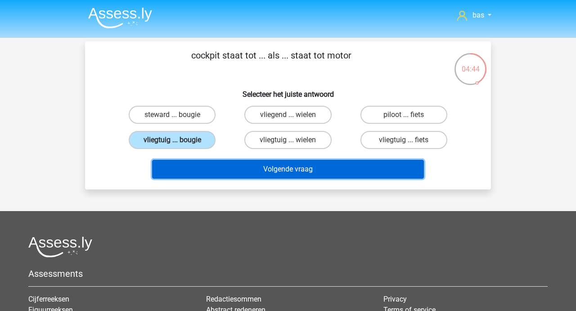
click at [257, 173] on button "Volgende vraag" at bounding box center [288, 169] width 272 height 19
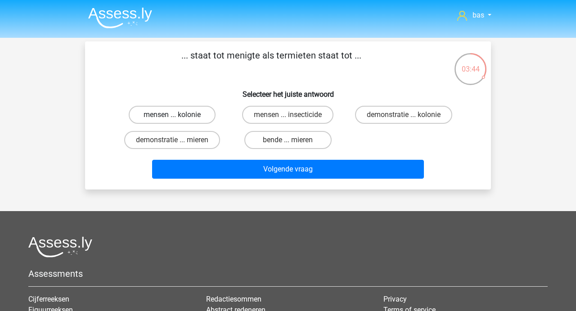
click at [162, 117] on label "mensen ... kolonie" at bounding box center [172, 115] width 87 height 18
click at [172, 117] on input "mensen ... kolonie" at bounding box center [175, 118] width 6 height 6
radio input "true"
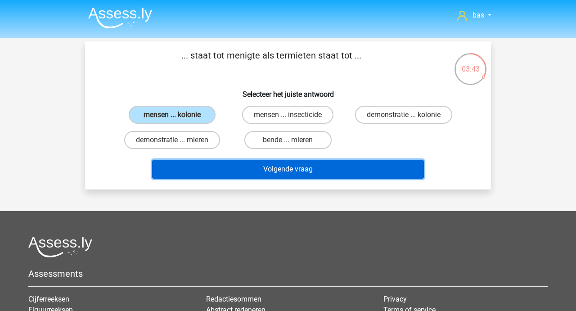
click at [269, 170] on button "Volgende vraag" at bounding box center [288, 169] width 272 height 19
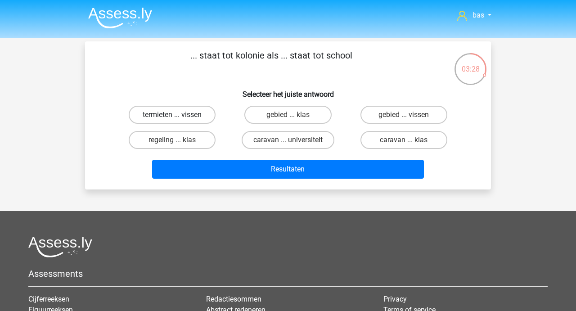
click at [167, 115] on label "termieten ... vissen" at bounding box center [172, 115] width 87 height 18
click at [172, 115] on input "termieten ... vissen" at bounding box center [175, 118] width 6 height 6
radio input "true"
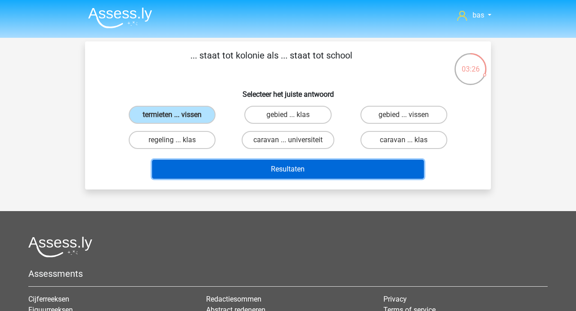
click at [273, 169] on button "Resultaten" at bounding box center [288, 169] width 272 height 19
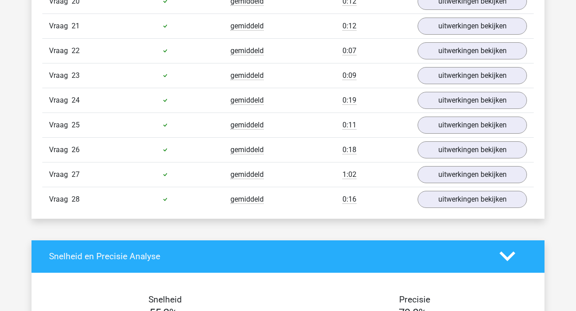
scroll to position [1099, 0]
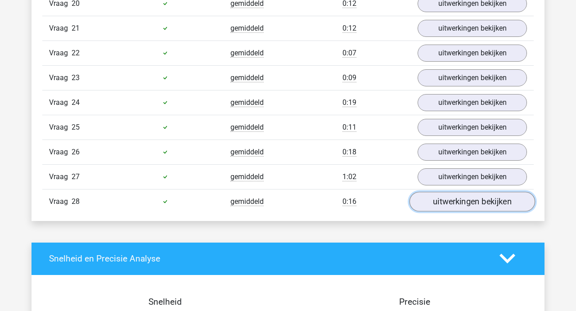
click at [452, 200] on link "uitwerkingen bekijken" at bounding box center [473, 202] width 126 height 20
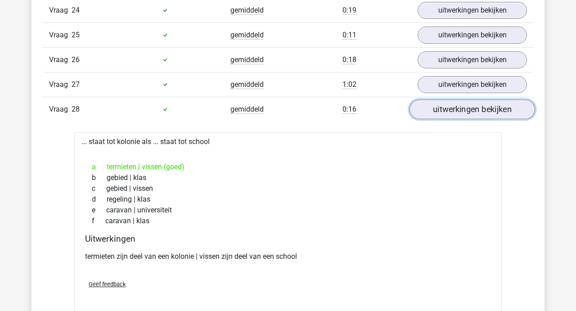
scroll to position [1201, 0]
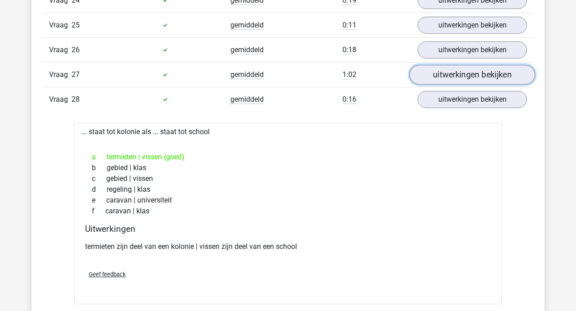
click at [453, 77] on link "uitwerkingen bekijken" at bounding box center [473, 75] width 126 height 20
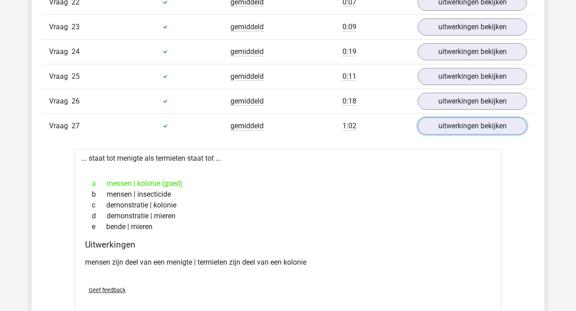
scroll to position [1142, 0]
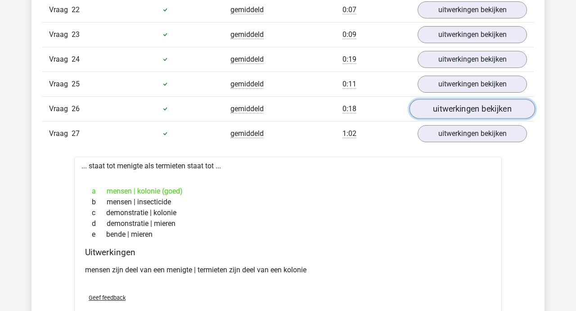
click at [449, 100] on link "uitwerkingen bekijken" at bounding box center [473, 109] width 126 height 20
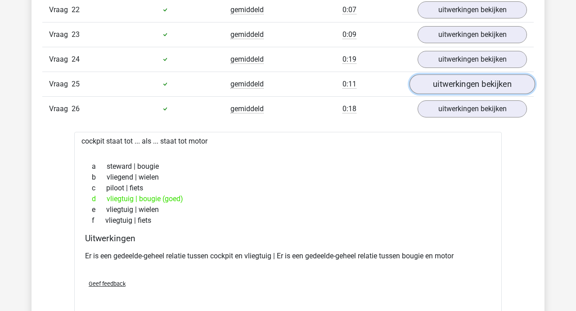
click at [448, 92] on link "uitwerkingen bekijken" at bounding box center [473, 84] width 126 height 20
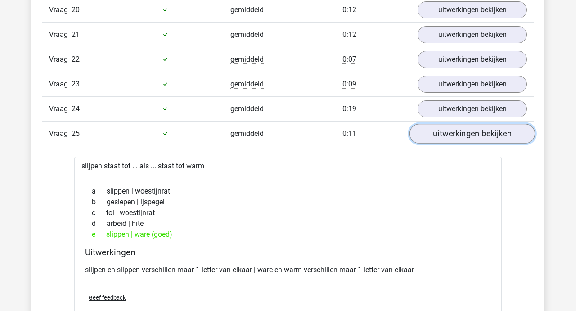
scroll to position [1087, 0]
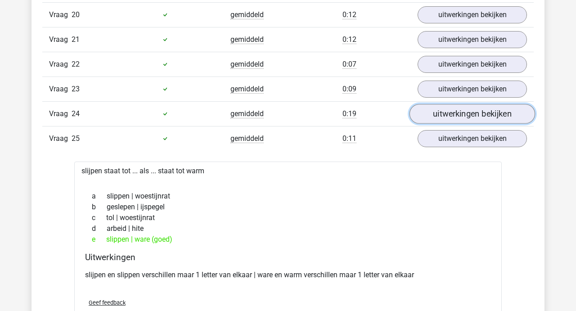
click at [448, 109] on link "uitwerkingen bekijken" at bounding box center [473, 114] width 126 height 20
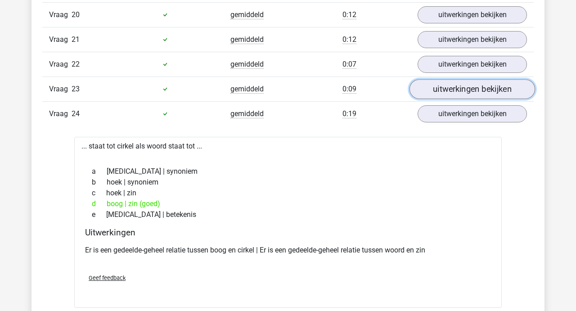
click at [451, 90] on link "uitwerkingen bekijken" at bounding box center [473, 89] width 126 height 20
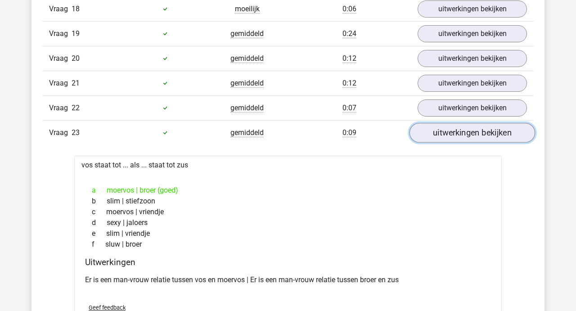
scroll to position [1038, 0]
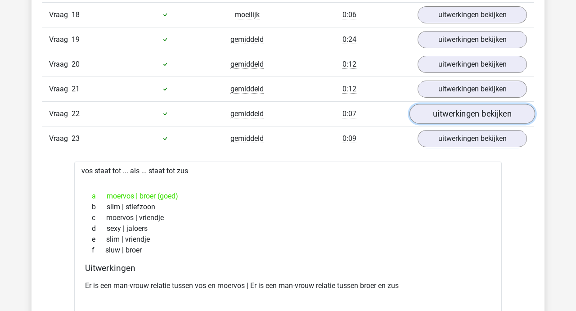
click at [446, 114] on link "uitwerkingen bekijken" at bounding box center [473, 114] width 126 height 20
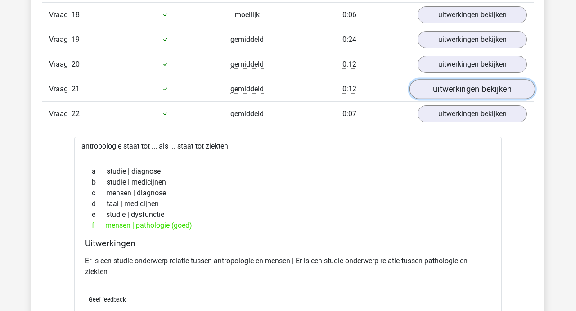
click at [452, 91] on link "uitwerkingen bekijken" at bounding box center [473, 89] width 126 height 20
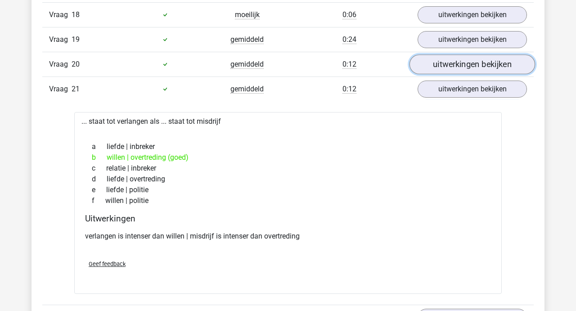
click at [458, 63] on link "uitwerkingen bekijken" at bounding box center [473, 64] width 126 height 20
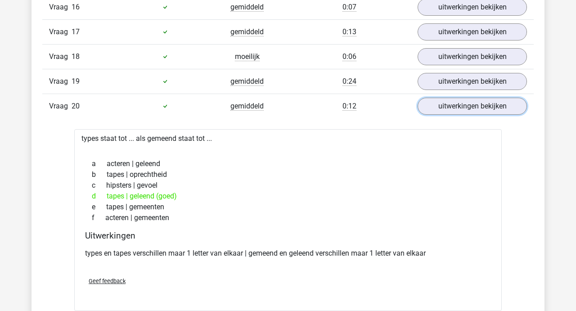
scroll to position [988, 0]
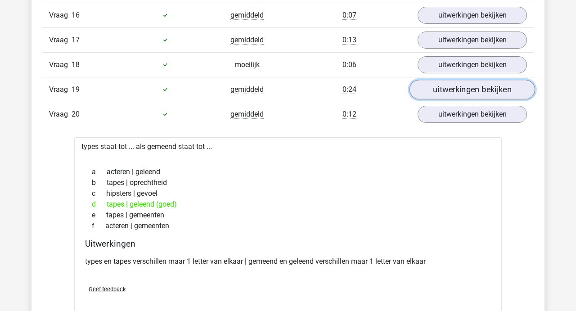
click at [450, 86] on link "uitwerkingen bekijken" at bounding box center [473, 90] width 126 height 20
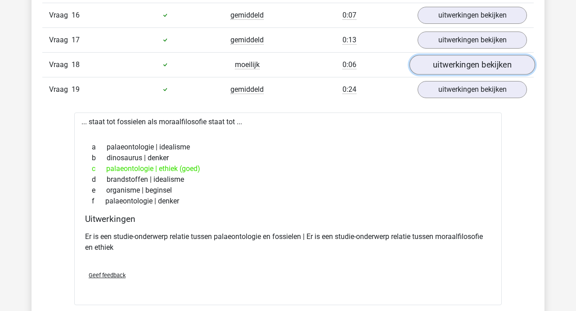
click at [452, 59] on link "uitwerkingen bekijken" at bounding box center [473, 65] width 126 height 20
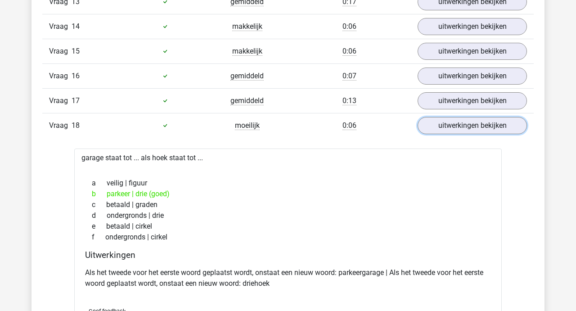
scroll to position [918, 0]
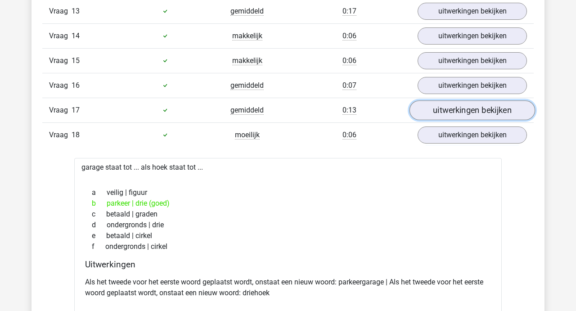
click at [455, 108] on link "uitwerkingen bekijken" at bounding box center [473, 110] width 126 height 20
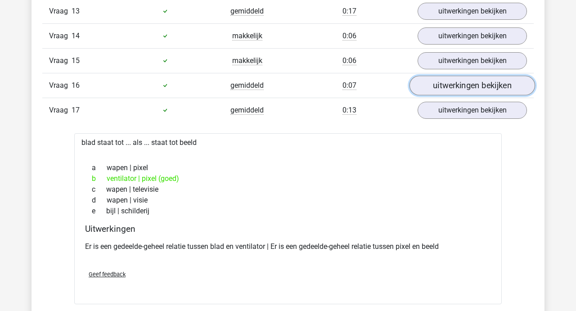
click at [459, 90] on link "uitwerkingen bekijken" at bounding box center [473, 86] width 126 height 20
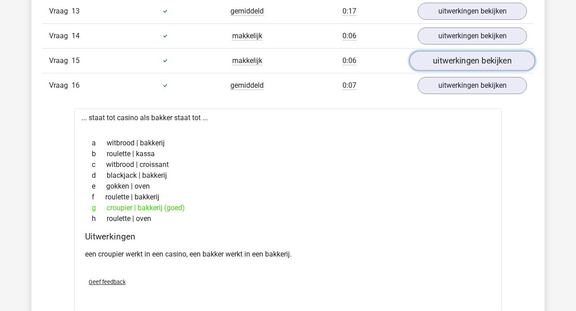
click at [460, 64] on link "uitwerkingen bekijken" at bounding box center [473, 61] width 126 height 20
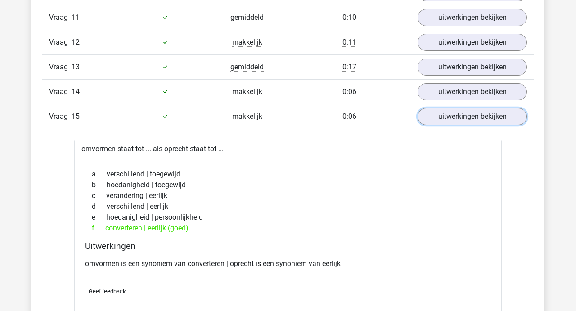
scroll to position [856, 0]
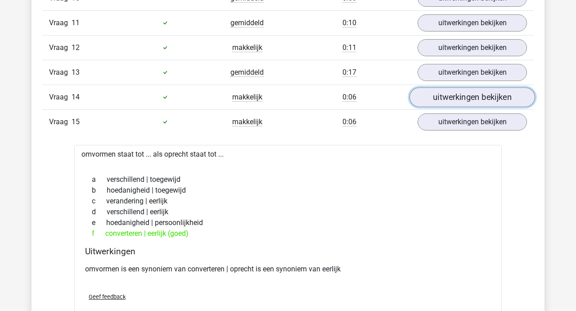
click at [449, 95] on link "uitwerkingen bekijken" at bounding box center [473, 97] width 126 height 20
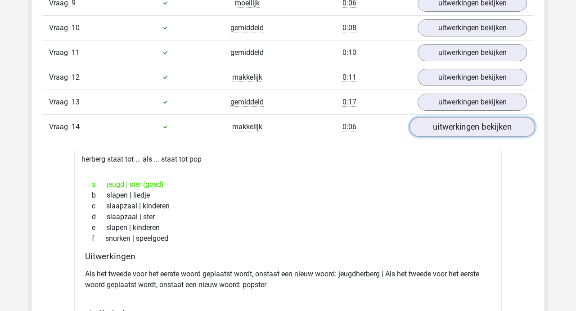
scroll to position [819, 0]
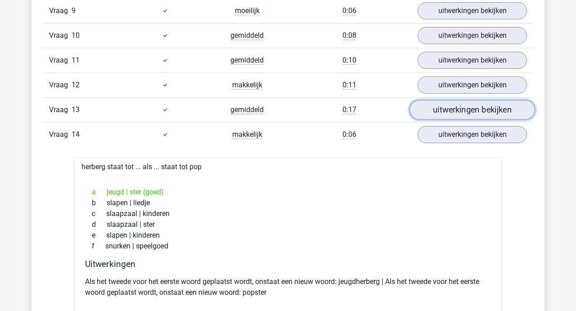
click at [449, 112] on link "uitwerkingen bekijken" at bounding box center [473, 110] width 126 height 20
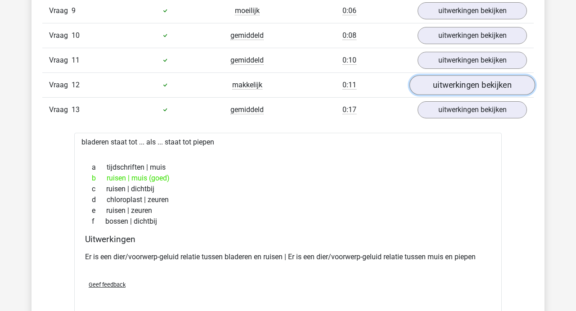
click at [453, 89] on link "uitwerkingen bekijken" at bounding box center [473, 85] width 126 height 20
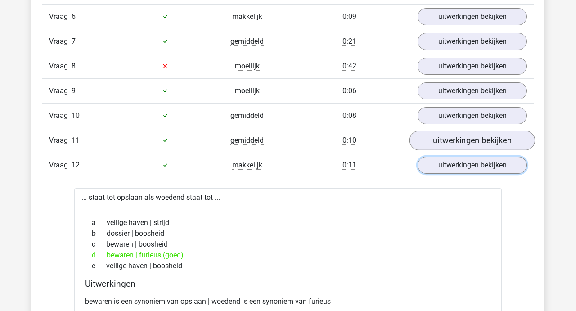
scroll to position [753, 0]
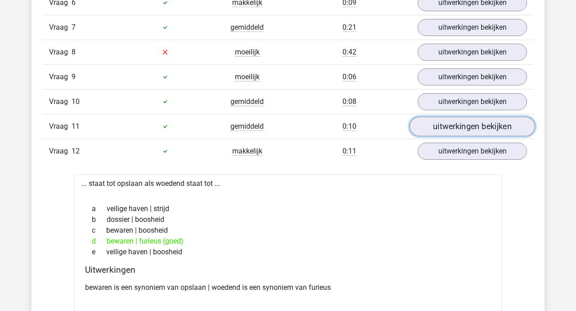
click at [450, 129] on link "uitwerkingen bekijken" at bounding box center [473, 127] width 126 height 20
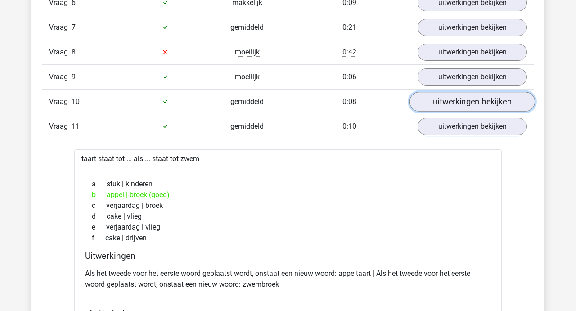
click at [453, 99] on link "uitwerkingen bekijken" at bounding box center [473, 102] width 126 height 20
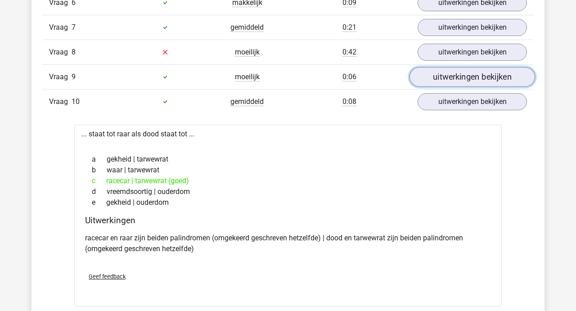
click at [454, 77] on link "uitwerkingen bekijken" at bounding box center [473, 77] width 126 height 20
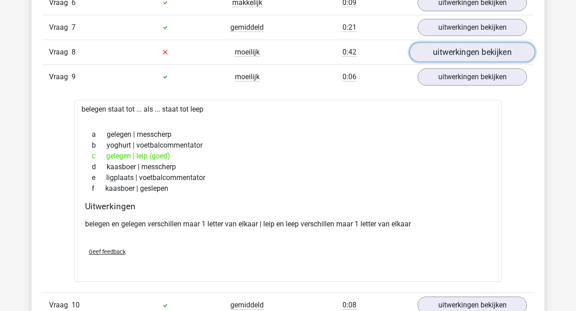
click at [455, 55] on link "uitwerkingen bekijken" at bounding box center [473, 52] width 126 height 20
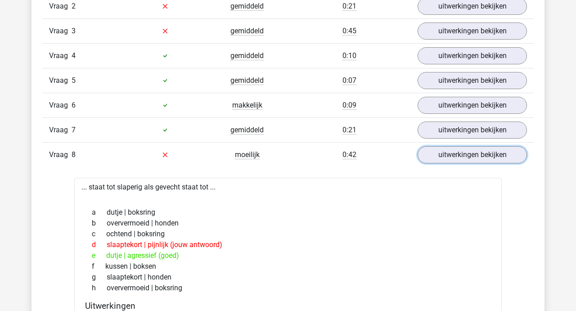
scroll to position [649, 0]
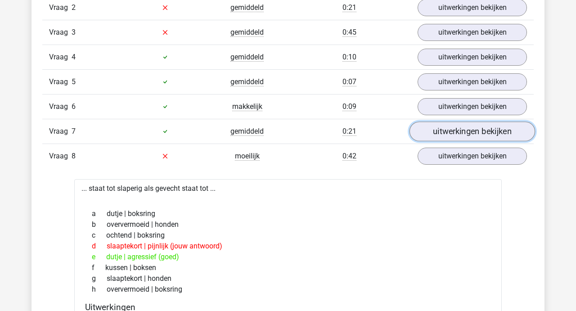
click at [443, 131] on link "uitwerkingen bekijken" at bounding box center [473, 132] width 126 height 20
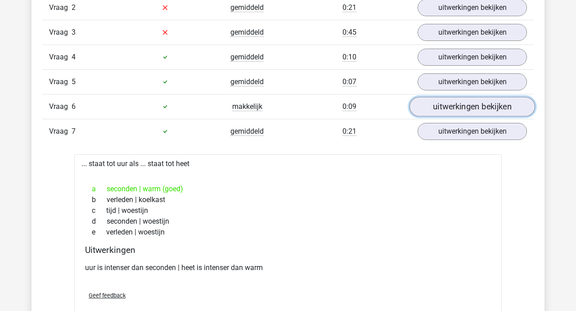
click at [446, 108] on link "uitwerkingen bekijken" at bounding box center [473, 107] width 126 height 20
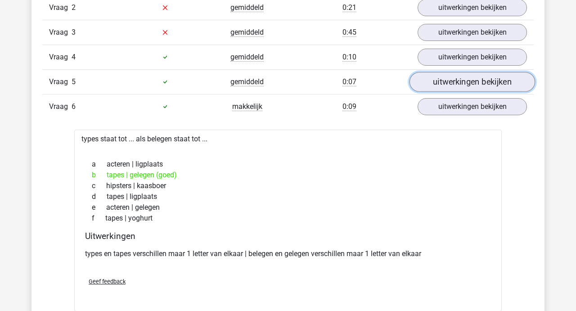
click at [454, 77] on link "uitwerkingen bekijken" at bounding box center [473, 82] width 126 height 20
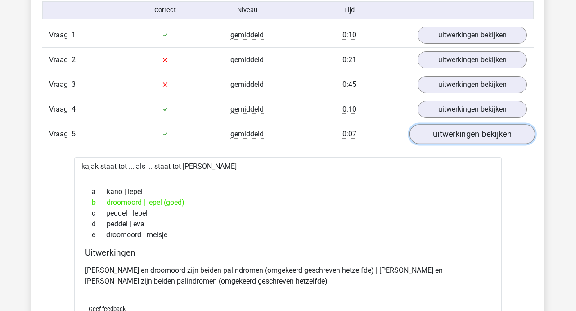
scroll to position [595, 0]
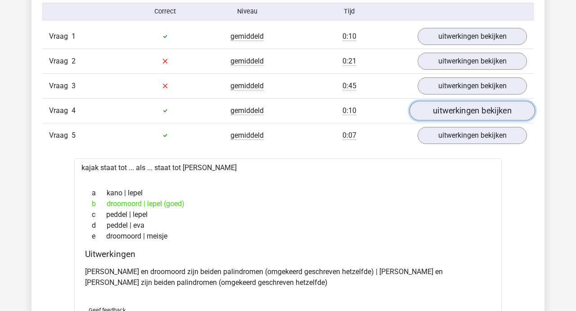
click at [450, 107] on link "uitwerkingen bekijken" at bounding box center [473, 111] width 126 height 20
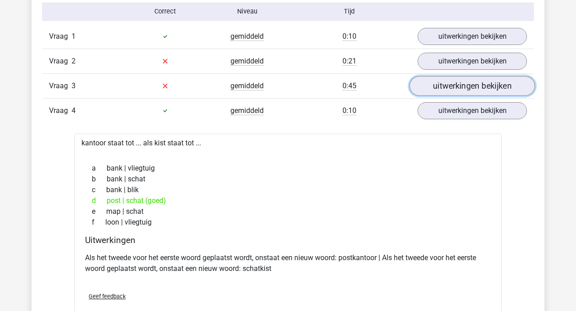
click at [454, 86] on link "uitwerkingen bekijken" at bounding box center [473, 86] width 126 height 20
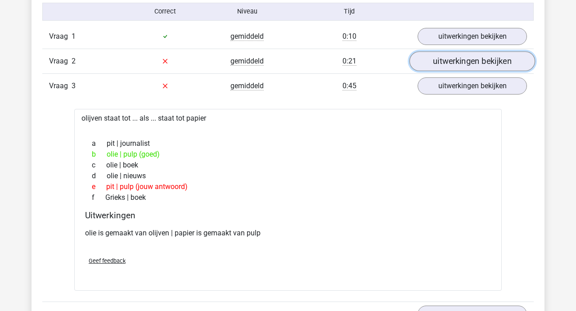
click at [452, 67] on link "uitwerkingen bekijken" at bounding box center [473, 61] width 126 height 20
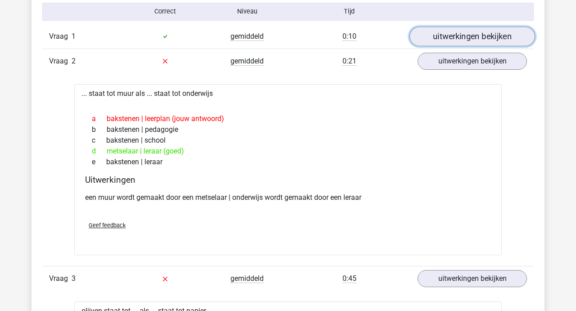
click at [449, 38] on link "uitwerkingen bekijken" at bounding box center [473, 37] width 126 height 20
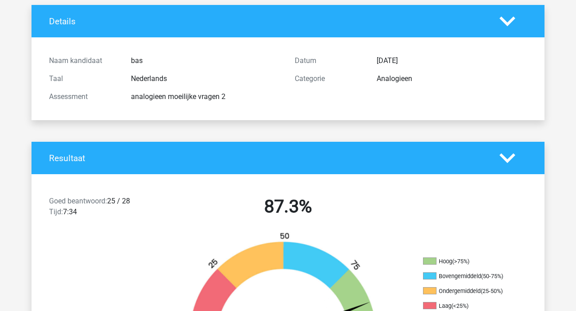
scroll to position [0, 0]
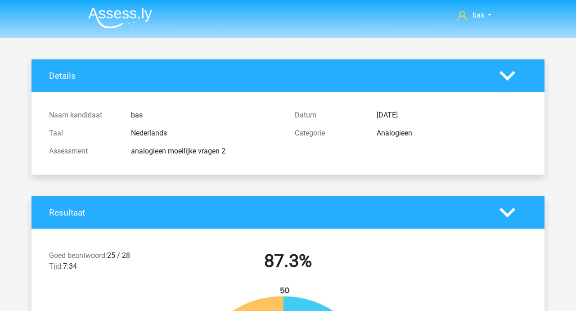
click at [506, 76] on polygon at bounding box center [508, 76] width 16 height 10
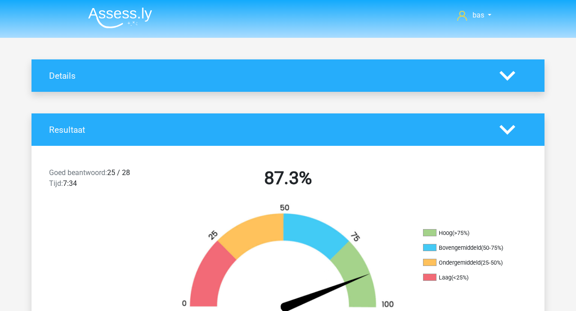
click at [505, 128] on polygon at bounding box center [508, 130] width 16 height 10
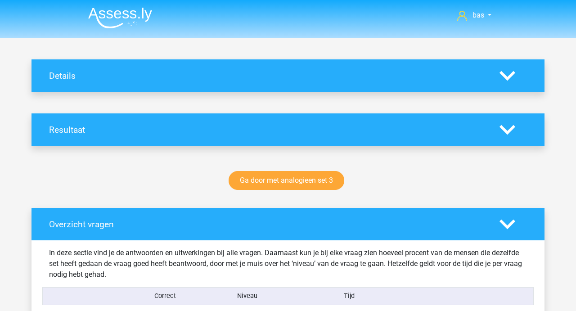
click at [499, 228] on div at bounding box center [513, 224] width 41 height 16
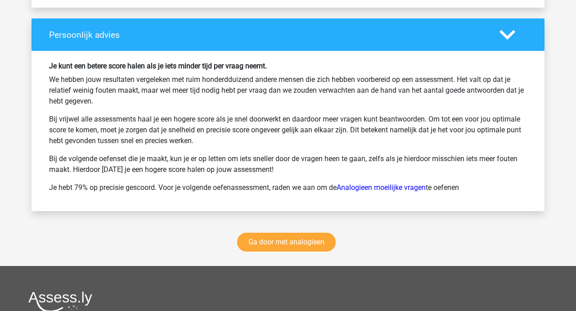
scroll to position [7061, 0]
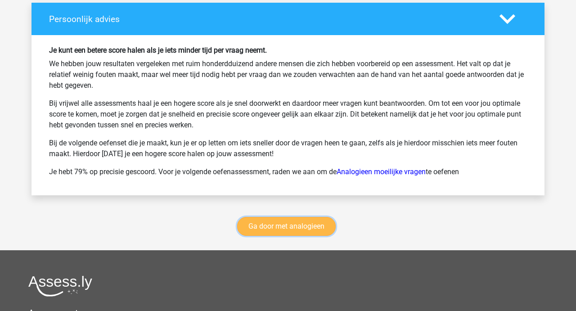
click at [286, 228] on link "Ga door met analogieen" at bounding box center [286, 226] width 99 height 19
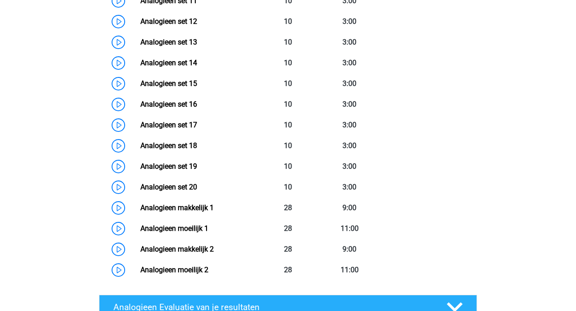
scroll to position [678, 0]
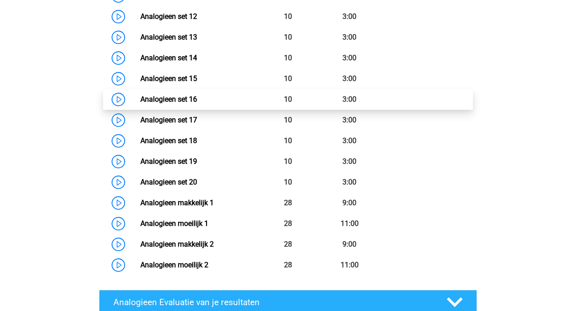
click at [169, 101] on link "Analogieen set 16" at bounding box center [168, 99] width 57 height 9
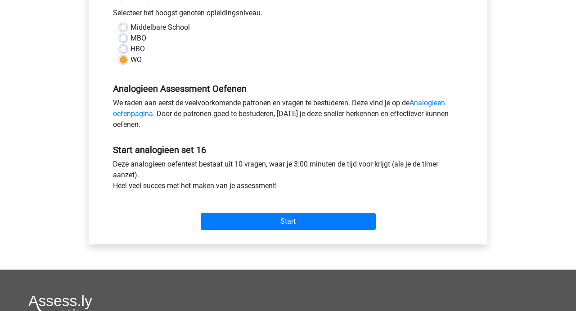
scroll to position [213, 0]
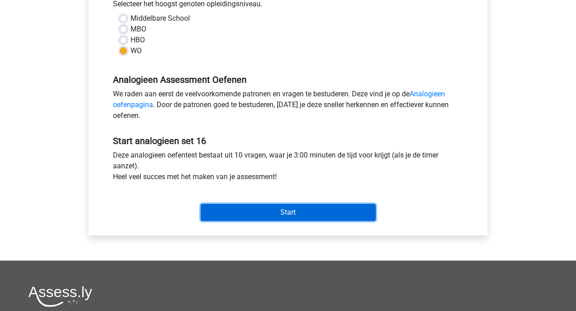
click at [264, 211] on input "Start" at bounding box center [288, 212] width 175 height 17
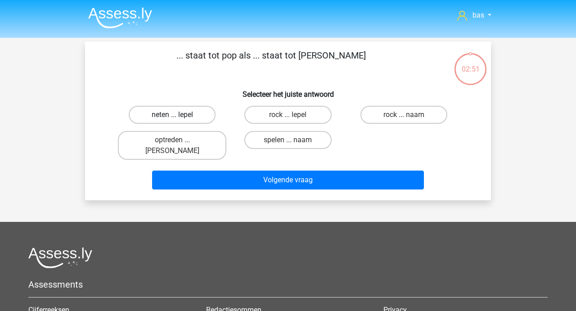
click at [169, 113] on label "neten ... lepel" at bounding box center [172, 115] width 87 height 18
click at [172, 115] on input "neten ... lepel" at bounding box center [175, 118] width 6 height 6
radio input "true"
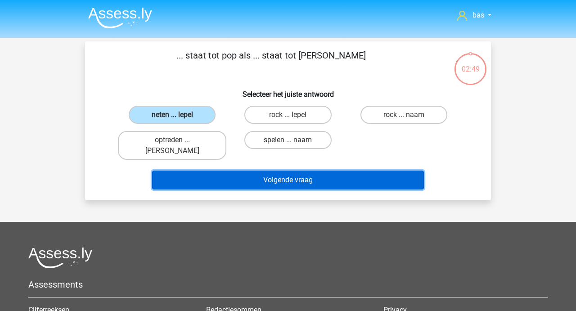
click at [274, 171] on button "Volgende vraag" at bounding box center [288, 180] width 272 height 19
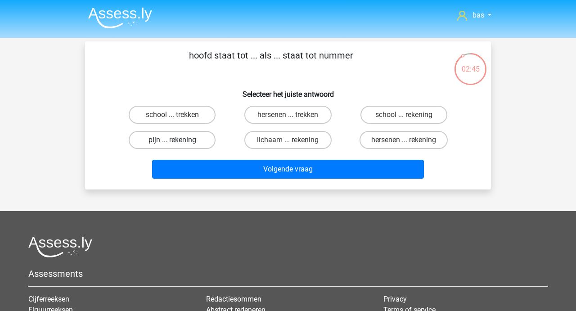
click at [181, 137] on label "pijn ... rekening" at bounding box center [172, 140] width 87 height 18
click at [178, 140] on input "pijn ... rekening" at bounding box center [175, 143] width 6 height 6
radio input "true"
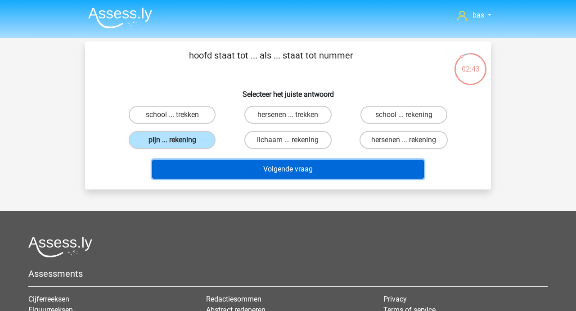
click at [291, 167] on button "Volgende vraag" at bounding box center [288, 169] width 272 height 19
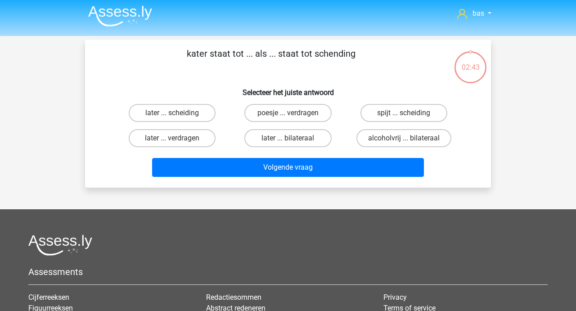
scroll to position [0, 0]
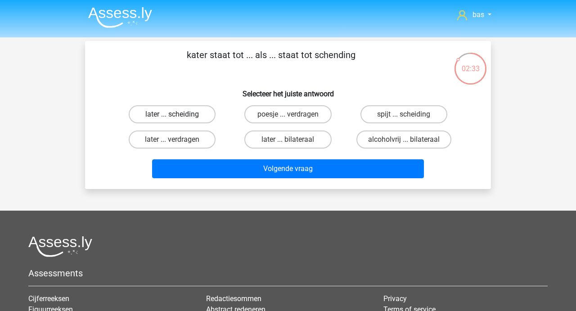
click at [165, 116] on label "later ... scheiding" at bounding box center [172, 114] width 87 height 18
click at [172, 116] on input "later ... scheiding" at bounding box center [175, 117] width 6 height 6
radio input "true"
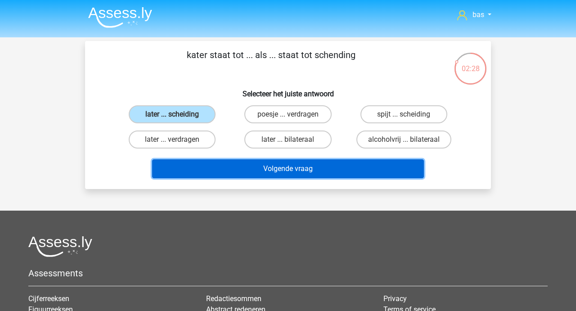
click at [262, 168] on button "Volgende vraag" at bounding box center [288, 168] width 272 height 19
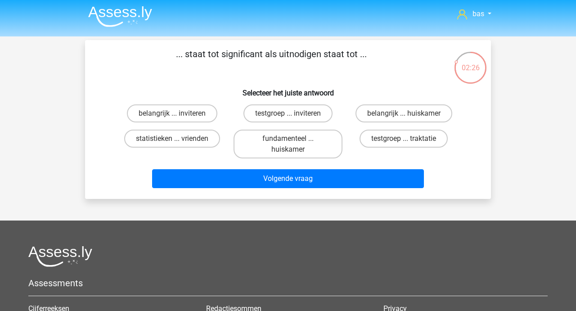
scroll to position [0, 0]
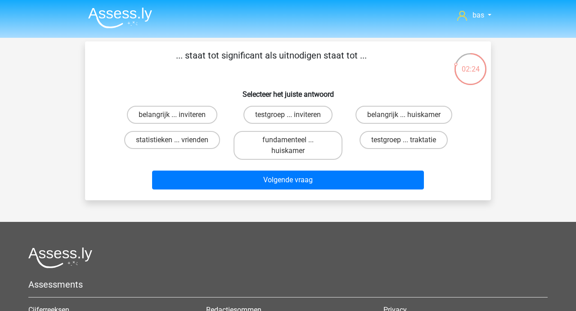
click at [178, 116] on input "belangrijk ... inviteren" at bounding box center [175, 118] width 6 height 6
radio input "true"
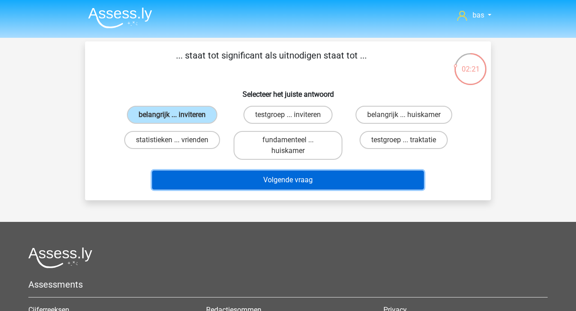
click at [277, 180] on button "Volgende vraag" at bounding box center [288, 180] width 272 height 19
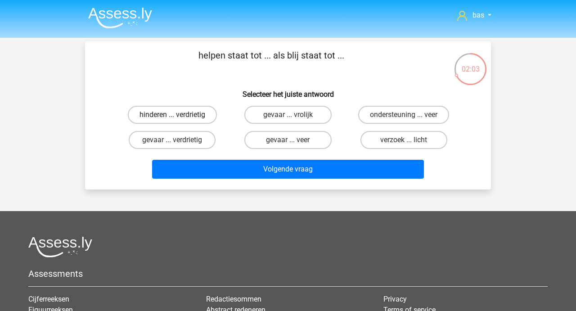
click at [194, 121] on label "hinderen ... verdrietig" at bounding box center [172, 115] width 89 height 18
click at [178, 121] on input "hinderen ... verdrietig" at bounding box center [175, 118] width 6 height 6
radio input "true"
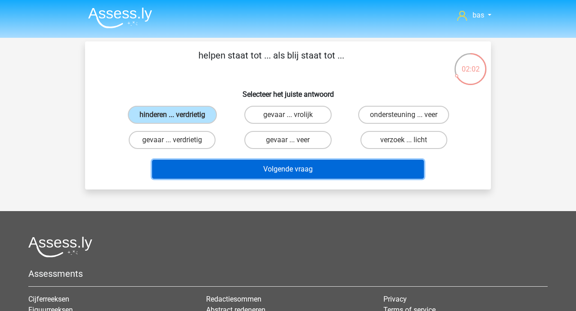
click at [299, 174] on button "Volgende vraag" at bounding box center [288, 169] width 272 height 19
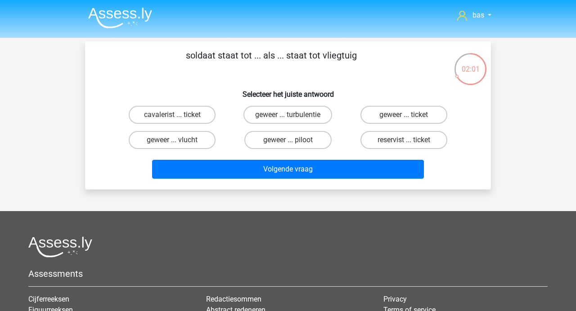
scroll to position [0, 0]
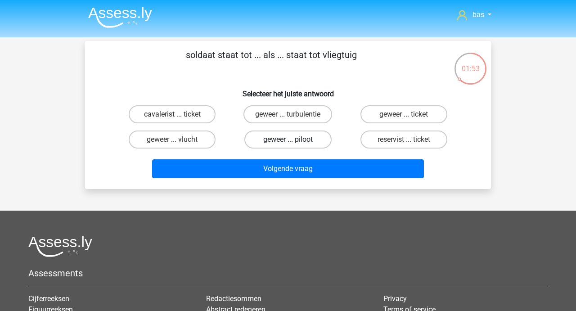
click at [284, 145] on label "geweer ... piloot" at bounding box center [287, 140] width 87 height 18
click at [288, 145] on input "geweer ... piloot" at bounding box center [291, 143] width 6 height 6
radio input "true"
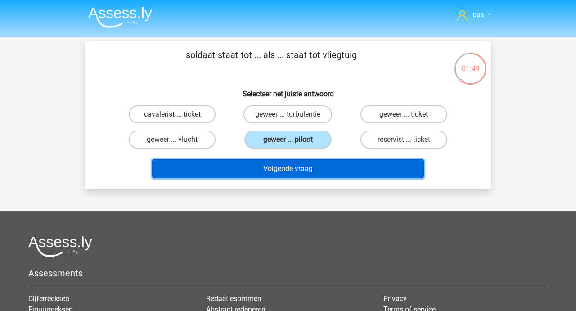
click at [279, 171] on button "Volgende vraag" at bounding box center [288, 168] width 272 height 19
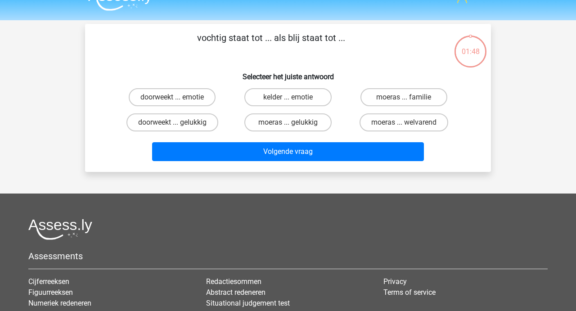
scroll to position [0, 0]
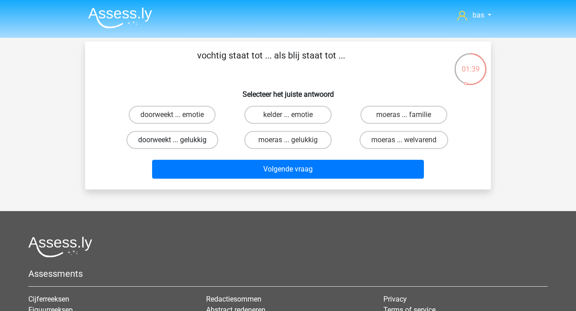
click at [171, 139] on label "doorweekt ... gelukkig" at bounding box center [172, 140] width 92 height 18
click at [172, 140] on input "doorweekt ... gelukkig" at bounding box center [175, 143] width 6 height 6
radio input "true"
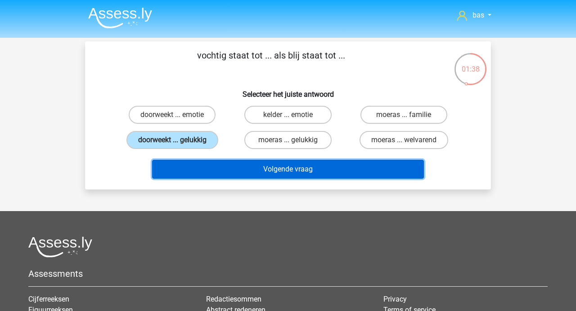
click at [271, 170] on button "Volgende vraag" at bounding box center [288, 169] width 272 height 19
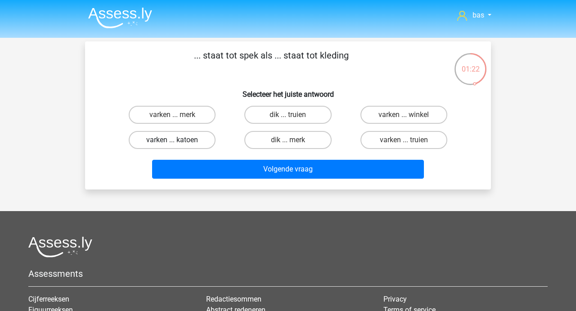
click at [175, 139] on label "varken ... katoen" at bounding box center [172, 140] width 87 height 18
click at [175, 140] on input "varken ... katoen" at bounding box center [175, 143] width 6 height 6
radio input "true"
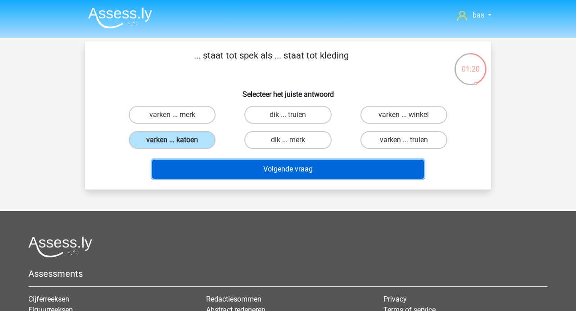
click at [292, 168] on button "Volgende vraag" at bounding box center [288, 169] width 272 height 19
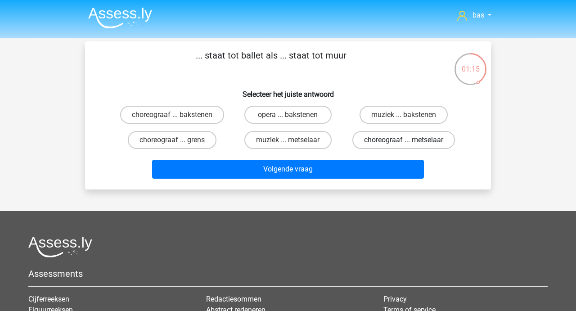
click at [378, 136] on label "choreograaf ... metselaar" at bounding box center [403, 140] width 103 height 18
click at [404, 140] on input "choreograaf ... metselaar" at bounding box center [407, 143] width 6 height 6
radio input "true"
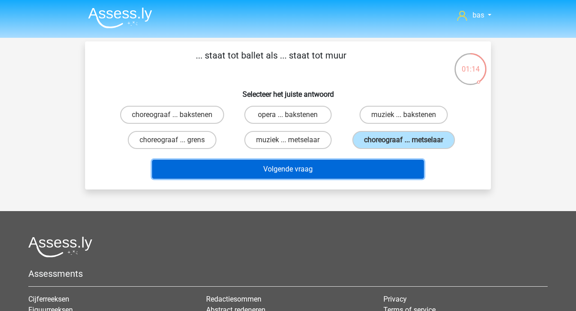
click at [284, 170] on button "Volgende vraag" at bounding box center [288, 169] width 272 height 19
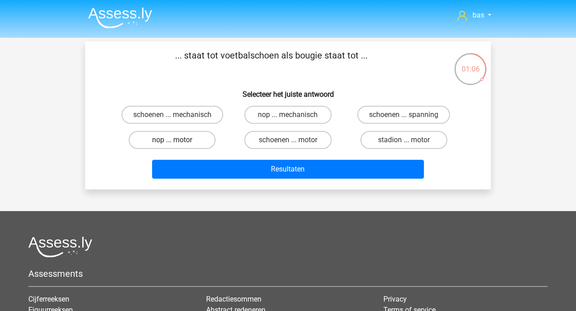
click at [181, 137] on label "nop ... motor" at bounding box center [172, 140] width 87 height 18
click at [178, 140] on input "nop ... motor" at bounding box center [175, 143] width 6 height 6
radio input "true"
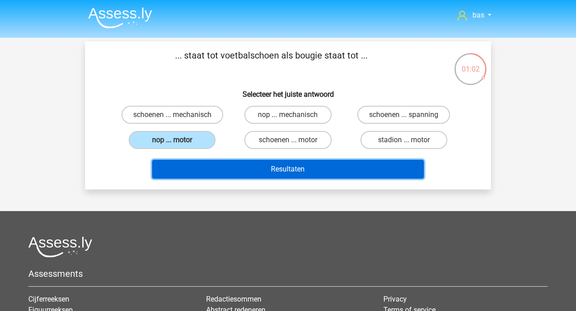
click at [281, 176] on button "Resultaten" at bounding box center [288, 169] width 272 height 19
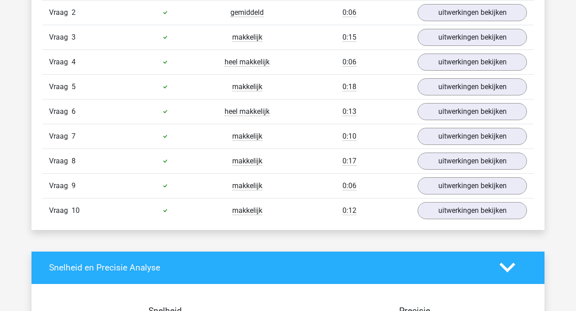
scroll to position [622, 0]
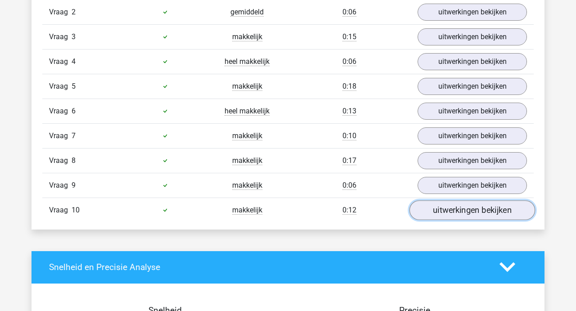
click at [431, 207] on link "uitwerkingen bekijken" at bounding box center [473, 210] width 126 height 20
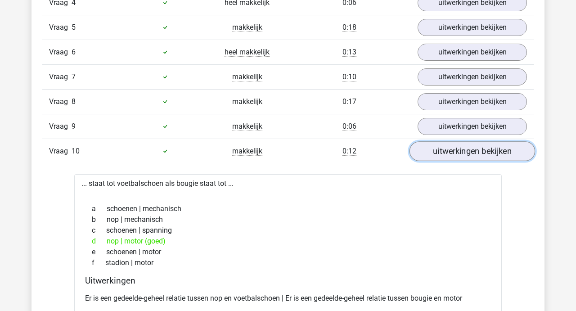
scroll to position [680, 0]
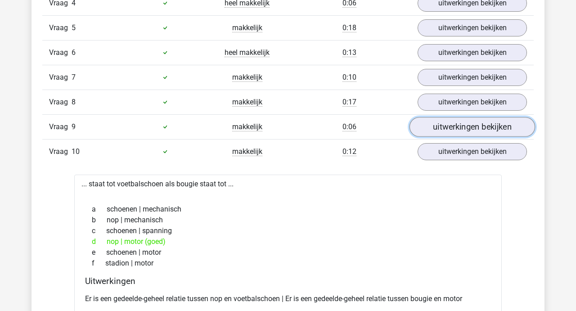
click at [459, 129] on link "uitwerkingen bekijken" at bounding box center [473, 127] width 126 height 20
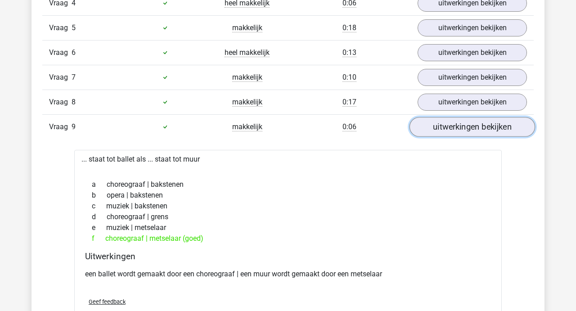
scroll to position [703, 0]
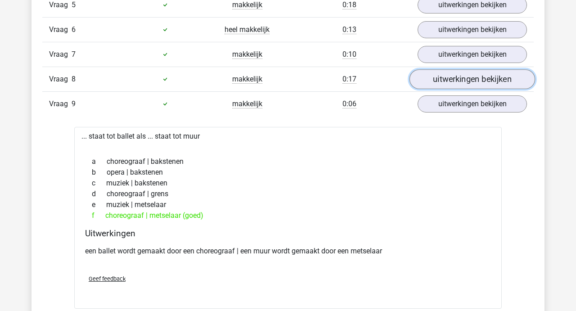
click at [466, 77] on link "uitwerkingen bekijken" at bounding box center [473, 79] width 126 height 20
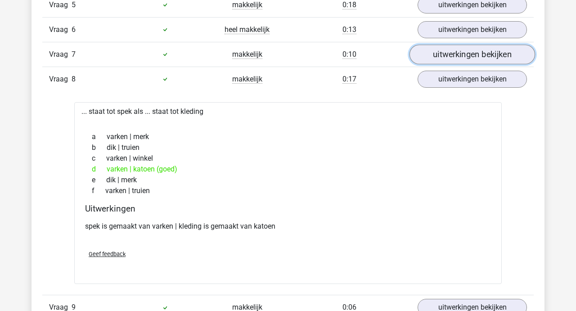
click at [463, 53] on link "uitwerkingen bekijken" at bounding box center [473, 55] width 126 height 20
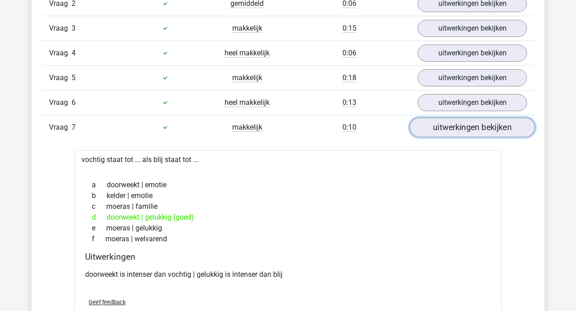
scroll to position [629, 0]
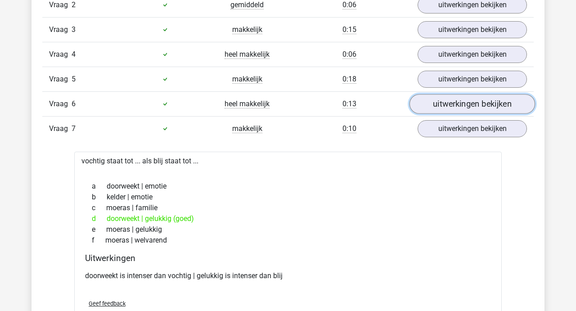
click at [446, 97] on link "uitwerkingen bekijken" at bounding box center [473, 104] width 126 height 20
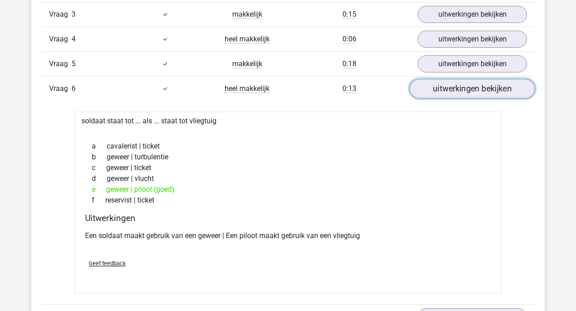
scroll to position [649, 0]
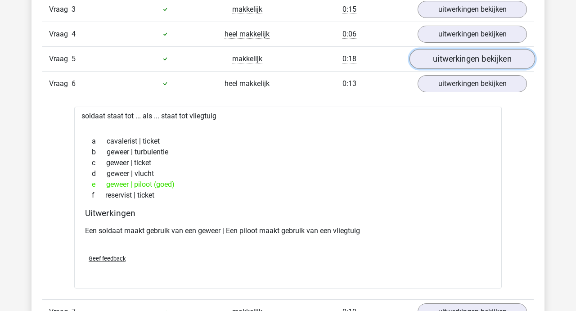
click at [452, 61] on link "uitwerkingen bekijken" at bounding box center [473, 59] width 126 height 20
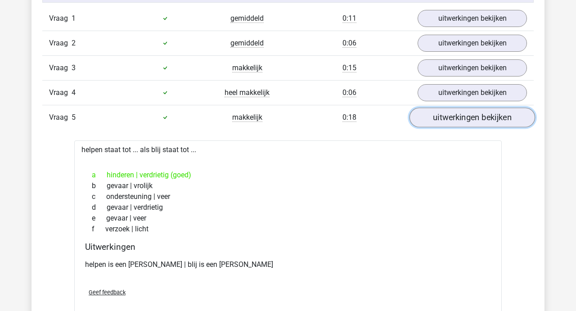
scroll to position [590, 0]
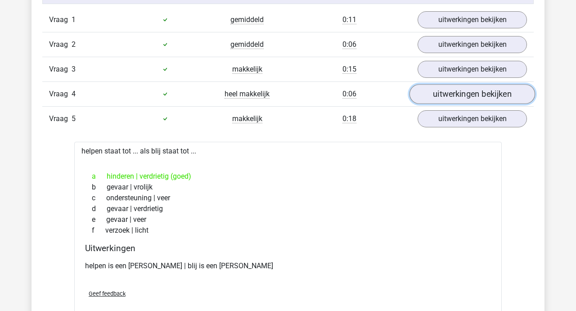
click at [447, 94] on link "uitwerkingen bekijken" at bounding box center [473, 94] width 126 height 20
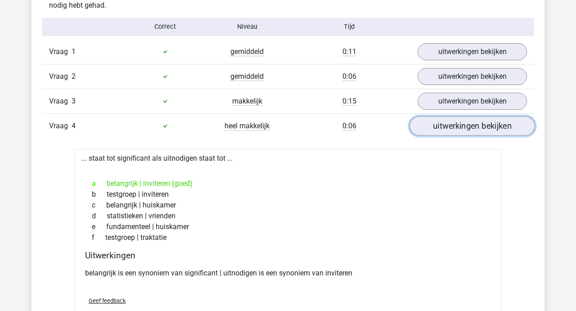
scroll to position [556, 0]
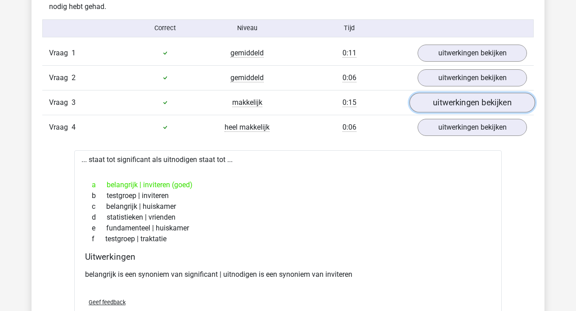
click at [448, 99] on link "uitwerkingen bekijken" at bounding box center [473, 103] width 126 height 20
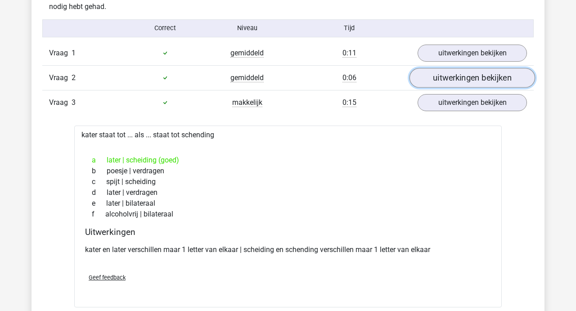
click at [450, 72] on link "uitwerkingen bekijken" at bounding box center [473, 78] width 126 height 20
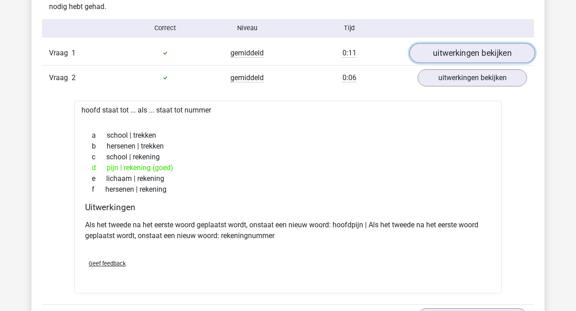
click at [455, 59] on link "uitwerkingen bekijken" at bounding box center [473, 53] width 126 height 20
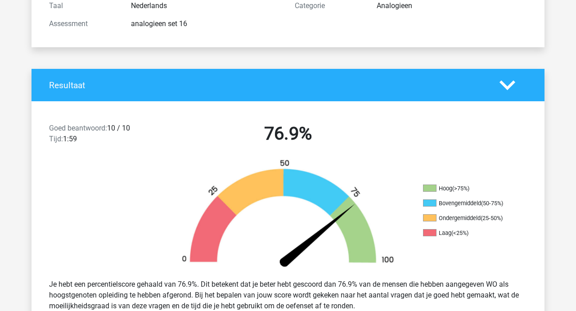
scroll to position [117, 0]
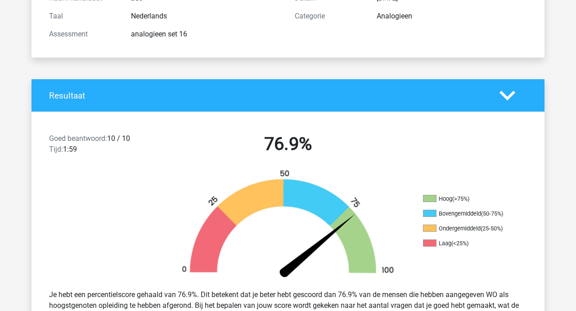
click at [508, 92] on icon at bounding box center [508, 96] width 16 height 16
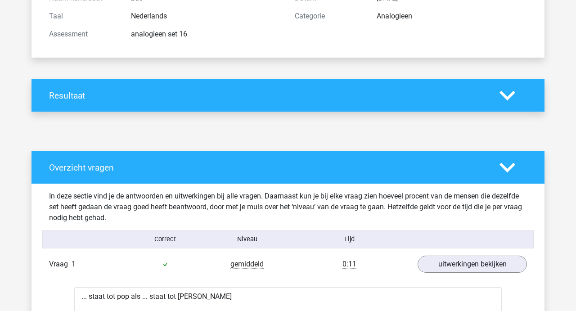
click at [504, 168] on polygon at bounding box center [508, 167] width 16 height 10
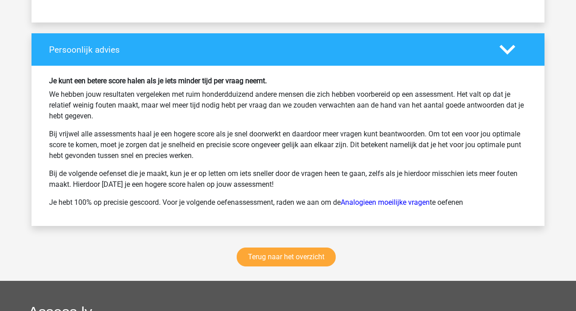
scroll to position [595, 0]
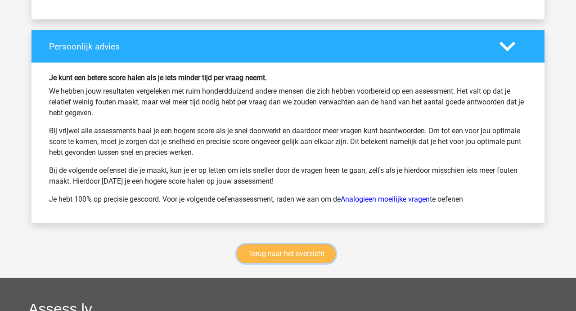
click at [286, 249] on link "Terug naar het overzicht" at bounding box center [286, 253] width 99 height 19
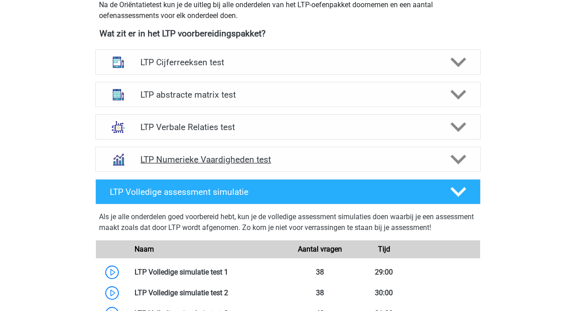
scroll to position [334, 0]
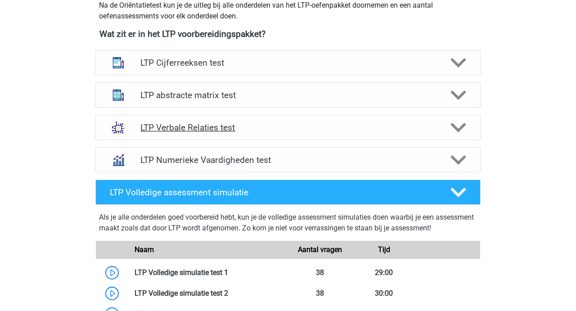
click at [455, 128] on polygon at bounding box center [458, 128] width 16 height 10
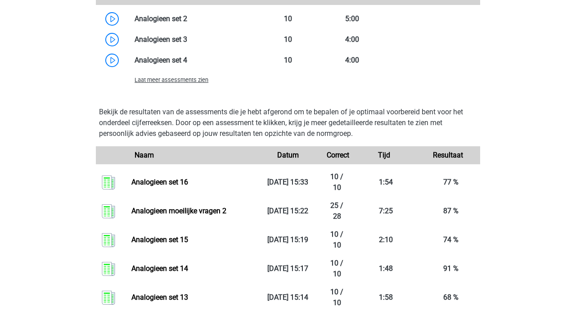
scroll to position [914, 0]
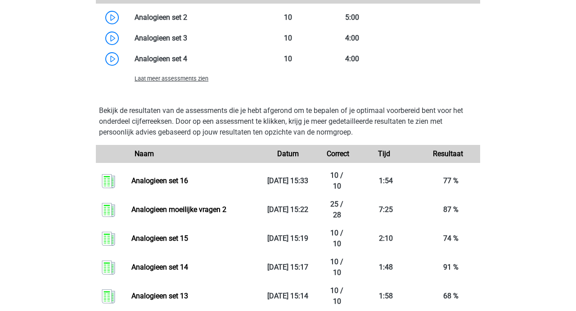
click at [196, 77] on span "Laat meer assessments zien" at bounding box center [172, 78] width 74 height 7
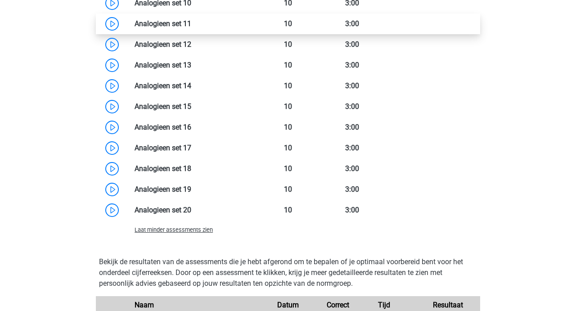
scroll to position [1095, 0]
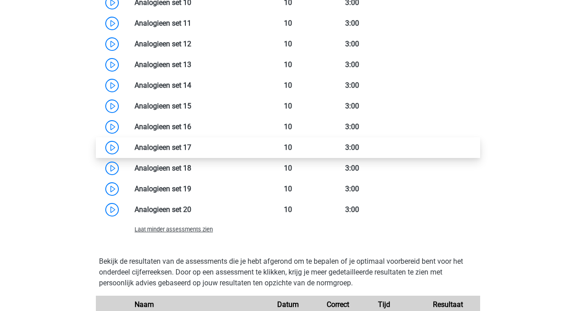
click at [191, 148] on link at bounding box center [191, 147] width 0 height 9
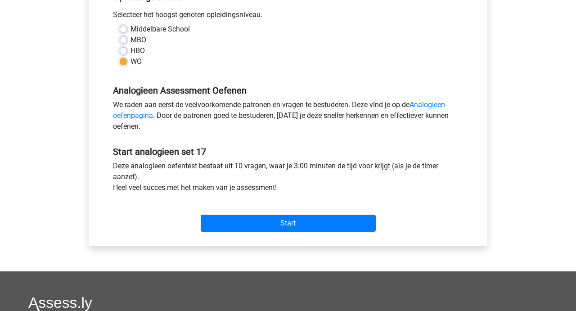
scroll to position [211, 0]
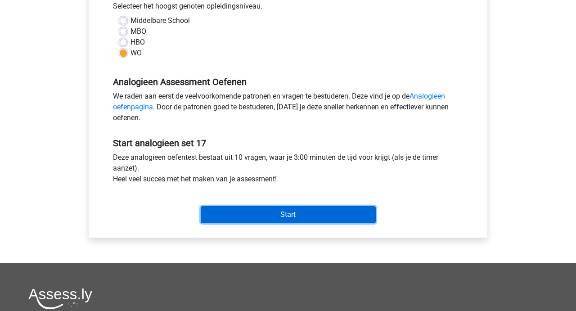
click at [290, 207] on input "Start" at bounding box center [288, 214] width 175 height 17
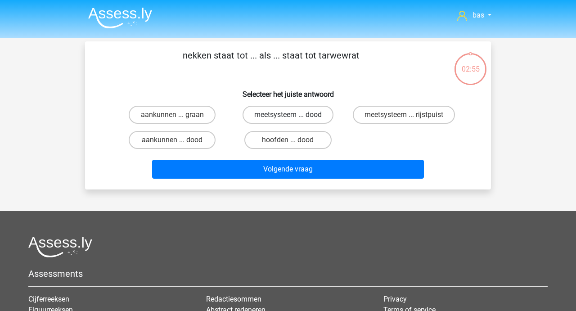
click at [298, 113] on label "meetsysteem ... dood" at bounding box center [288, 115] width 91 height 18
click at [294, 115] on input "meetsysteem ... dood" at bounding box center [291, 118] width 6 height 6
radio input "true"
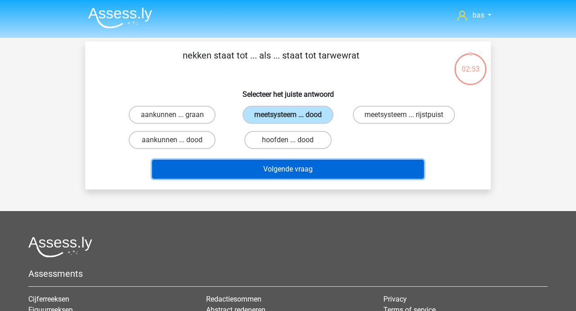
click at [277, 174] on button "Volgende vraag" at bounding box center [288, 169] width 272 height 19
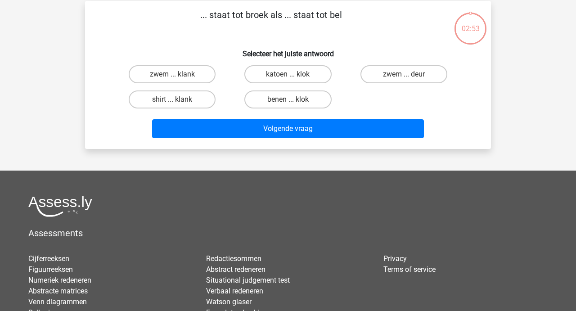
scroll to position [41, 0]
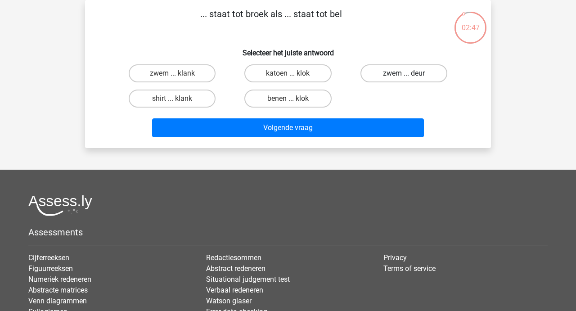
click at [427, 72] on label "zwem ... deur" at bounding box center [403, 73] width 87 height 18
click at [410, 73] on input "zwem ... deur" at bounding box center [407, 76] width 6 height 6
radio input "true"
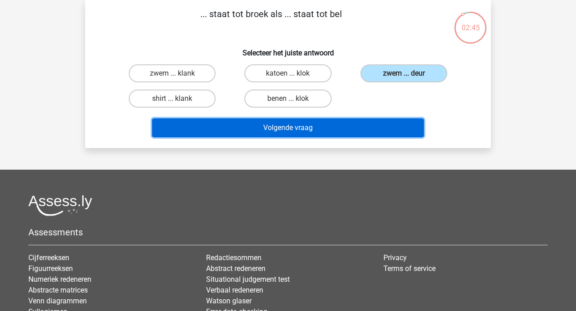
click at [298, 122] on button "Volgende vraag" at bounding box center [288, 127] width 272 height 19
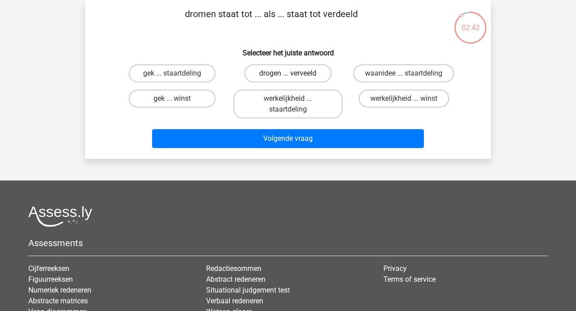
click at [287, 66] on label "drogen ... verveeld" at bounding box center [287, 73] width 87 height 18
click at [288, 73] on input "drogen ... verveeld" at bounding box center [291, 76] width 6 height 6
radio input "true"
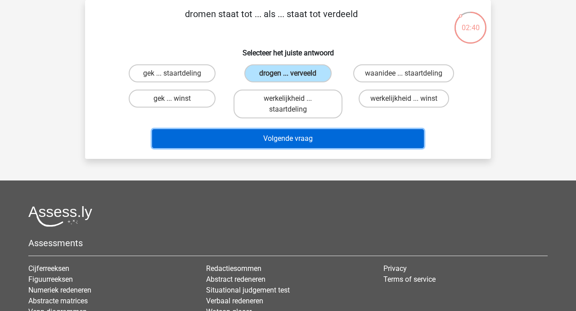
click at [285, 136] on button "Volgende vraag" at bounding box center [288, 138] width 272 height 19
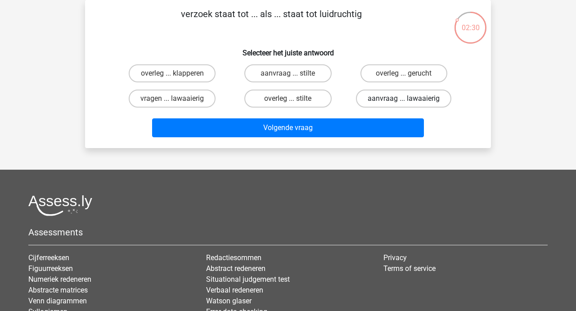
click at [395, 103] on label "aanvraag ... lawaaierig" at bounding box center [403, 99] width 95 height 18
click at [404, 103] on input "aanvraag ... lawaaierig" at bounding box center [407, 102] width 6 height 6
radio input "true"
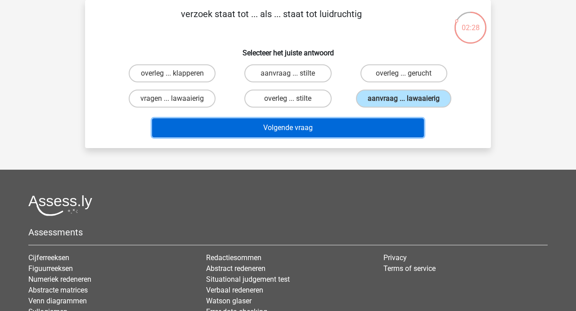
click at [291, 126] on button "Volgende vraag" at bounding box center [288, 127] width 272 height 19
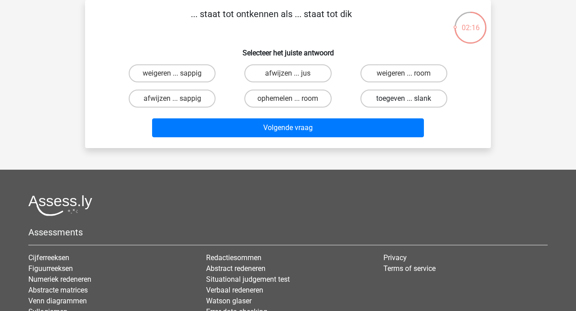
click at [385, 98] on label "toegeven ... slank" at bounding box center [403, 99] width 87 height 18
click at [404, 99] on input "toegeven ... slank" at bounding box center [407, 102] width 6 height 6
radio input "true"
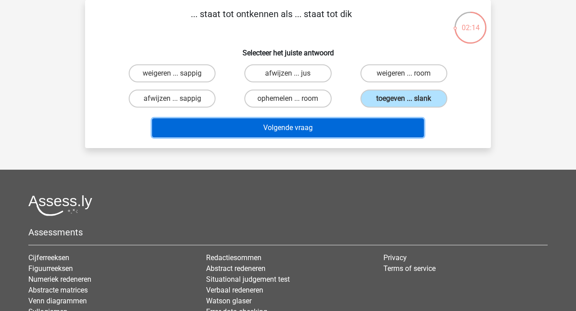
click at [284, 125] on button "Volgende vraag" at bounding box center [288, 127] width 272 height 19
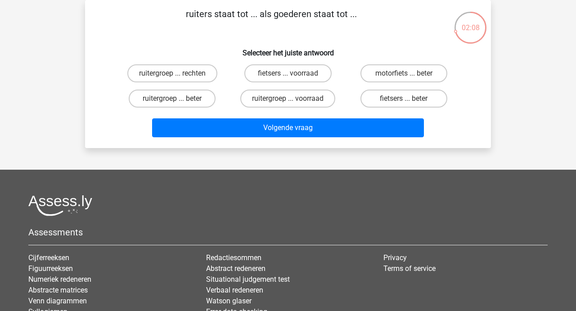
click at [290, 102] on input "ruitergroep ... voorraad" at bounding box center [291, 102] width 6 height 6
radio input "true"
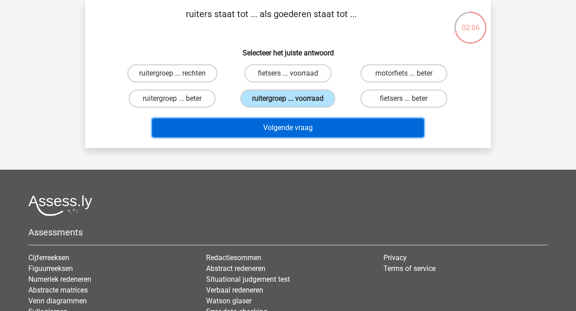
click at [275, 131] on button "Volgende vraag" at bounding box center [288, 127] width 272 height 19
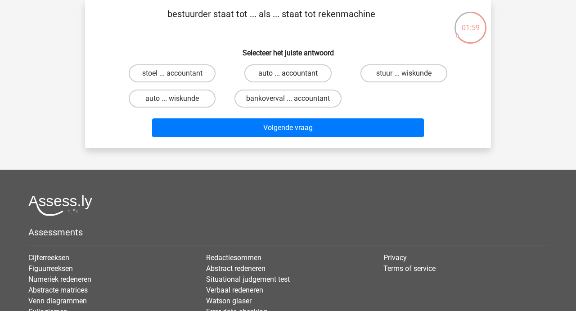
click at [286, 70] on label "auto ... accountant" at bounding box center [287, 73] width 87 height 18
click at [288, 73] on input "auto ... accountant" at bounding box center [291, 76] width 6 height 6
radio input "true"
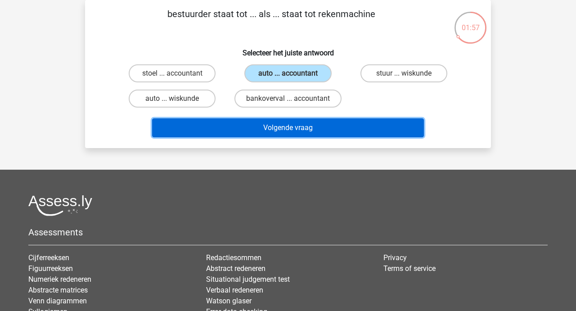
click at [281, 128] on button "Volgende vraag" at bounding box center [288, 127] width 272 height 19
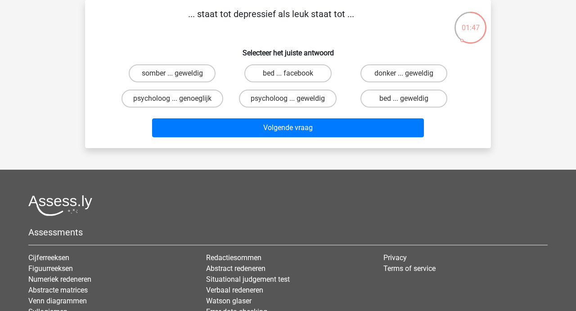
click at [176, 75] on input "somber ... geweldig" at bounding box center [175, 76] width 6 height 6
radio input "true"
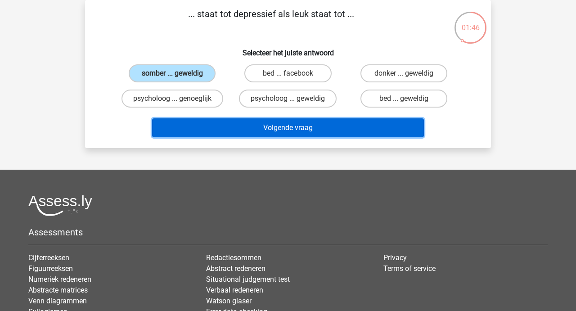
click at [290, 123] on button "Volgende vraag" at bounding box center [288, 127] width 272 height 19
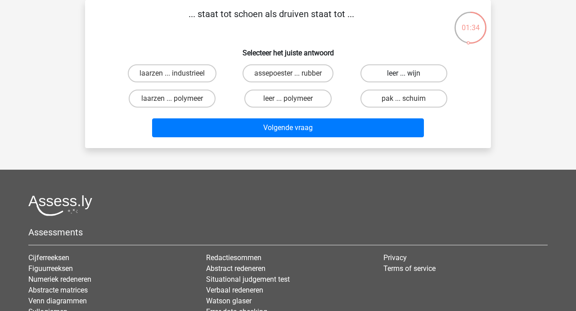
click at [397, 75] on label "leer ... wijn" at bounding box center [403, 73] width 87 height 18
click at [404, 75] on input "leer ... wijn" at bounding box center [407, 76] width 6 height 6
radio input "true"
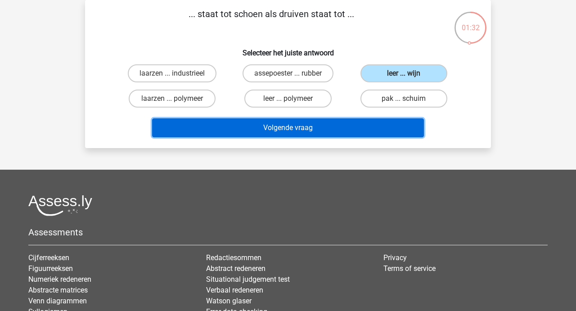
click at [280, 125] on button "Volgende vraag" at bounding box center [288, 127] width 272 height 19
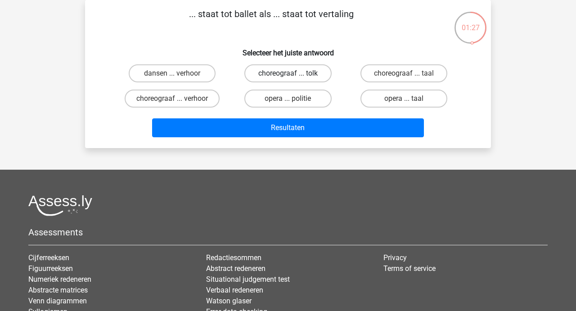
click at [292, 81] on label "choreograaf ... tolk" at bounding box center [287, 73] width 87 height 18
click at [292, 79] on input "choreograaf ... tolk" at bounding box center [291, 76] width 6 height 6
radio input "true"
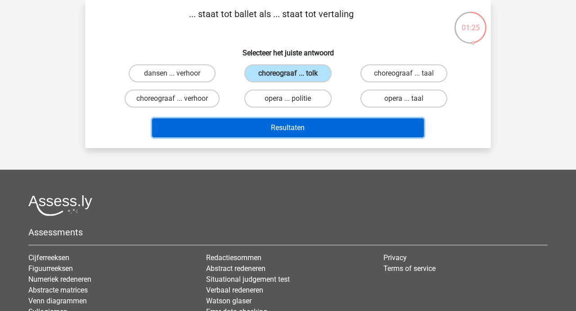
click at [286, 126] on button "Resultaten" at bounding box center [288, 127] width 272 height 19
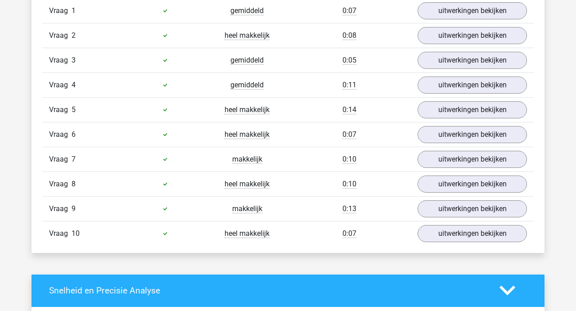
scroll to position [603, 0]
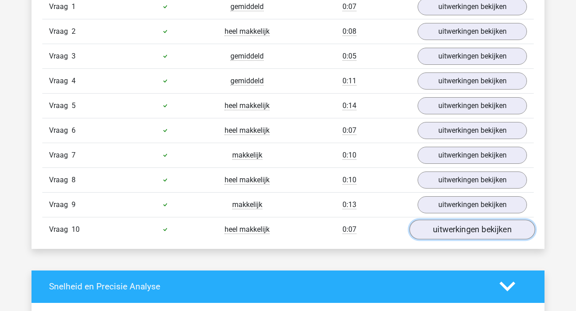
click at [476, 236] on link "uitwerkingen bekijken" at bounding box center [473, 230] width 126 height 20
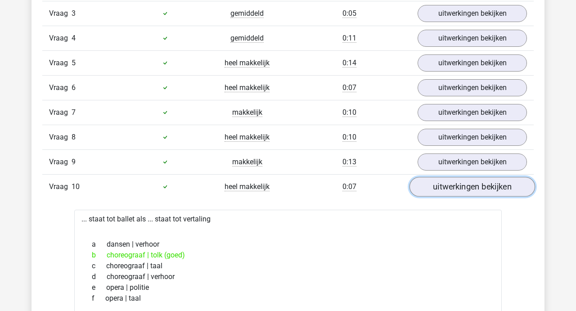
scroll to position [646, 0]
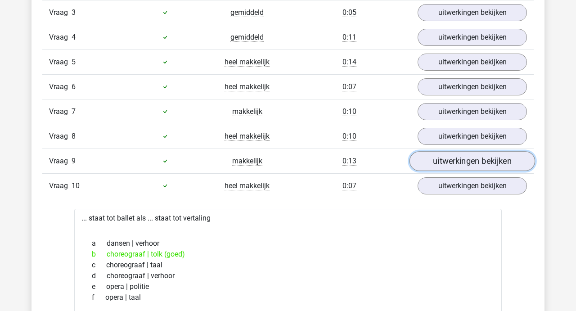
click at [471, 161] on link "uitwerkingen bekijken" at bounding box center [473, 161] width 126 height 20
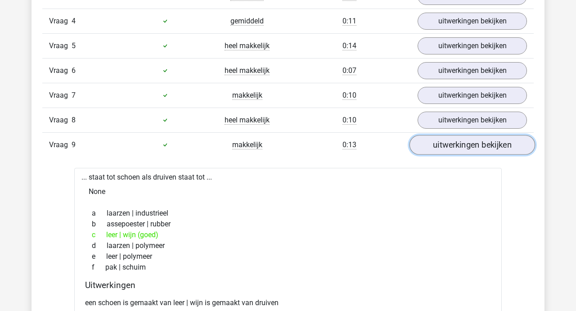
scroll to position [665, 0]
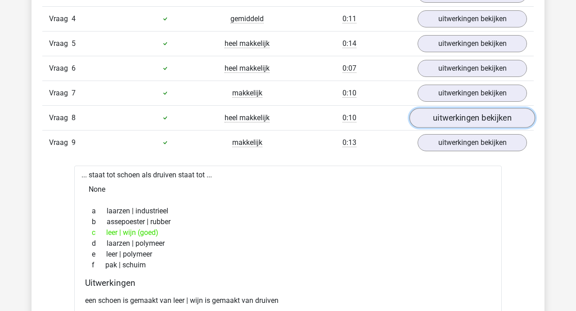
click at [461, 124] on link "uitwerkingen bekijken" at bounding box center [473, 118] width 126 height 20
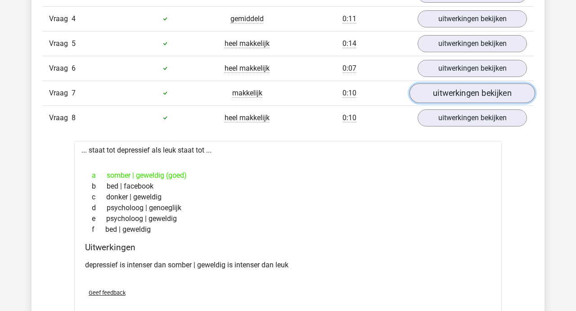
click at [458, 94] on link "uitwerkingen bekijken" at bounding box center [473, 93] width 126 height 20
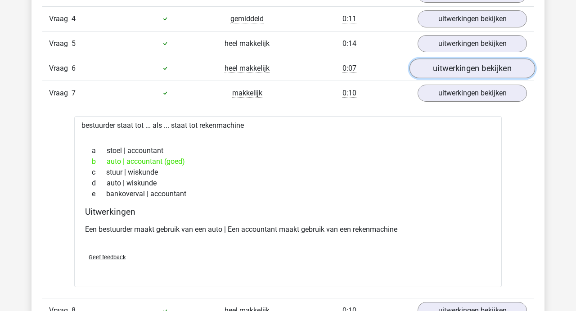
click at [458, 69] on link "uitwerkingen bekijken" at bounding box center [473, 69] width 126 height 20
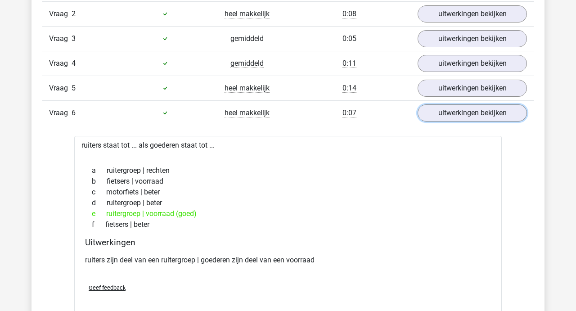
scroll to position [619, 0]
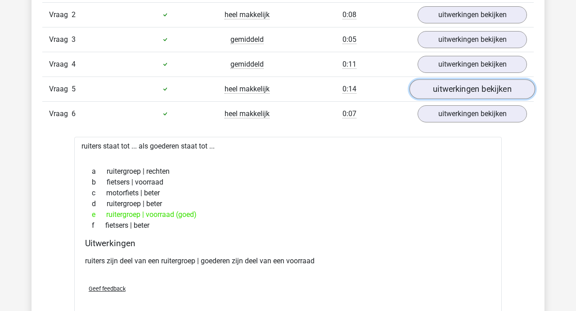
click at [460, 89] on link "uitwerkingen bekijken" at bounding box center [473, 89] width 126 height 20
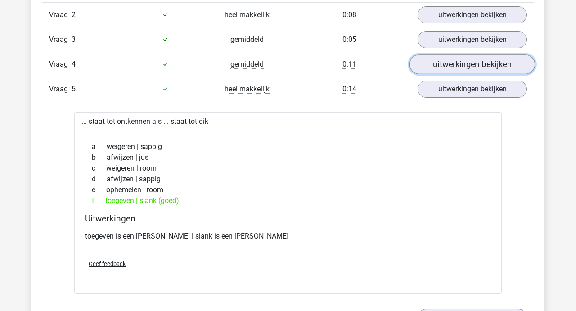
click at [455, 68] on link "uitwerkingen bekijken" at bounding box center [473, 64] width 126 height 20
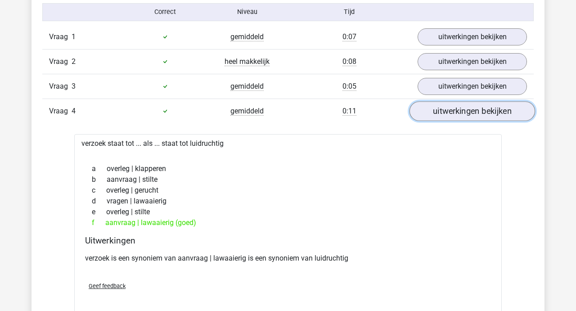
scroll to position [569, 0]
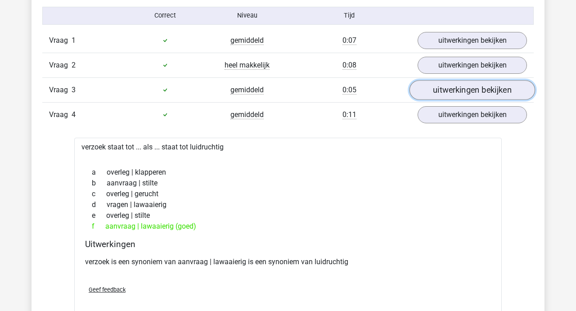
click at [455, 84] on link "uitwerkingen bekijken" at bounding box center [473, 90] width 126 height 20
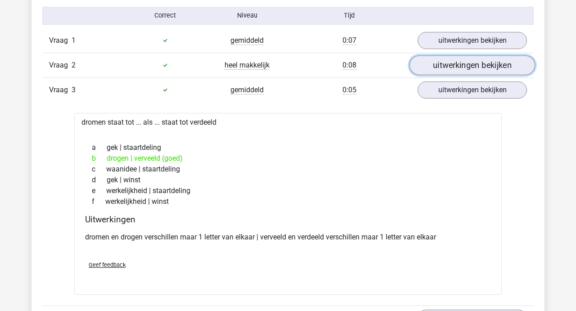
click at [455, 70] on link "uitwerkingen bekijken" at bounding box center [473, 65] width 126 height 20
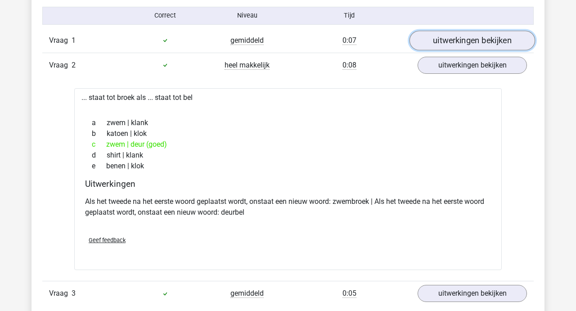
click at [460, 46] on link "uitwerkingen bekijken" at bounding box center [473, 41] width 126 height 20
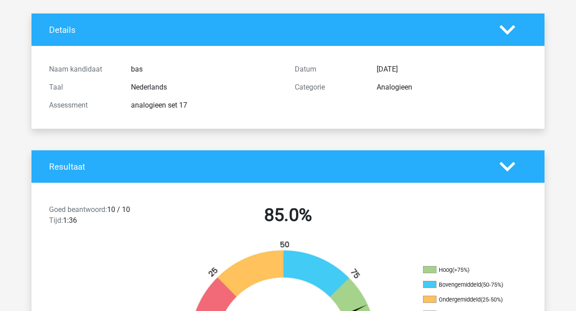
scroll to position [0, 0]
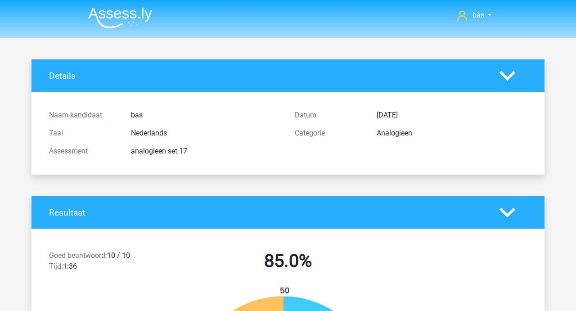
click at [510, 72] on icon at bounding box center [508, 76] width 16 height 16
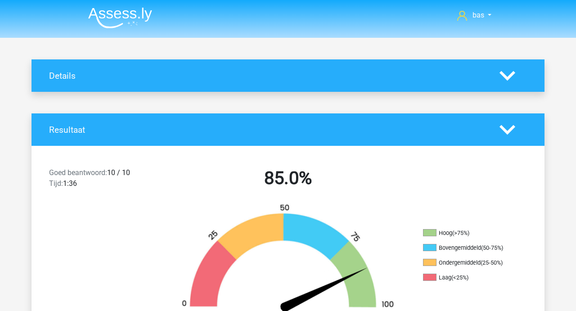
click at [507, 133] on polygon at bounding box center [508, 130] width 16 height 10
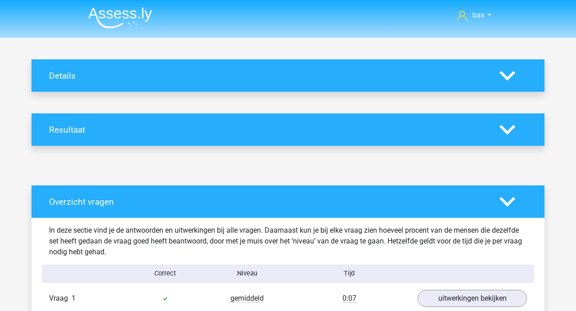
click at [509, 198] on icon at bounding box center [508, 202] width 16 height 16
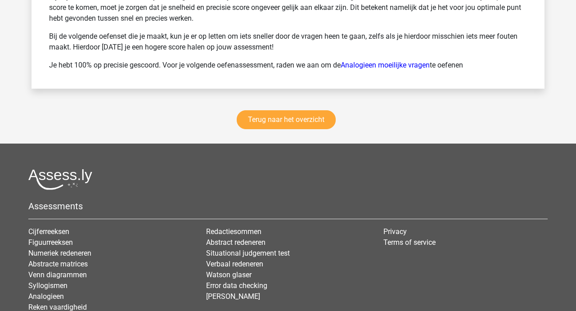
scroll to position [655, 0]
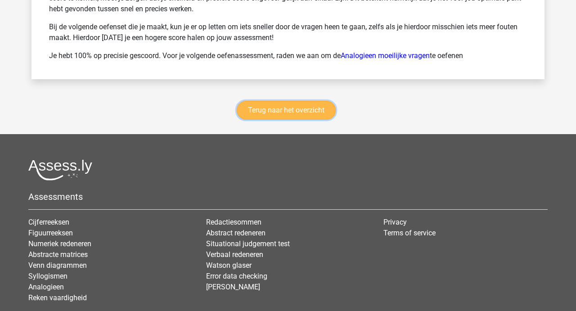
click at [286, 103] on link "Terug naar het overzicht" at bounding box center [286, 110] width 99 height 19
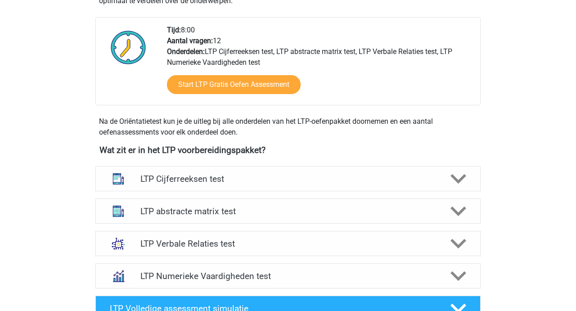
scroll to position [226, 0]
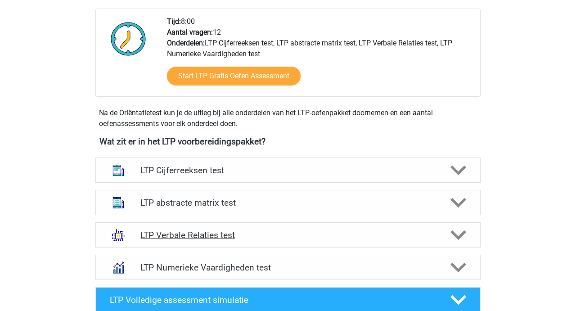
click at [217, 226] on div "LTP Verbale Relaties test" at bounding box center [287, 234] width 385 height 25
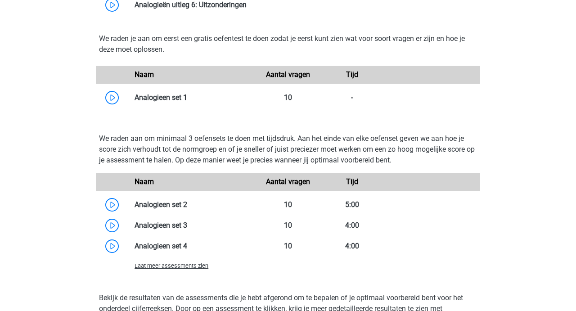
scroll to position [729, 0]
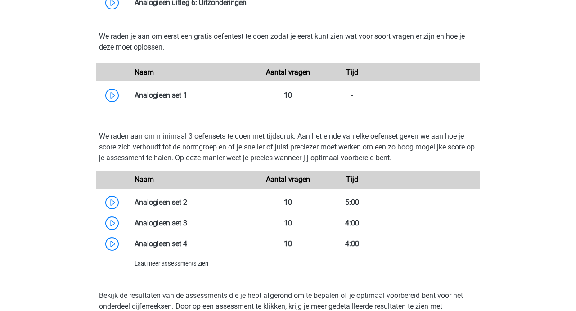
click at [187, 261] on span "Laat meer assessments zien" at bounding box center [172, 263] width 74 height 7
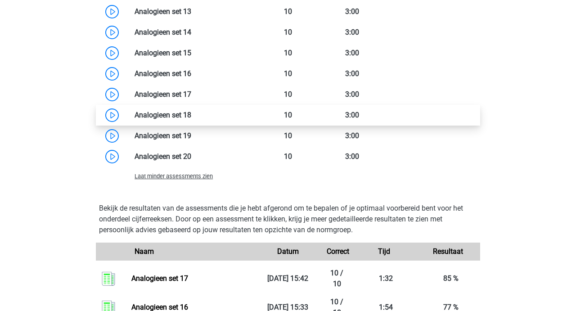
scroll to position [1143, 0]
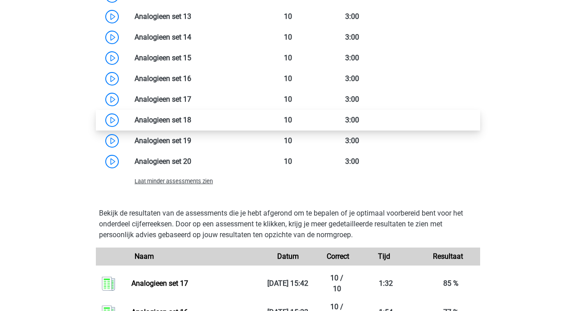
click at [191, 117] on link at bounding box center [191, 120] width 0 height 9
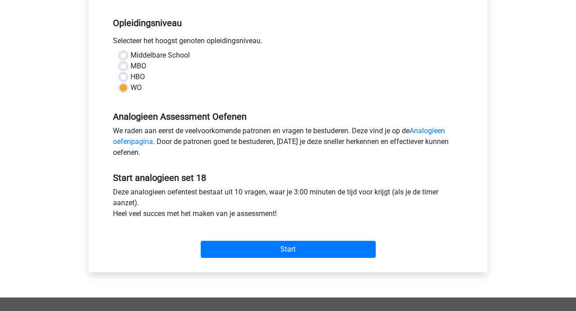
scroll to position [176, 0]
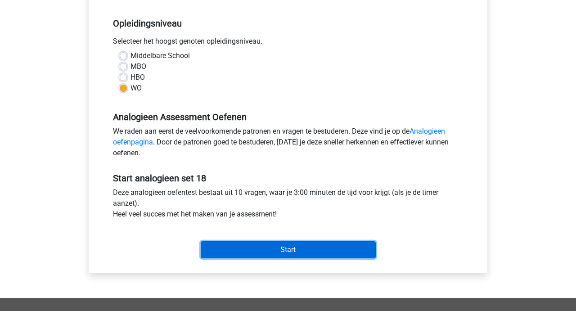
click at [281, 252] on input "Start" at bounding box center [288, 249] width 175 height 17
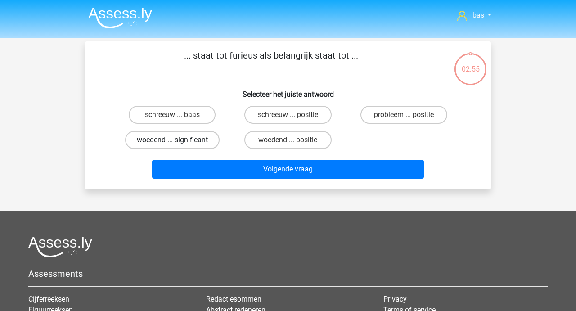
click at [177, 139] on label "woedend ... significant" at bounding box center [172, 140] width 95 height 18
click at [177, 140] on input "woedend ... significant" at bounding box center [175, 143] width 6 height 6
radio input "true"
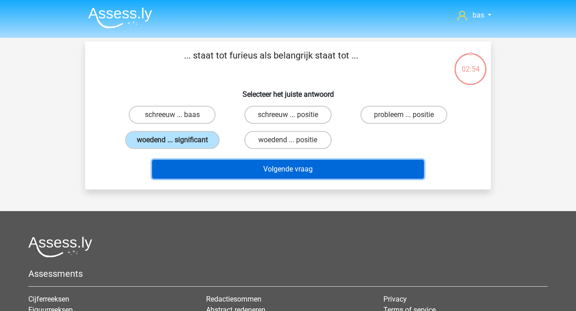
click at [270, 175] on button "Volgende vraag" at bounding box center [288, 169] width 272 height 19
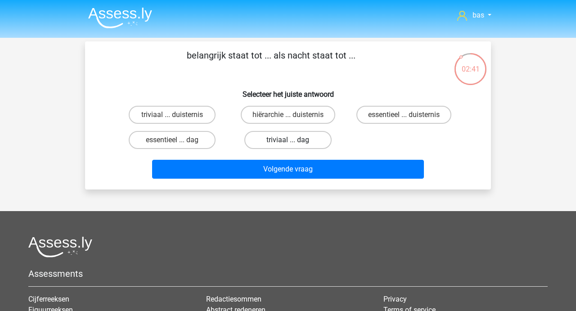
click at [285, 143] on label "triviaal ... dag" at bounding box center [287, 140] width 87 height 18
click at [288, 143] on input "triviaal ... dag" at bounding box center [291, 143] width 6 height 6
radio input "true"
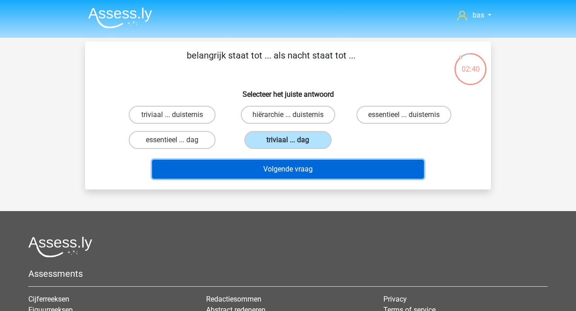
click at [270, 171] on button "Volgende vraag" at bounding box center [288, 169] width 272 height 19
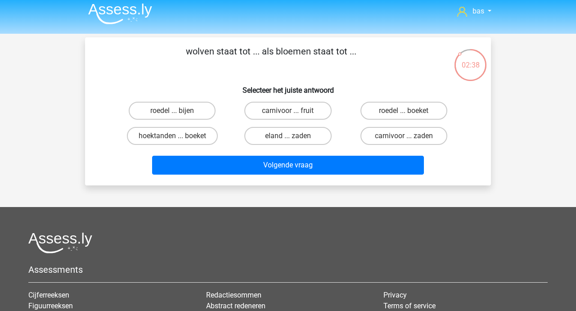
scroll to position [3, 0]
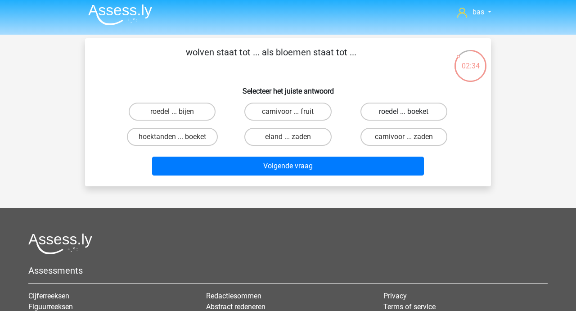
click at [387, 115] on label "roedel ... boeket" at bounding box center [403, 112] width 87 height 18
click at [404, 115] on input "roedel ... boeket" at bounding box center [407, 115] width 6 height 6
radio input "true"
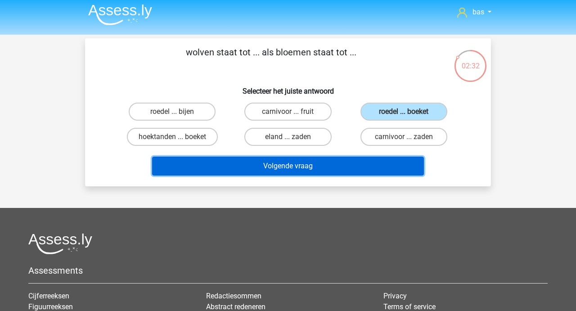
click at [290, 167] on button "Volgende vraag" at bounding box center [288, 166] width 272 height 19
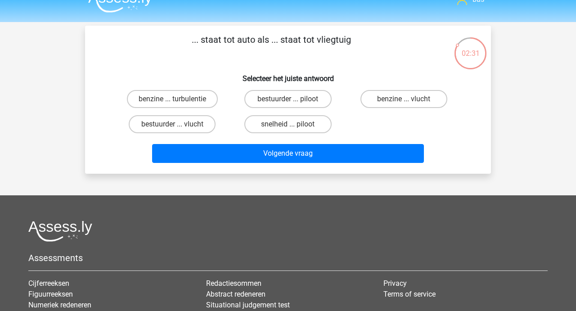
scroll to position [12, 0]
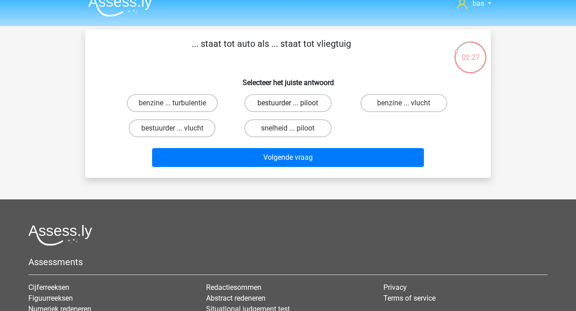
click at [289, 100] on label "bestuurder ... piloot" at bounding box center [287, 103] width 87 height 18
click at [289, 103] on input "bestuurder ... piloot" at bounding box center [291, 106] width 6 height 6
radio input "true"
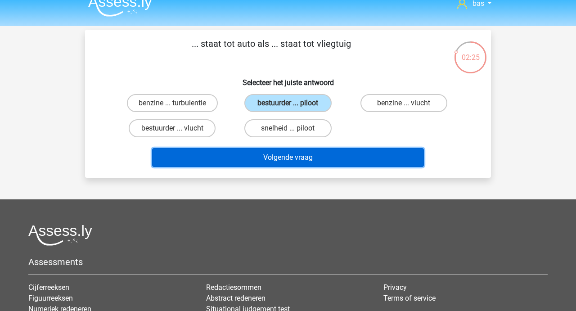
click at [287, 152] on button "Volgende vraag" at bounding box center [288, 157] width 272 height 19
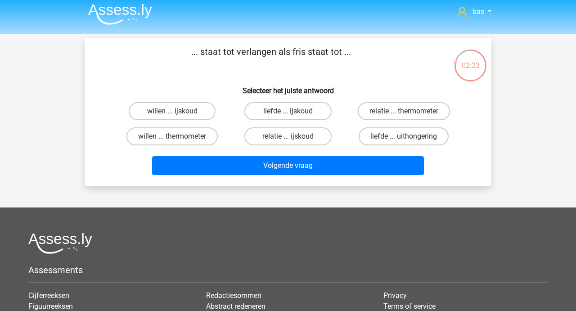
scroll to position [0, 0]
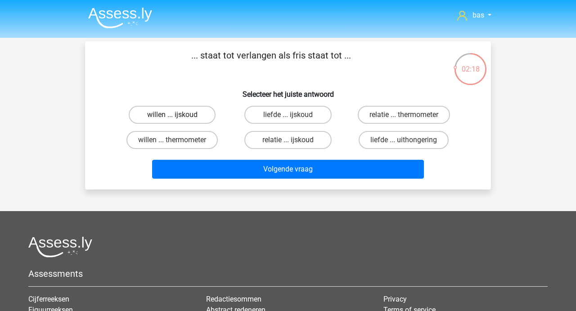
click at [173, 113] on label "willen ... ijskoud" at bounding box center [172, 115] width 87 height 18
click at [173, 115] on input "willen ... ijskoud" at bounding box center [175, 118] width 6 height 6
radio input "true"
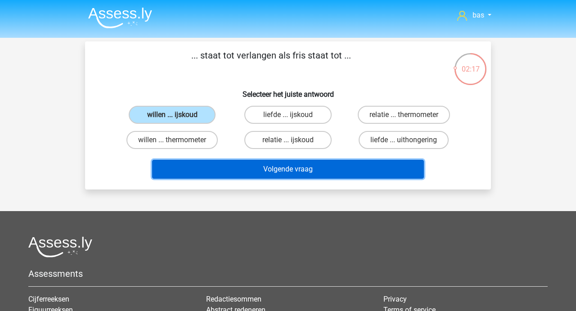
click at [266, 167] on button "Volgende vraag" at bounding box center [288, 169] width 272 height 19
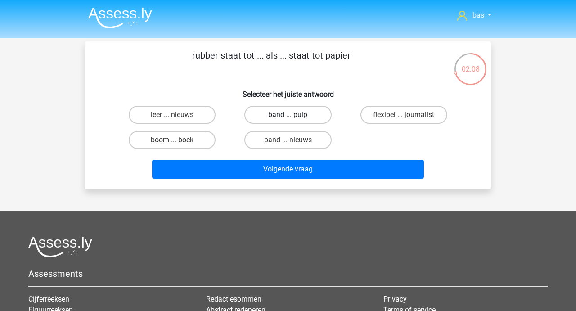
click at [279, 120] on label "band ... pulp" at bounding box center [287, 115] width 87 height 18
click at [288, 120] on input "band ... pulp" at bounding box center [291, 118] width 6 height 6
radio input "true"
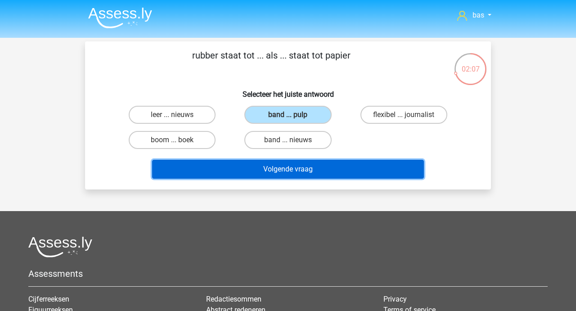
click at [279, 171] on button "Volgende vraag" at bounding box center [288, 169] width 272 height 19
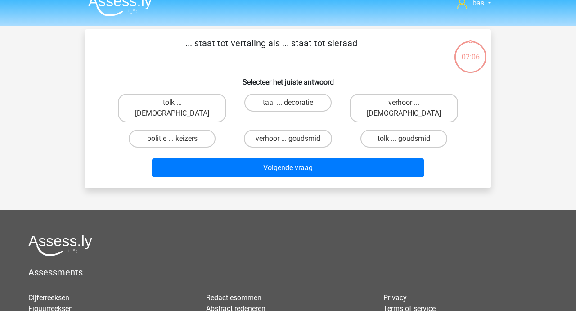
scroll to position [4, 0]
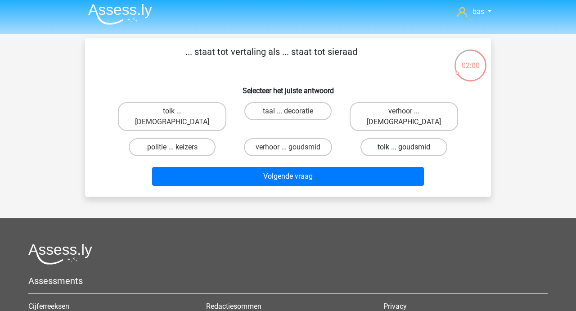
click at [408, 138] on label "tolk ... goudsmid" at bounding box center [403, 147] width 87 height 18
click at [408, 147] on input "tolk ... goudsmid" at bounding box center [407, 150] width 6 height 6
radio input "true"
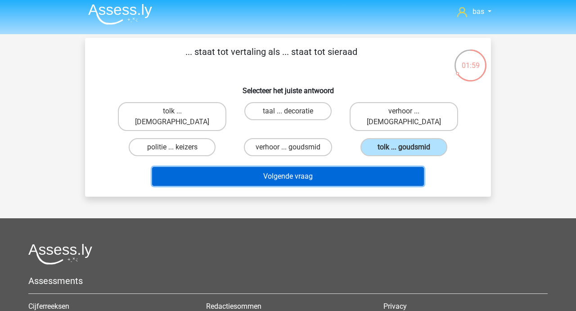
click at [281, 167] on button "Volgende vraag" at bounding box center [288, 176] width 272 height 19
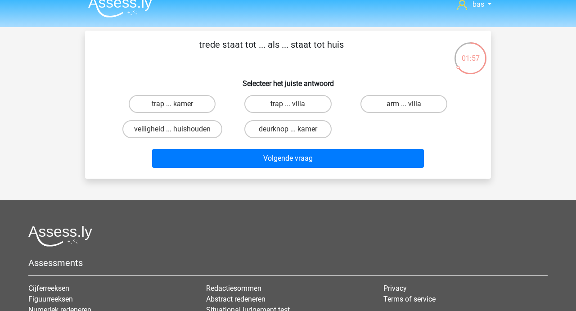
scroll to position [0, 0]
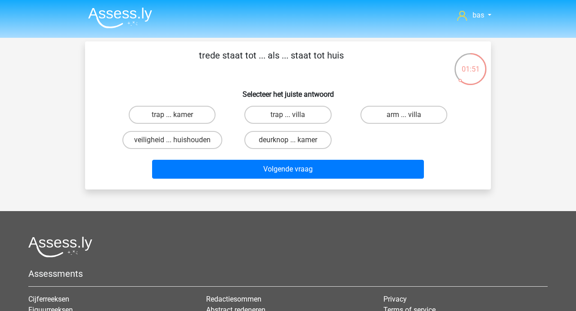
click at [174, 116] on input "trap ... kamer" at bounding box center [175, 118] width 6 height 6
radio input "true"
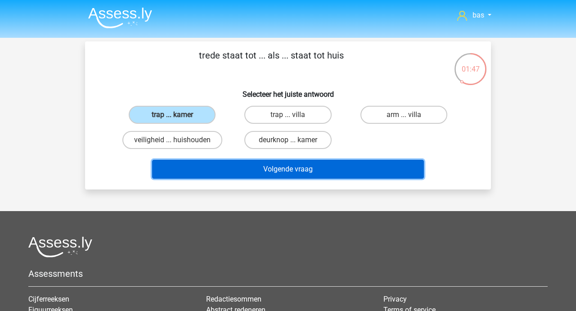
click at [274, 169] on button "Volgende vraag" at bounding box center [288, 169] width 272 height 19
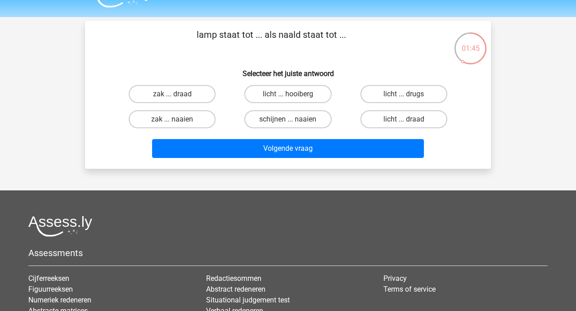
scroll to position [19, 0]
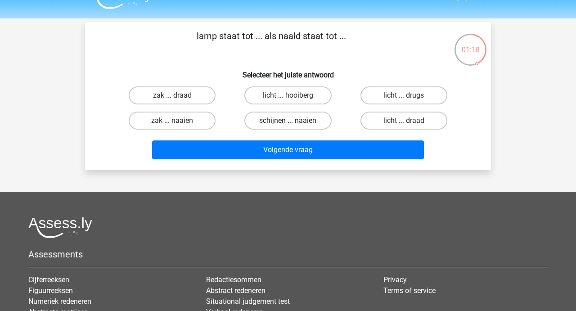
click at [284, 120] on label "schijnen ... naaien" at bounding box center [287, 121] width 87 height 18
click at [288, 121] on input "schijnen ... naaien" at bounding box center [291, 124] width 6 height 6
radio input "true"
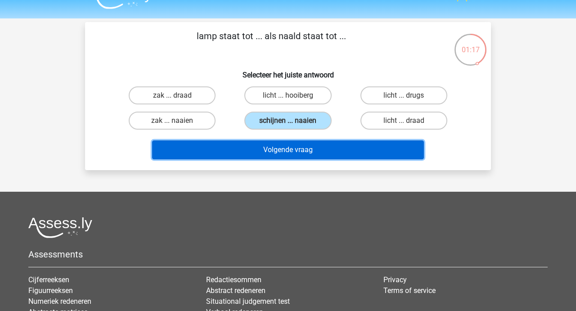
click at [284, 153] on button "Volgende vraag" at bounding box center [288, 149] width 272 height 19
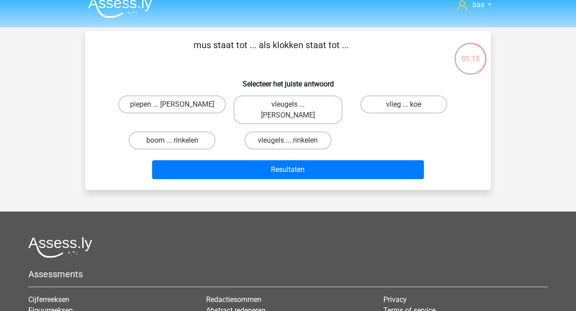
scroll to position [4, 0]
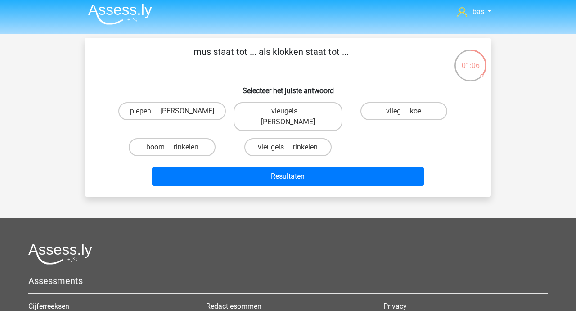
click at [173, 116] on input "piepen ... luiden" at bounding box center [175, 114] width 6 height 6
radio input "true"
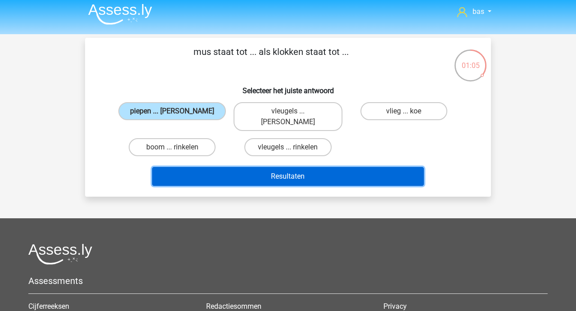
click at [286, 168] on button "Resultaten" at bounding box center [288, 176] width 272 height 19
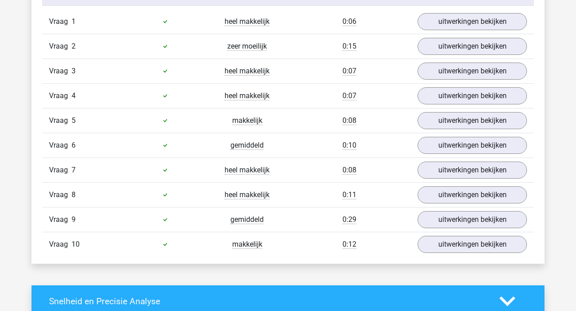
scroll to position [589, 0]
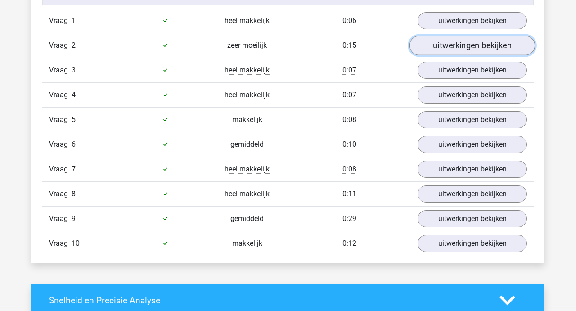
click at [486, 46] on link "uitwerkingen bekijken" at bounding box center [473, 46] width 126 height 20
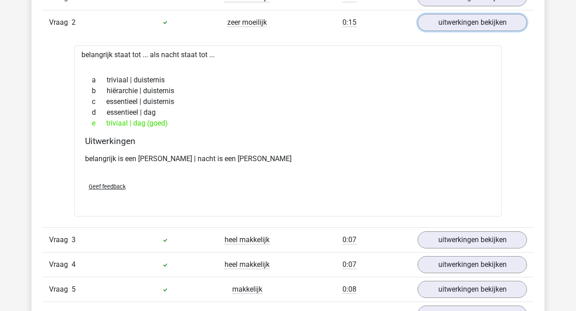
scroll to position [615, 0]
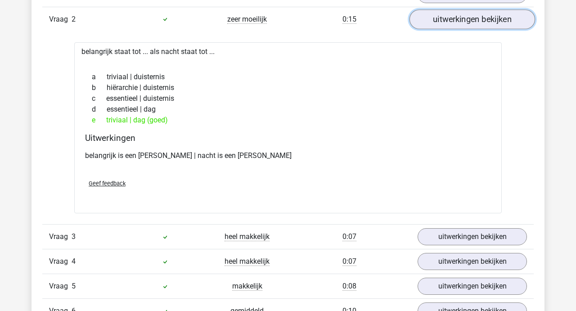
click at [459, 20] on link "uitwerkingen bekijken" at bounding box center [473, 19] width 126 height 20
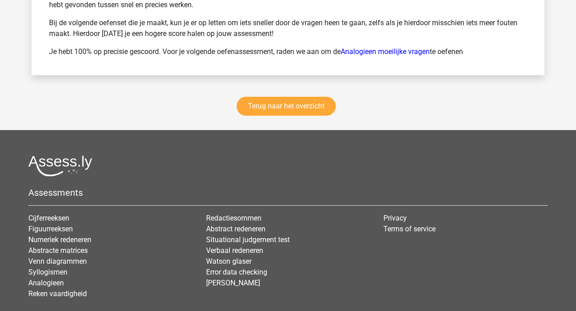
scroll to position [1302, 0]
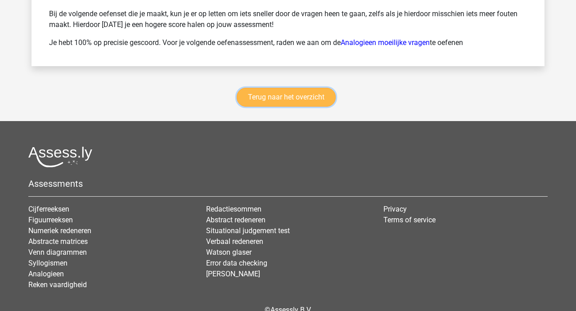
click at [288, 94] on link "Terug naar het overzicht" at bounding box center [286, 97] width 99 height 19
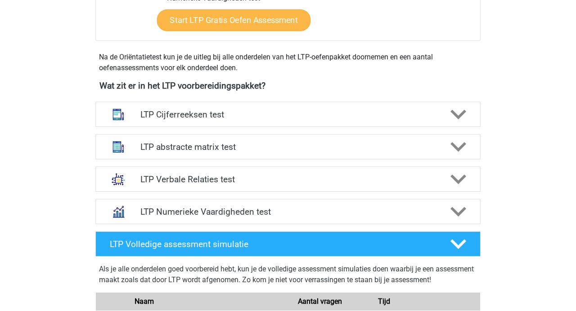
scroll to position [287, 0]
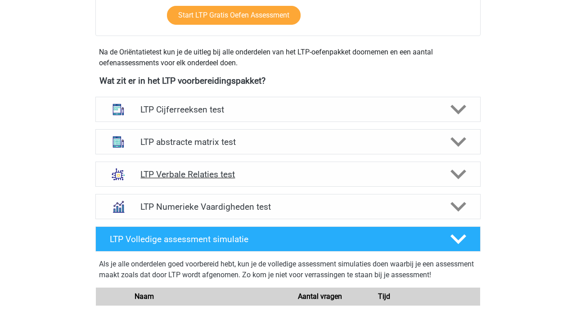
click at [199, 178] on h4 "LTP Verbale Relaties test" at bounding box center [287, 174] width 295 height 10
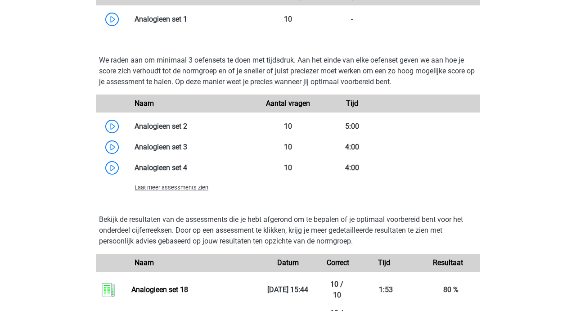
scroll to position [806, 0]
click at [192, 185] on span "Laat meer assessments zien" at bounding box center [172, 187] width 74 height 7
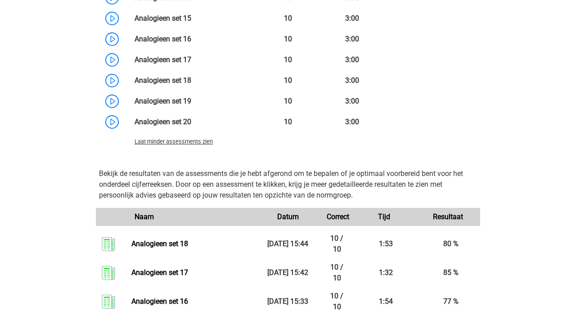
scroll to position [1171, 0]
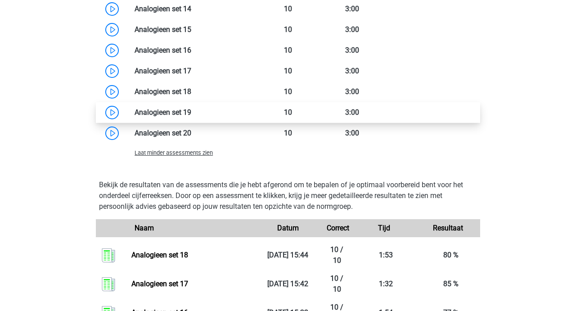
click at [191, 110] on link at bounding box center [191, 112] width 0 height 9
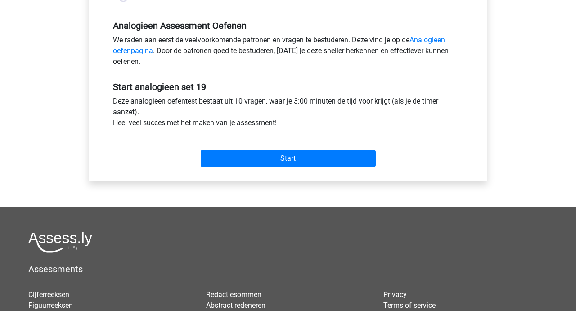
scroll to position [268, 0]
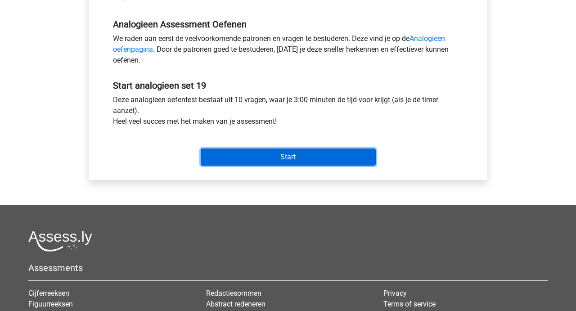
click at [276, 160] on input "Start" at bounding box center [288, 157] width 175 height 17
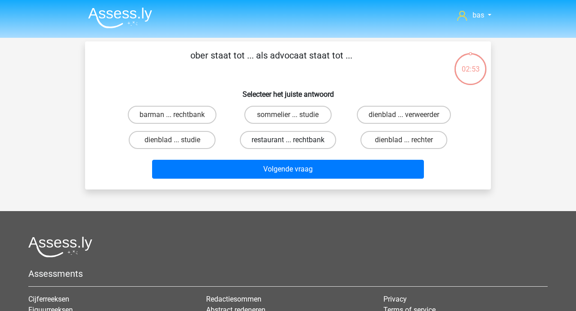
click at [282, 140] on label "restaurant ... rechtbank" at bounding box center [288, 140] width 96 height 18
click at [288, 140] on input "restaurant ... rechtbank" at bounding box center [291, 143] width 6 height 6
radio input "true"
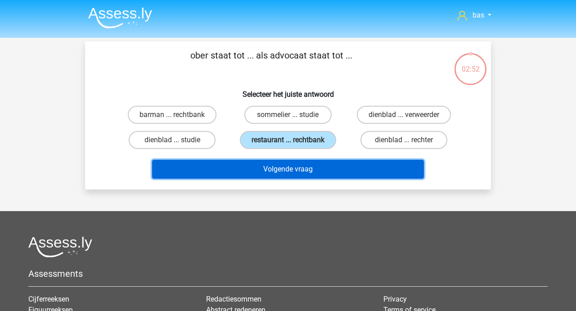
click at [272, 167] on button "Volgende vraag" at bounding box center [288, 169] width 272 height 19
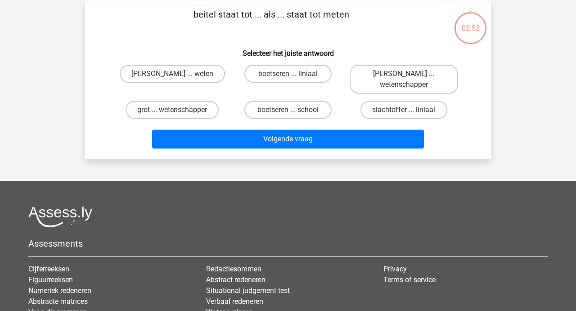
scroll to position [41, 0]
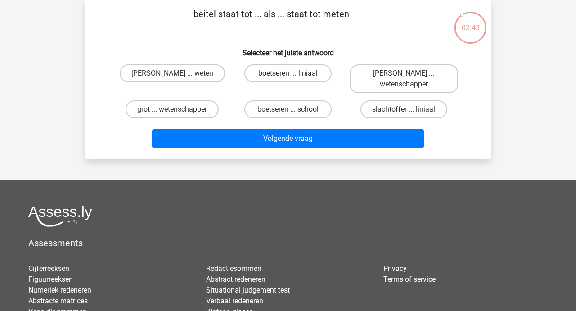
click at [277, 76] on label "boetseren ... liniaal" at bounding box center [287, 73] width 87 height 18
click at [288, 76] on input "boetseren ... liniaal" at bounding box center [291, 76] width 6 height 6
radio input "true"
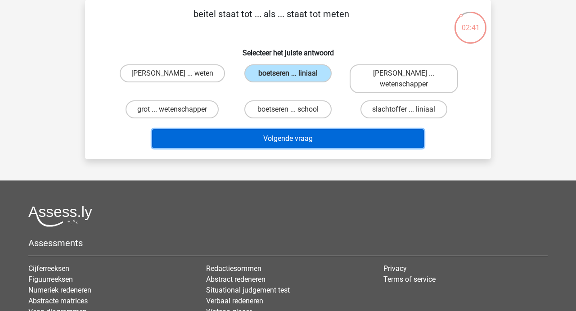
click at [271, 137] on button "Volgende vraag" at bounding box center [288, 138] width 272 height 19
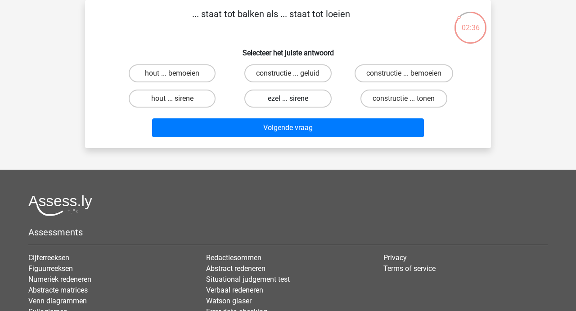
click at [279, 100] on label "ezel ... sirene" at bounding box center [287, 99] width 87 height 18
click at [288, 100] on input "ezel ... sirene" at bounding box center [291, 102] width 6 height 6
radio input "true"
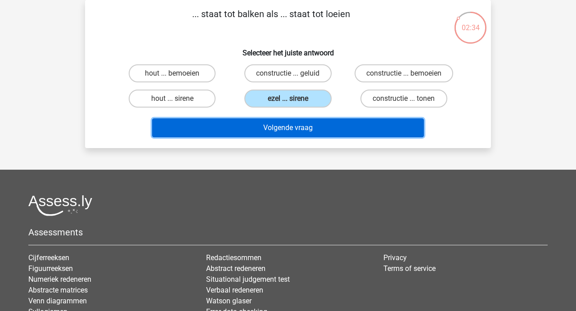
click at [275, 130] on button "Volgende vraag" at bounding box center [288, 127] width 272 height 19
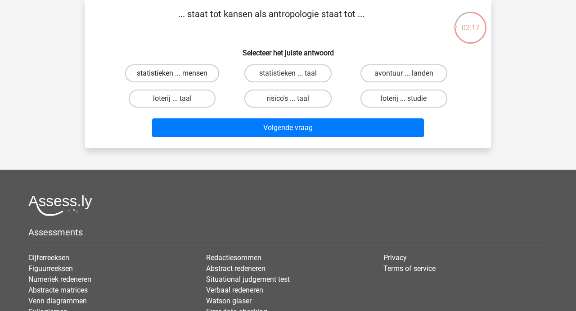
click at [168, 69] on label "statistieken ... mensen" at bounding box center [172, 73] width 94 height 18
click at [172, 73] on input "statistieken ... mensen" at bounding box center [175, 76] width 6 height 6
radio input "true"
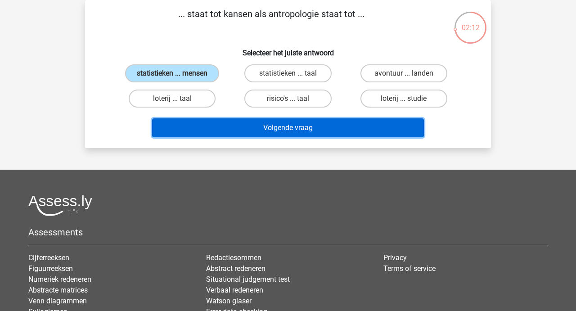
click at [267, 129] on button "Volgende vraag" at bounding box center [288, 127] width 272 height 19
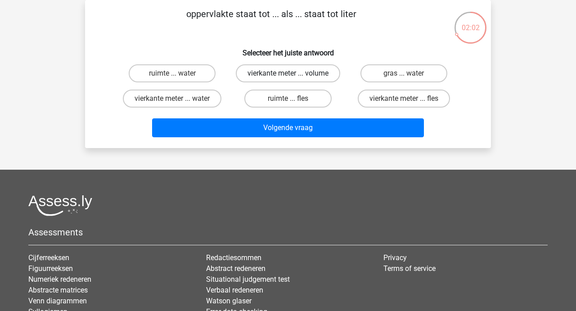
click at [273, 73] on label "vierkante meter ... volume" at bounding box center [288, 73] width 104 height 18
click at [288, 73] on input "vierkante meter ... volume" at bounding box center [291, 76] width 6 height 6
radio input "true"
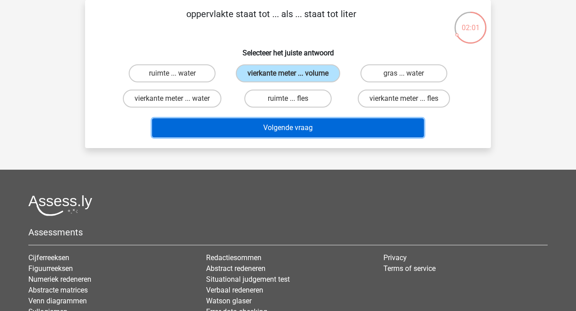
click at [272, 134] on button "Volgende vraag" at bounding box center [288, 127] width 272 height 19
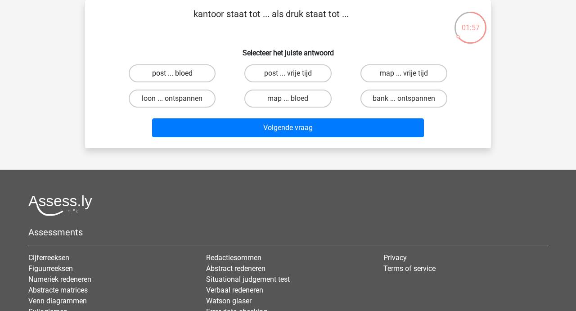
click at [187, 77] on label "post ... bloed" at bounding box center [172, 73] width 87 height 18
click at [178, 77] on input "post ... bloed" at bounding box center [175, 76] width 6 height 6
radio input "true"
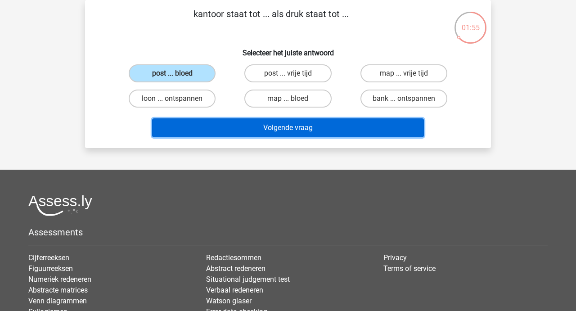
click at [290, 130] on button "Volgende vraag" at bounding box center [288, 127] width 272 height 19
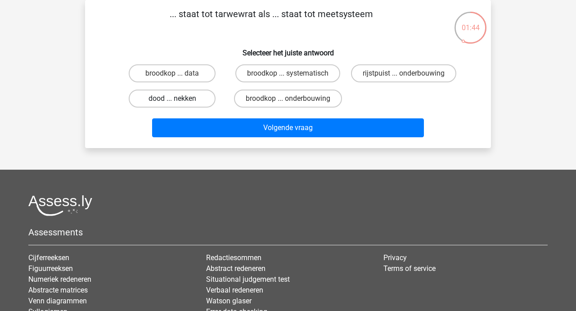
click at [164, 96] on label "dood ... nekken" at bounding box center [172, 99] width 87 height 18
click at [172, 99] on input "dood ... nekken" at bounding box center [175, 102] width 6 height 6
radio input "true"
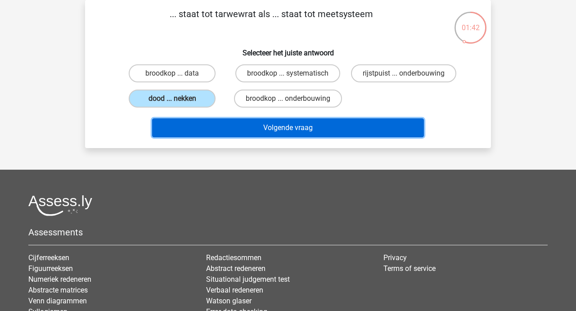
click at [281, 137] on button "Volgende vraag" at bounding box center [288, 127] width 272 height 19
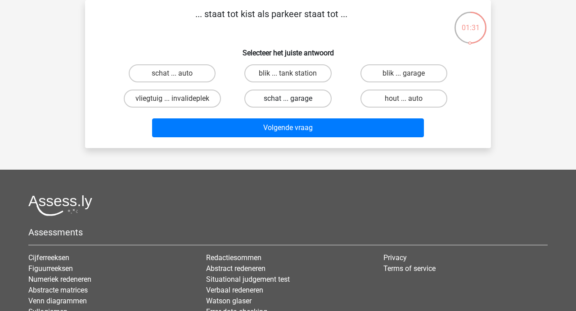
click at [287, 95] on label "schat ... garage" at bounding box center [287, 99] width 87 height 18
click at [288, 99] on input "schat ... garage" at bounding box center [291, 102] width 6 height 6
radio input "true"
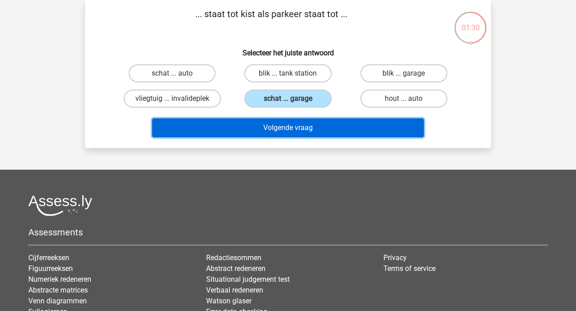
click at [278, 125] on button "Volgende vraag" at bounding box center [288, 127] width 272 height 19
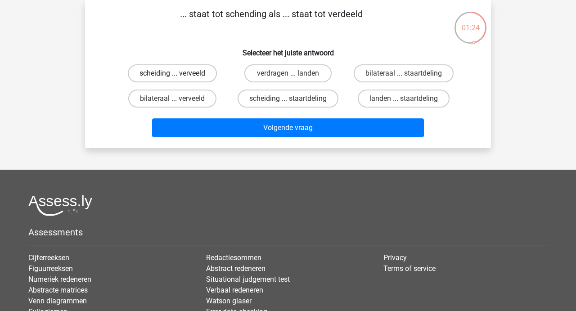
click at [180, 71] on label "scheiding ... verveeld" at bounding box center [172, 73] width 89 height 18
click at [178, 73] on input "scheiding ... verveeld" at bounding box center [175, 76] width 6 height 6
radio input "true"
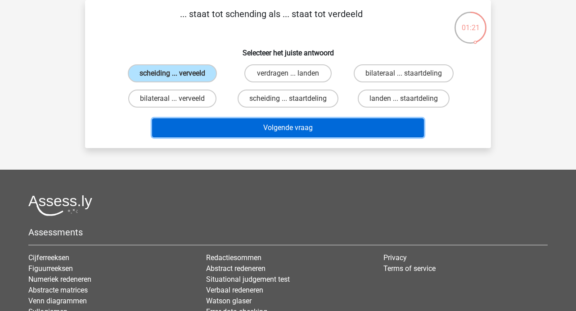
click at [274, 125] on button "Volgende vraag" at bounding box center [288, 127] width 272 height 19
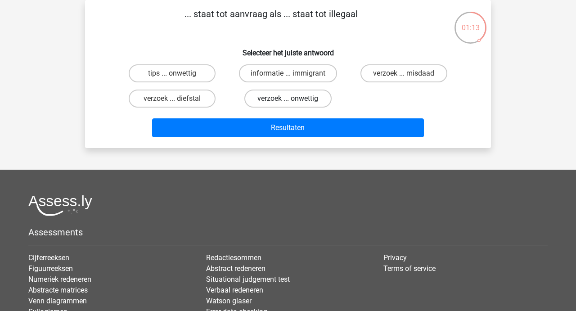
click at [279, 99] on label "verzoek ... onwettig" at bounding box center [287, 99] width 87 height 18
click at [288, 99] on input "verzoek ... onwettig" at bounding box center [291, 102] width 6 height 6
radio input "true"
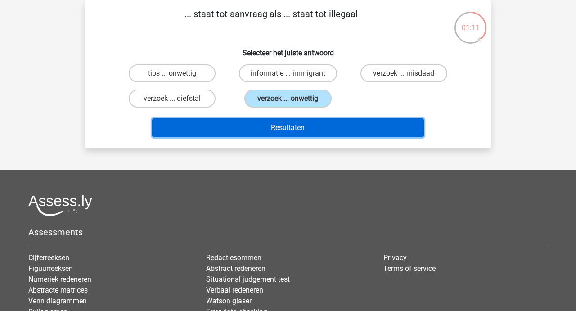
click at [277, 130] on button "Resultaten" at bounding box center [288, 127] width 272 height 19
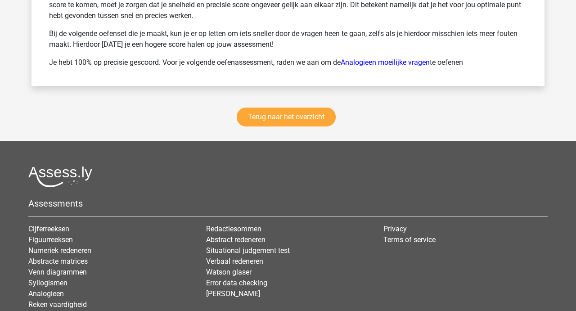
scroll to position [1284, 0]
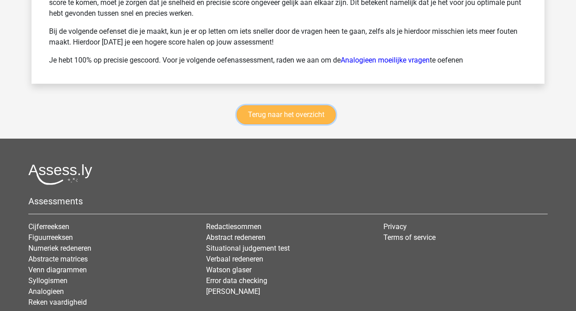
click at [274, 109] on link "Terug naar het overzicht" at bounding box center [286, 114] width 99 height 19
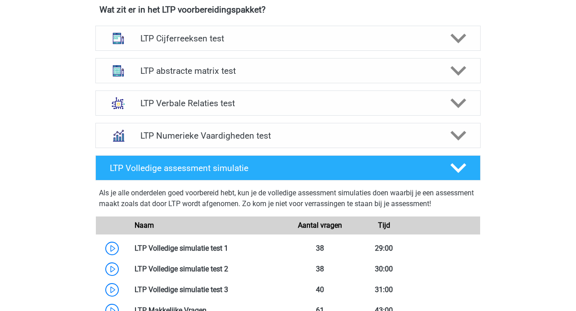
scroll to position [359, 0]
click at [218, 106] on h4 "LTP Verbale Relaties test" at bounding box center [287, 103] width 295 height 10
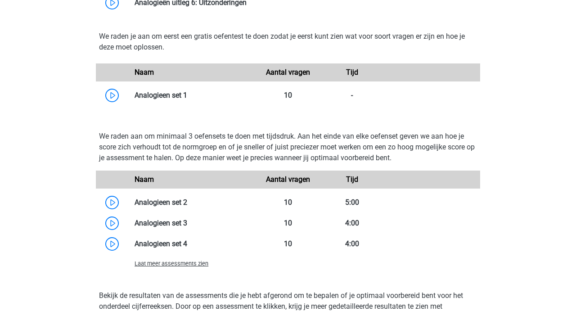
scroll to position [737, 0]
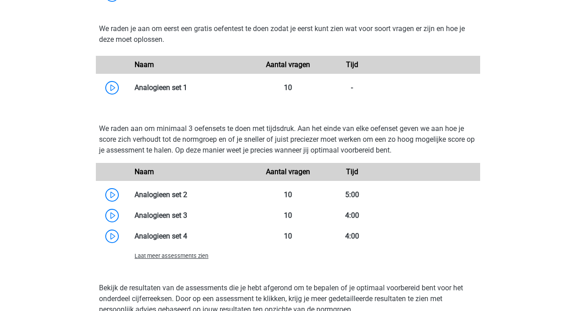
click at [167, 259] on span "Laat meer assessments zien" at bounding box center [172, 255] width 74 height 7
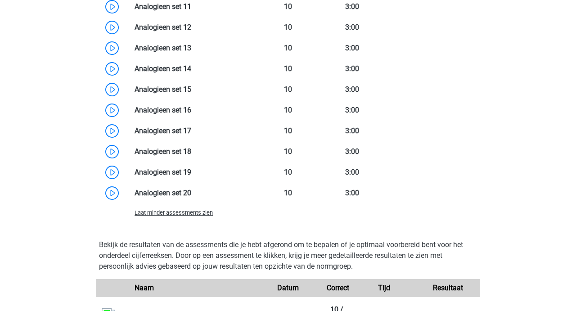
scroll to position [1113, 0]
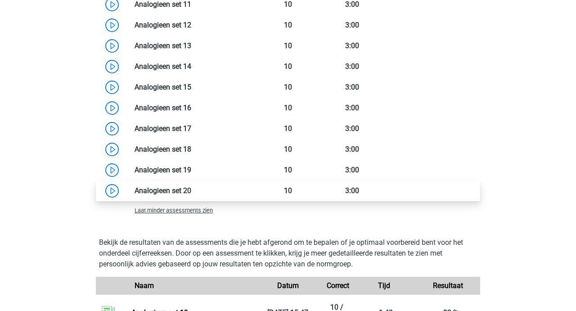
click at [191, 188] on link at bounding box center [191, 190] width 0 height 9
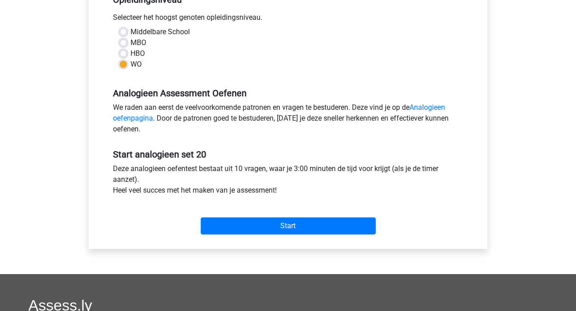
scroll to position [200, 0]
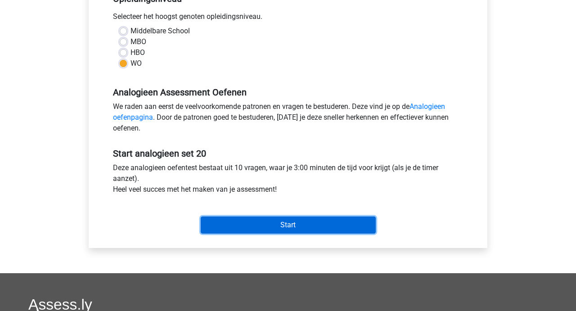
click at [262, 226] on input "Start" at bounding box center [288, 224] width 175 height 17
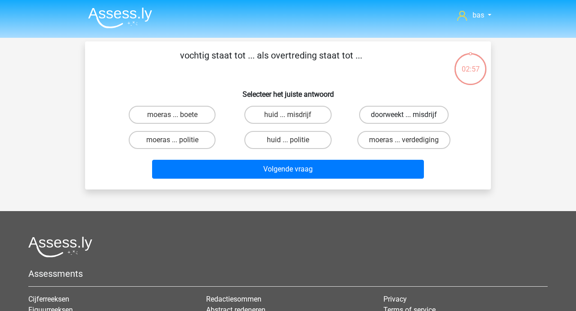
click at [418, 113] on label "doorweekt ... misdrijf" at bounding box center [404, 115] width 90 height 18
click at [410, 115] on input "doorweekt ... misdrijf" at bounding box center [407, 118] width 6 height 6
radio input "true"
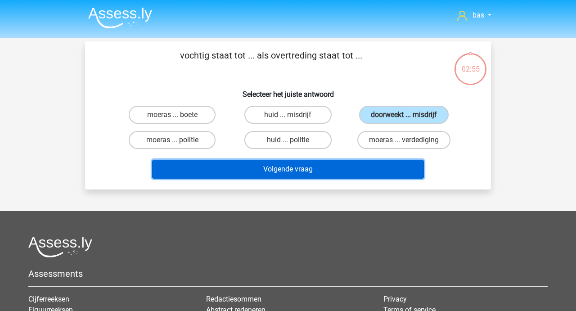
click at [278, 171] on button "Volgende vraag" at bounding box center [288, 169] width 272 height 19
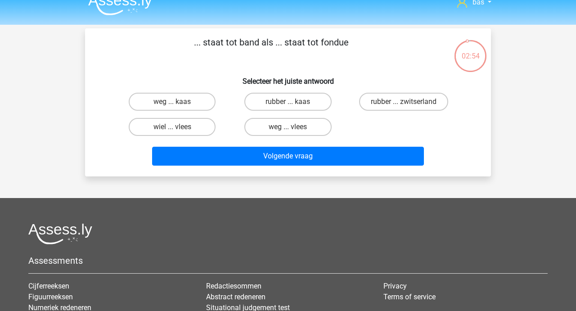
scroll to position [7, 0]
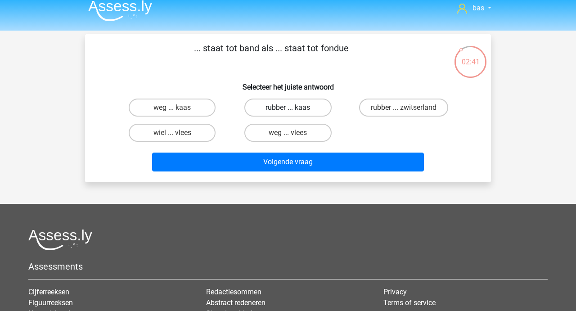
click at [275, 108] on label "rubber ... kaas" at bounding box center [287, 108] width 87 height 18
click at [288, 108] on input "rubber ... kaas" at bounding box center [291, 111] width 6 height 6
radio input "true"
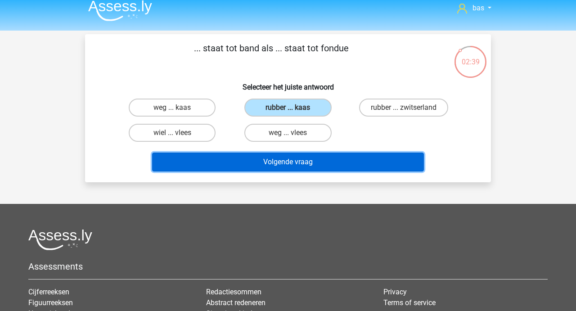
click at [266, 162] on button "Volgende vraag" at bounding box center [288, 162] width 272 height 19
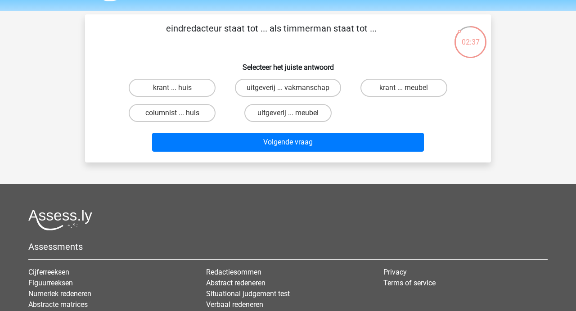
scroll to position [14, 0]
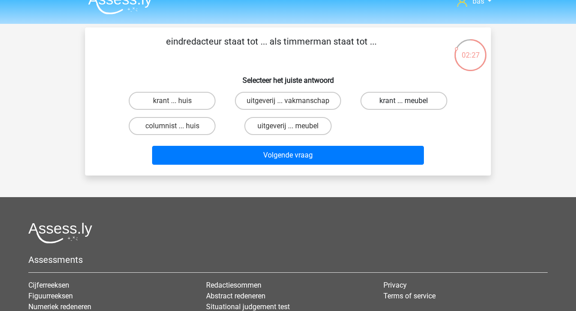
click at [396, 101] on label "krant ... meubel" at bounding box center [403, 101] width 87 height 18
click at [404, 101] on input "krant ... meubel" at bounding box center [407, 104] width 6 height 6
radio input "true"
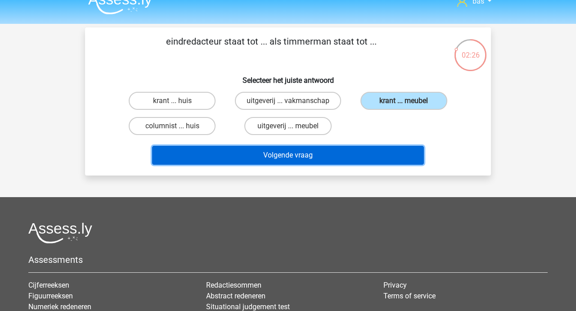
click at [293, 153] on button "Volgende vraag" at bounding box center [288, 155] width 272 height 19
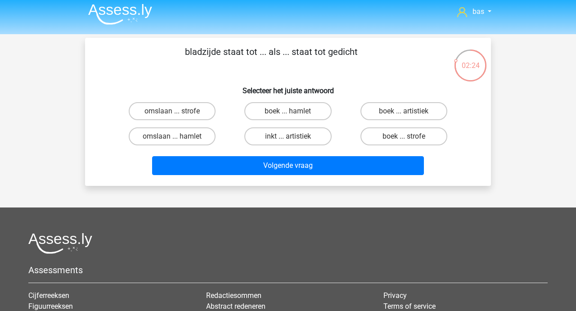
scroll to position [0, 0]
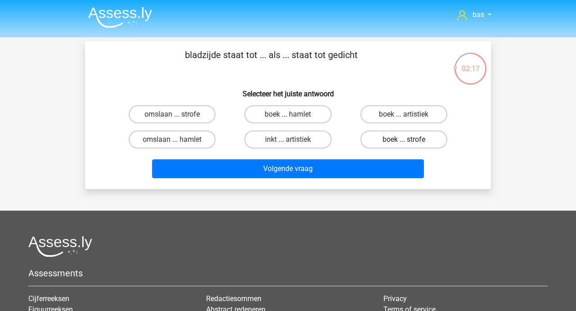
click at [390, 134] on label "boek ... strofe" at bounding box center [403, 140] width 87 height 18
click at [404, 140] on input "boek ... strofe" at bounding box center [407, 143] width 6 height 6
radio input "true"
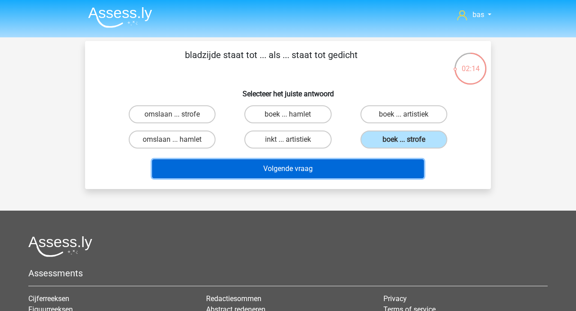
click at [270, 168] on button "Volgende vraag" at bounding box center [288, 168] width 272 height 19
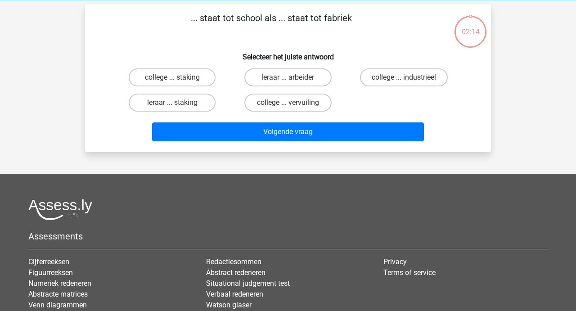
scroll to position [41, 0]
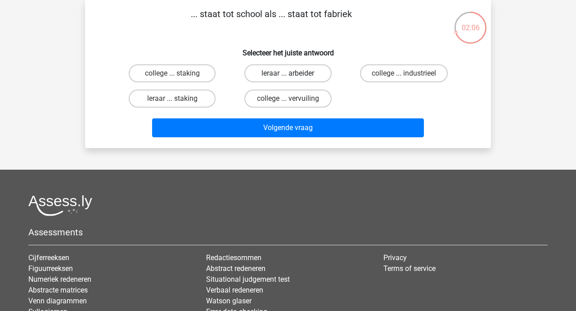
click at [280, 73] on label "leraar ... arbeider" at bounding box center [287, 73] width 87 height 18
click at [288, 73] on input "leraar ... arbeider" at bounding box center [291, 76] width 6 height 6
radio input "true"
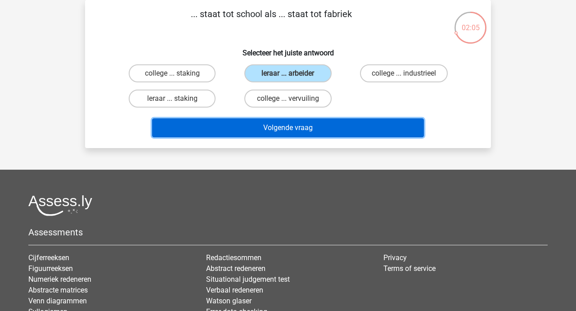
click at [279, 122] on button "Volgende vraag" at bounding box center [288, 127] width 272 height 19
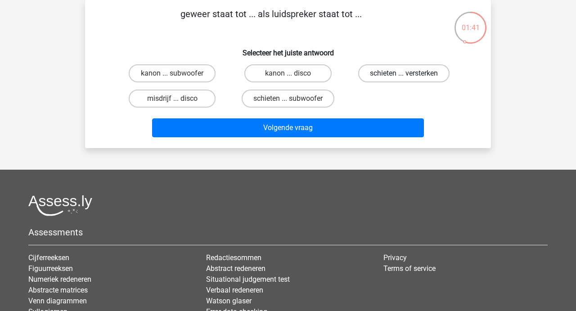
click at [394, 73] on label "schieten ... versterken" at bounding box center [403, 73] width 91 height 18
click at [404, 73] on input "schieten ... versterken" at bounding box center [407, 76] width 6 height 6
radio input "true"
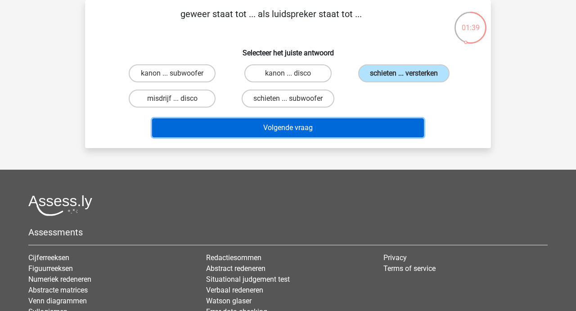
click at [282, 125] on button "Volgende vraag" at bounding box center [288, 127] width 272 height 19
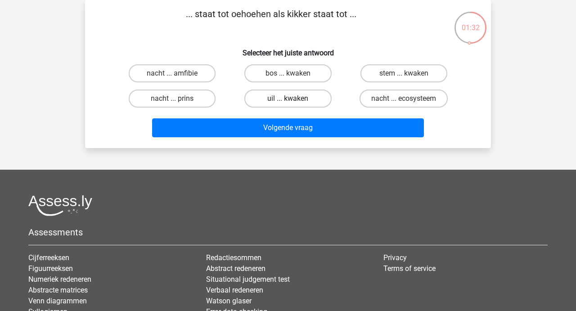
click at [286, 98] on label "uil ... kwaken" at bounding box center [287, 99] width 87 height 18
click at [288, 99] on input "uil ... kwaken" at bounding box center [291, 102] width 6 height 6
radio input "true"
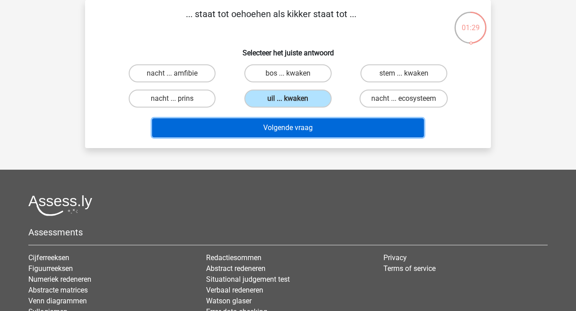
click at [276, 126] on button "Volgende vraag" at bounding box center [288, 127] width 272 height 19
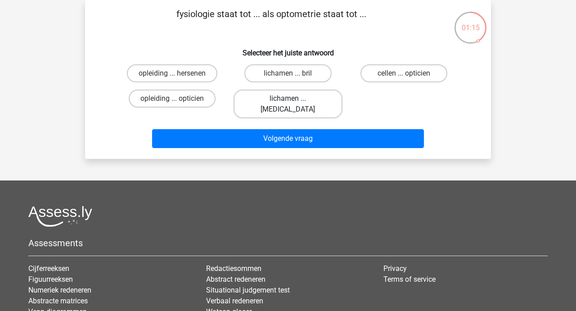
click at [281, 96] on label "lichamen ... ogen" at bounding box center [288, 104] width 108 height 29
click at [288, 99] on input "lichamen ... ogen" at bounding box center [291, 102] width 6 height 6
radio input "true"
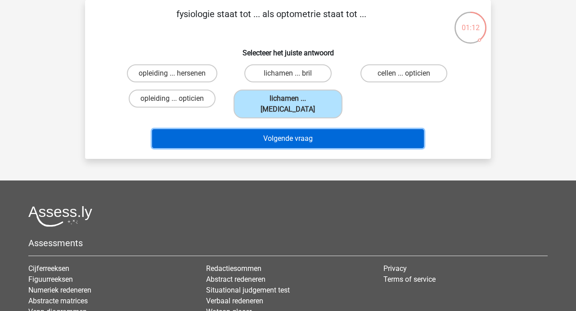
click at [271, 129] on button "Volgende vraag" at bounding box center [288, 138] width 272 height 19
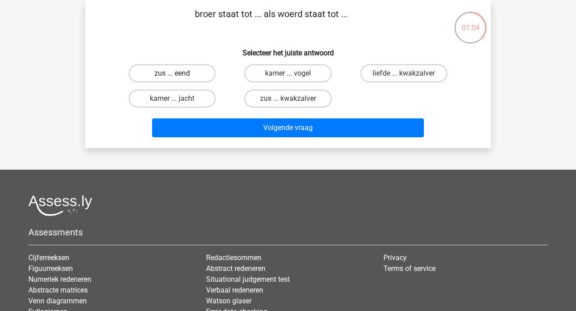
click at [184, 73] on label "zus ... eend" at bounding box center [172, 73] width 87 height 18
click at [178, 73] on input "zus ... eend" at bounding box center [175, 76] width 6 height 6
radio input "true"
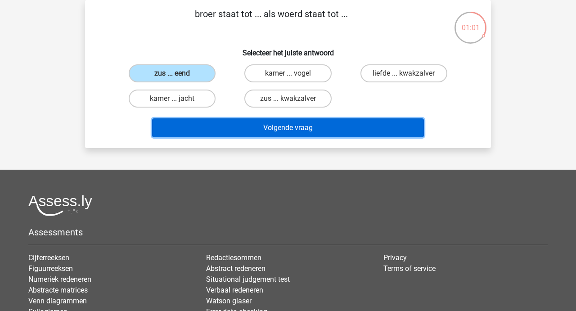
click at [275, 125] on button "Volgende vraag" at bounding box center [288, 127] width 272 height 19
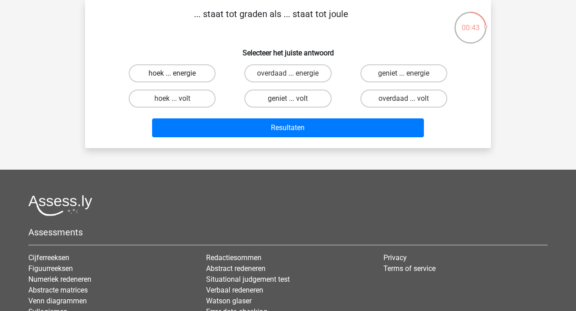
click at [167, 71] on label "hoek ... energie" at bounding box center [172, 73] width 87 height 18
click at [172, 73] on input "hoek ... energie" at bounding box center [175, 76] width 6 height 6
radio input "true"
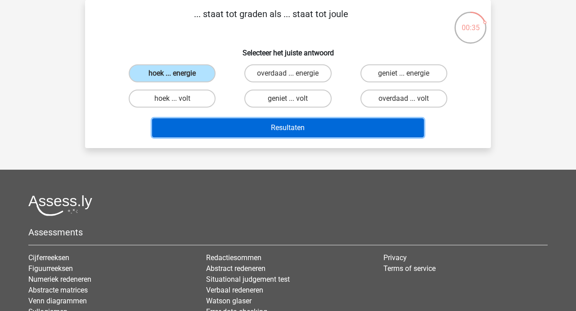
click at [267, 128] on button "Resultaten" at bounding box center [288, 127] width 272 height 19
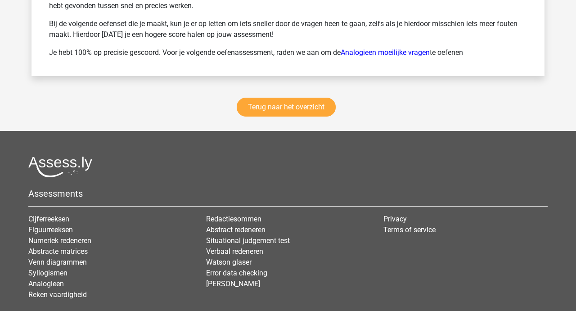
scroll to position [1300, 0]
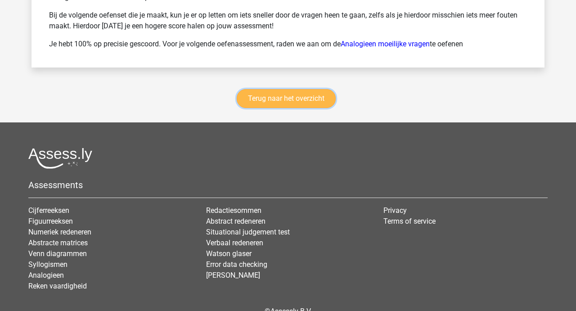
click at [281, 96] on link "Terug naar het overzicht" at bounding box center [286, 98] width 99 height 19
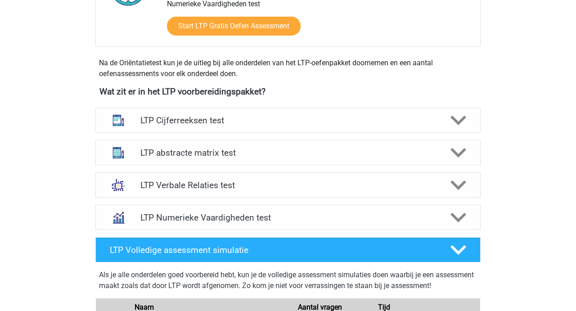
scroll to position [279, 0]
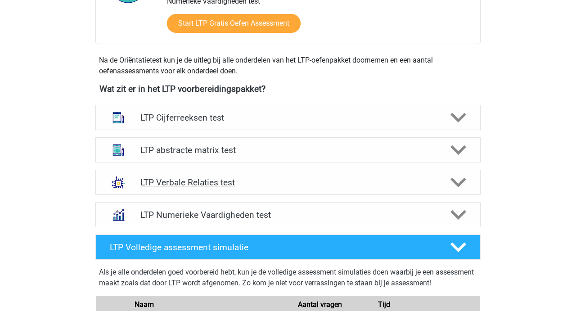
click at [203, 180] on h4 "LTP Verbale Relaties test" at bounding box center [287, 182] width 295 height 10
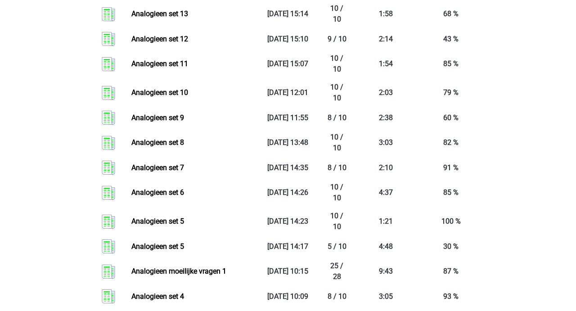
scroll to position [1312, 0]
